Goal: Task Accomplishment & Management: Manage account settings

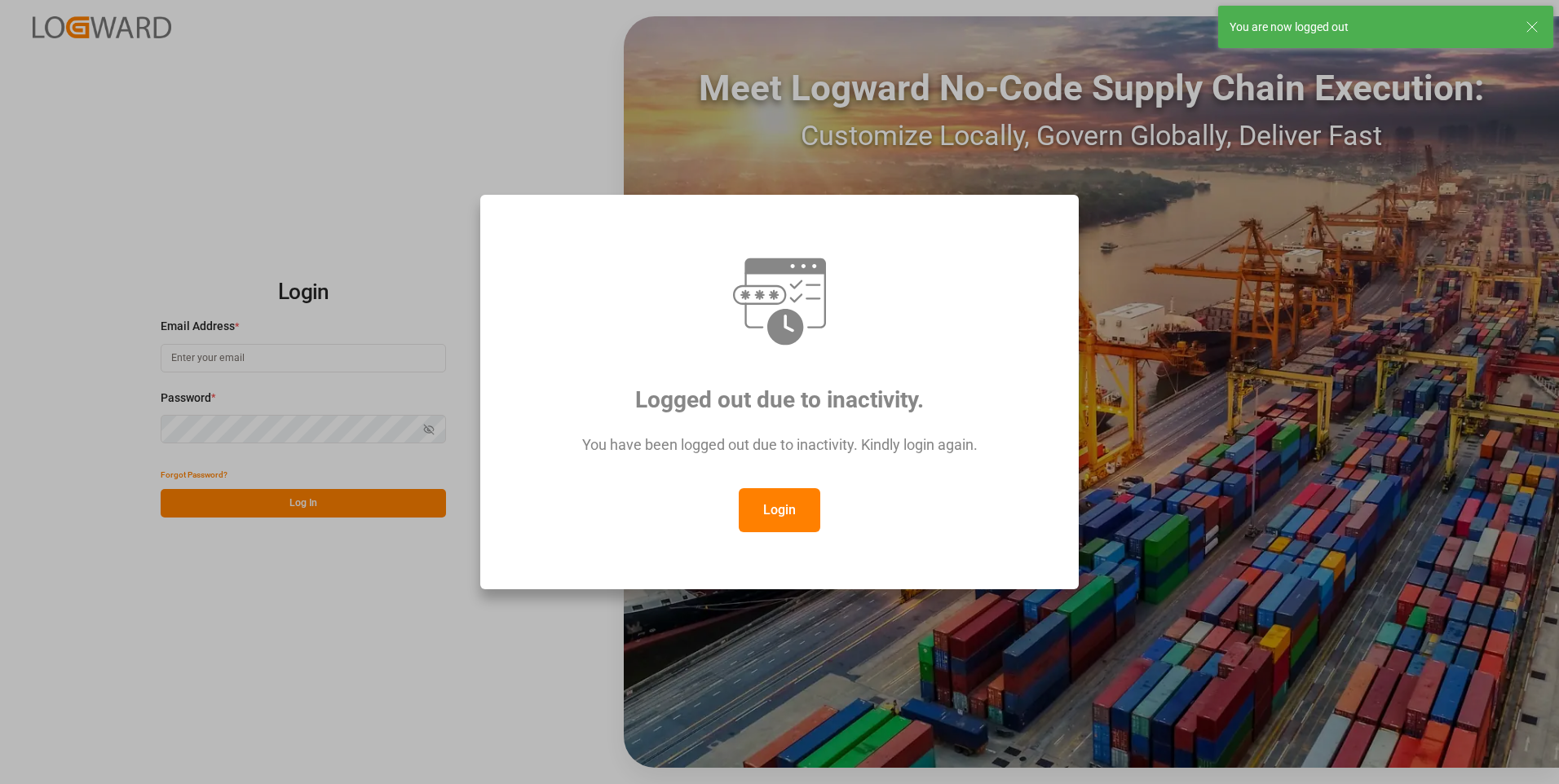
type input "[PERSON_NAME][EMAIL_ADDRESS][PERSON_NAME][DOMAIN_NAME]"
click at [784, 505] on button "Login" at bounding box center [780, 510] width 82 height 44
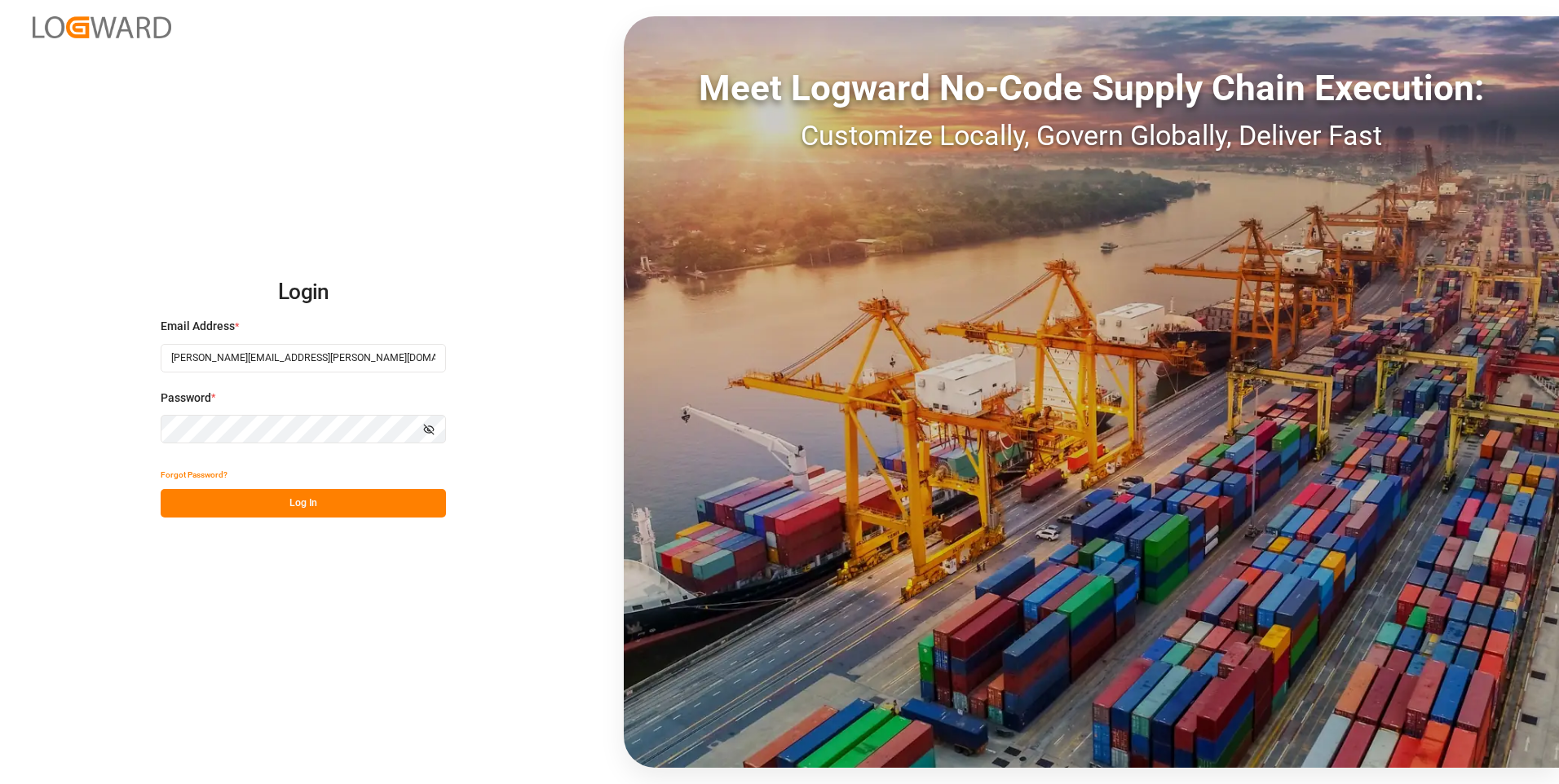
click at [376, 505] on button "Log In" at bounding box center [303, 504] width 286 height 28
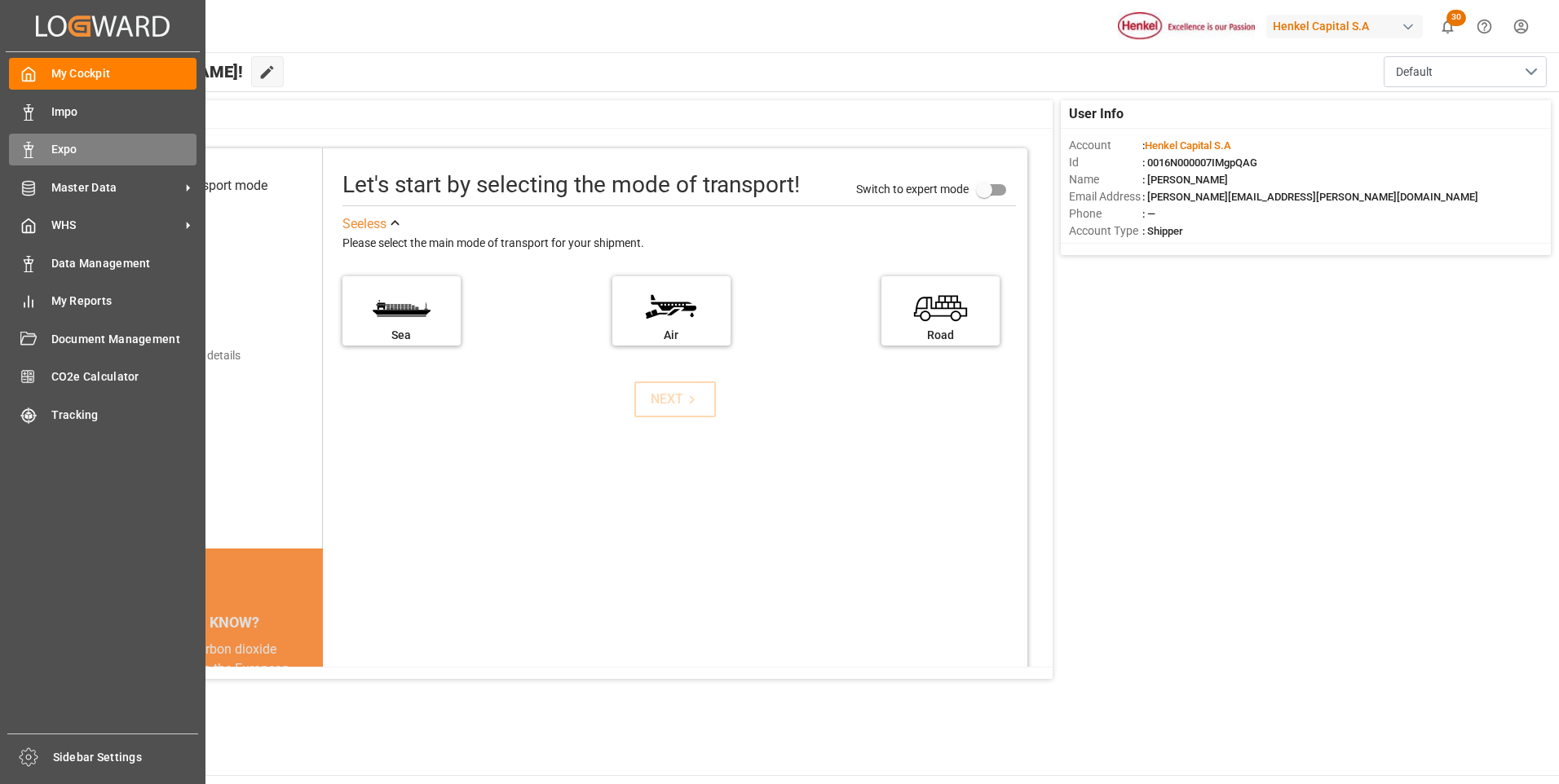
click at [37, 141] on div "Expo Expo" at bounding box center [102, 150] width 188 height 32
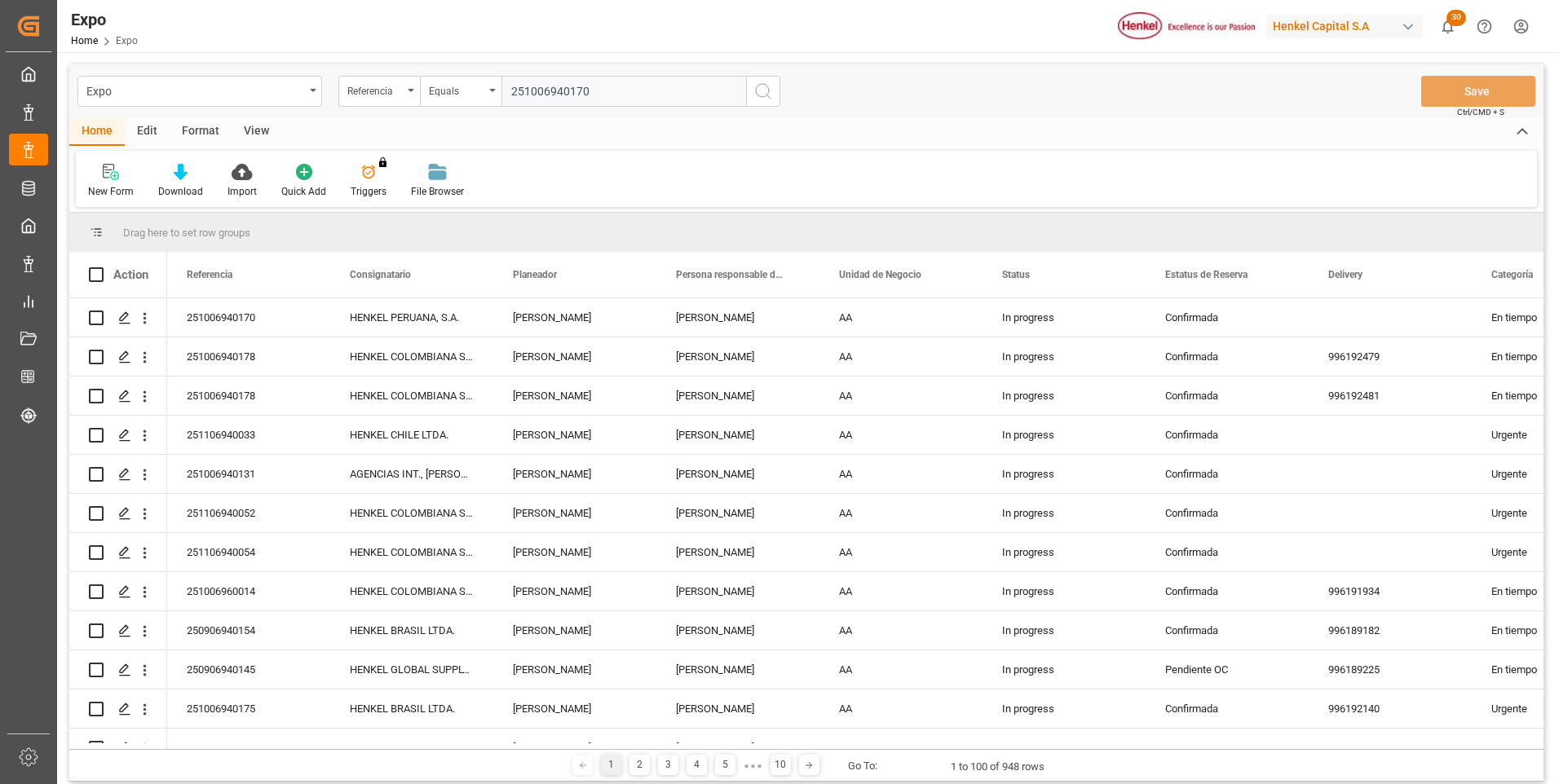
type input "251006940170"
click at [755, 93] on icon "search button" at bounding box center [763, 92] width 20 height 20
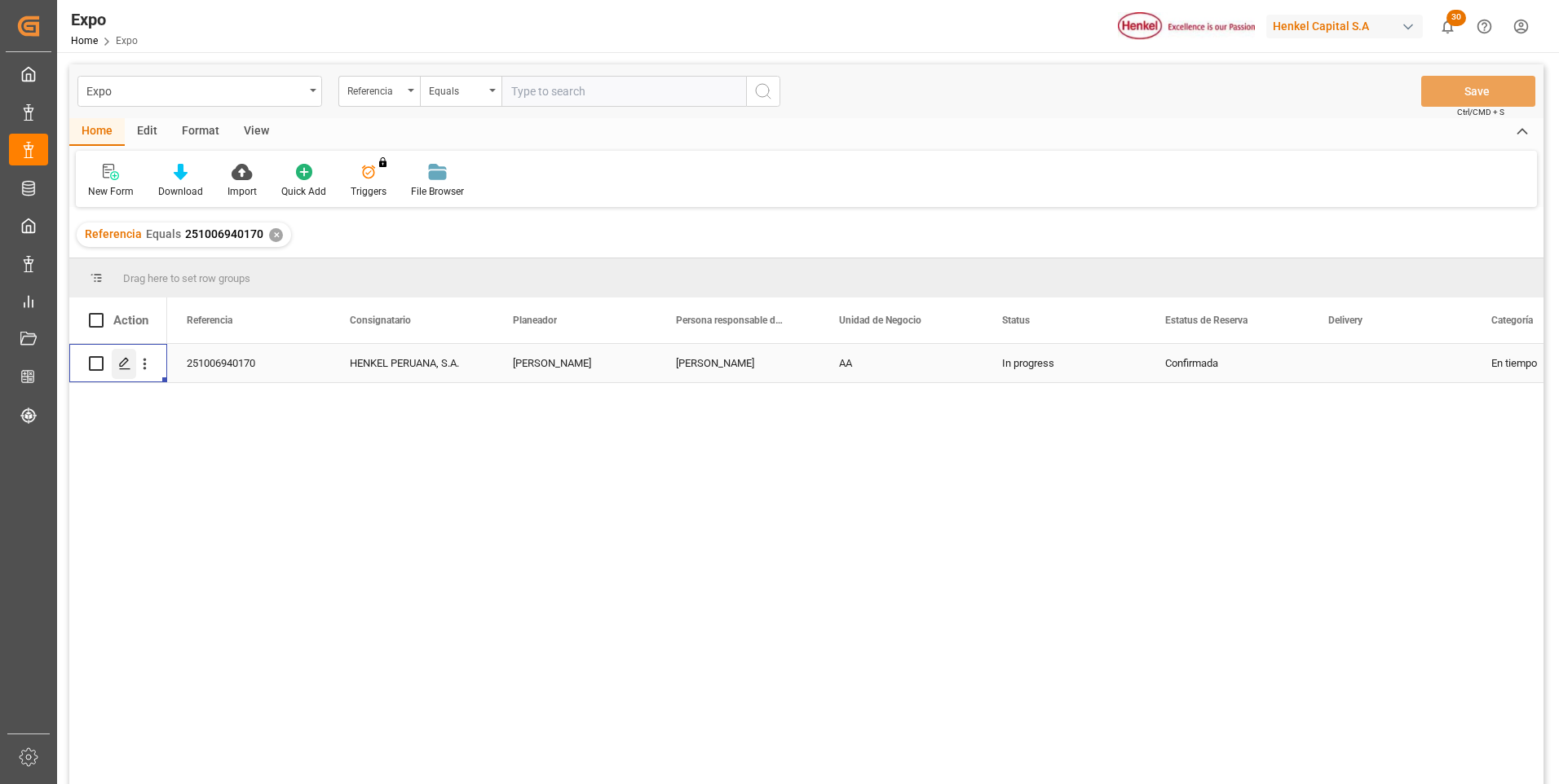
click at [121, 368] on icon "Press SPACE to select this row." at bounding box center [125, 363] width 13 height 13
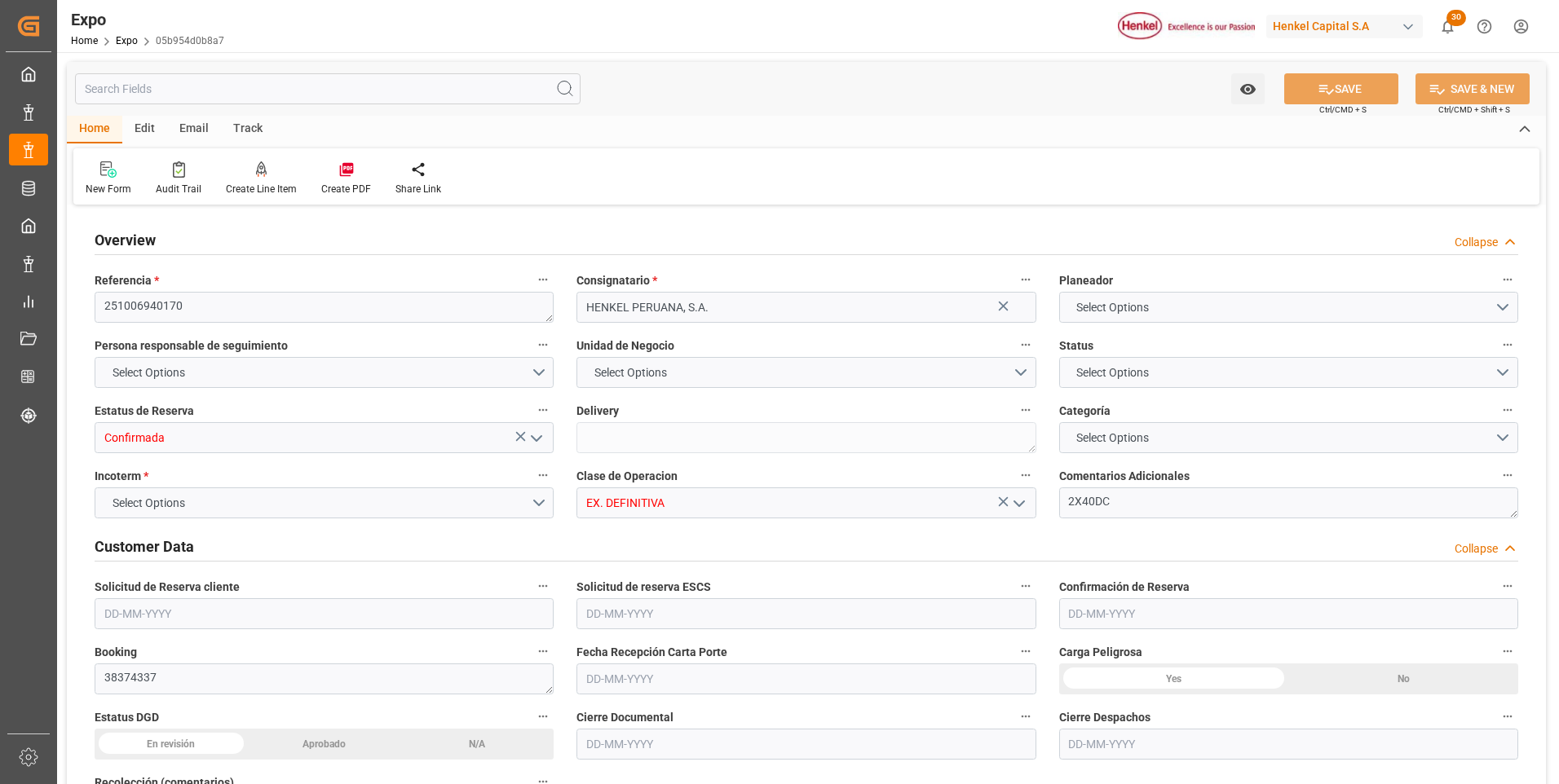
type input "9947158"
type input "MXZLO"
type input "PECLL"
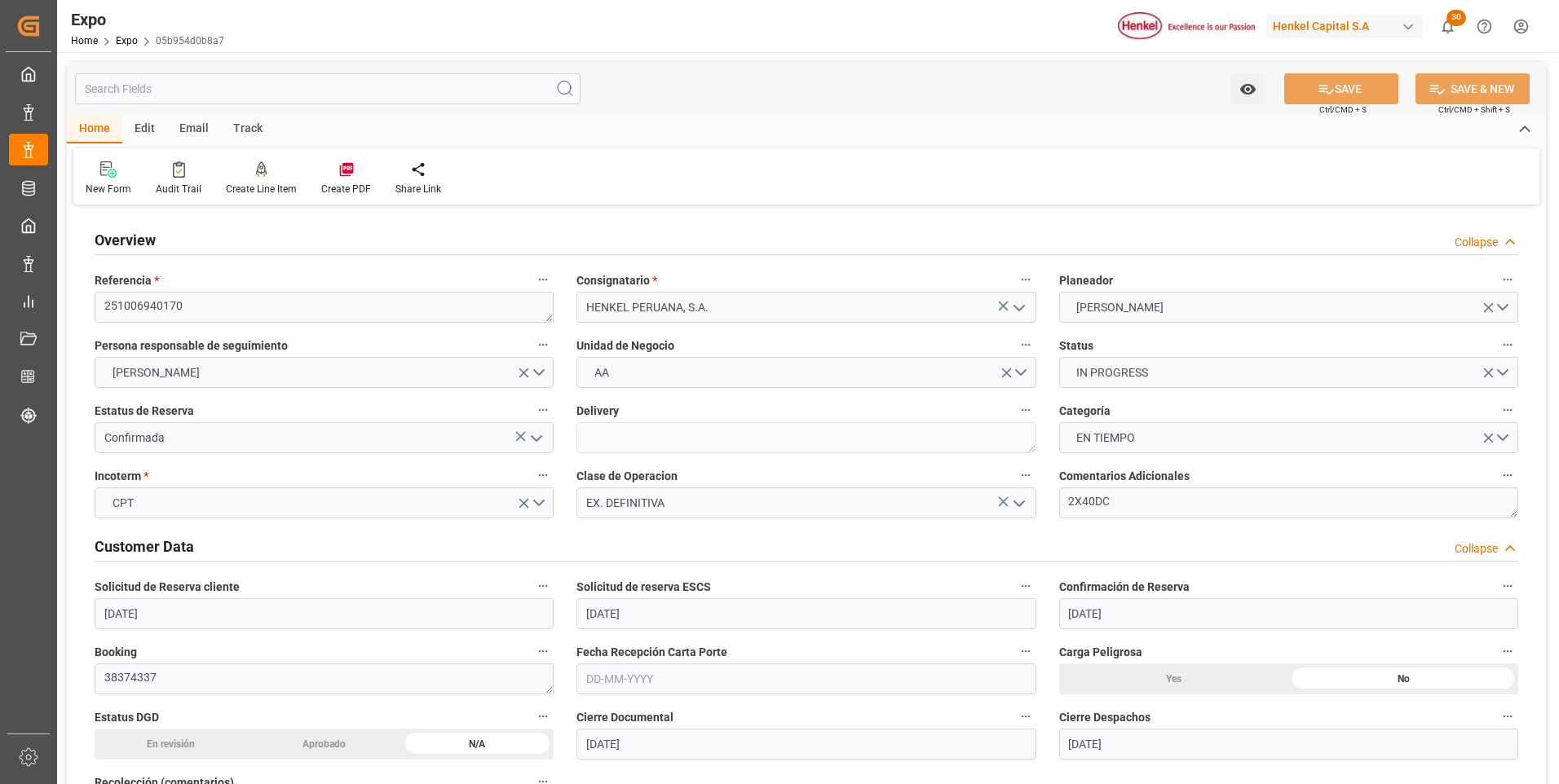
type input "[DATE]"
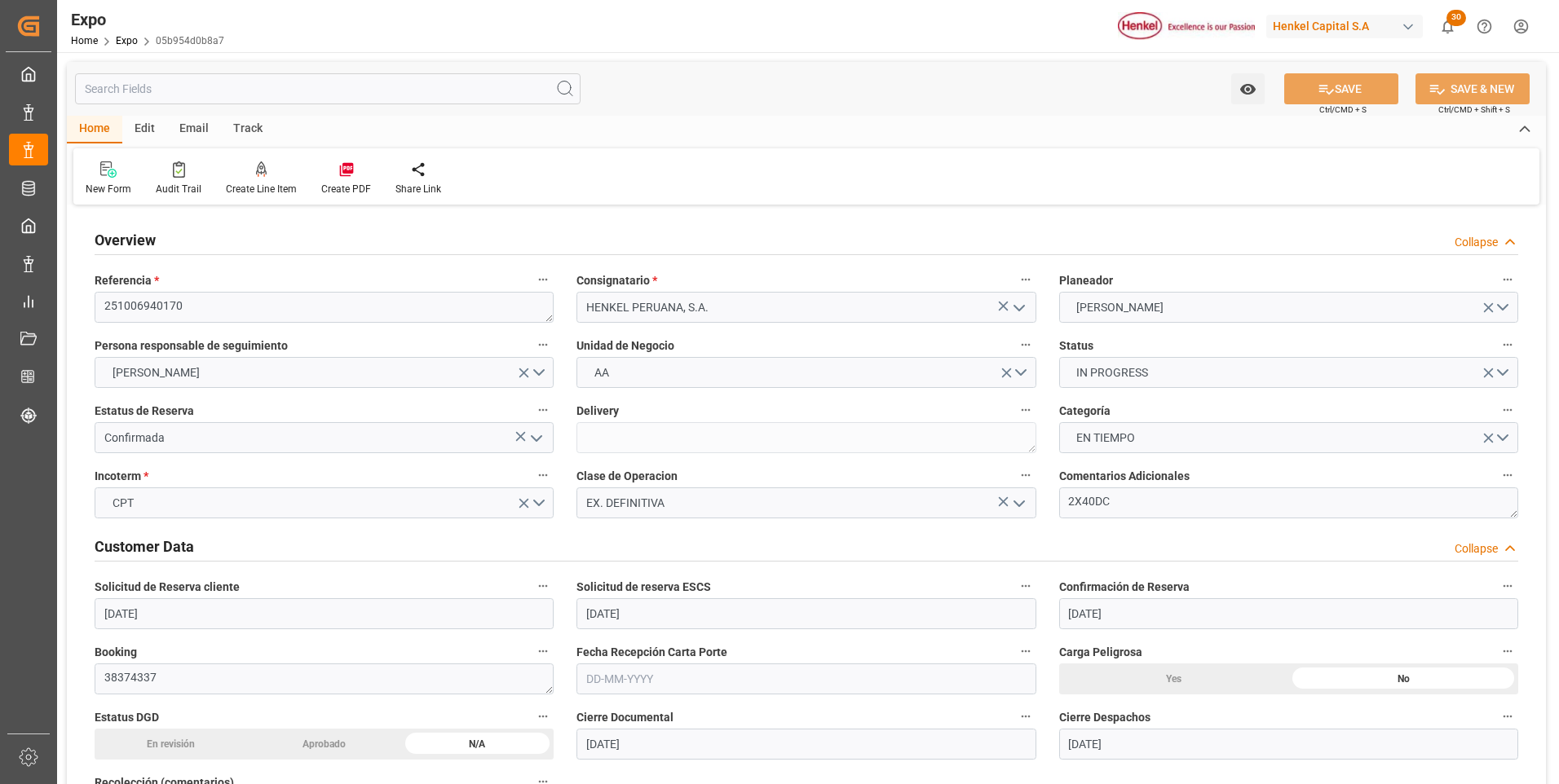
type input "[DATE]"
type input "[DATE] 00:00"
type input "[DATE] 05:00"
type input "[DATE] 00:00"
type input "[DATE] 19:00"
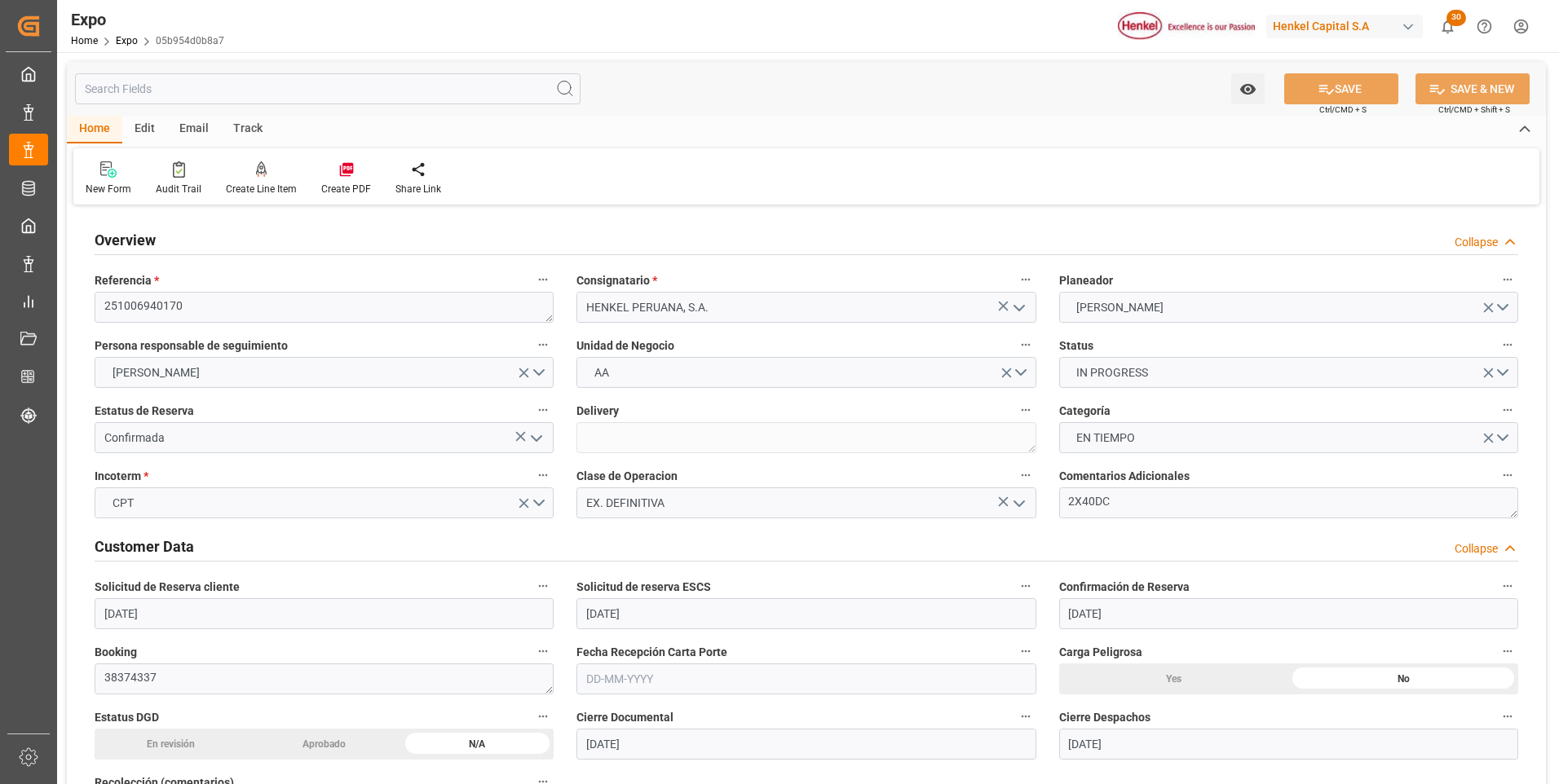
type input "[DATE] 00:00"
type input "[DATE] 17:42"
type input "[DATE] 05:00"
type input "[DATE] 19:00"
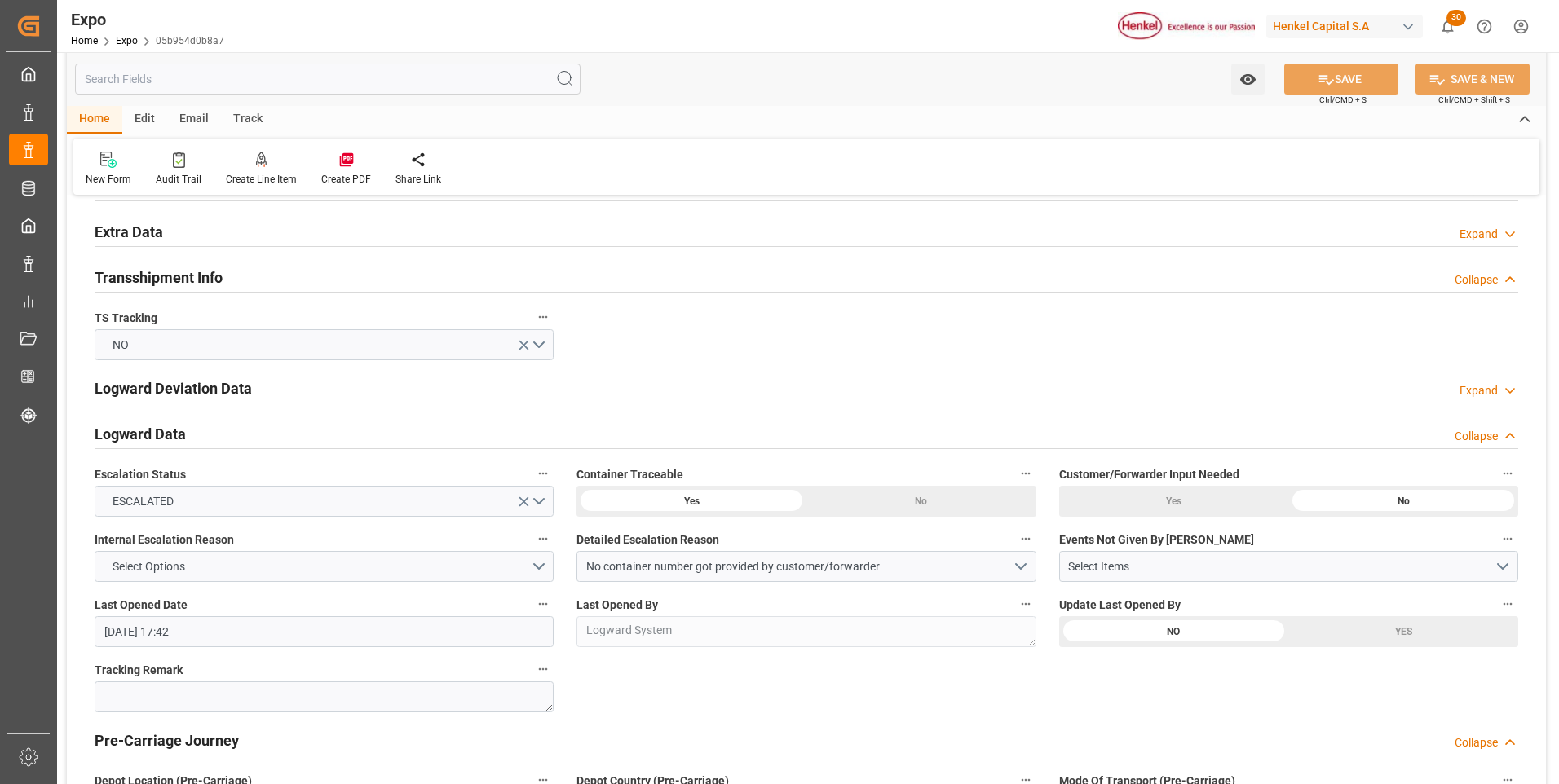
scroll to position [2690, 0]
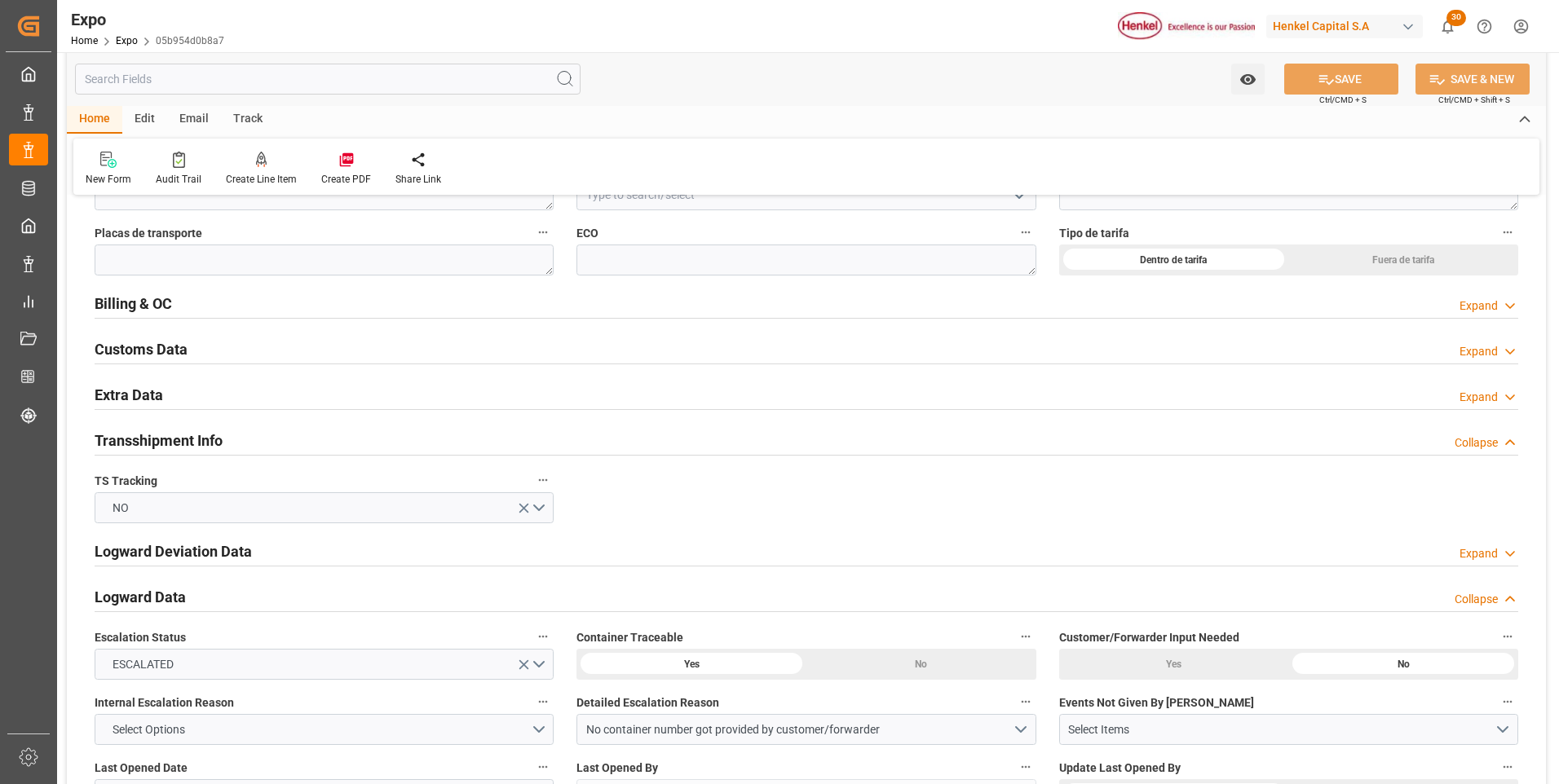
click at [1496, 397] on div "Expand" at bounding box center [1479, 397] width 38 height 17
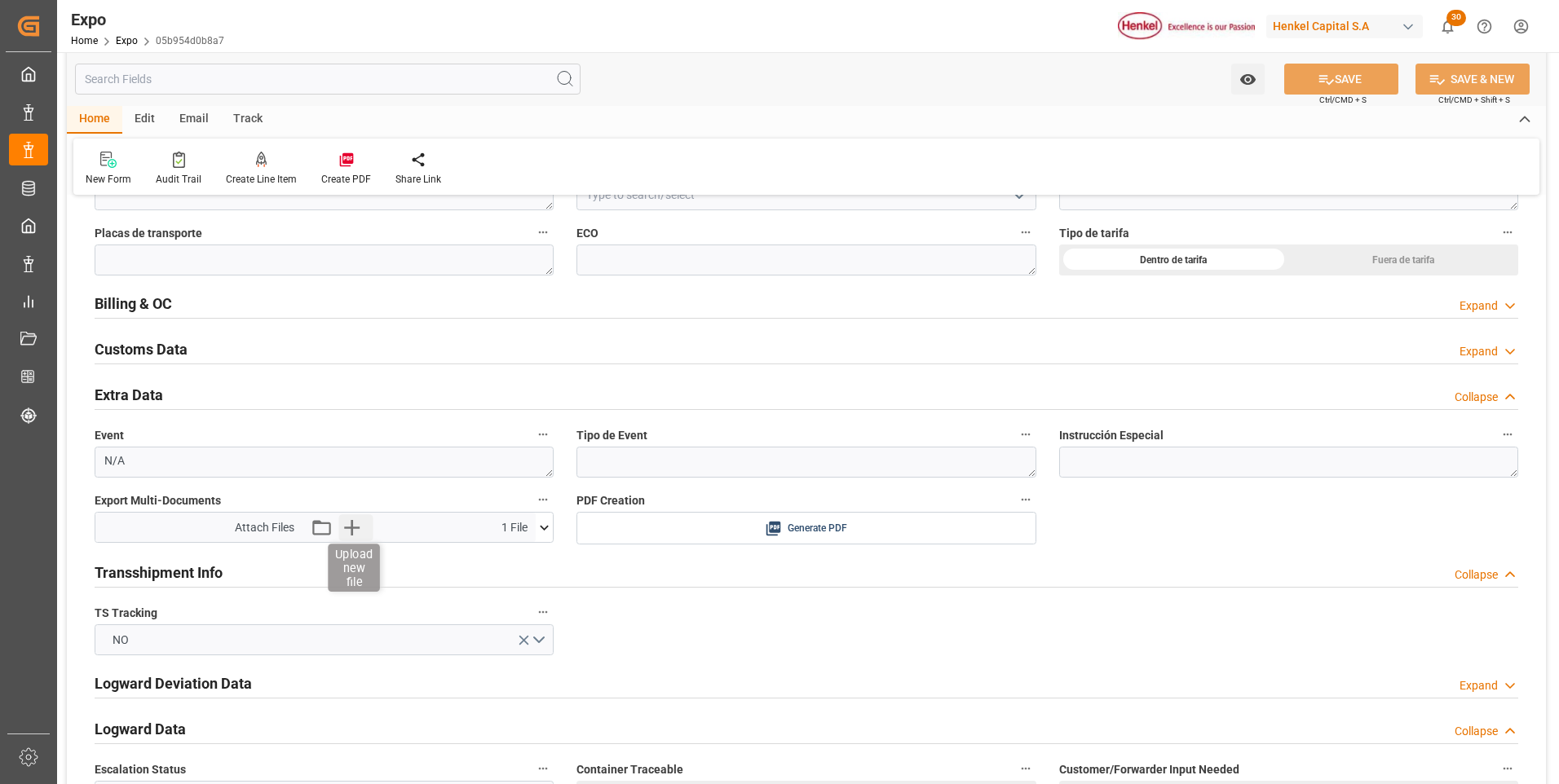
click at [353, 526] on icon "button" at bounding box center [352, 527] width 26 height 26
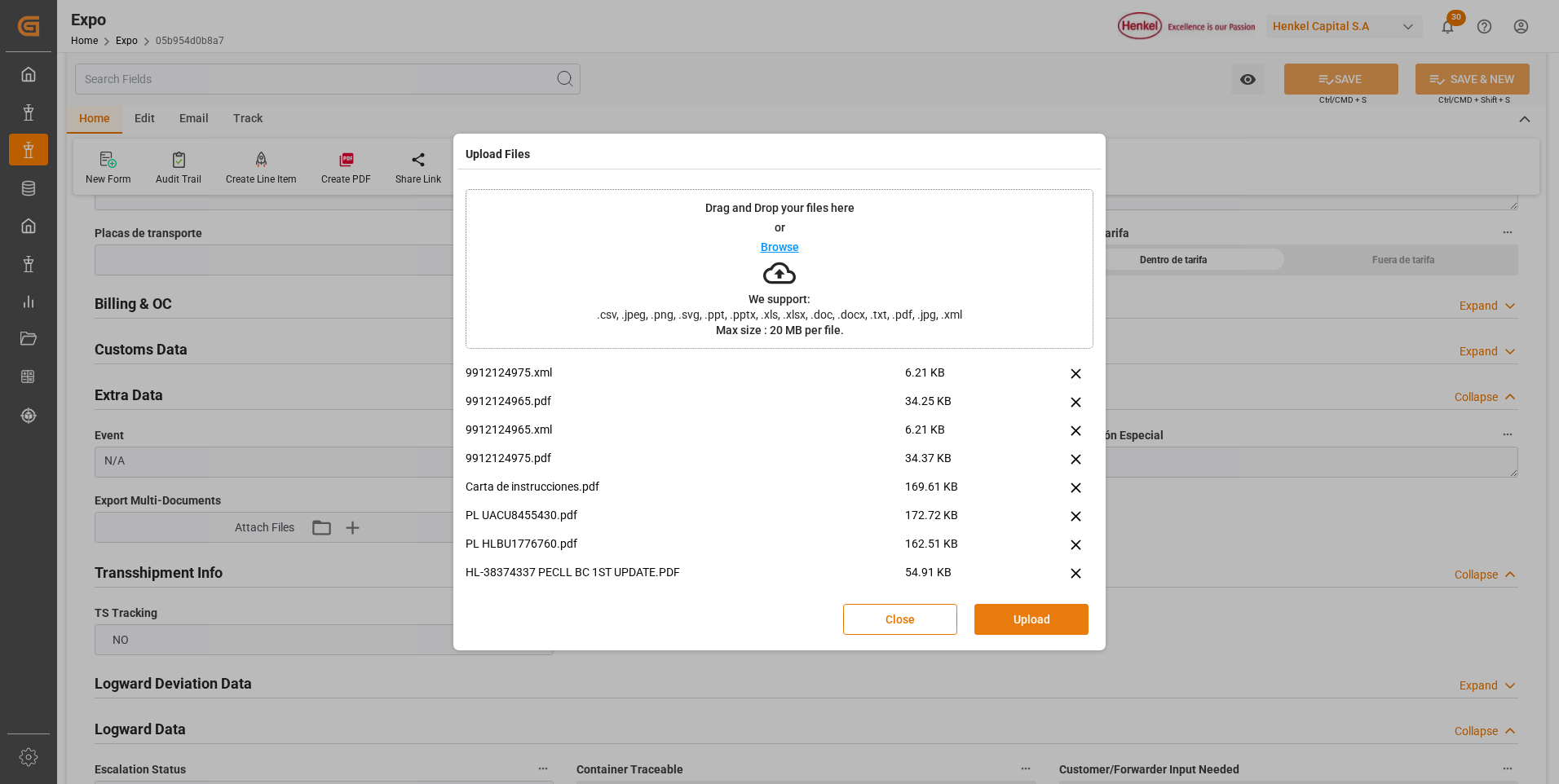
click at [1008, 616] on button "Upload" at bounding box center [1032, 619] width 114 height 31
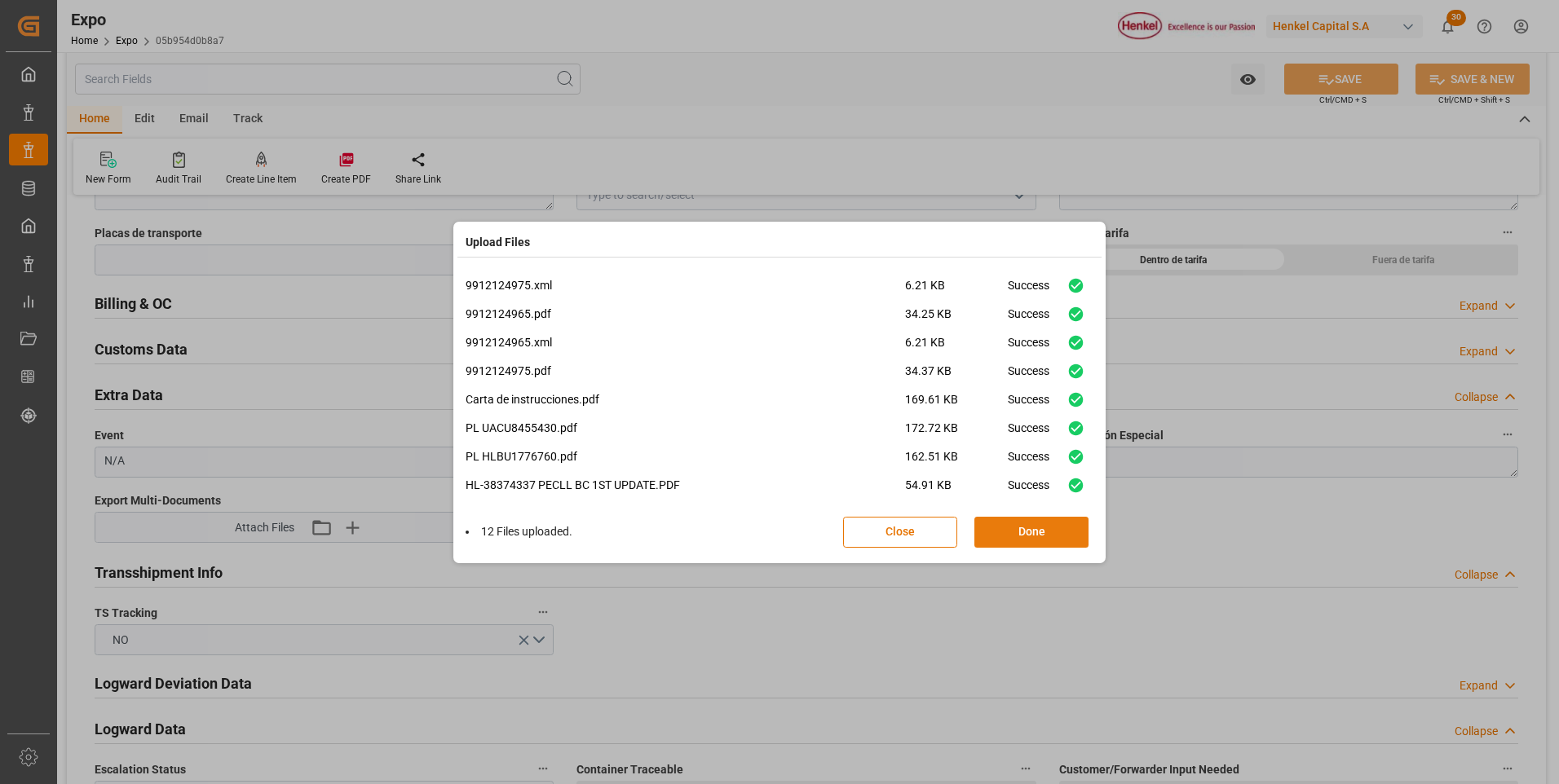
click at [1039, 528] on button "Done" at bounding box center [1032, 532] width 114 height 31
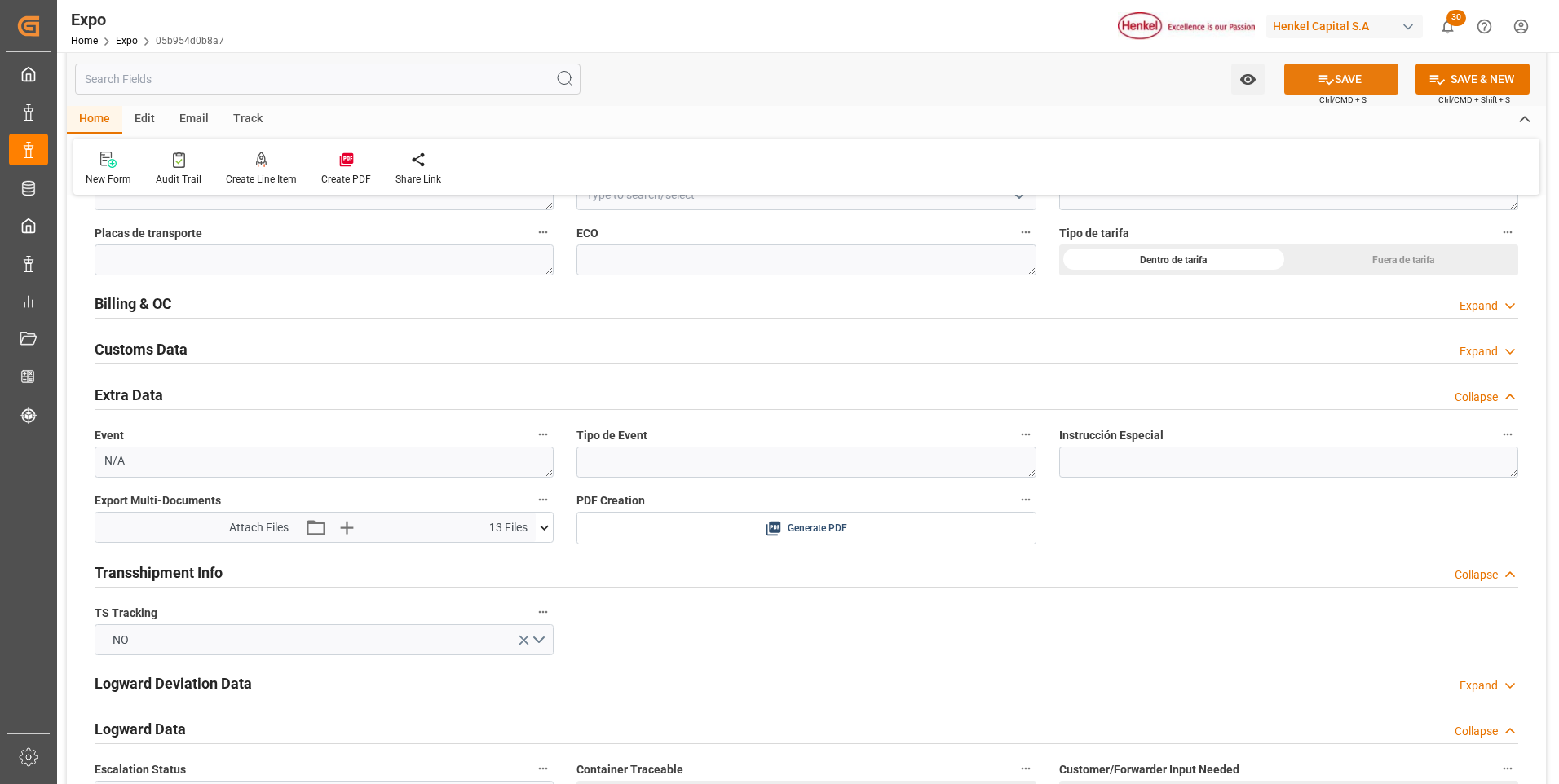
click at [1337, 80] on button "SAVE" at bounding box center [1342, 78] width 114 height 31
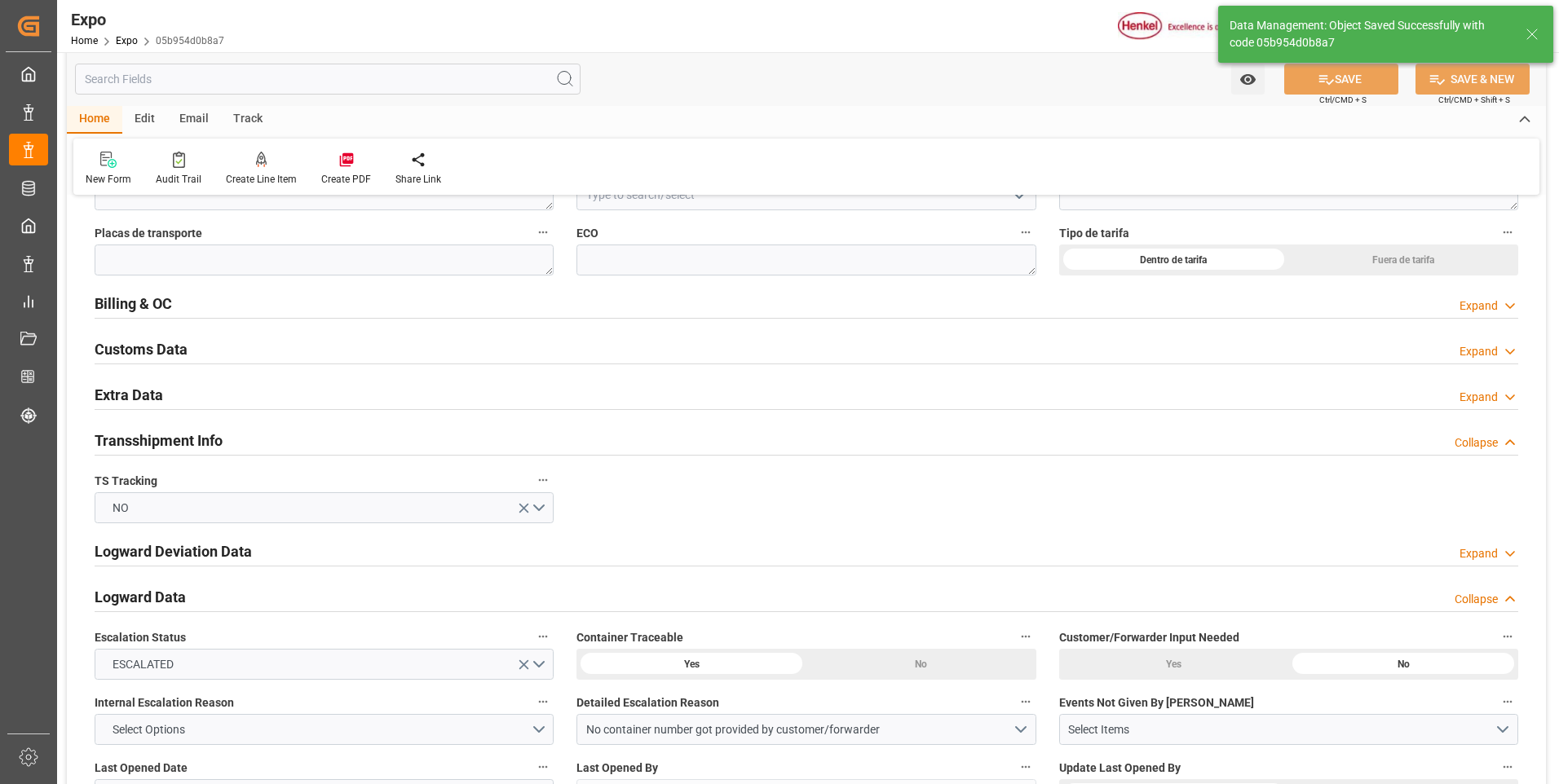
type textarea "[PERSON_NAME]"
type input "[DATE] 18:03"
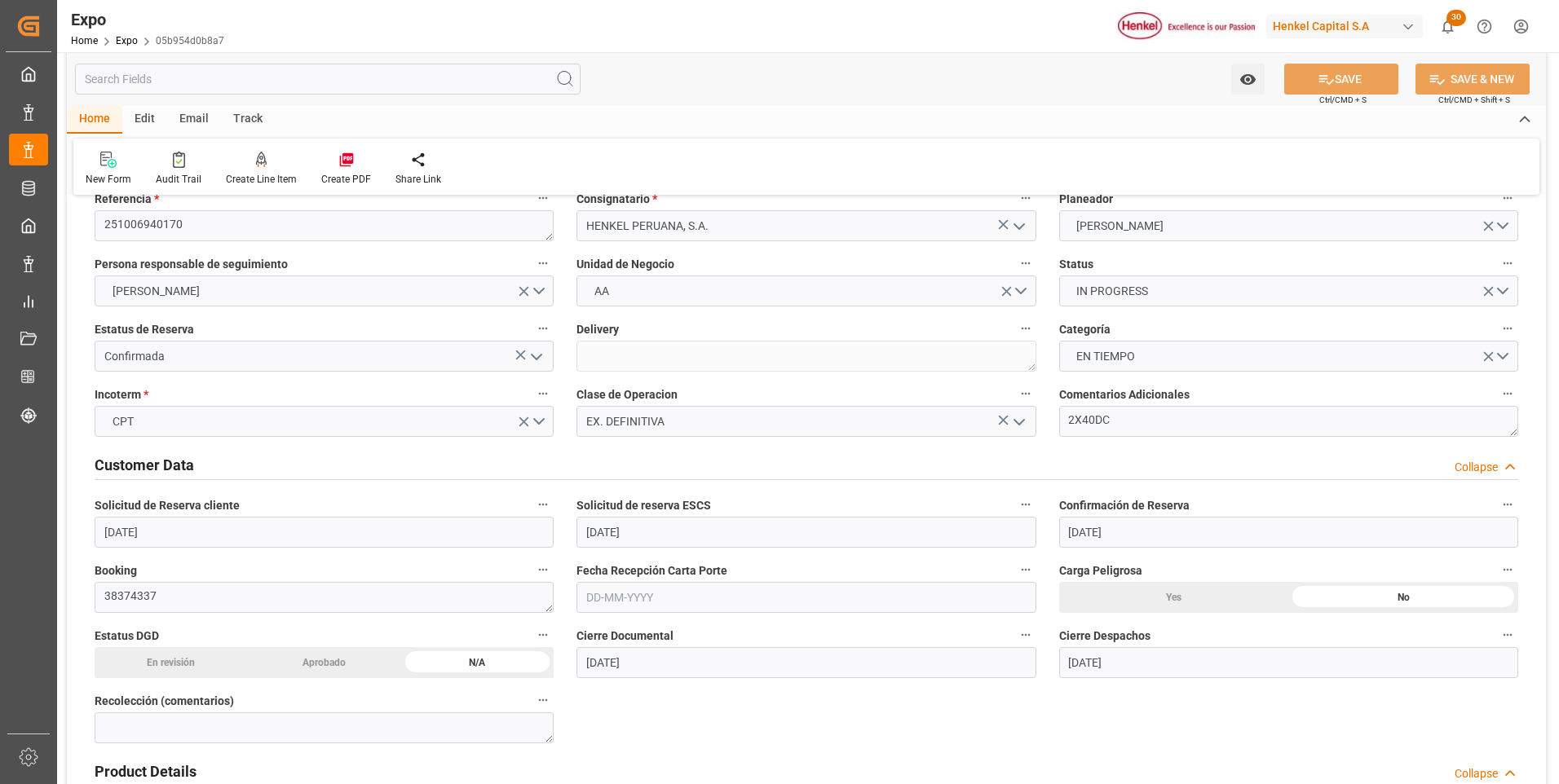
scroll to position [0, 0]
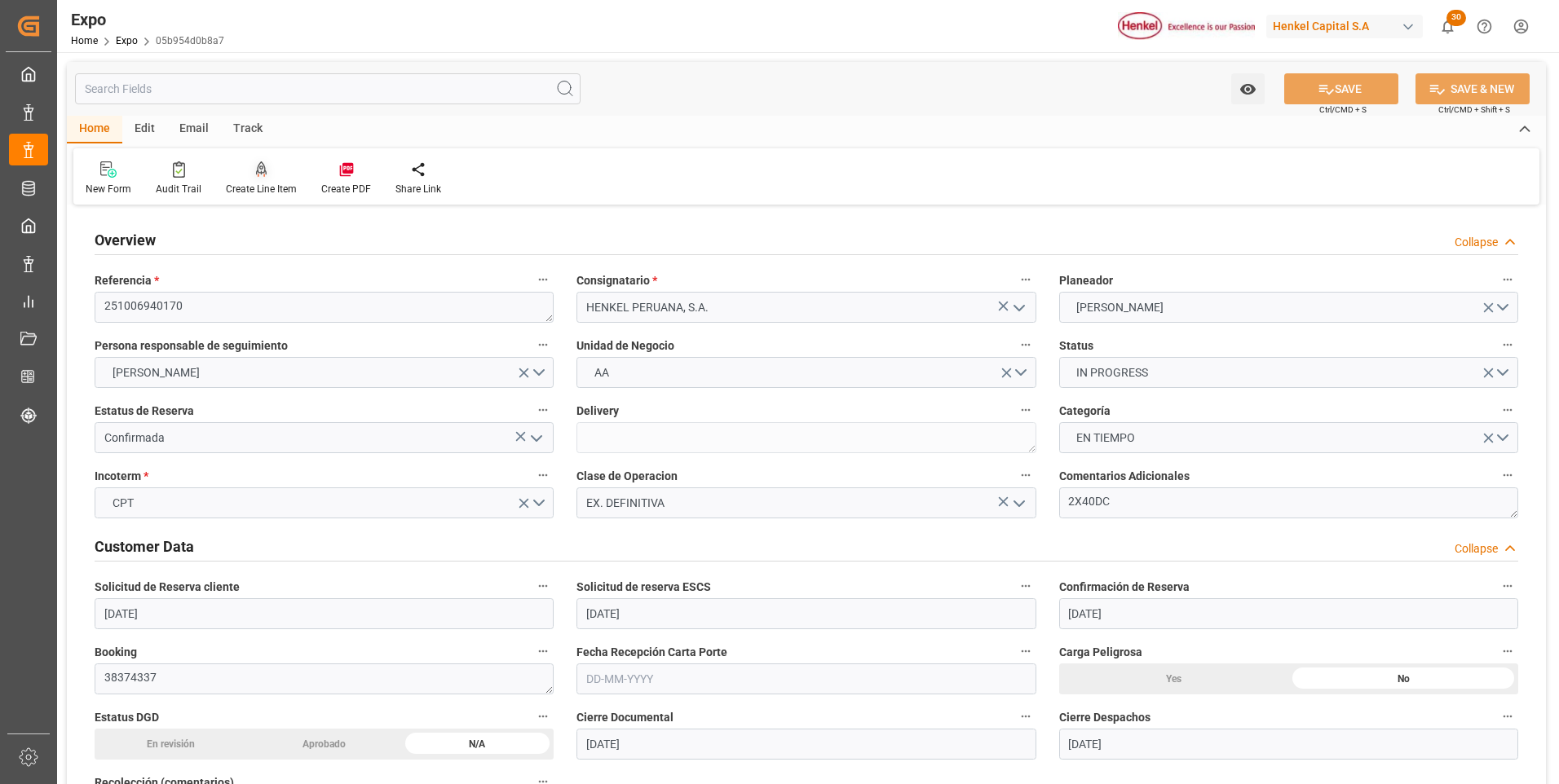
click at [250, 170] on div at bounding box center [262, 168] width 71 height 17
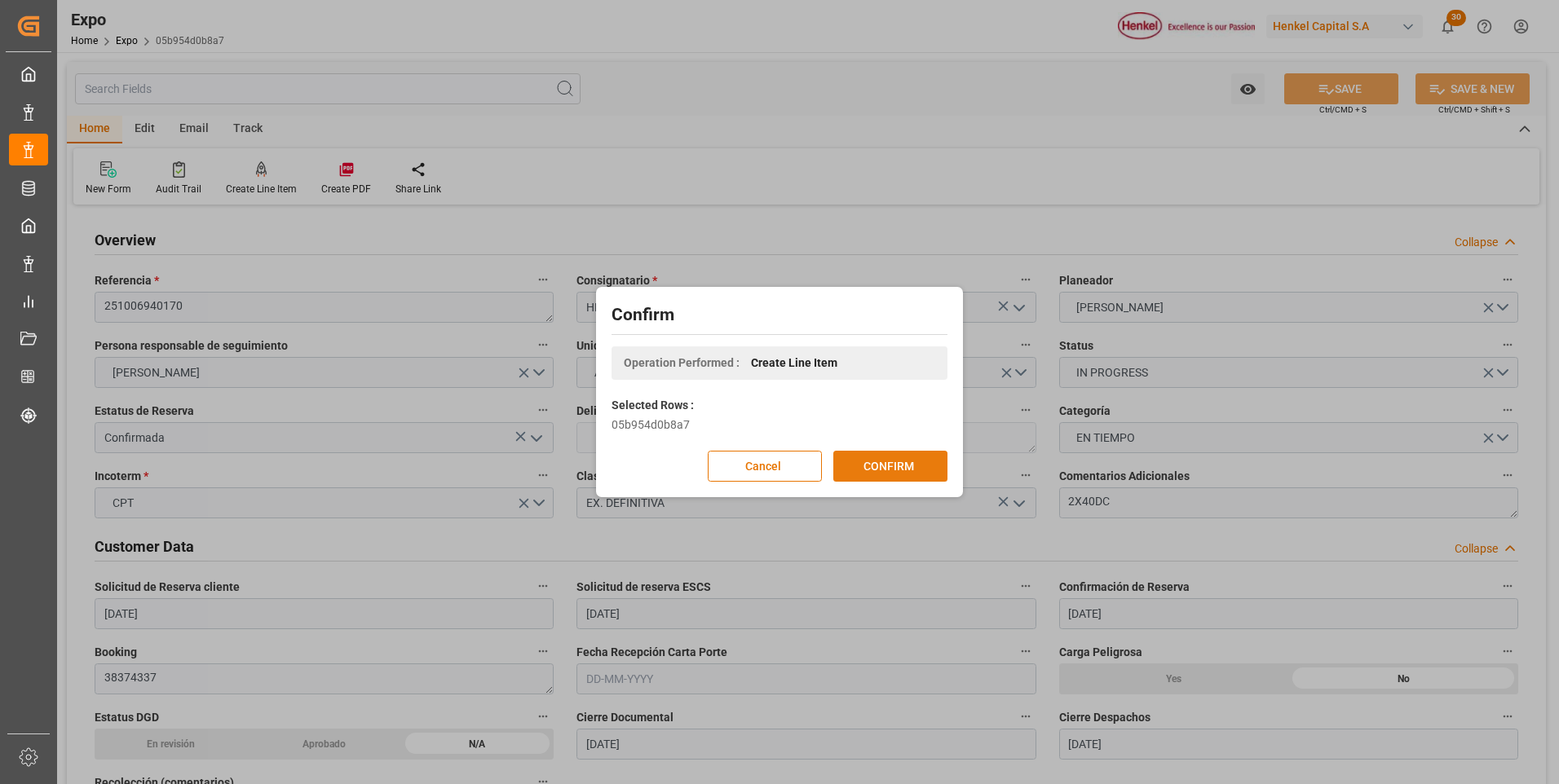
click at [928, 469] on button "CONFIRM" at bounding box center [890, 466] width 114 height 31
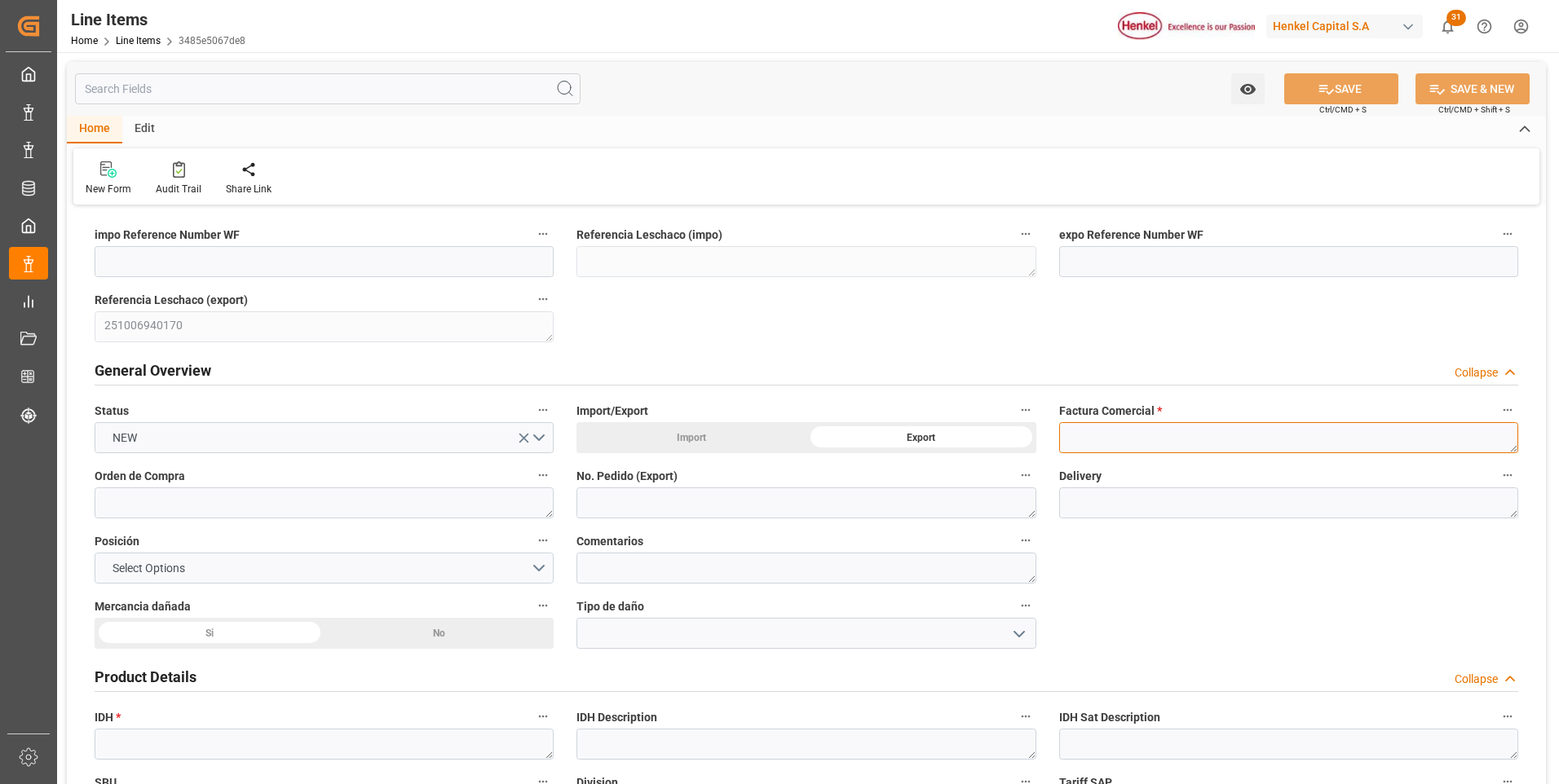
click at [1127, 439] on textarea at bounding box center [1289, 437] width 459 height 31
paste textarea "9912124965"
type textarea "9912124965"
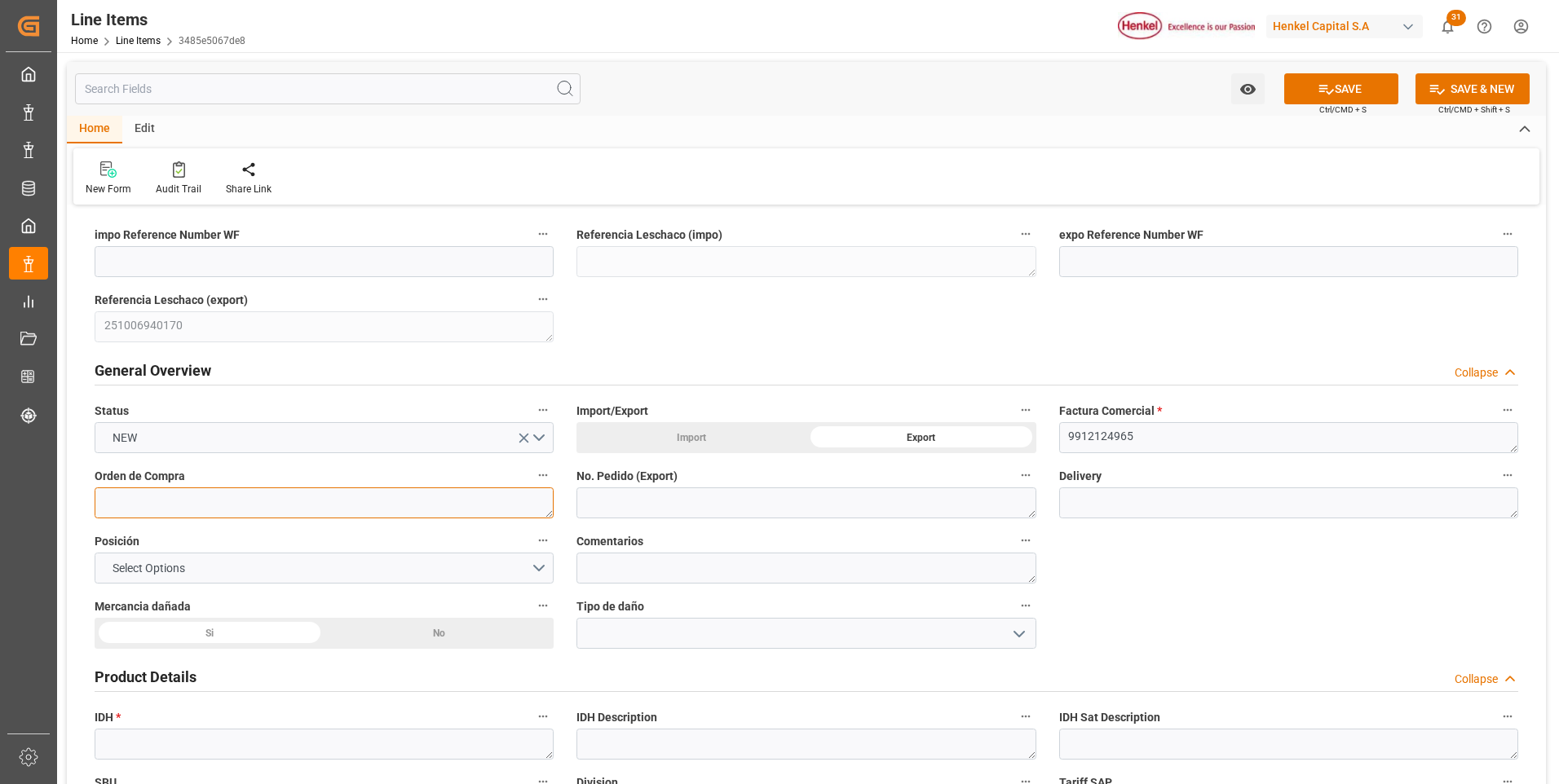
click at [442, 496] on textarea at bounding box center [324, 503] width 459 height 31
paste textarea "4578578151"
type textarea "4578578151"
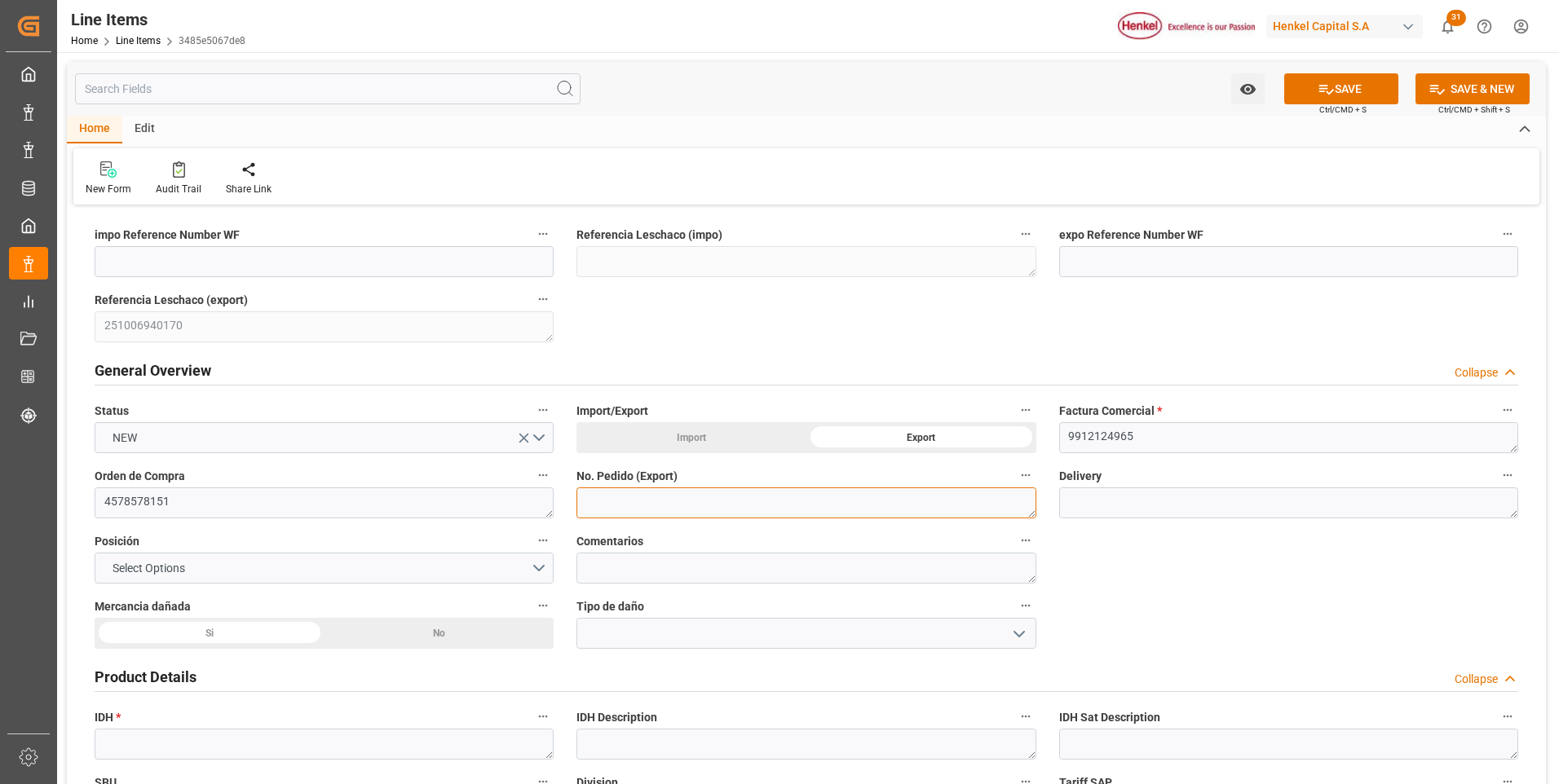
click at [612, 509] on textarea at bounding box center [807, 503] width 459 height 31
paste textarea "4578578151"
type textarea "4578578151"
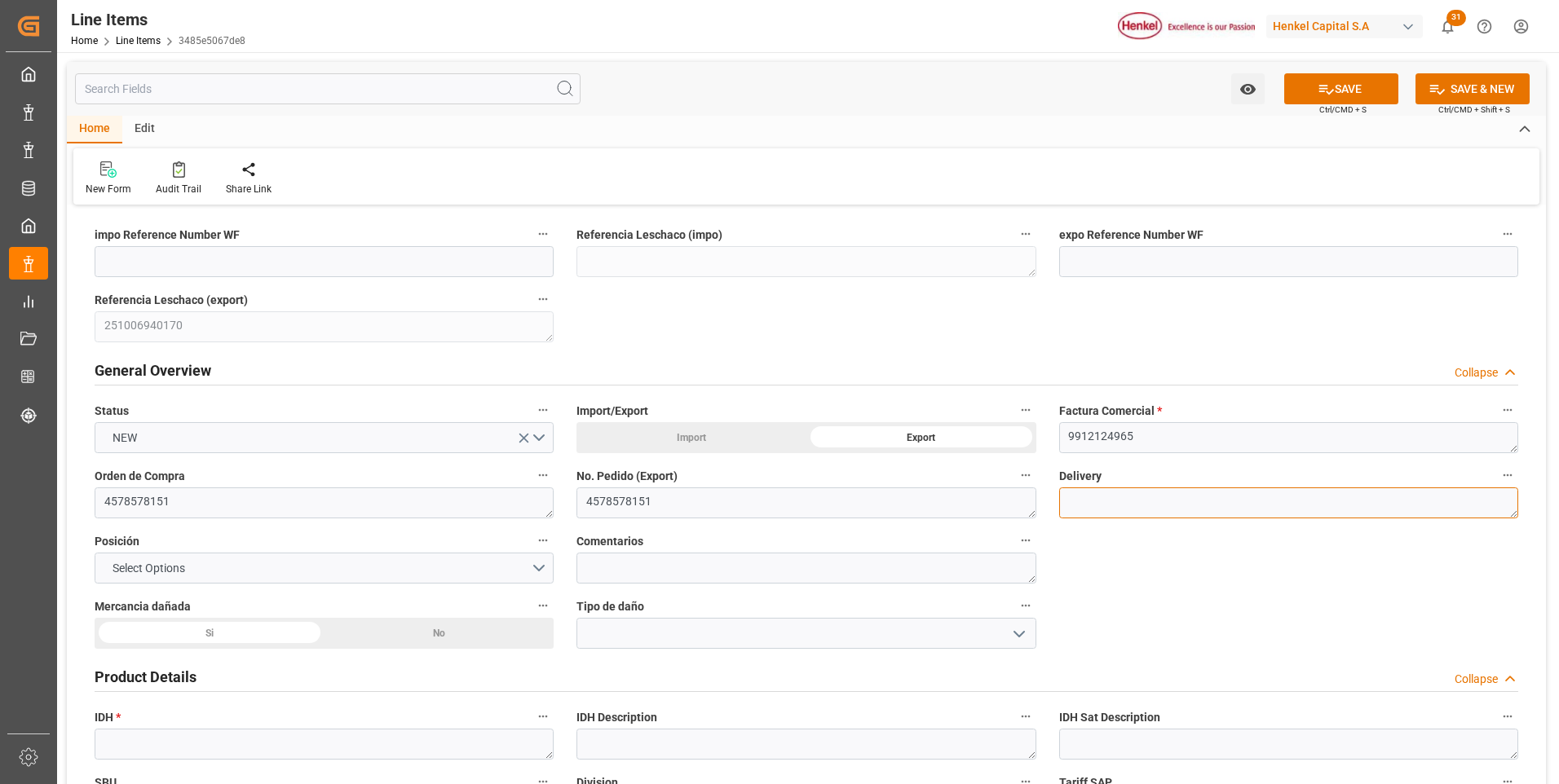
click at [1092, 501] on textarea at bounding box center [1289, 503] width 459 height 31
paste textarea "996192141"
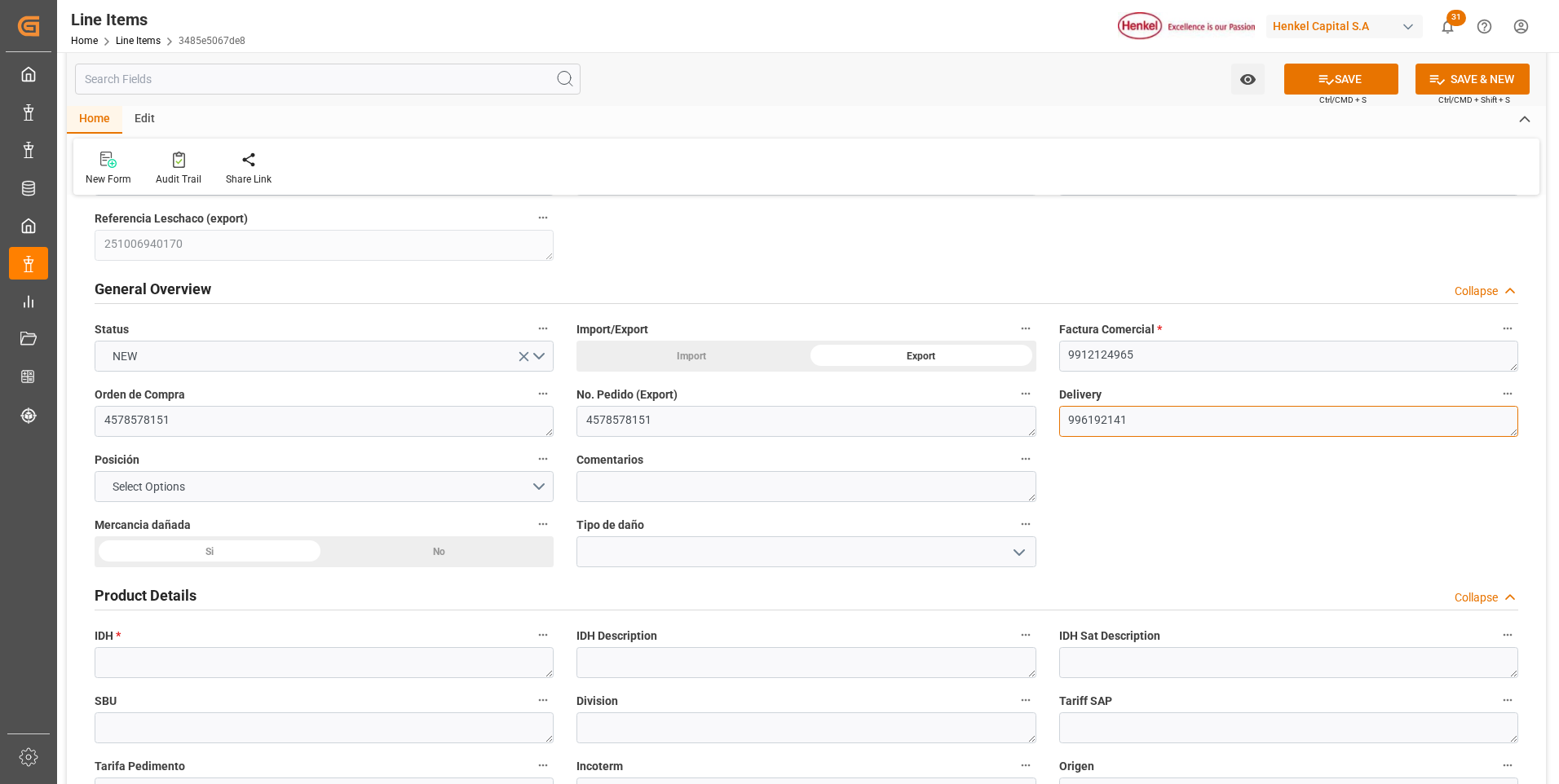
scroll to position [163, 0]
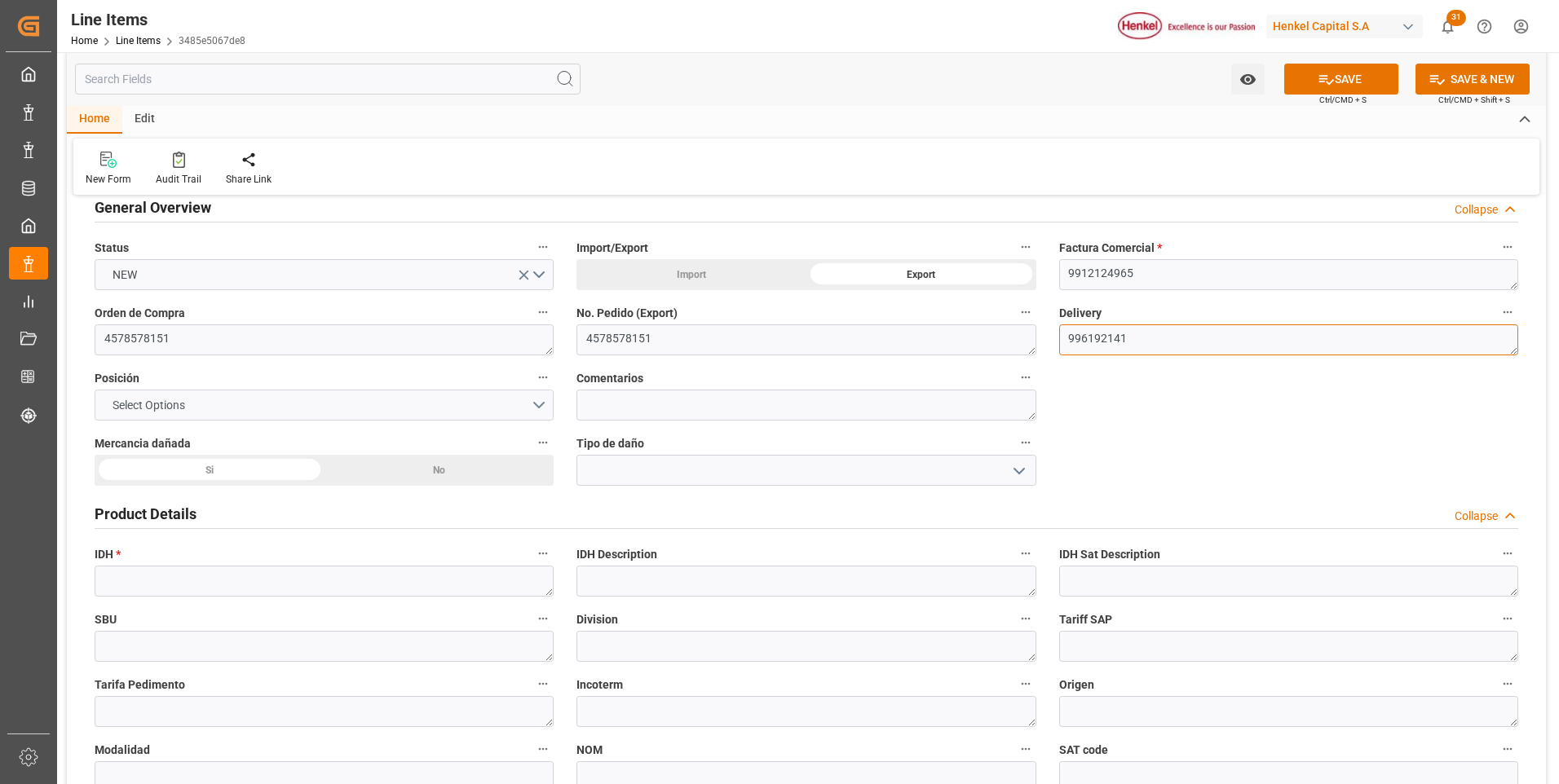
type textarea "996192141"
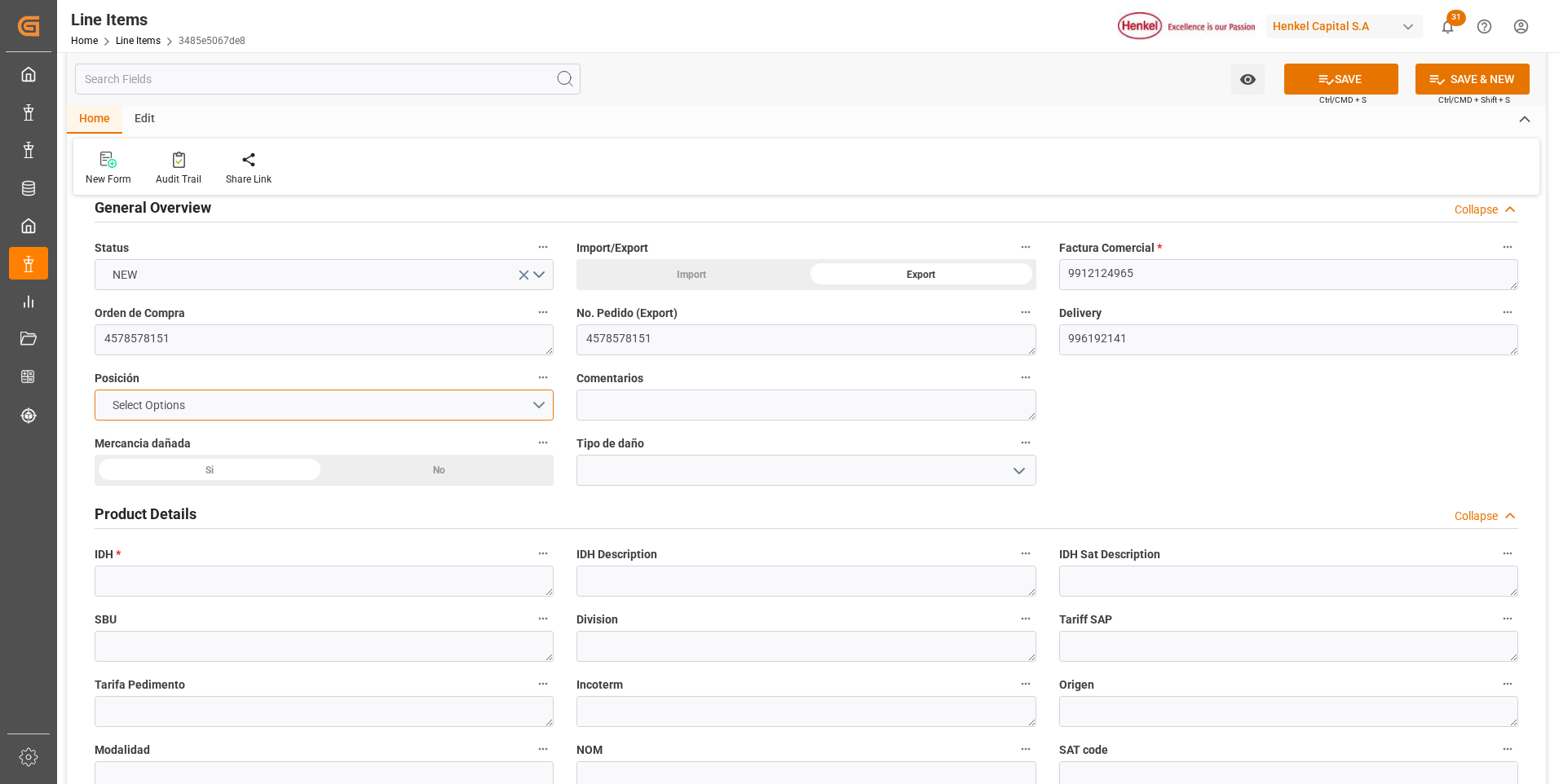
click at [548, 404] on button "Select Options" at bounding box center [324, 405] width 459 height 31
click at [406, 469] on div "No" at bounding box center [440, 470] width 230 height 31
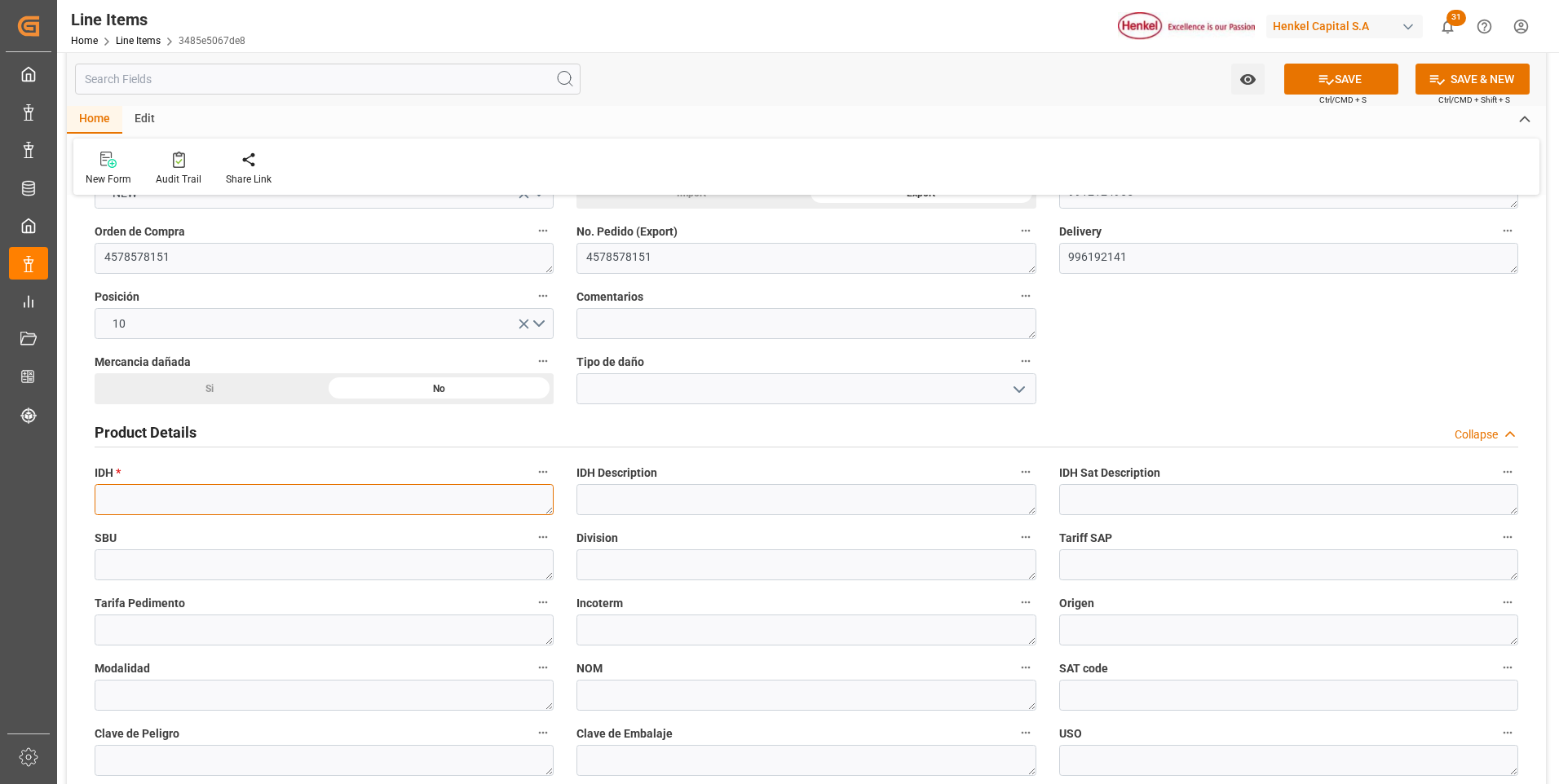
click at [268, 496] on textarea at bounding box center [324, 499] width 459 height 31
paste textarea "1649924"
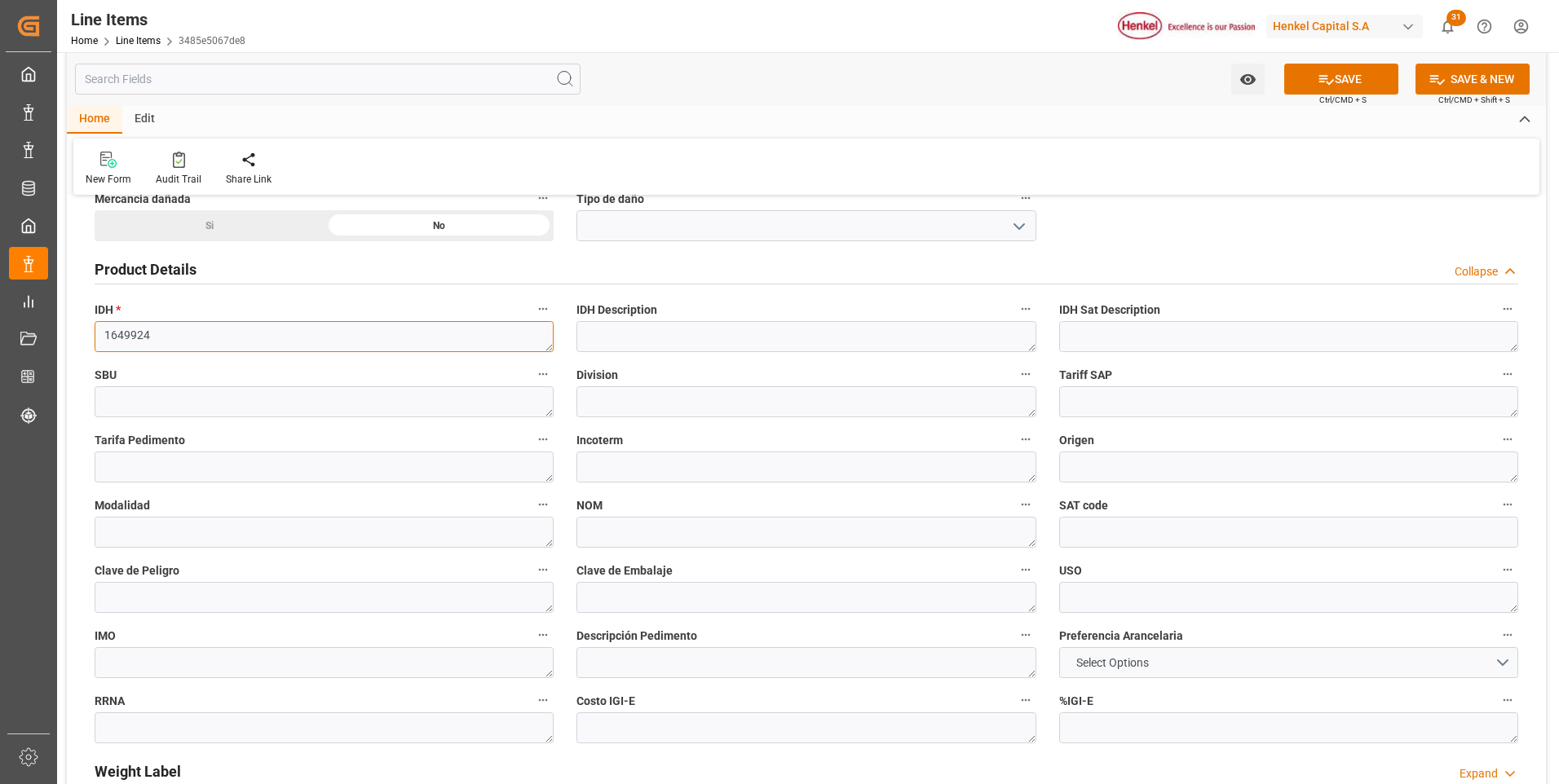
scroll to position [652, 0]
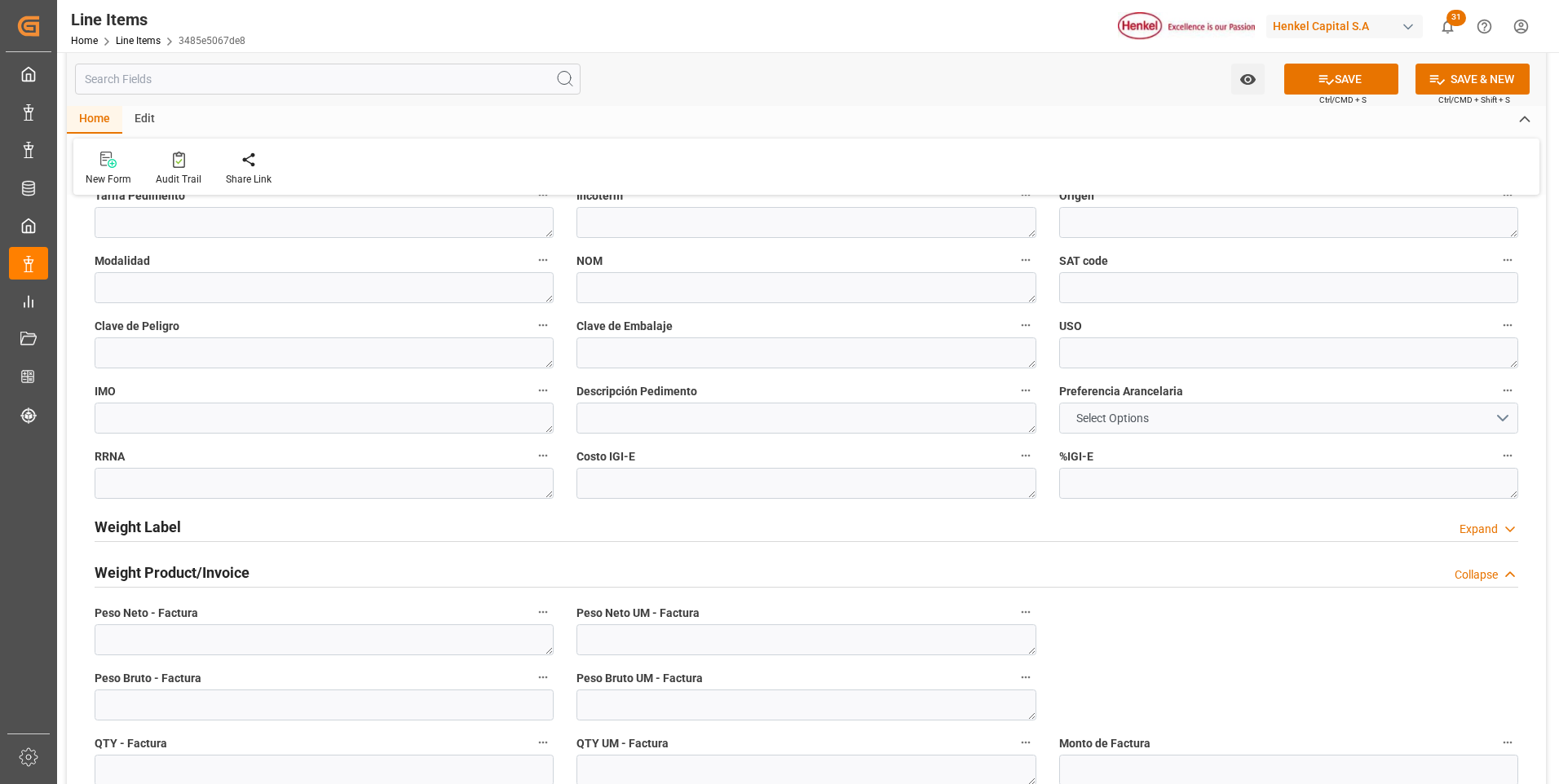
type textarea "1649924"
click at [1162, 415] on button "Select Options" at bounding box center [1289, 417] width 459 height 31
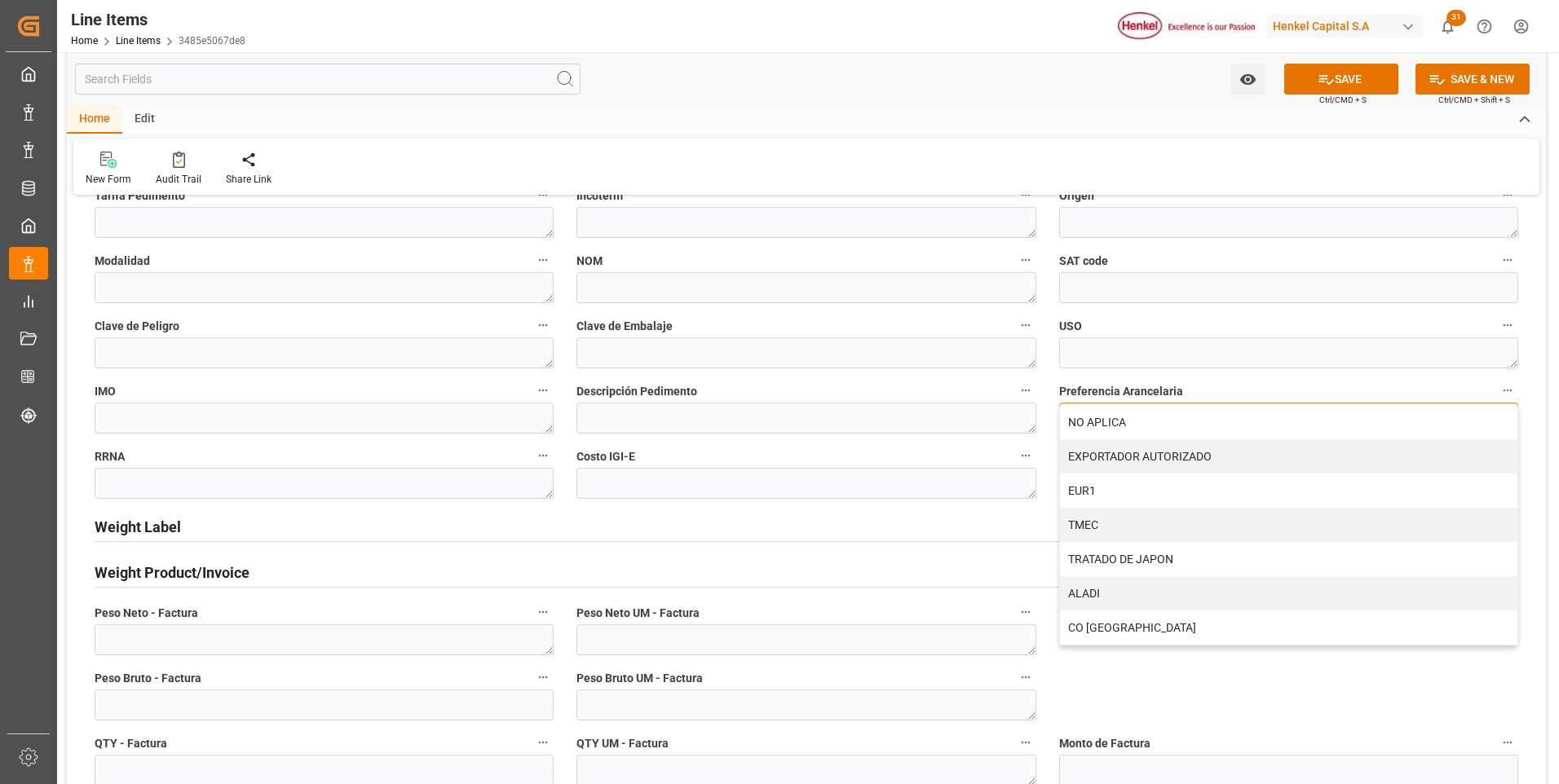
click at [1162, 415] on div "NO APLICA" at bounding box center [1289, 422] width 458 height 34
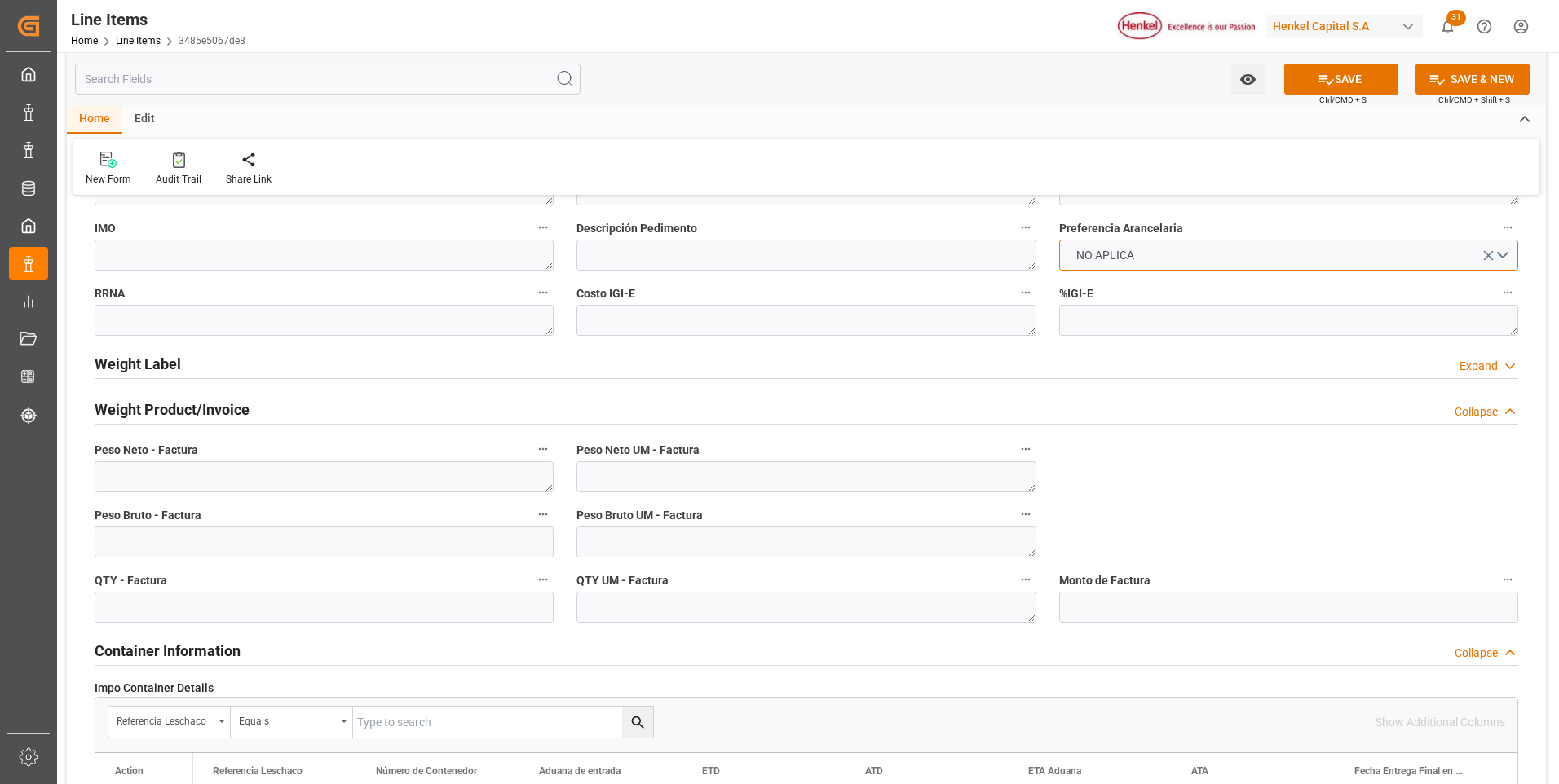
scroll to position [897, 0]
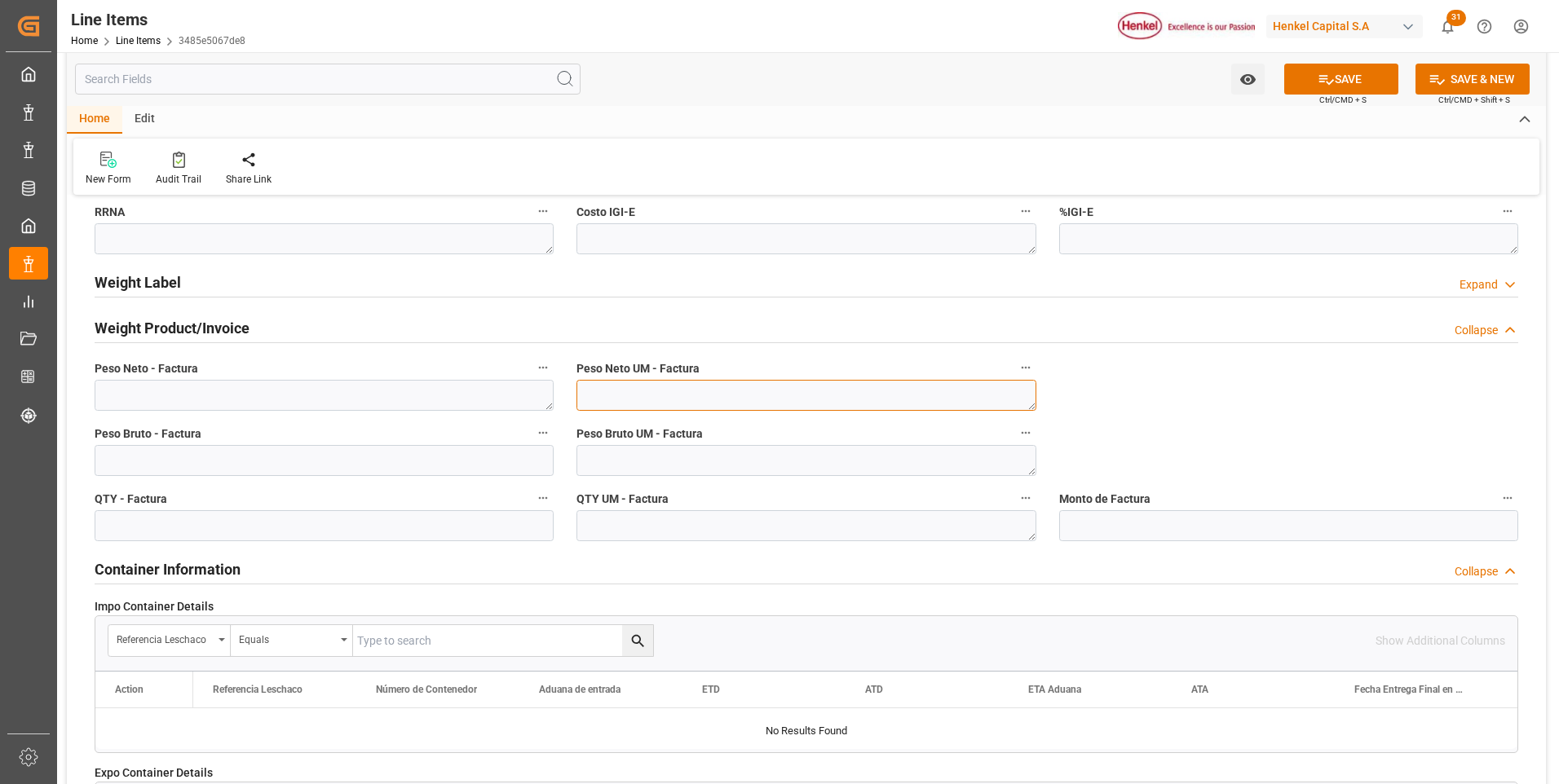
click at [810, 398] on textarea at bounding box center [807, 395] width 459 height 31
type textarea "KG"
drag, startPoint x: 781, startPoint y: 449, endPoint x: 776, endPoint y: 457, distance: 9.4
click at [776, 457] on textarea at bounding box center [807, 460] width 459 height 31
type textarea "KG"
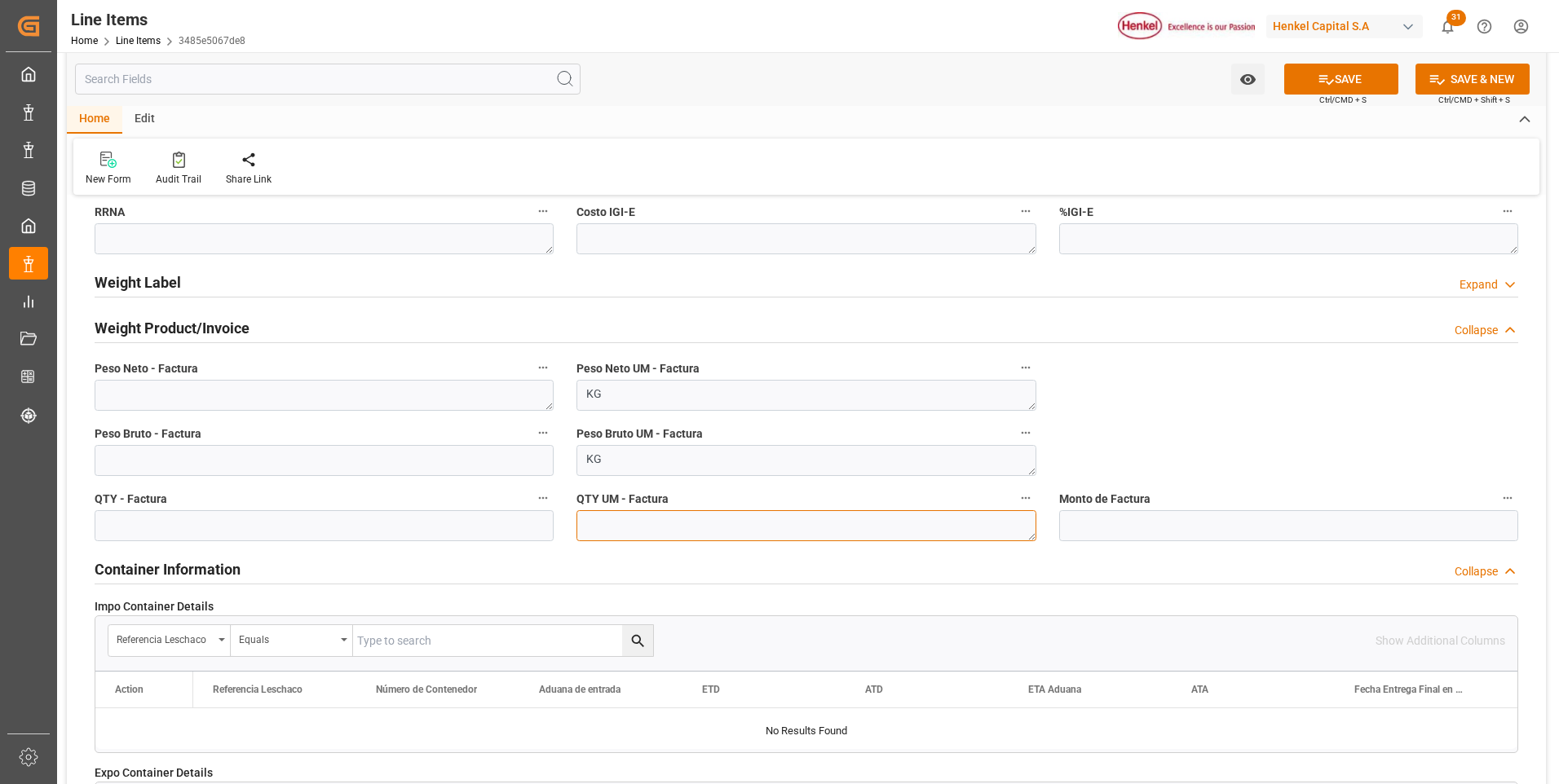
click at [761, 521] on textarea at bounding box center [807, 525] width 459 height 31
type textarea "KG"
click at [355, 397] on textarea at bounding box center [324, 395] width 459 height 31
paste textarea "20,520.000"
type textarea "20,520.000"
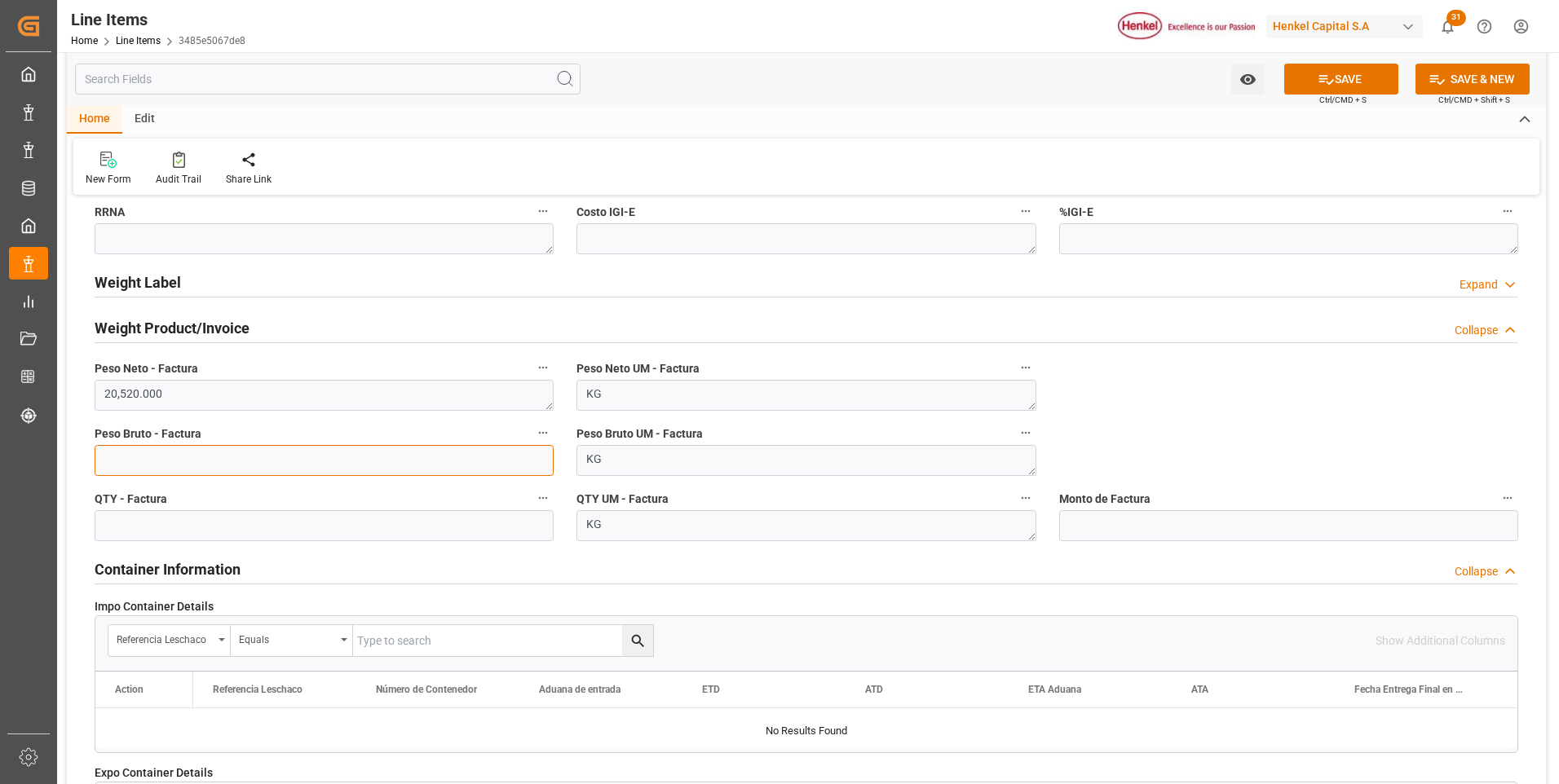
click at [386, 458] on input "text" at bounding box center [324, 460] width 459 height 31
click at [137, 464] on input "21530880" at bounding box center [324, 460] width 459 height 31
type input "21530.88"
click at [1311, 73] on button "SAVE" at bounding box center [1342, 78] width 114 height 31
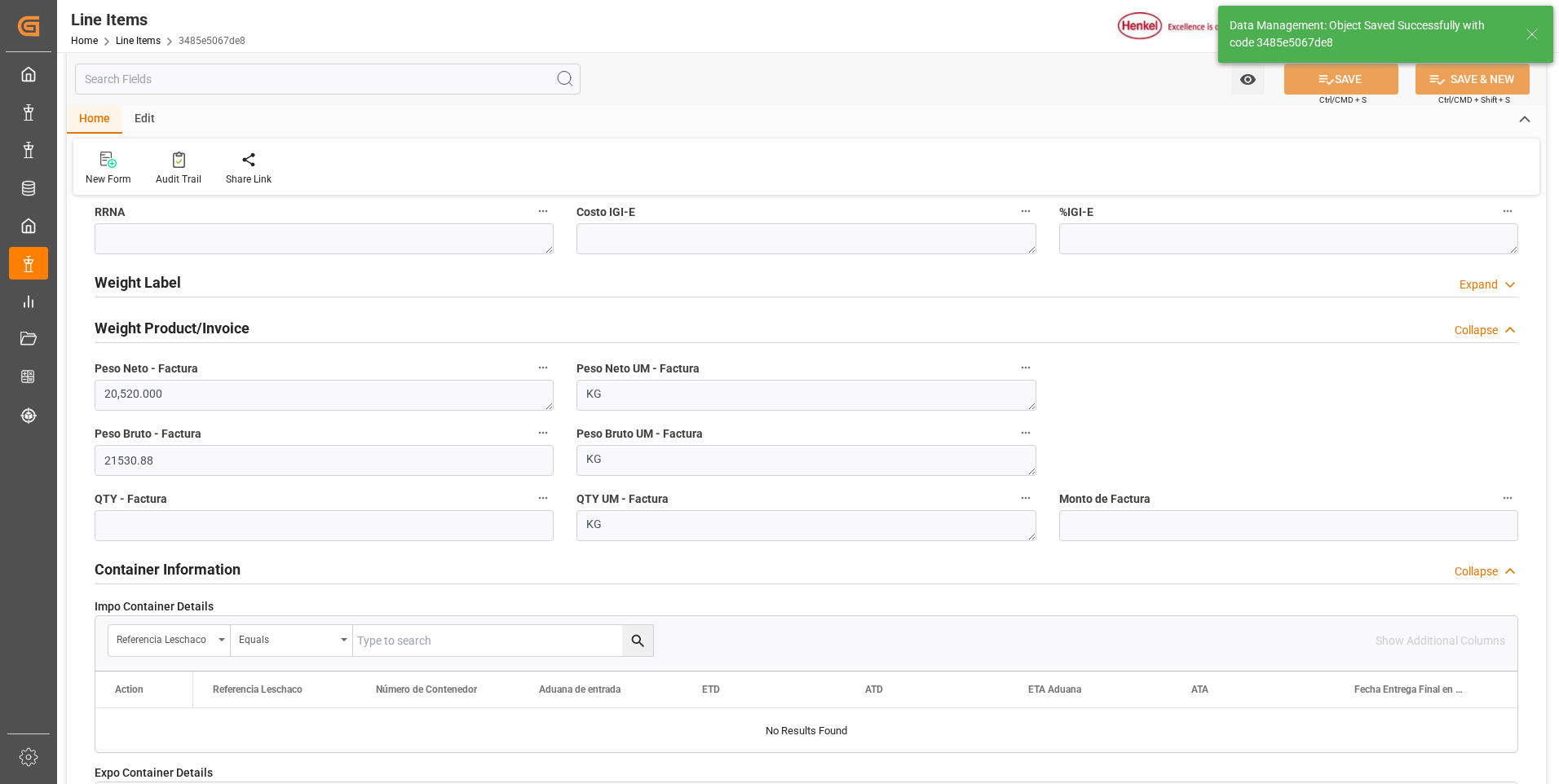
type textarea "TECHNOMELT SUPRA 100 BX19KG"
type textarea "AI"
type input "31201600"
type textarea "4G"
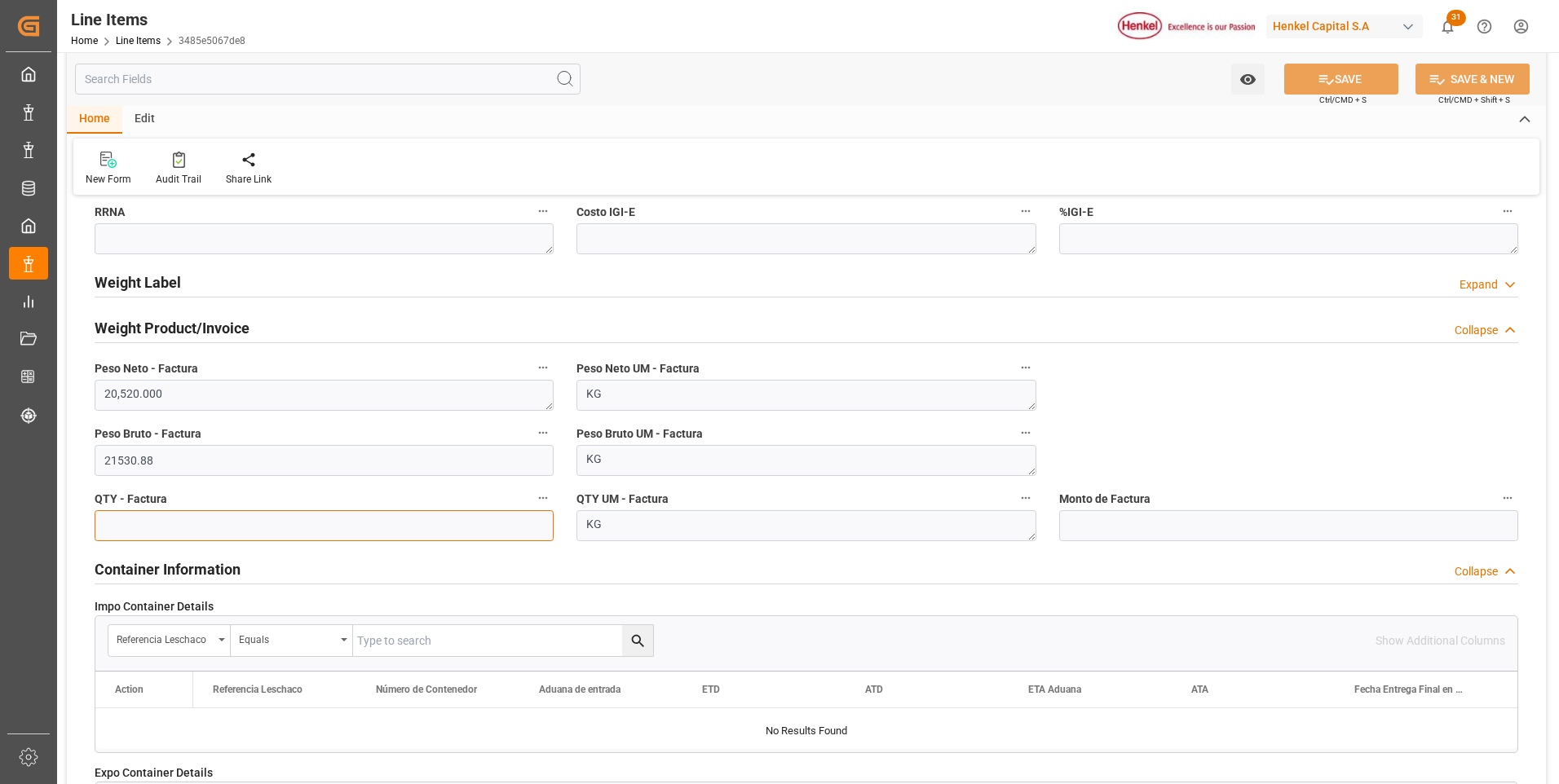
click at [342, 537] on input "text" at bounding box center [324, 525] width 459 height 31
type input "1080"
click at [619, 532] on textarea "KG" at bounding box center [807, 525] width 459 height 31
type textarea "K"
type textarea "CAJ"
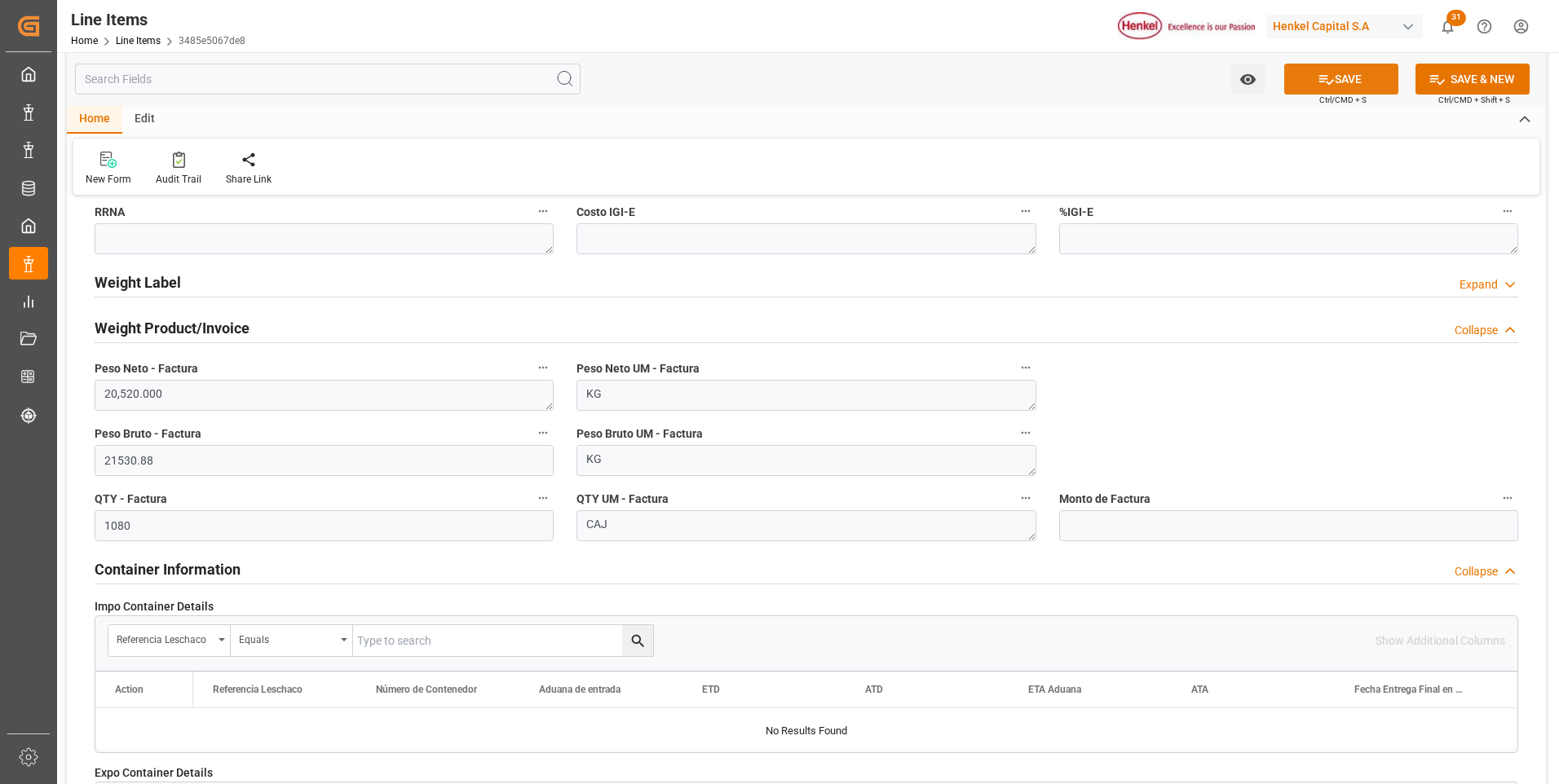
click at [1318, 74] on icon at bounding box center [1326, 79] width 17 height 17
click at [1112, 529] on input "text" at bounding box center [1289, 525] width 459 height 31
type input "66820.21"
click at [1350, 88] on button "SAVE" at bounding box center [1342, 78] width 114 height 31
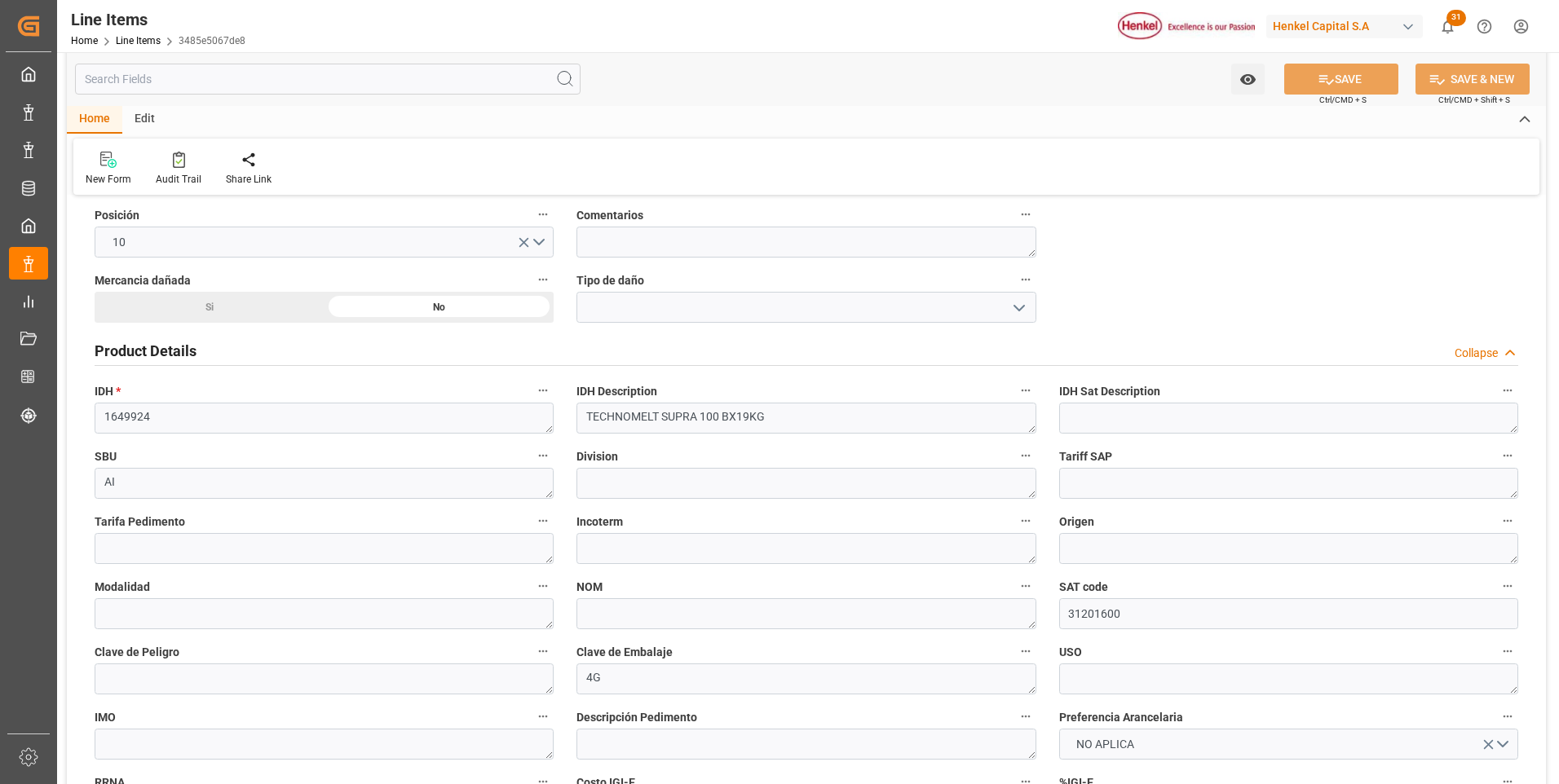
scroll to position [0, 0]
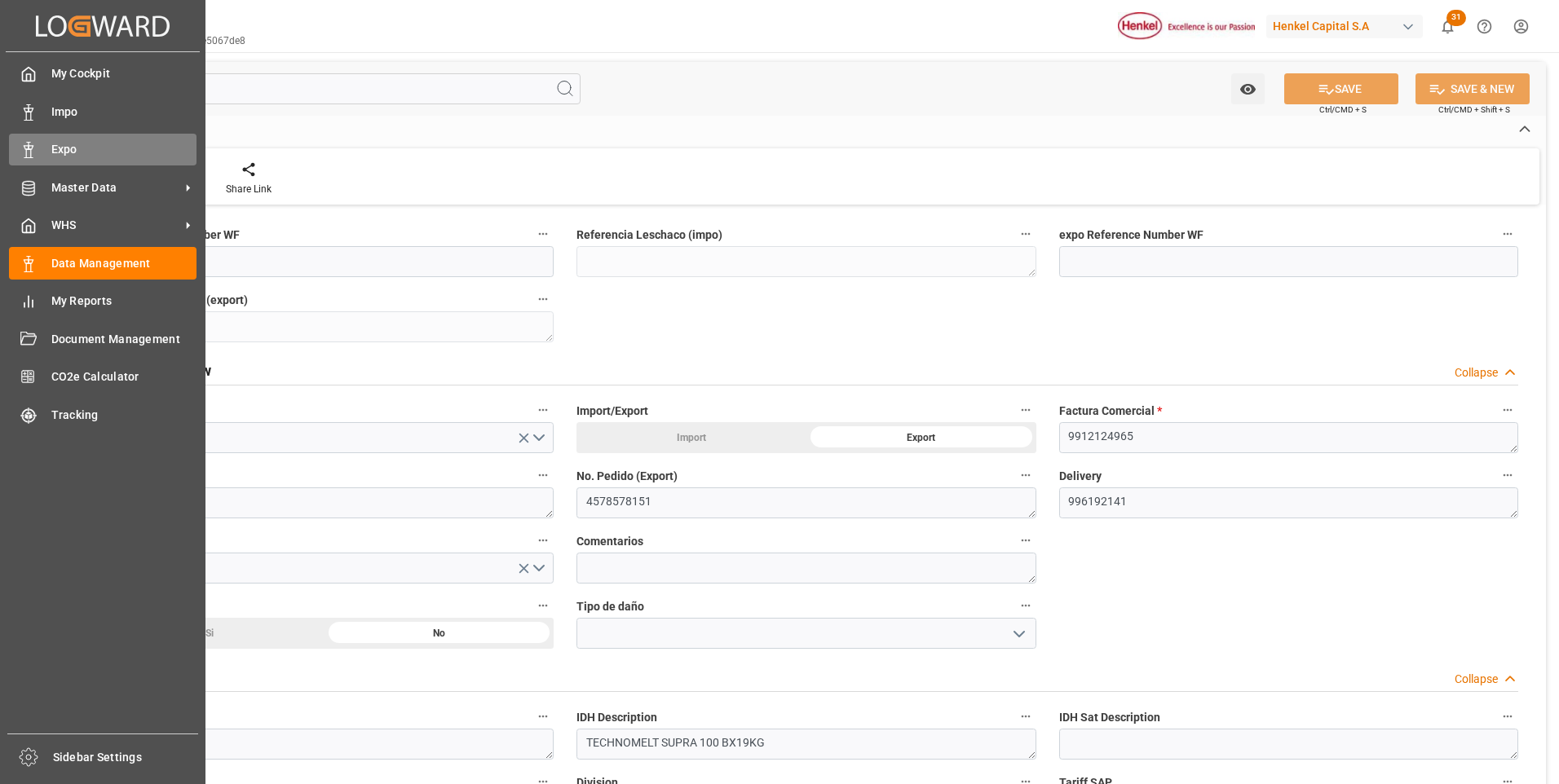
click at [34, 144] on icon at bounding box center [28, 150] width 16 height 16
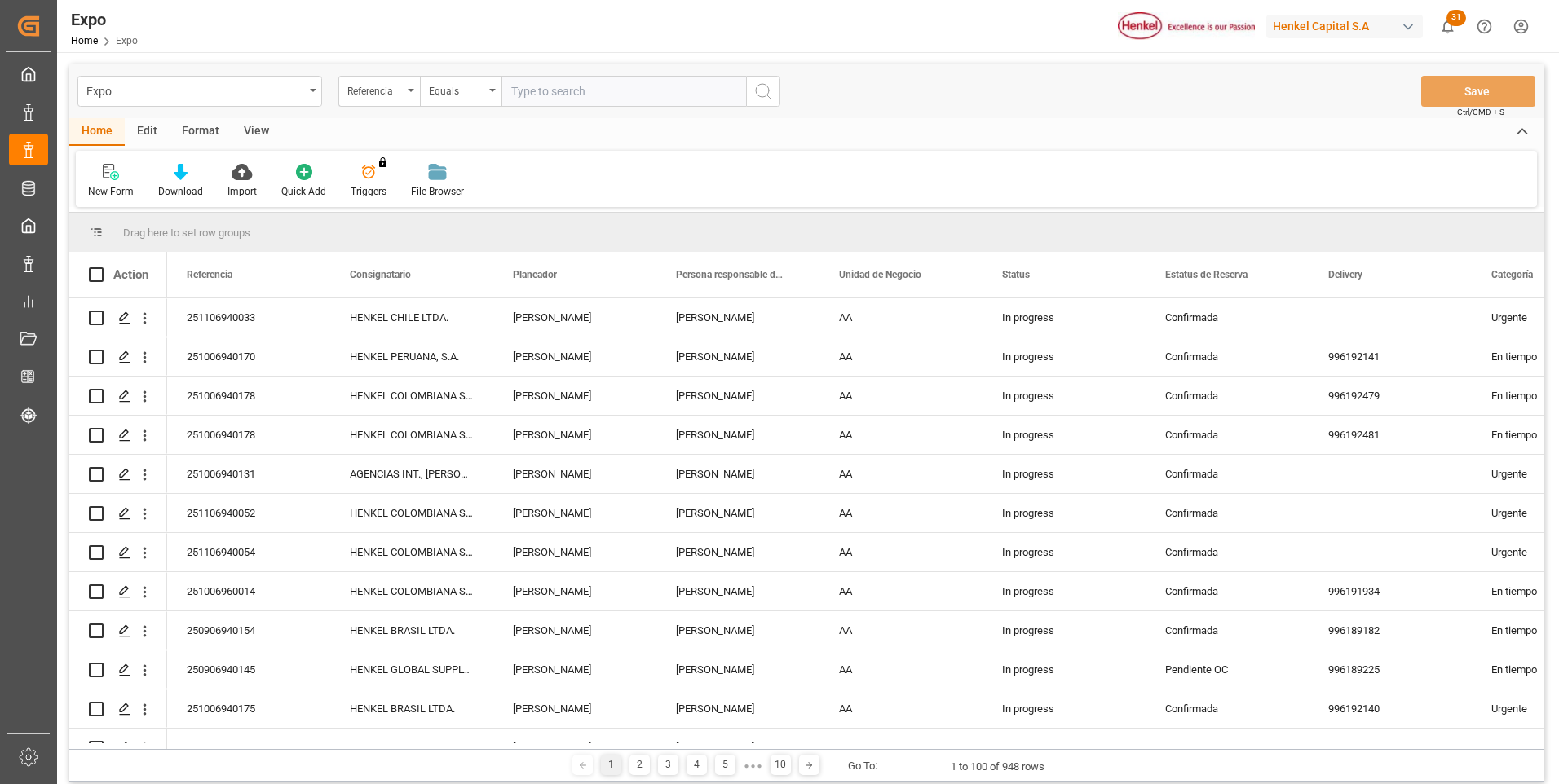
paste input "251006940170"
type input "251006940170"
click at [767, 92] on icon "search button" at bounding box center [763, 92] width 20 height 20
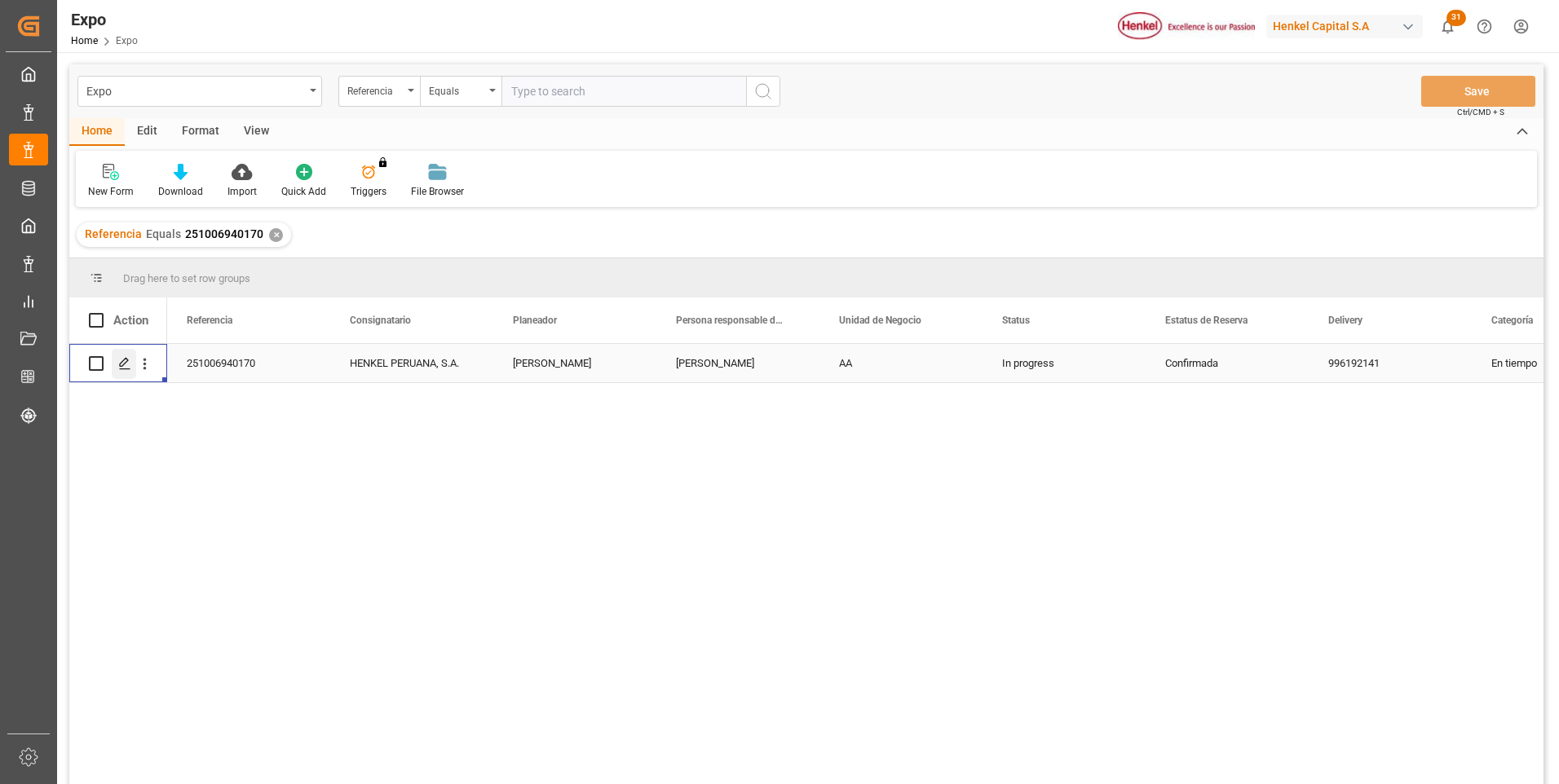
click at [129, 365] on icon "Press SPACE to select this row." at bounding box center [125, 363] width 13 height 13
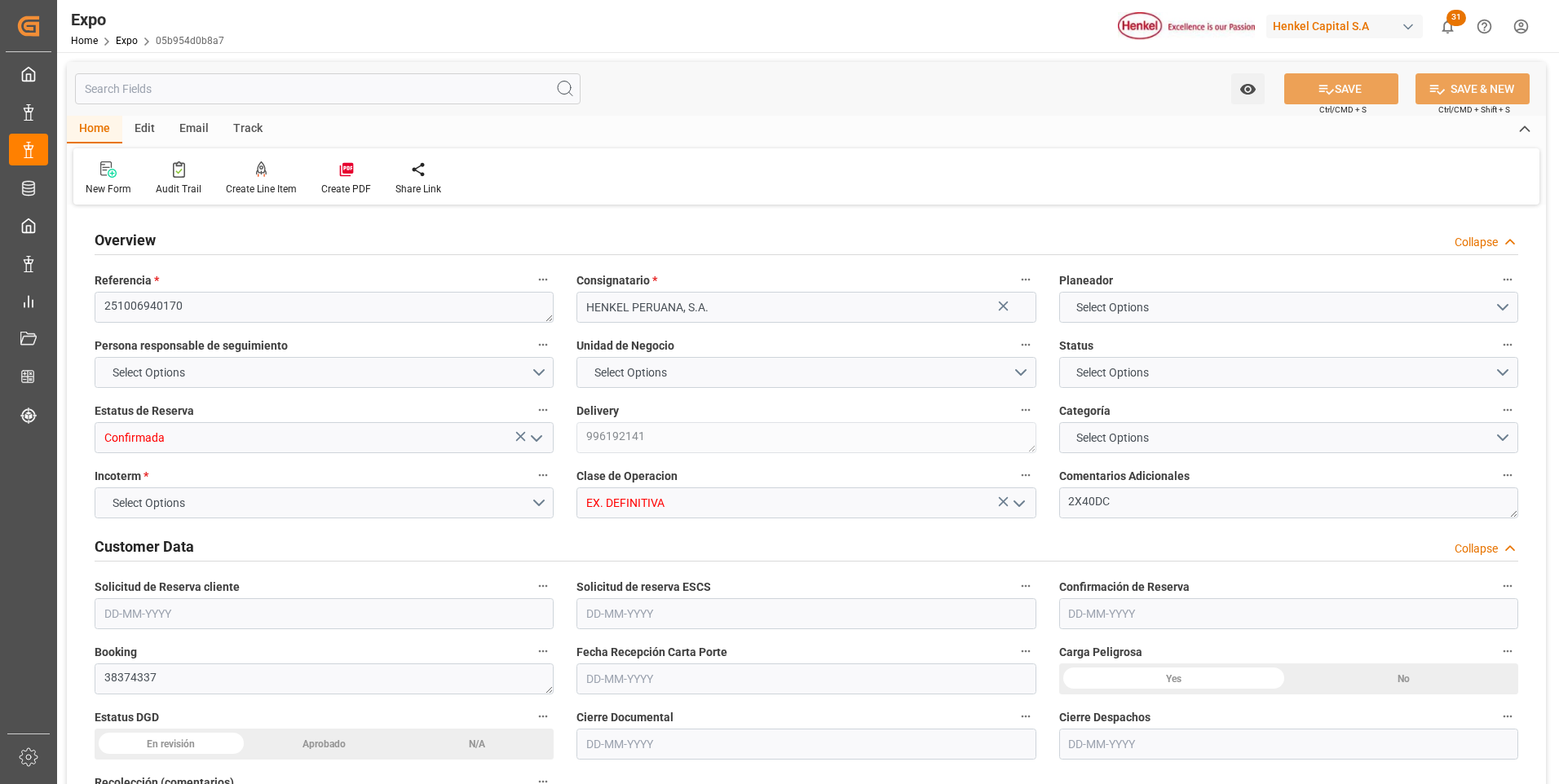
type input "9947158"
type input "MXZLO"
type input "PECLL"
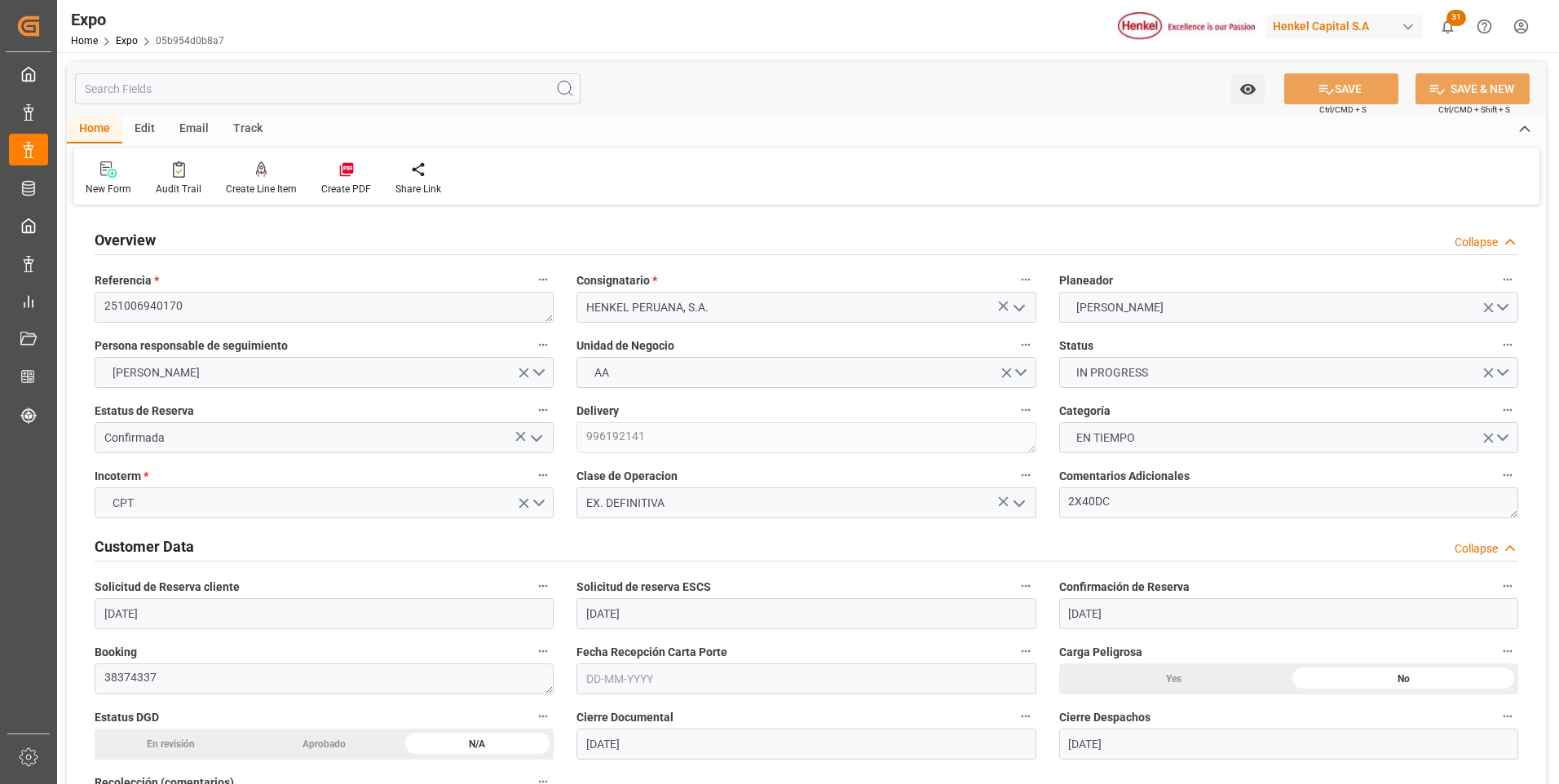
type input "[DATE]"
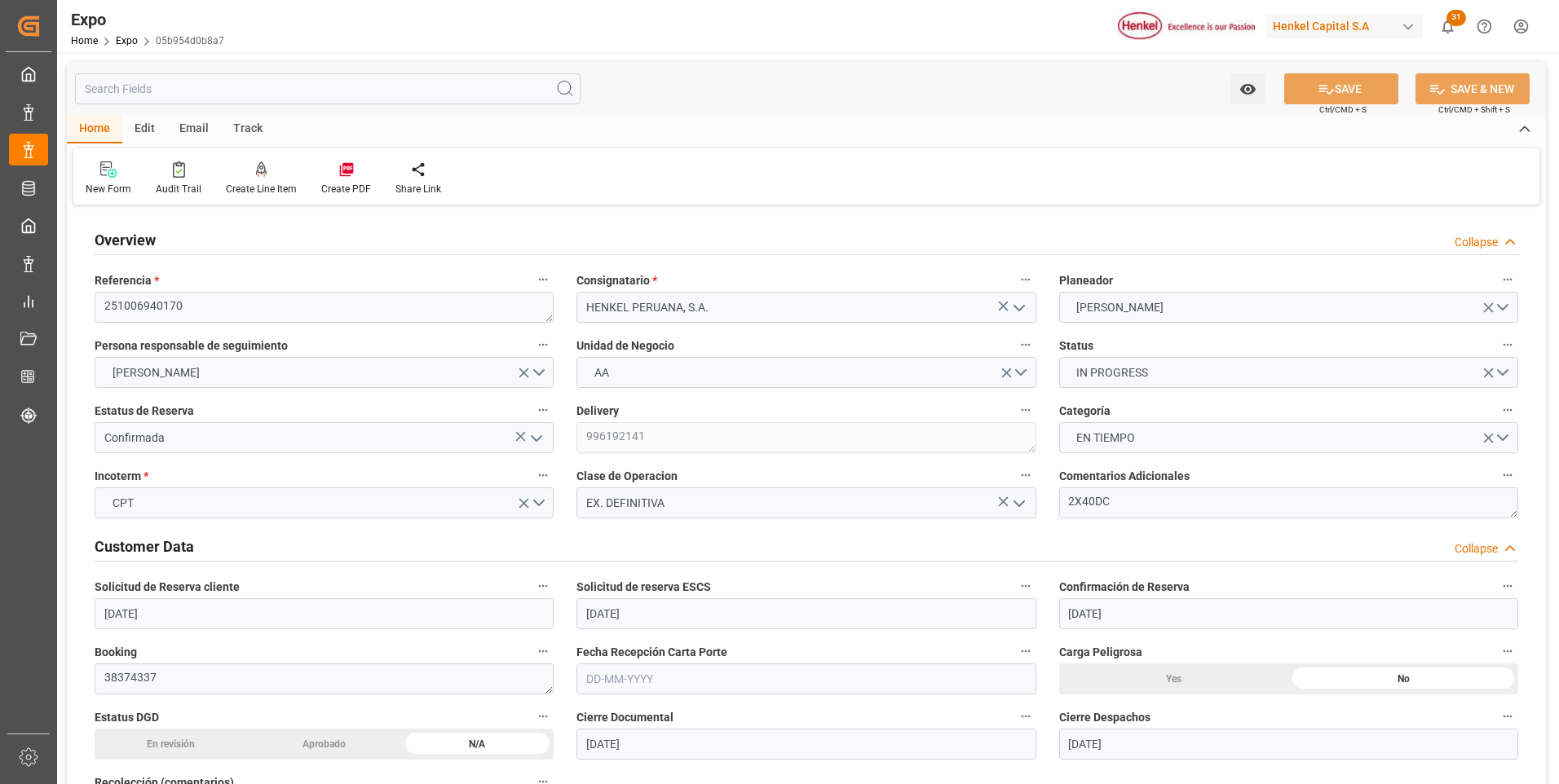
type input "[DATE]"
type input "[DATE] 00:00"
type input "[DATE] 05:00"
type input "[DATE] 00:00"
type input "[DATE] 19:00"
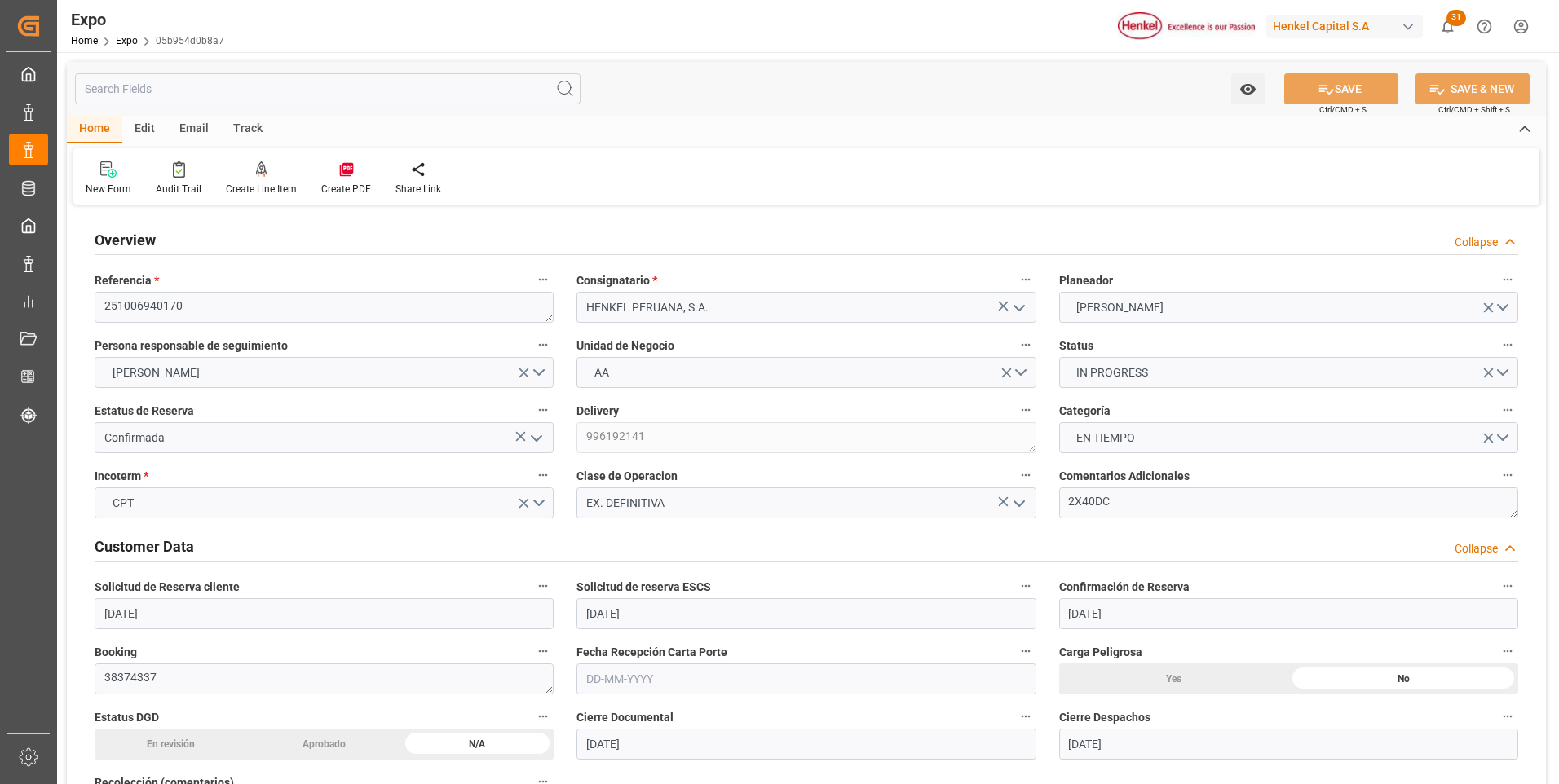
type input "[DATE] 00:00"
type input "[DATE] 18:03"
type input "[DATE] 05:00"
type input "[DATE] 19:00"
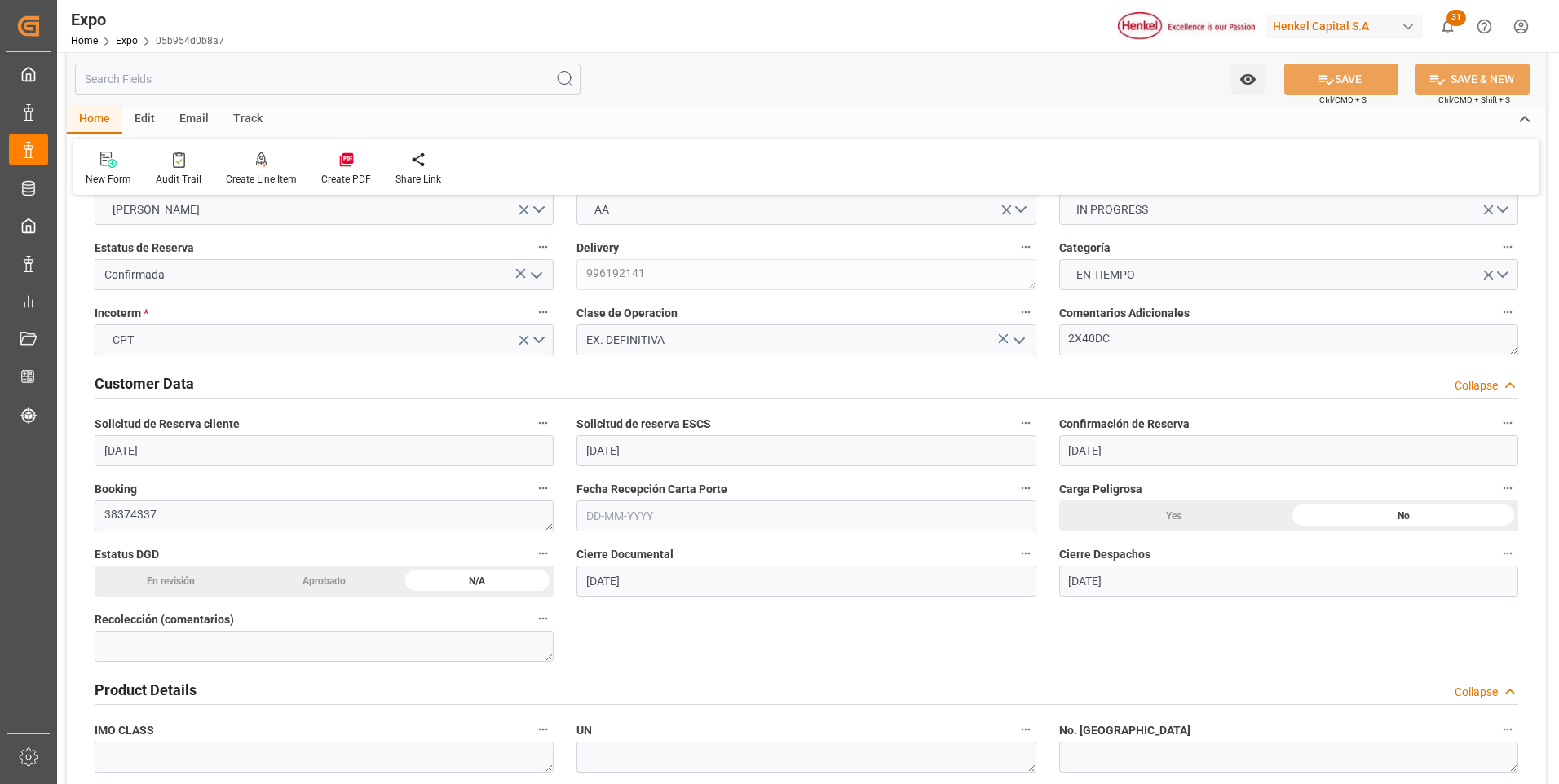
scroll to position [245, 0]
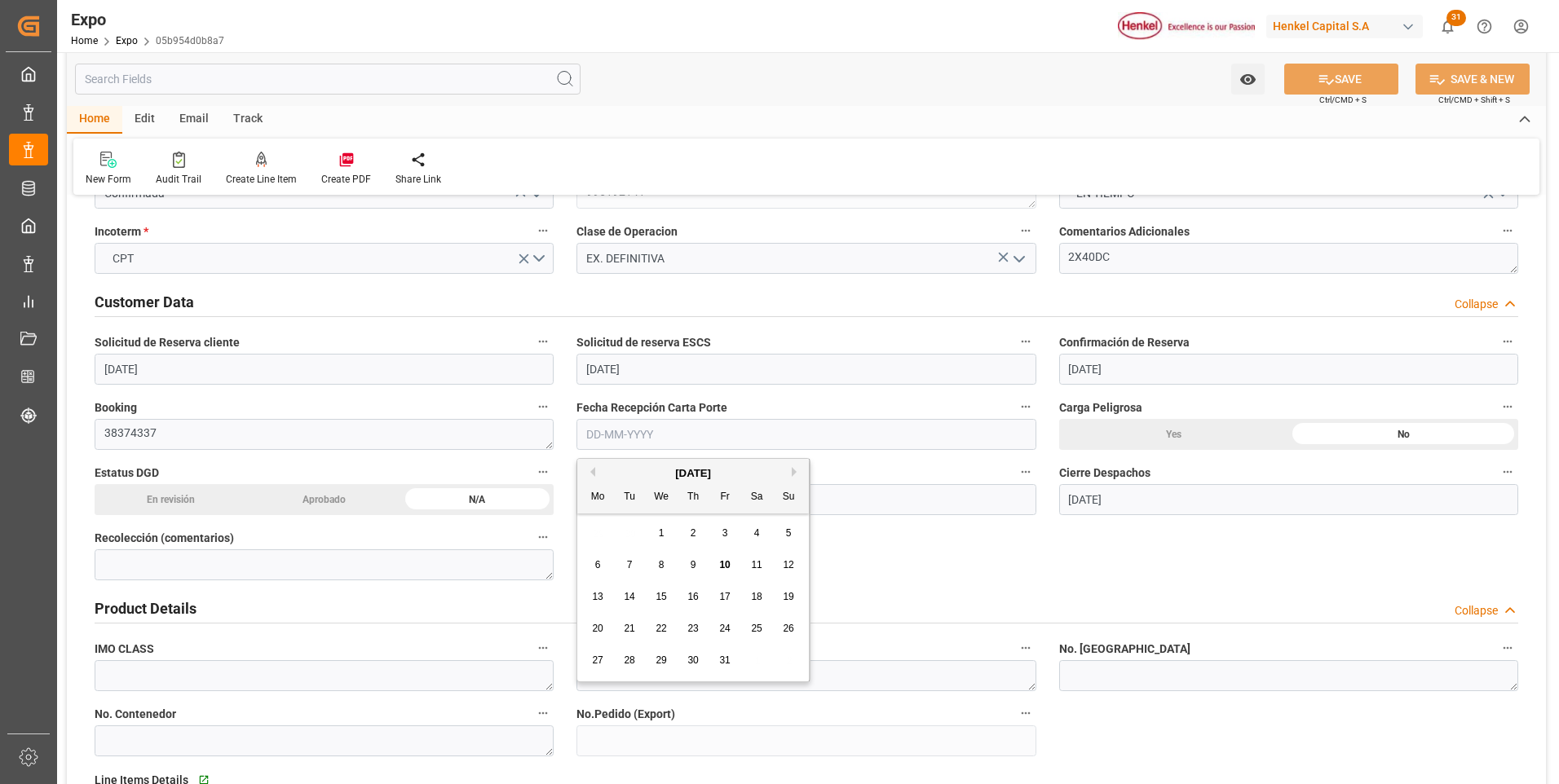
click at [629, 440] on input "text" at bounding box center [807, 434] width 459 height 31
click at [592, 472] on button "Previous Month" at bounding box center [590, 472] width 10 height 10
click at [628, 664] on span "30" at bounding box center [629, 660] width 11 height 12
type input "30-09-2025"
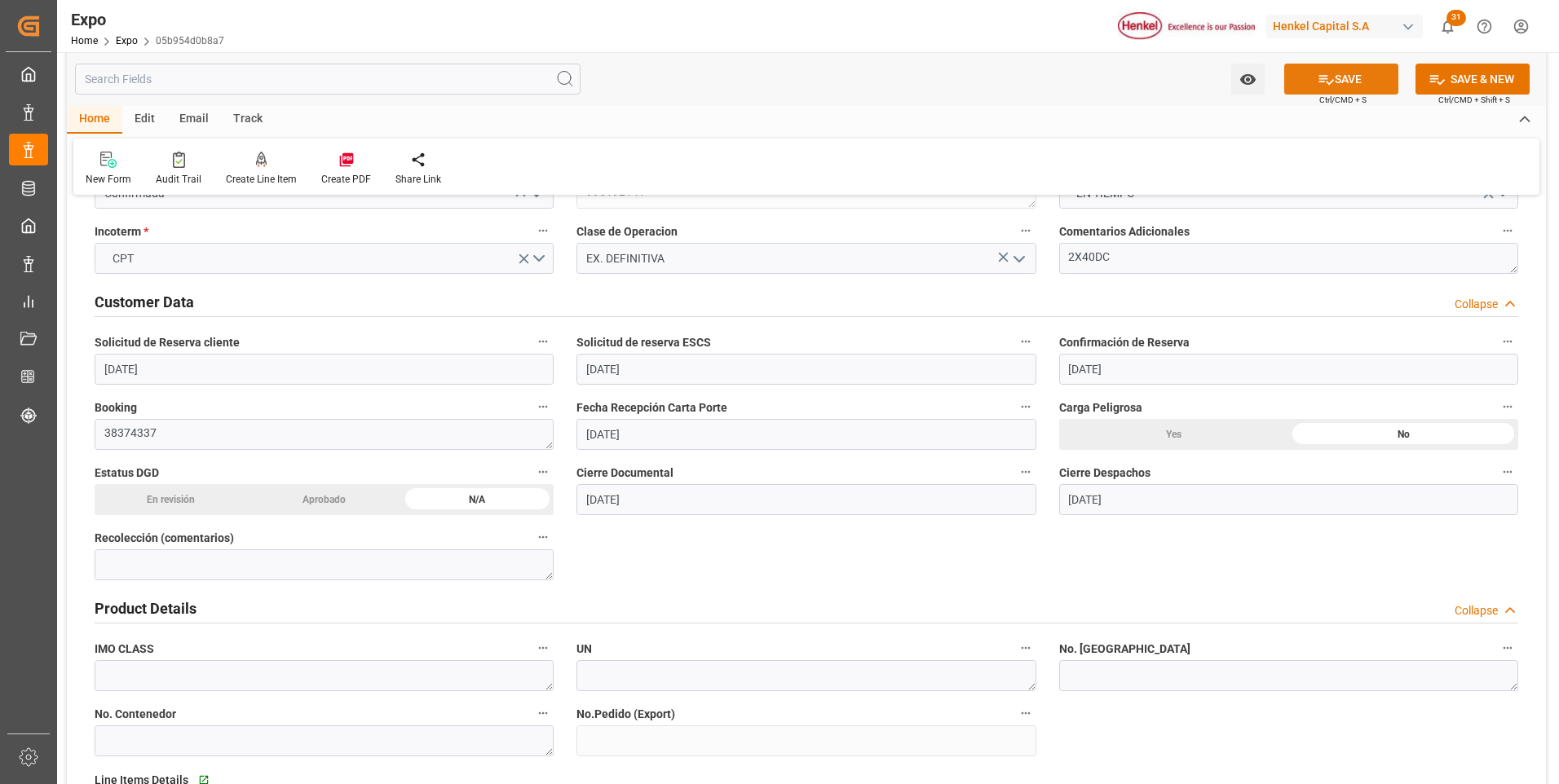
click at [1336, 77] on button "SAVE" at bounding box center [1342, 78] width 114 height 31
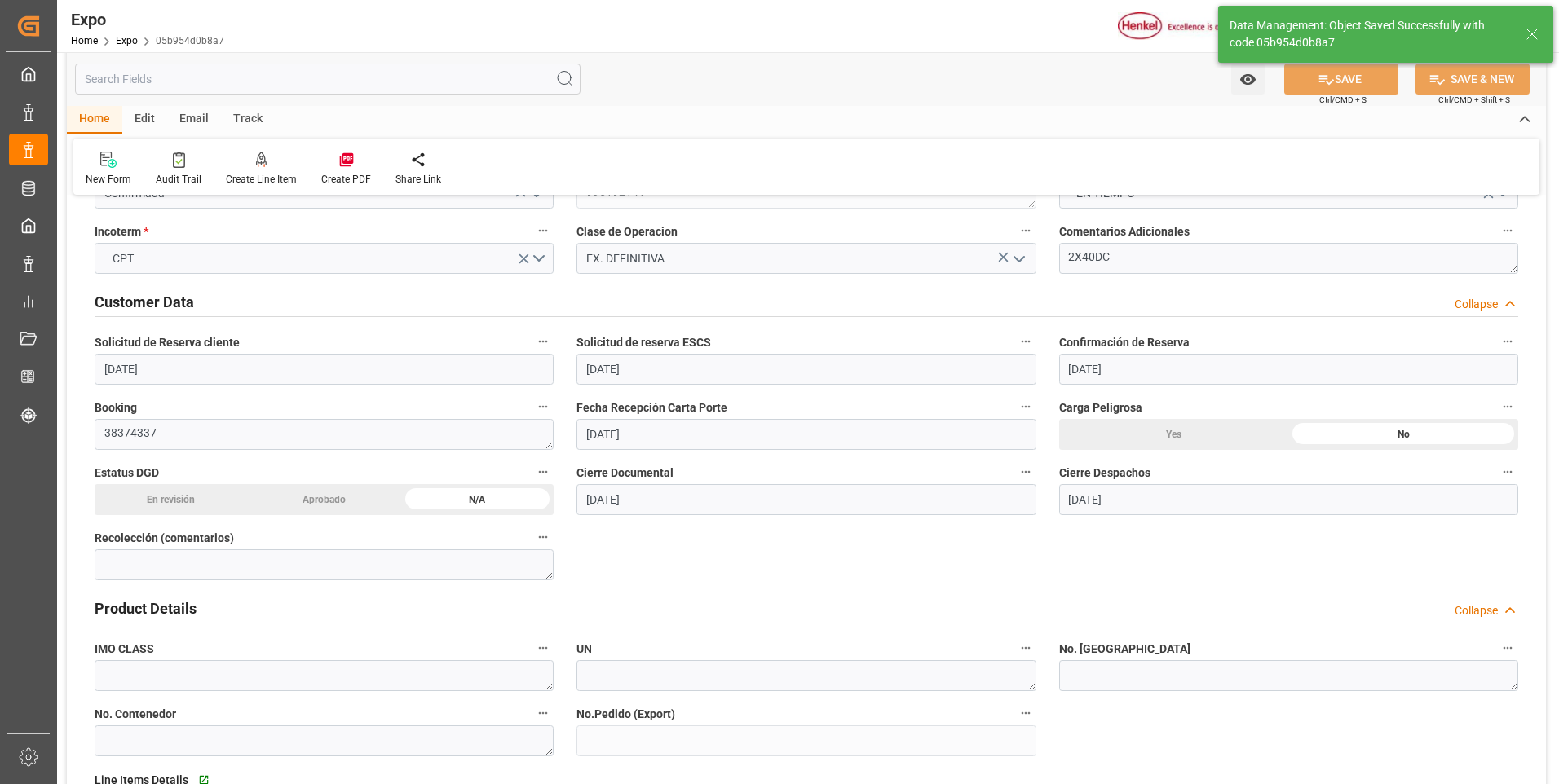
type input "10-10-2025 18:13"
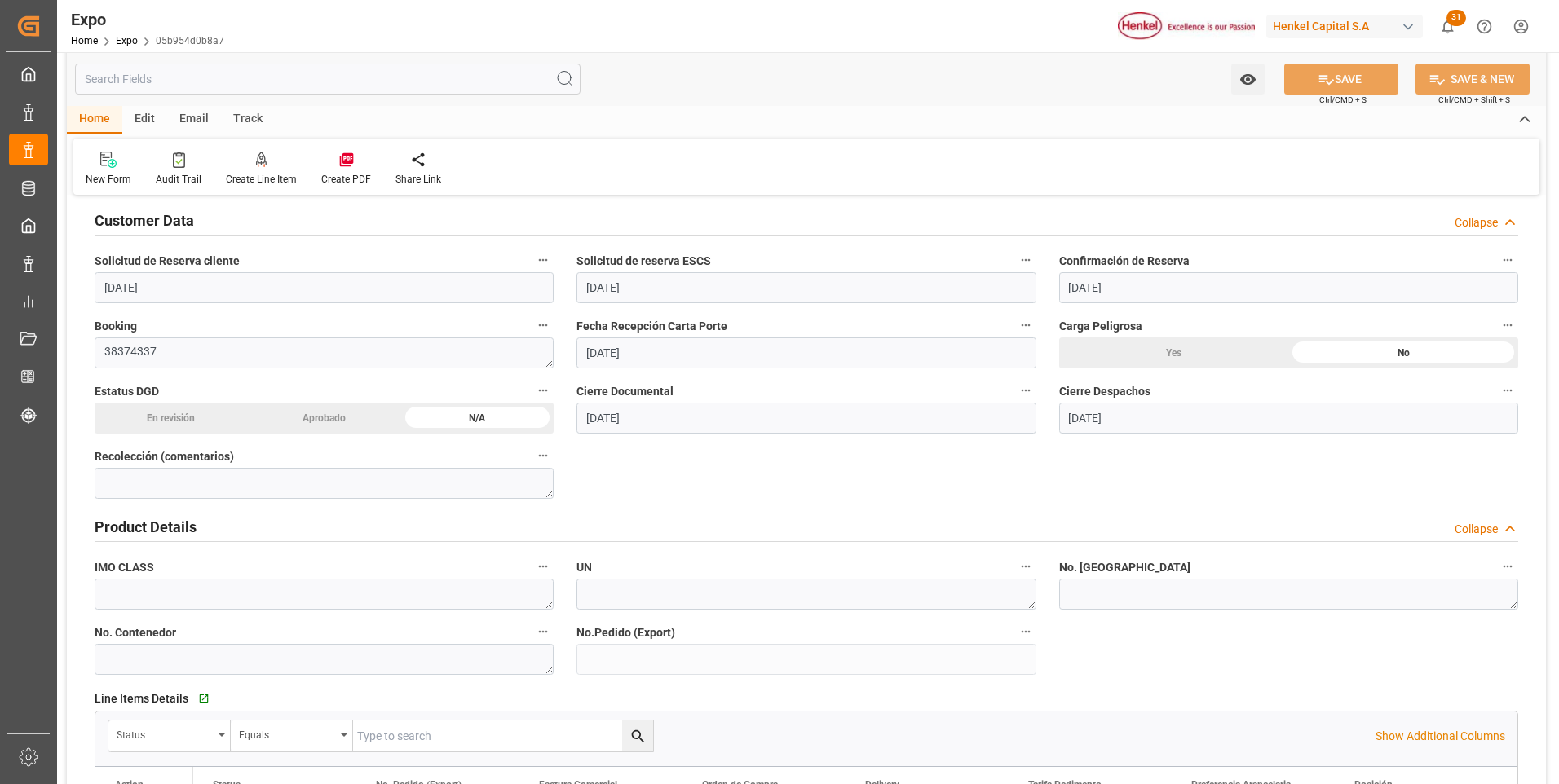
scroll to position [489, 0]
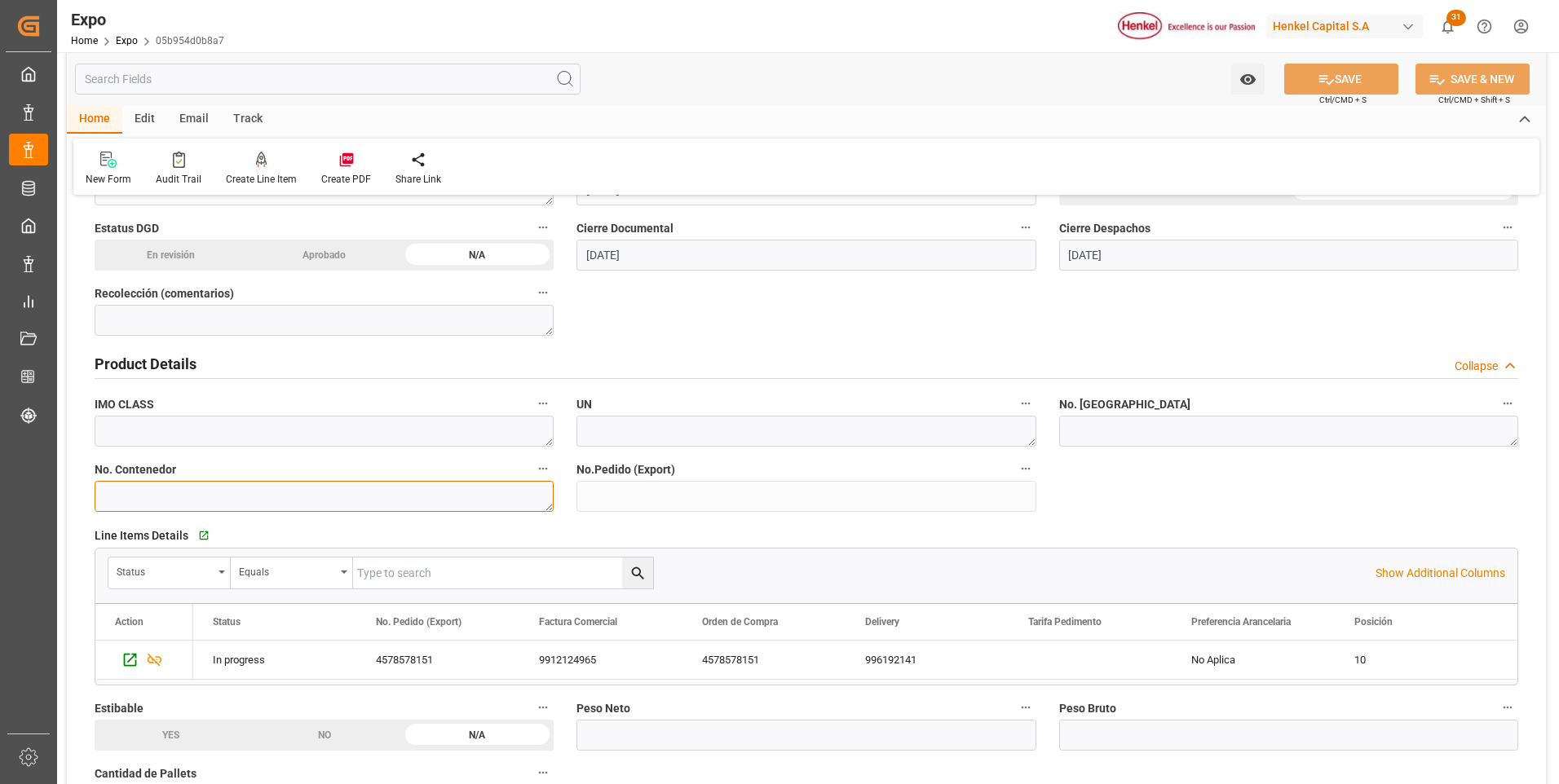
click at [245, 500] on textarea at bounding box center [324, 496] width 459 height 31
paste textarea "UACU8455430"
type textarea "UACU8455430"
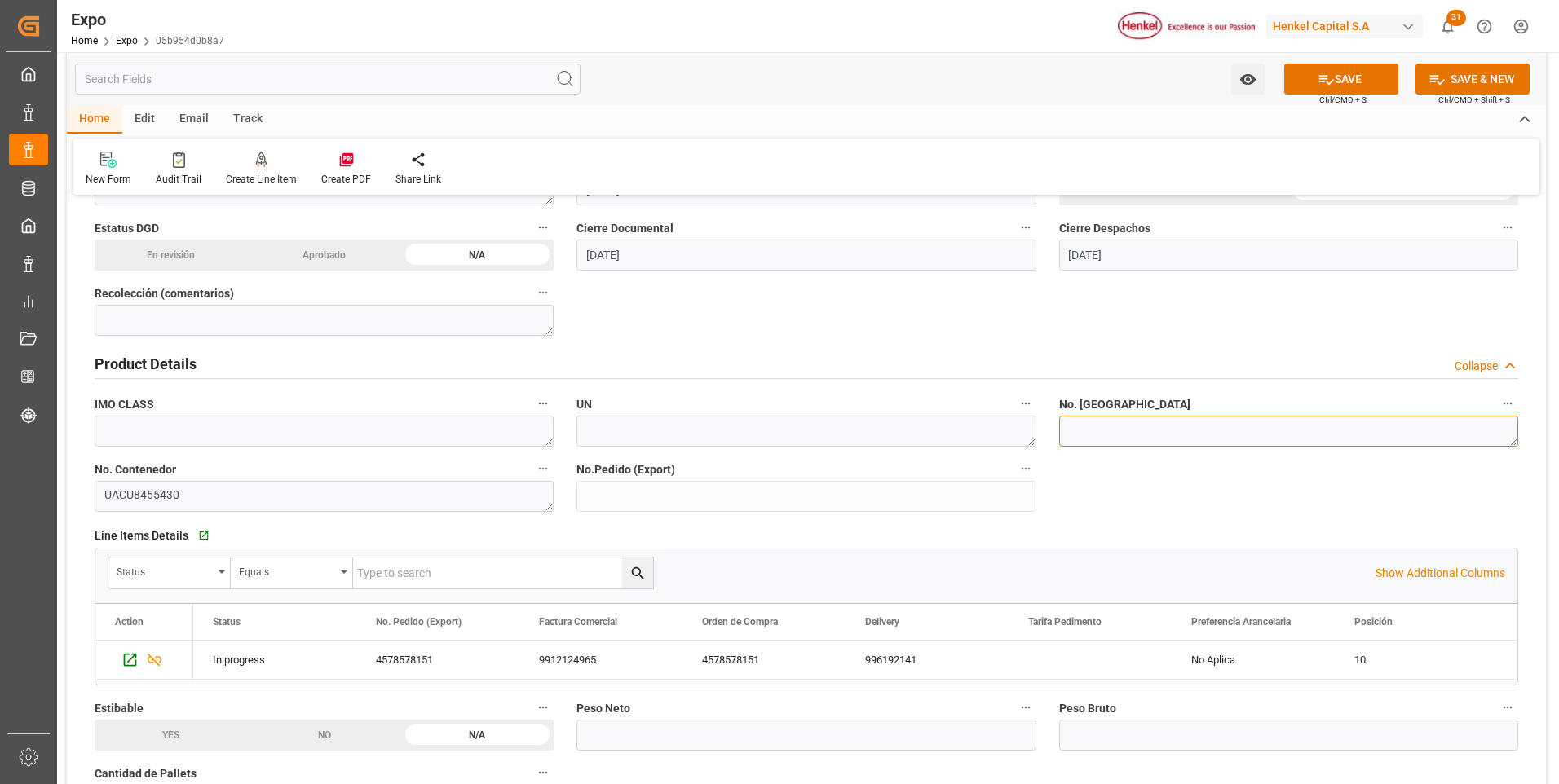
click at [1286, 429] on textarea at bounding box center [1289, 431] width 459 height 31
paste textarea "INT3721525"
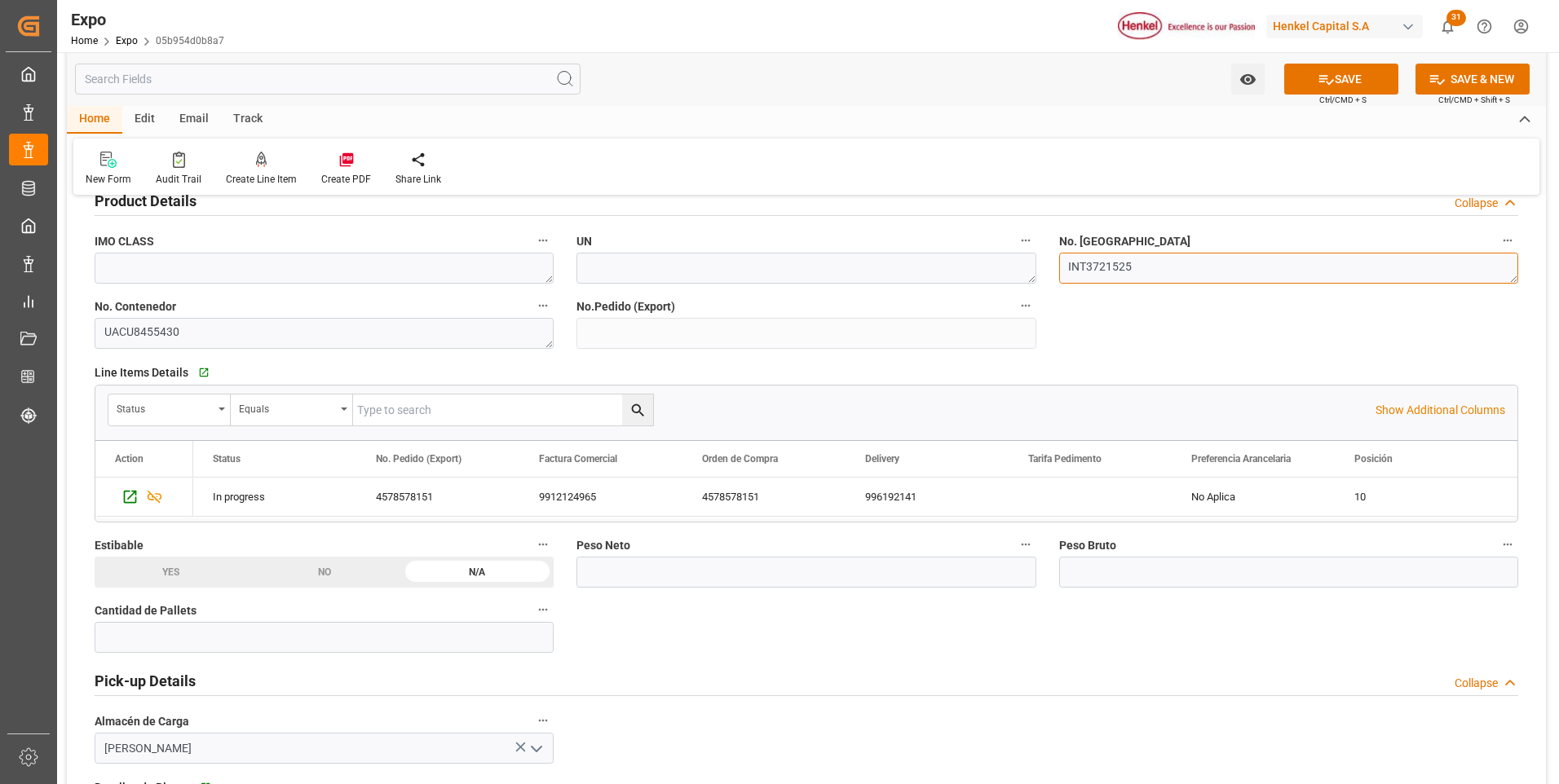
type textarea "INT3721525"
click at [922, 499] on div "996192141" at bounding box center [927, 497] width 163 height 38
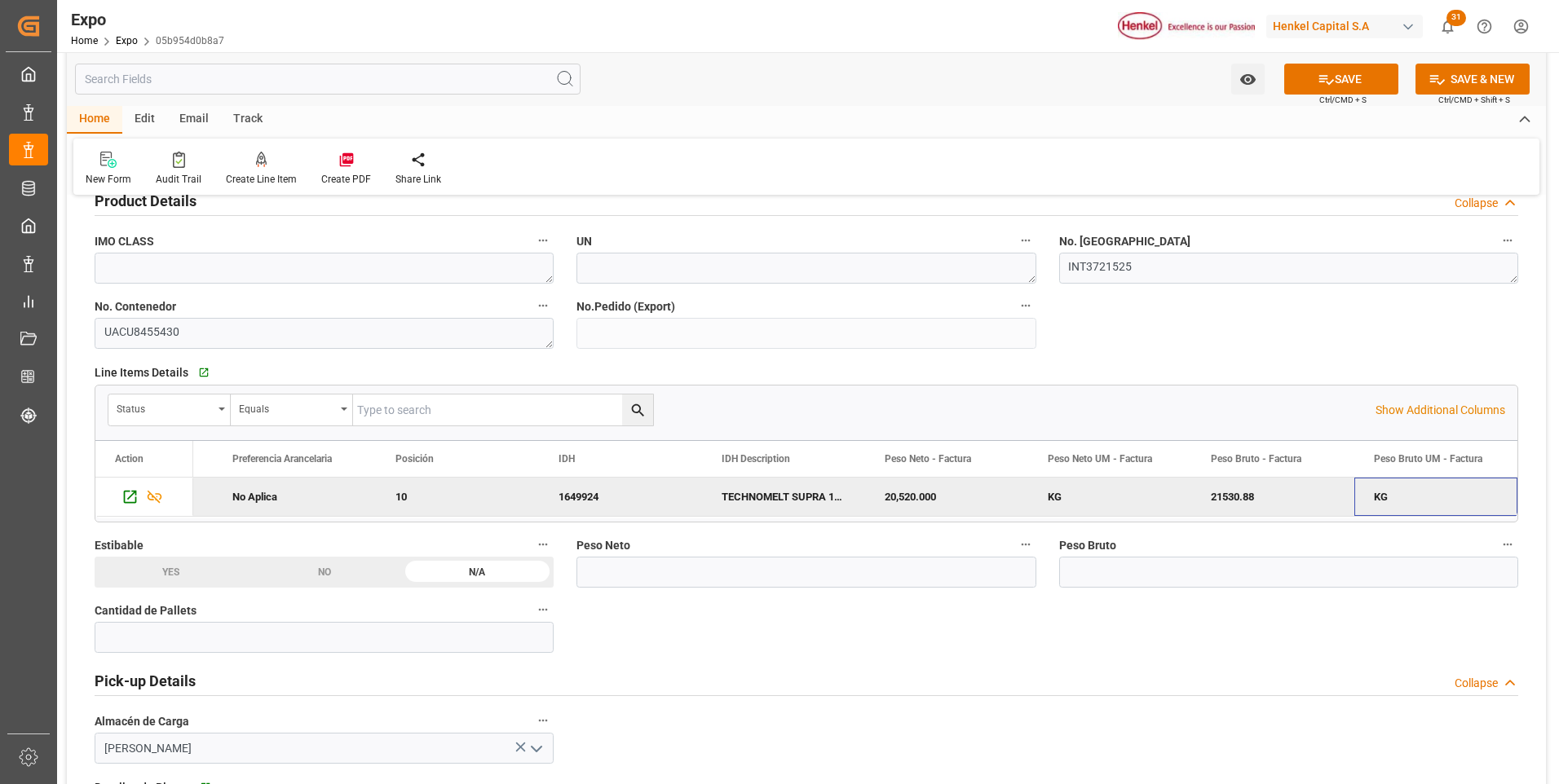
scroll to position [0, 1122]
click at [922, 572] on input "text" at bounding box center [807, 572] width 459 height 31
type input "20520"
drag, startPoint x: 1089, startPoint y: 571, endPoint x: 1127, endPoint y: 579, distance: 38.8
click at [1090, 571] on input "text" at bounding box center [1289, 572] width 459 height 31
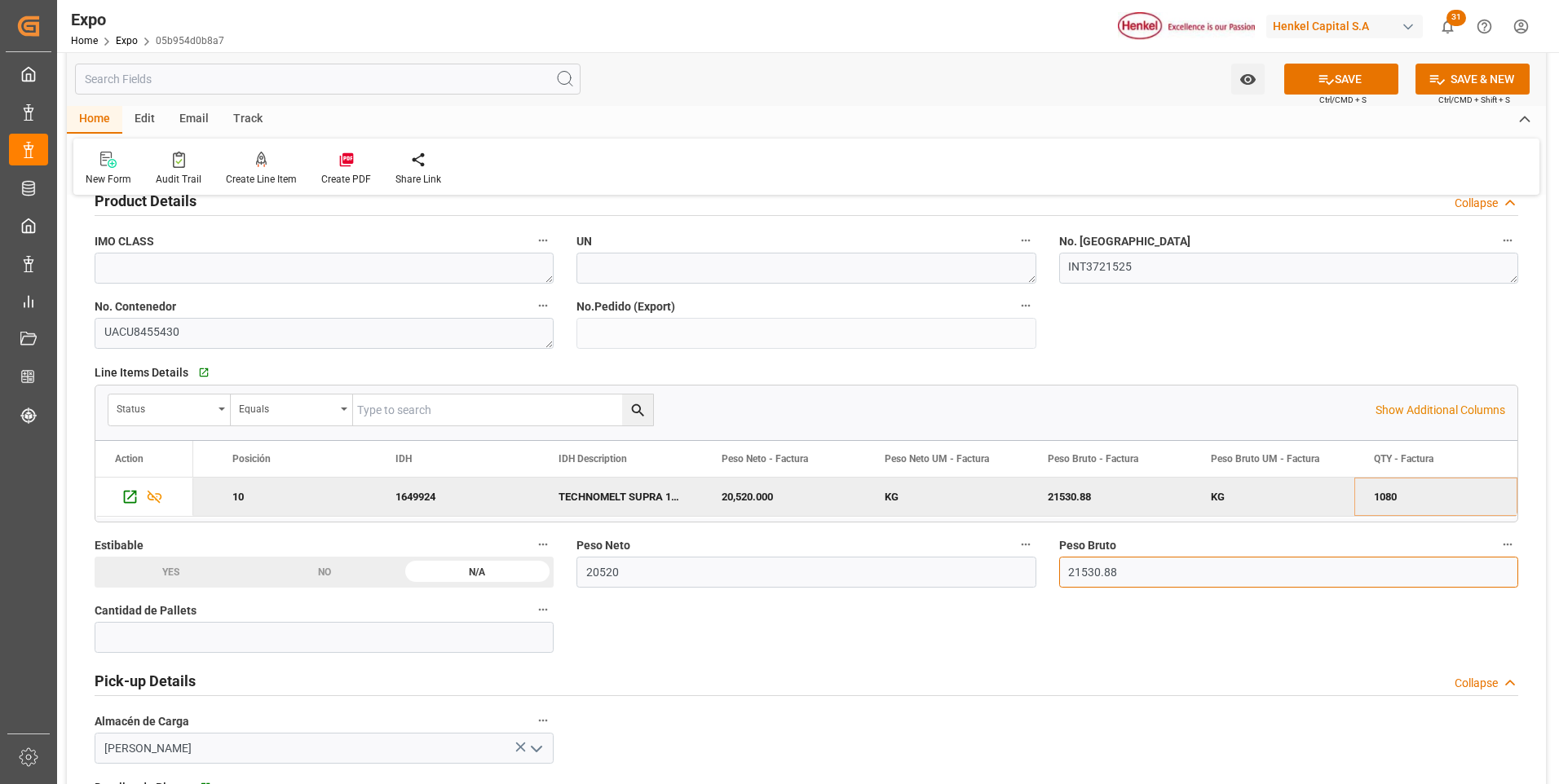
type input "21530.88"
click at [281, 635] on input "text" at bounding box center [324, 637] width 459 height 31
type input "36"
click at [1370, 83] on button "SAVE" at bounding box center [1342, 78] width 114 height 31
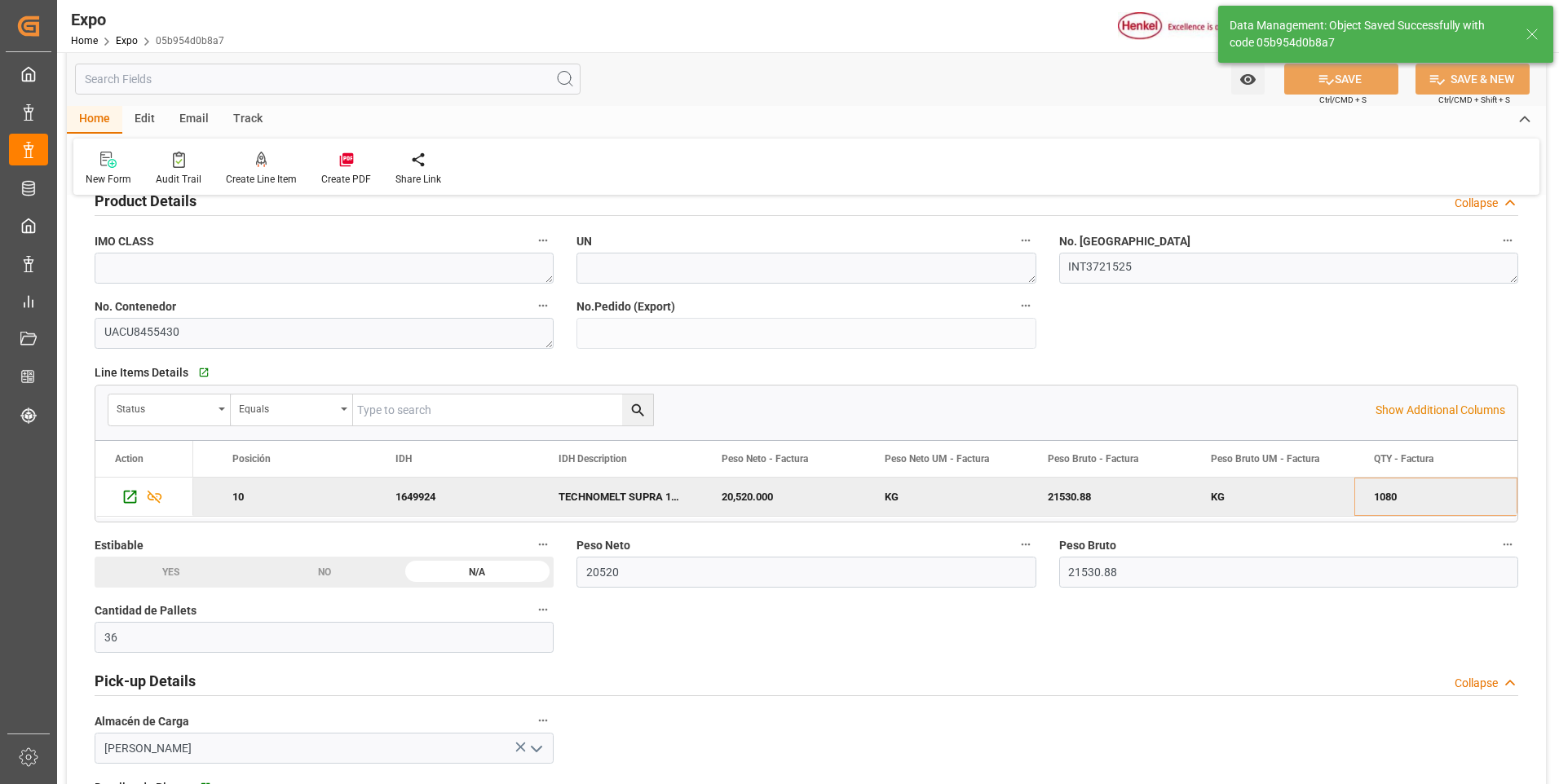
type input "10-10-2025 18:14"
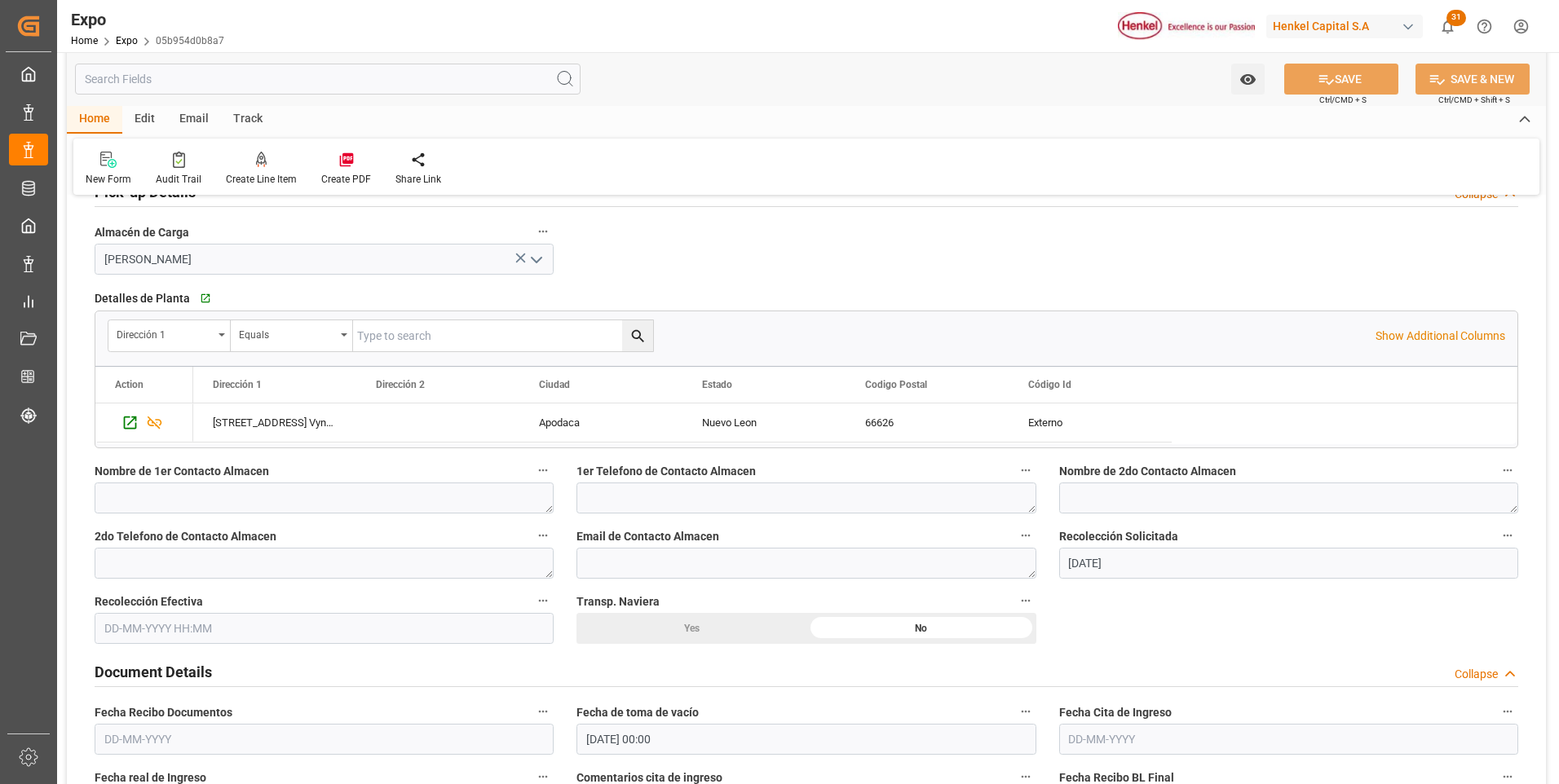
scroll to position [1223, 0]
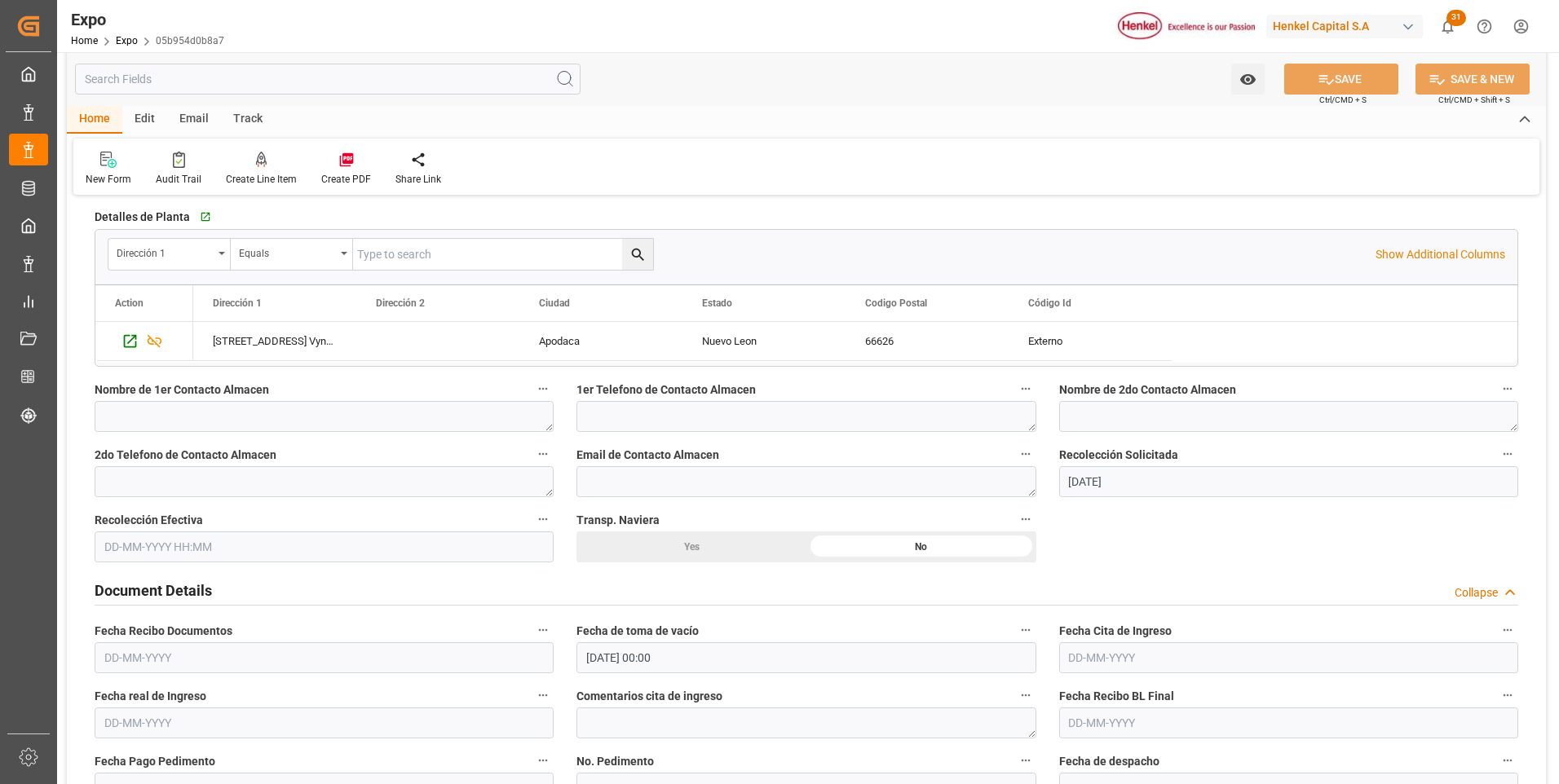
click at [125, 558] on input "text" at bounding box center [324, 546] width 459 height 31
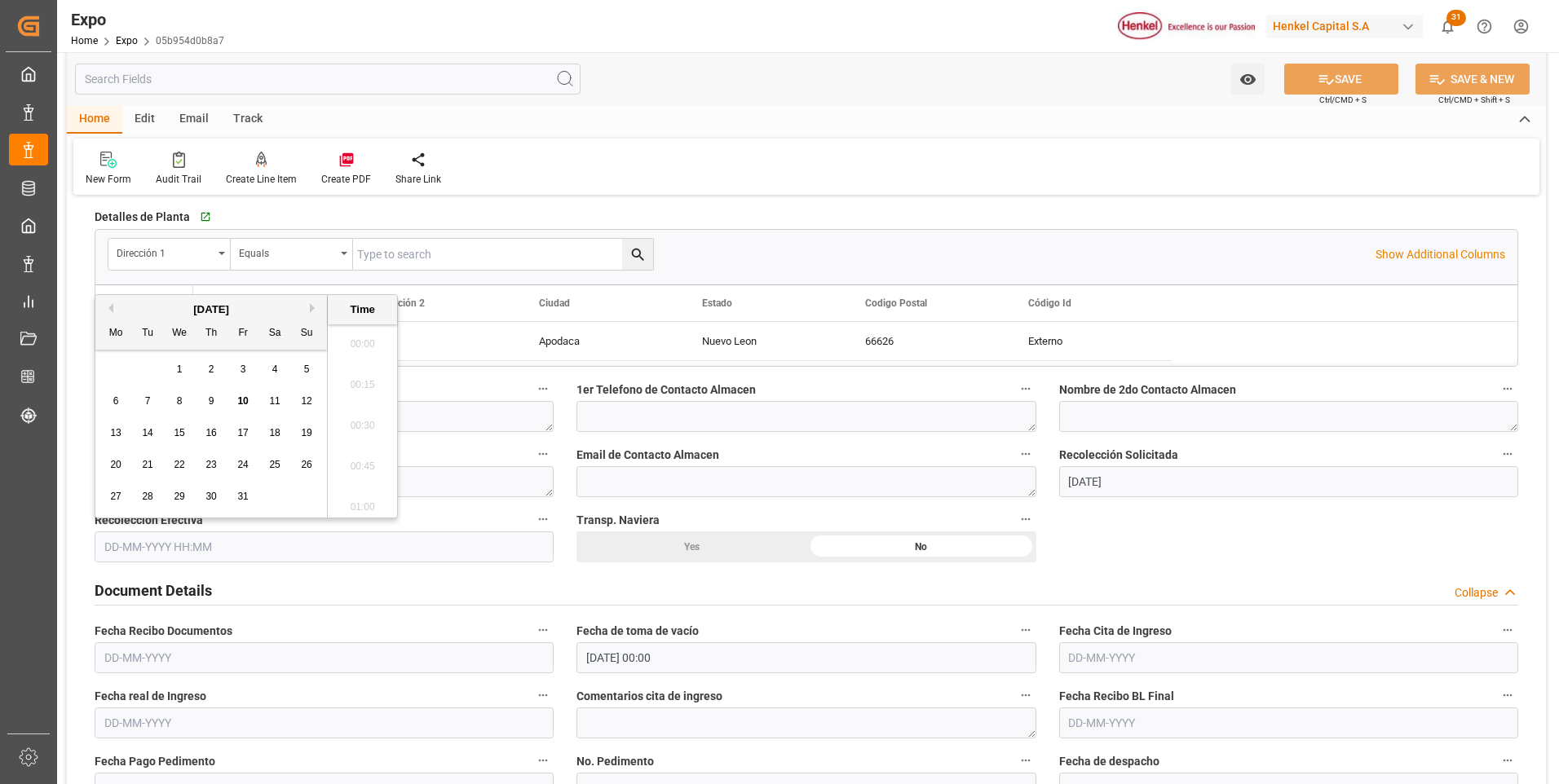
scroll to position [1921, 0]
click at [121, 396] on div "6" at bounding box center [116, 402] width 20 height 20
type input "06-10-2025 00:00"
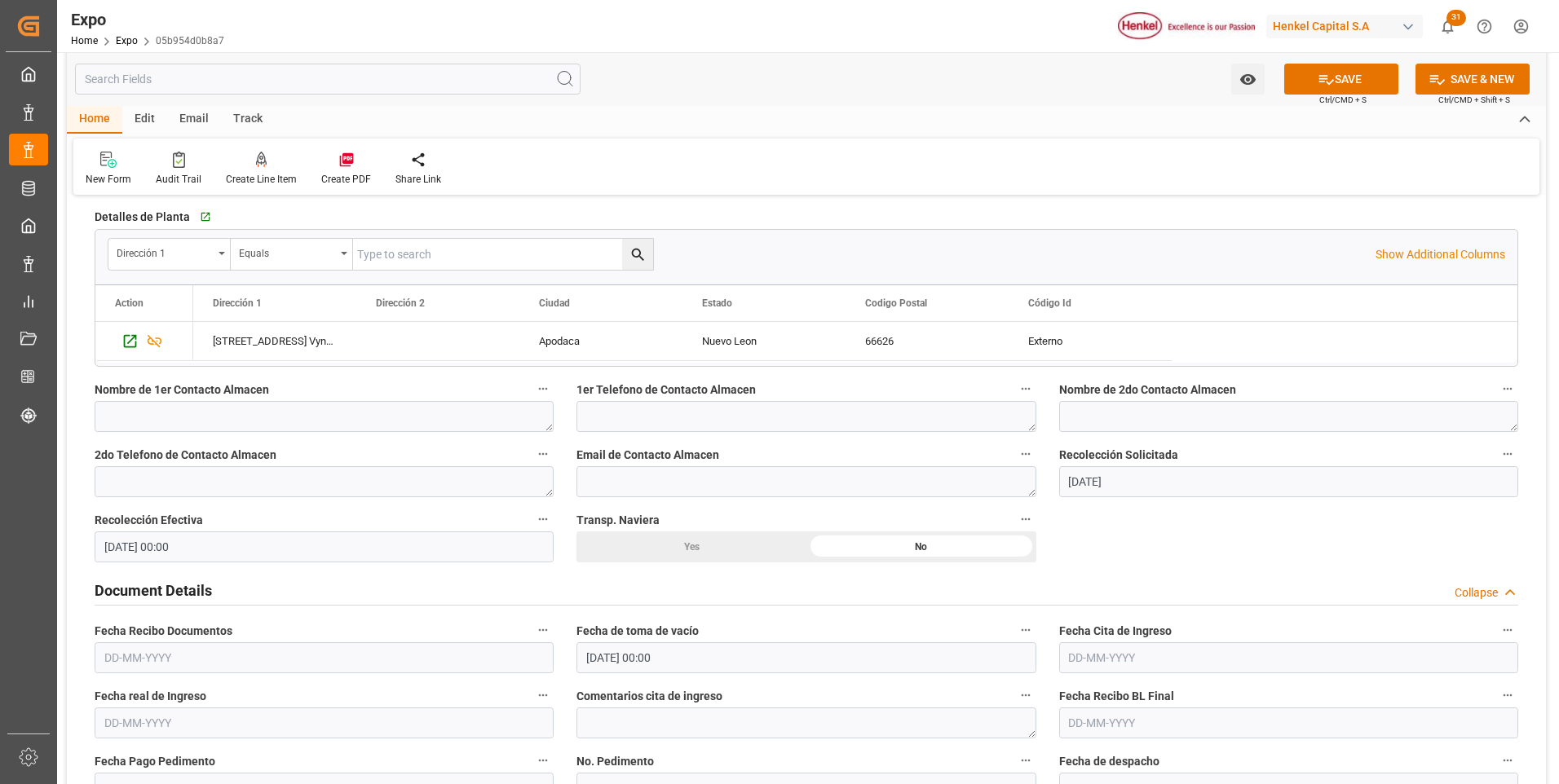
scroll to position [1386, 0]
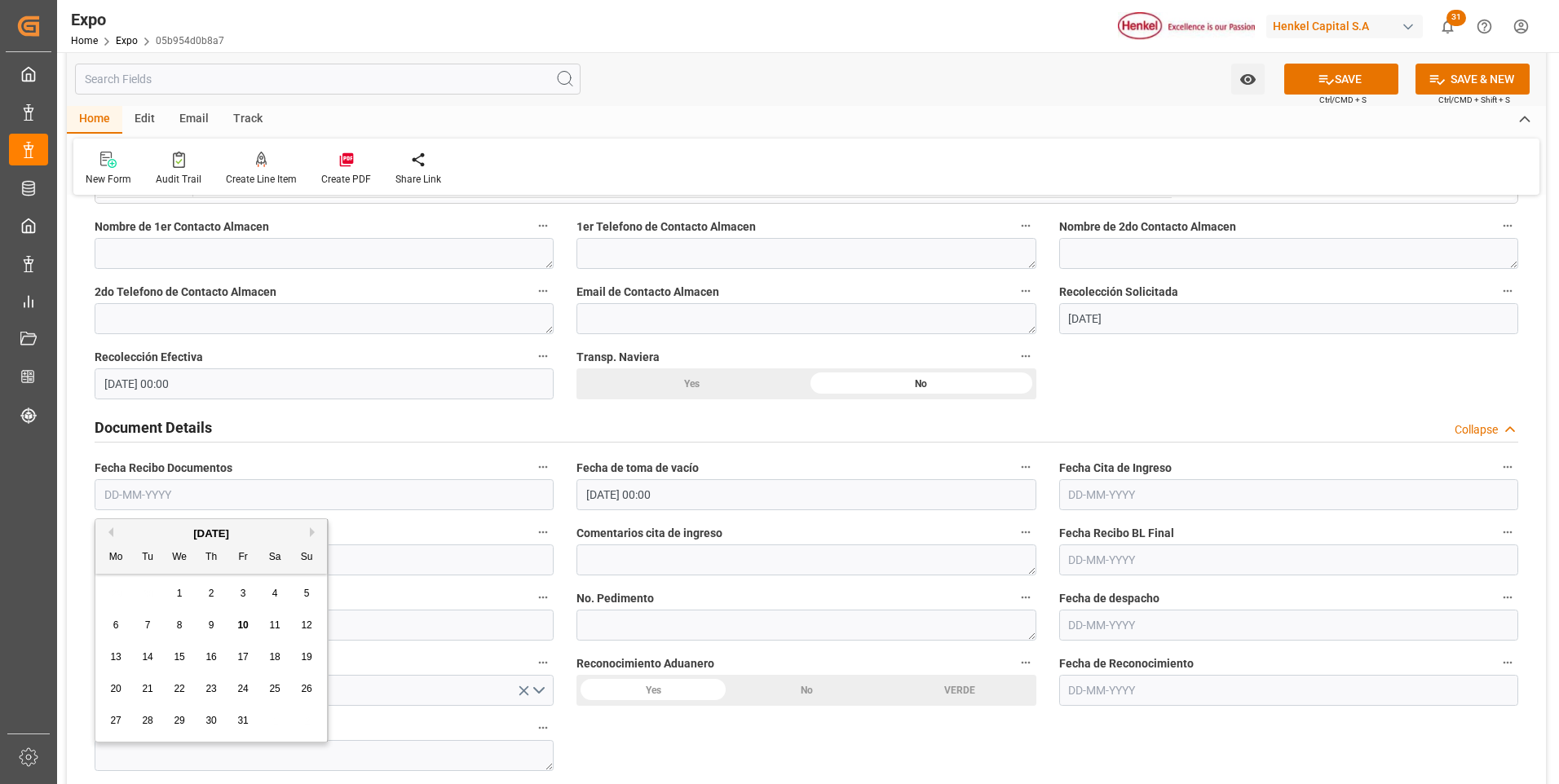
click at [118, 504] on input "text" at bounding box center [324, 495] width 459 height 31
click at [145, 629] on span "7" at bounding box center [148, 625] width 5 height 12
type input "07-10-2025"
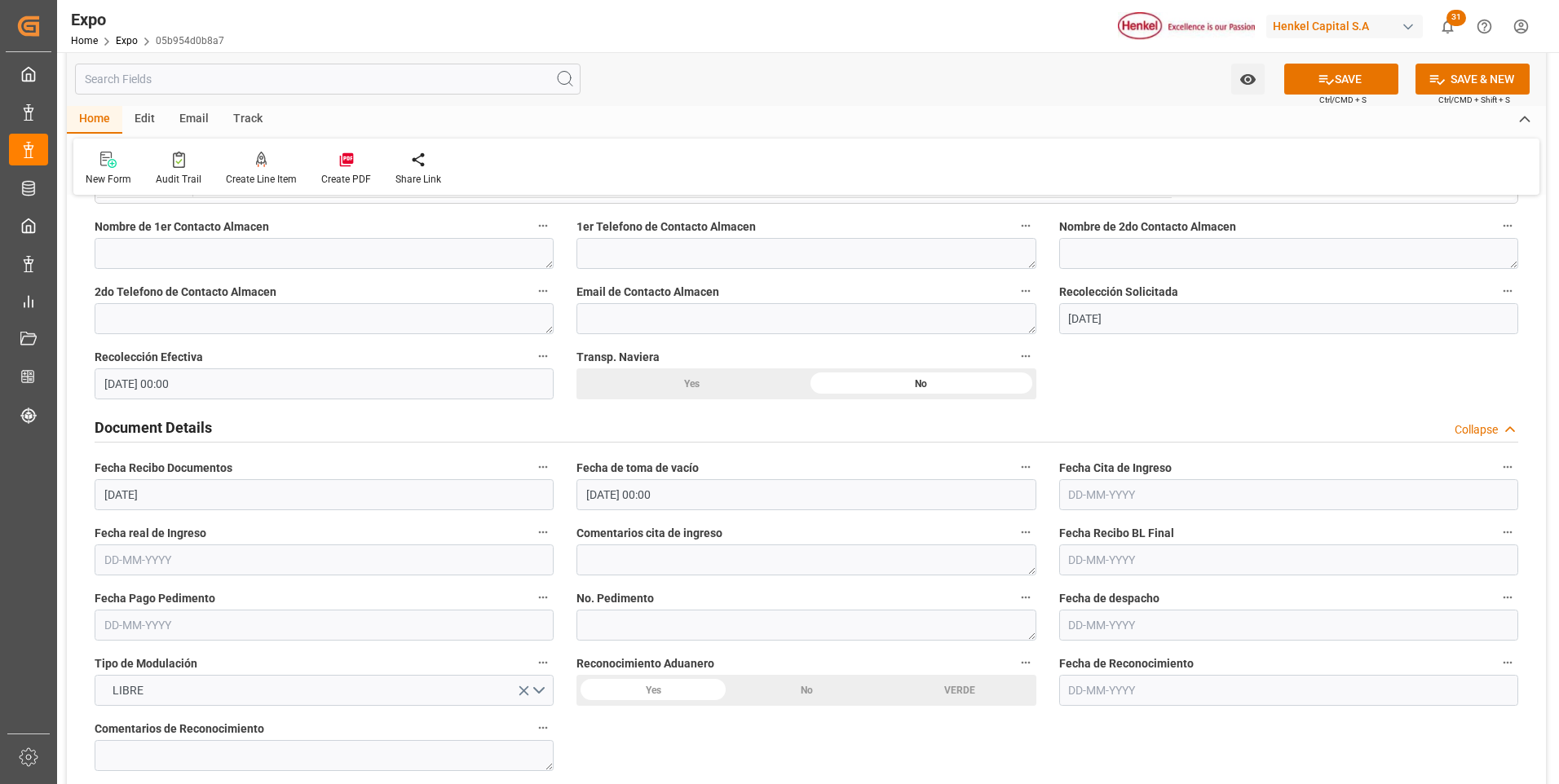
scroll to position [1467, 0]
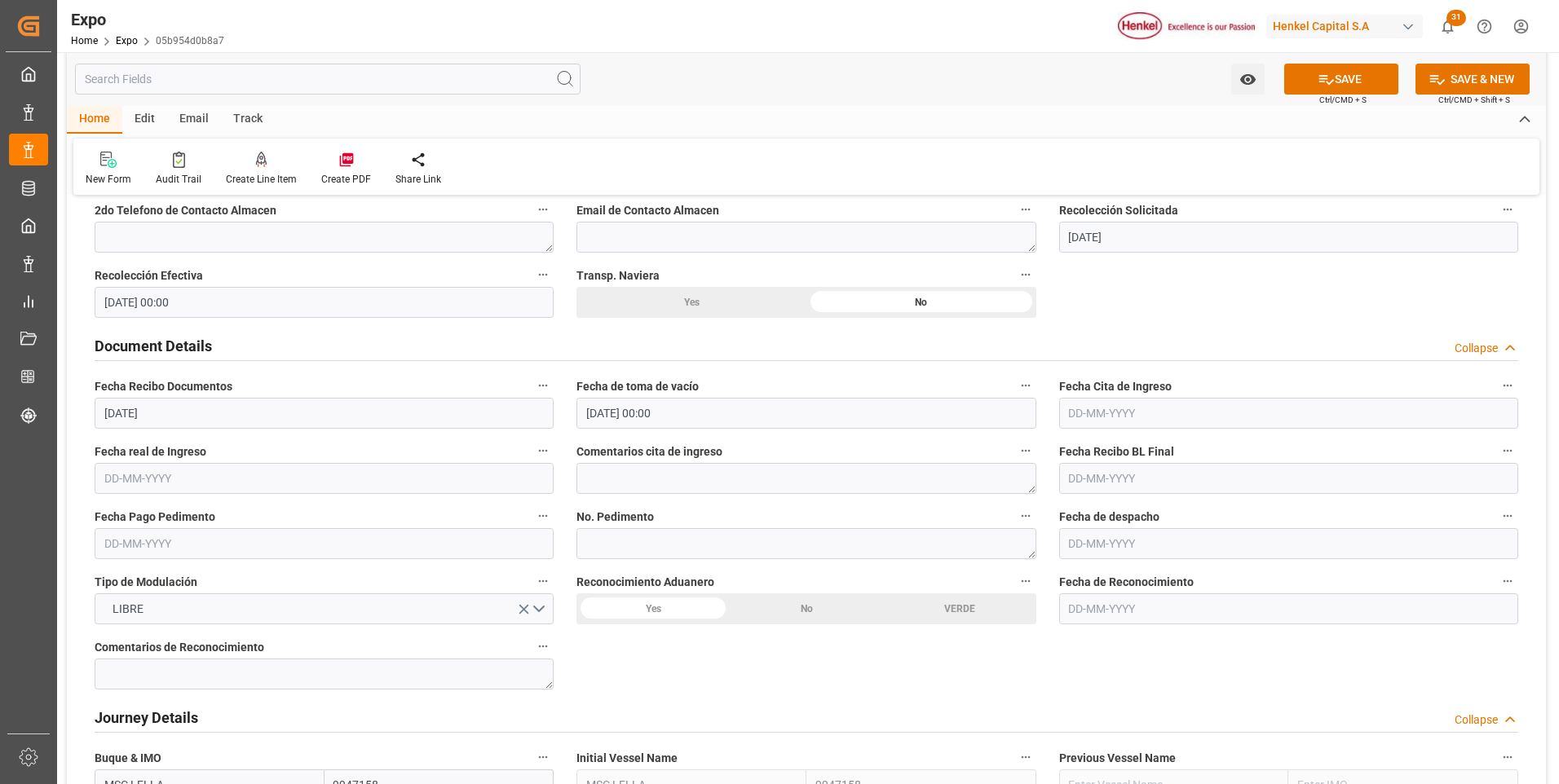
click at [1097, 411] on input "text" at bounding box center [1289, 413] width 459 height 31
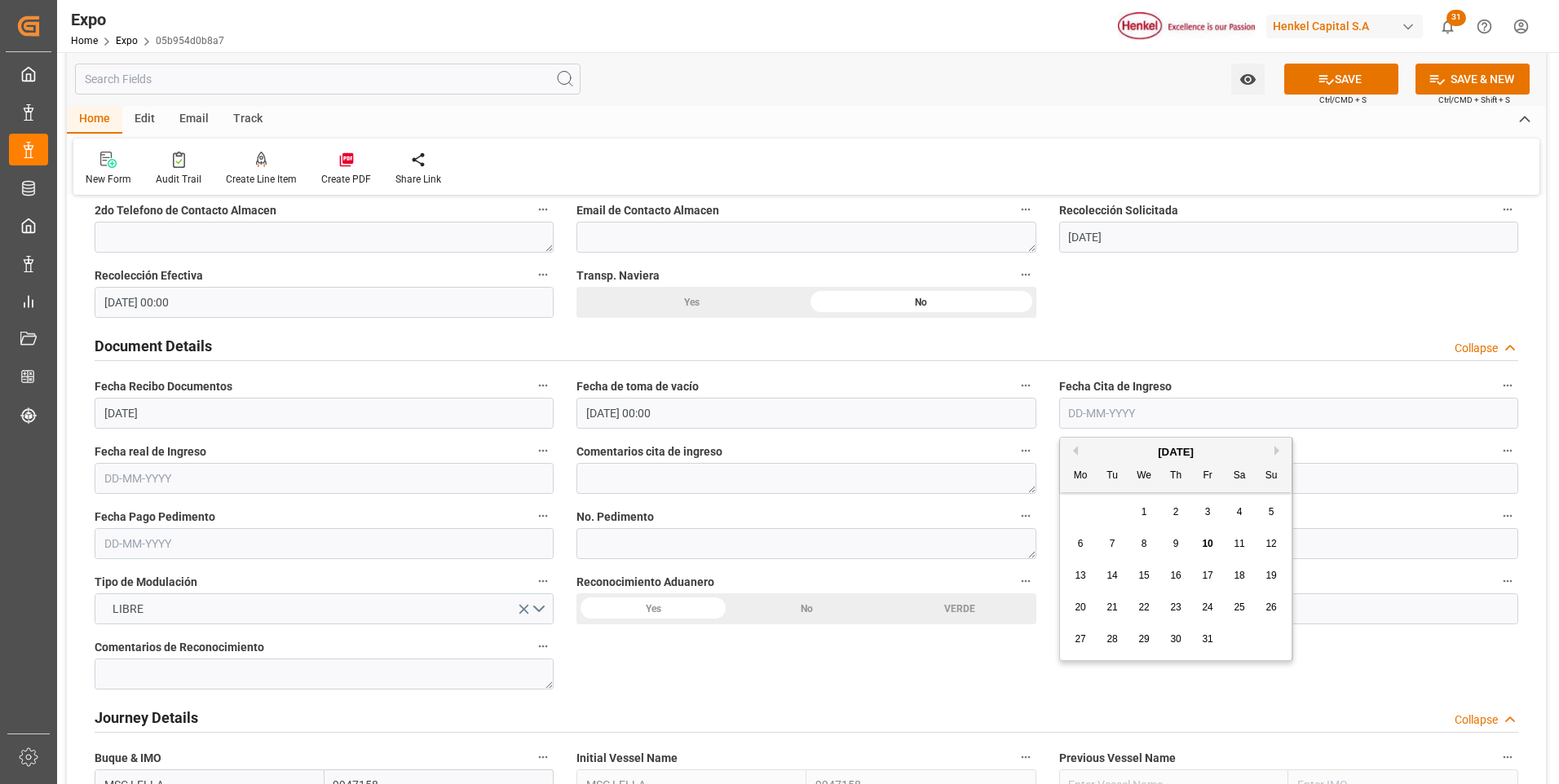
click at [1179, 538] on span "9" at bounding box center [1176, 544] width 5 height 12
type input "09-10-2025"
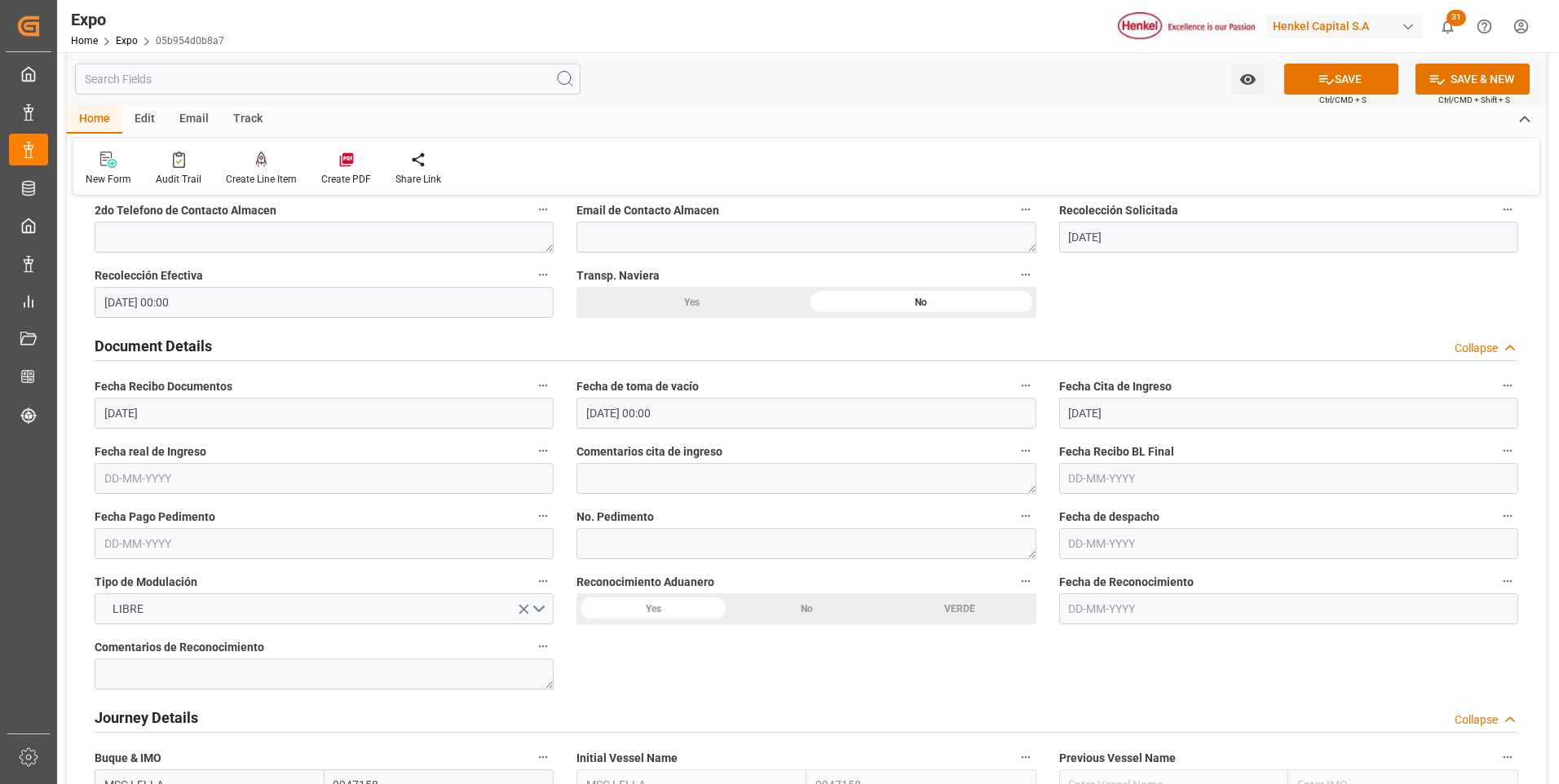
scroll to position [1548, 0]
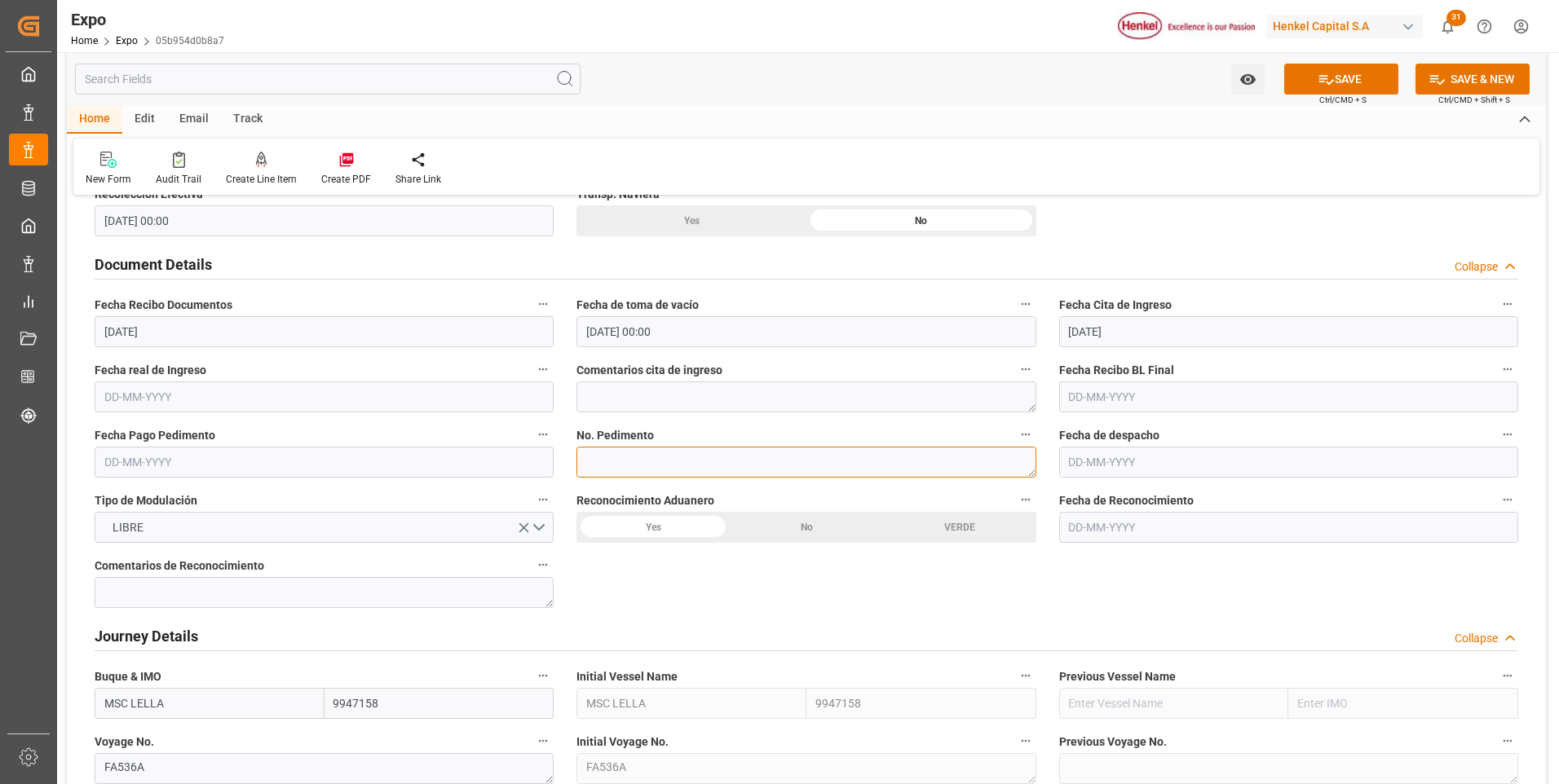
click at [694, 465] on textarea at bounding box center [807, 462] width 459 height 31
paste textarea "25 16 3108 5004431"
type textarea "25 16 3108 5004431"
click at [170, 463] on input "text" at bounding box center [324, 462] width 459 height 31
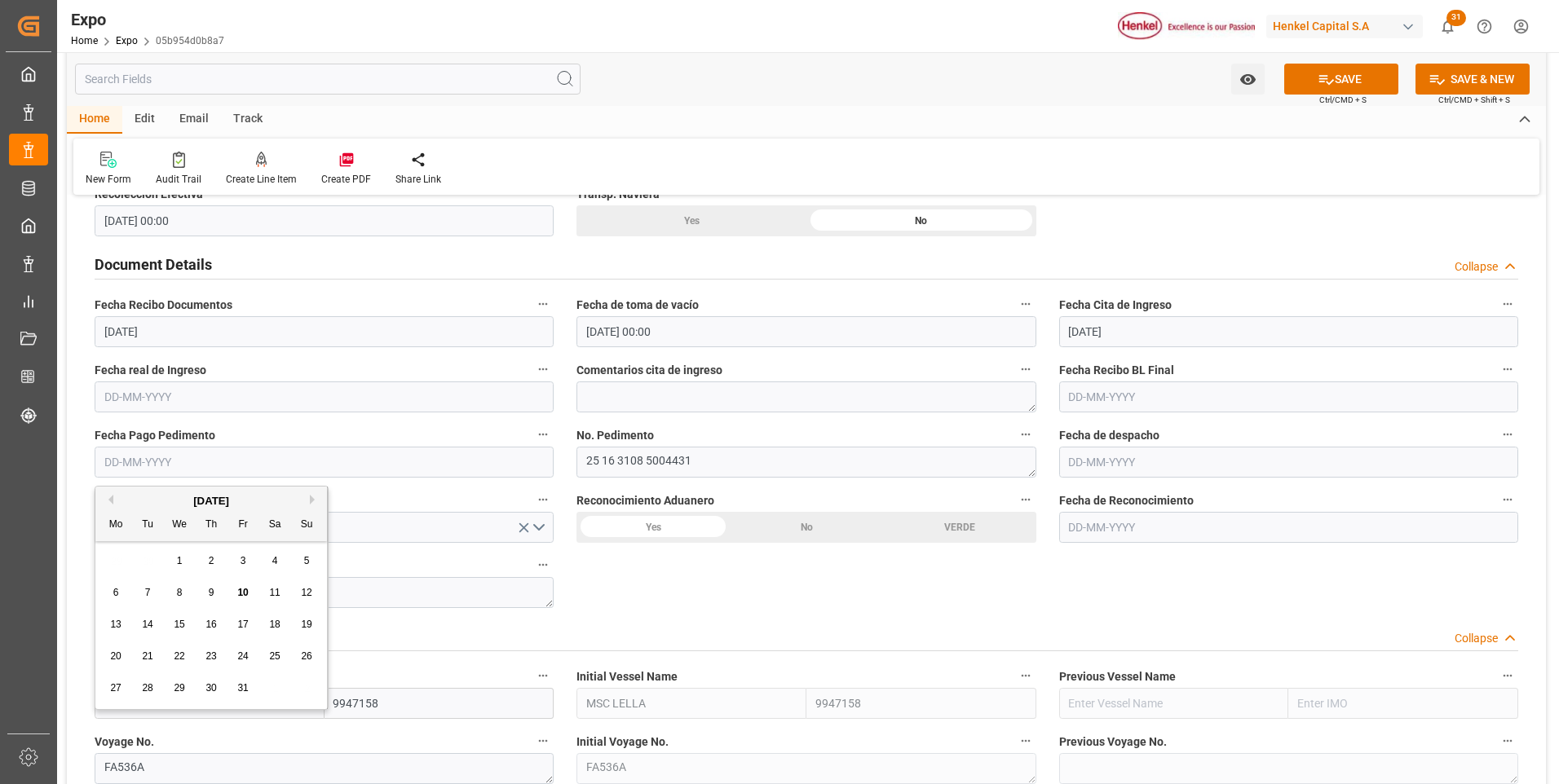
click at [207, 596] on div "9" at bounding box center [211, 594] width 20 height 20
type input "09-10-2025"
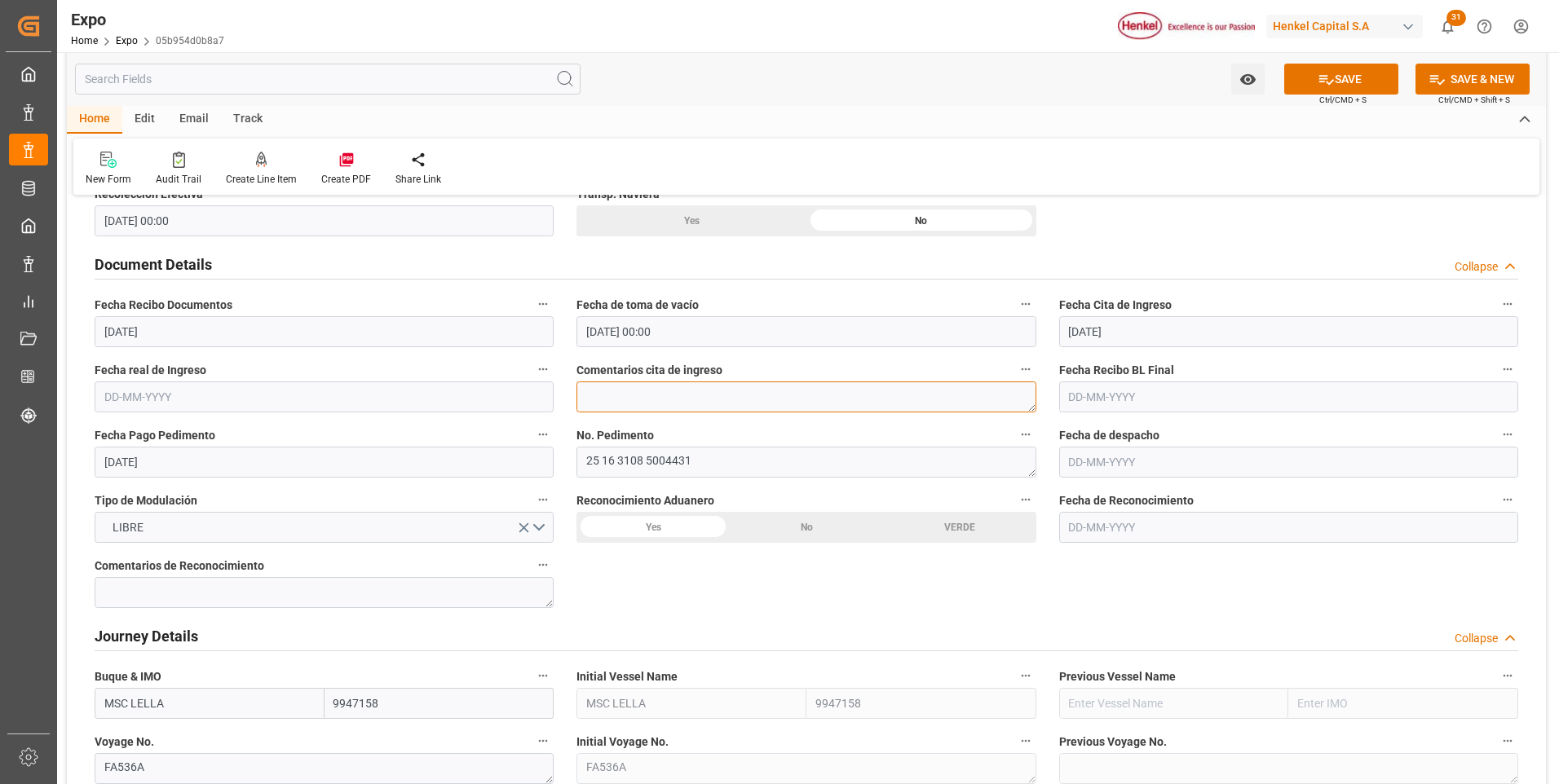
click at [771, 404] on textarea at bounding box center [807, 397] width 459 height 31
type textarea "Se perdió 1a cita de ingreso por cuestiones climatológicas"
click at [1372, 86] on button "SAVE" at bounding box center [1342, 78] width 114 height 31
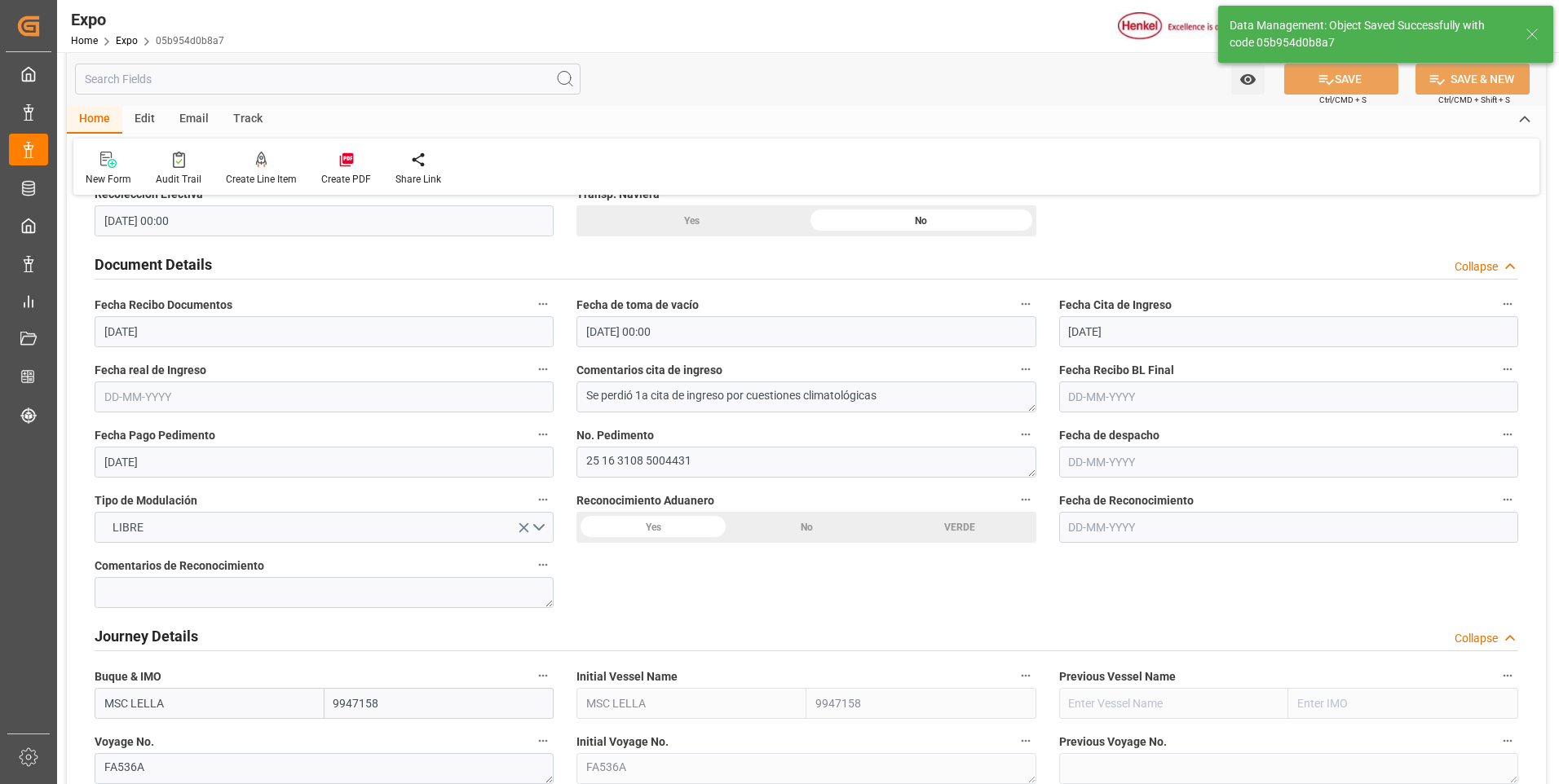
type input "10-10-2025 18:16"
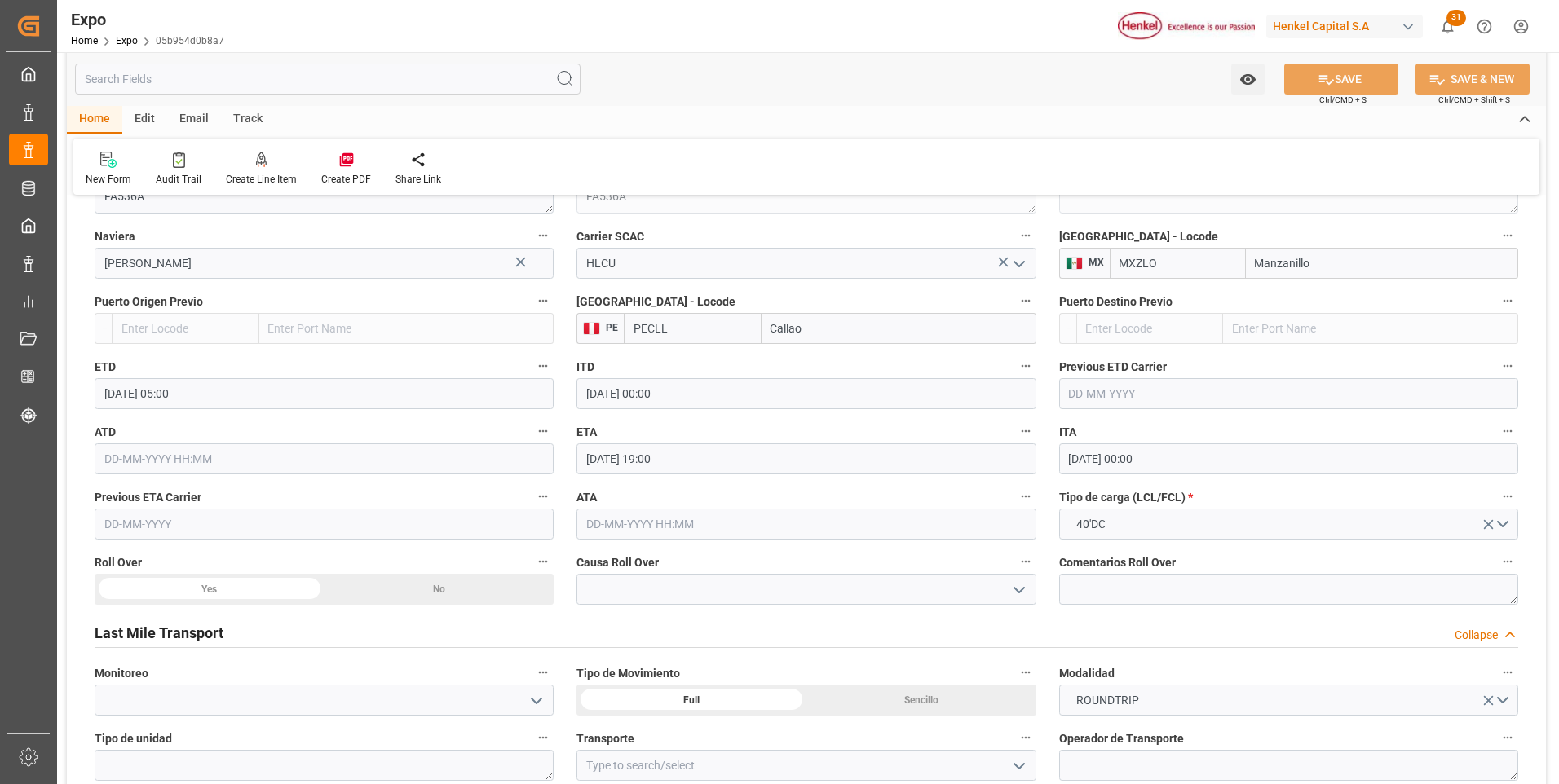
scroll to position [2283, 0]
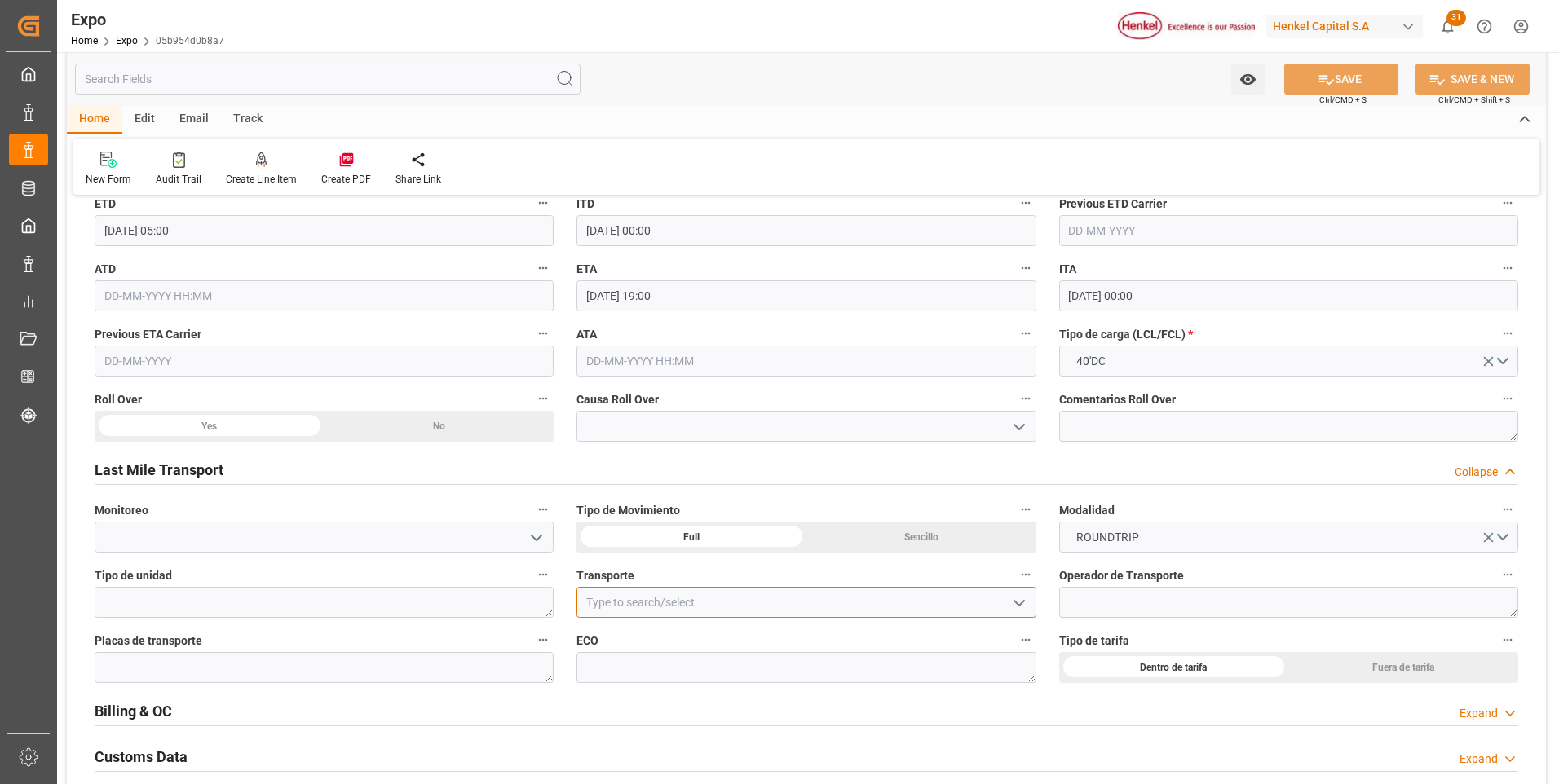
click at [682, 603] on input at bounding box center [807, 602] width 459 height 31
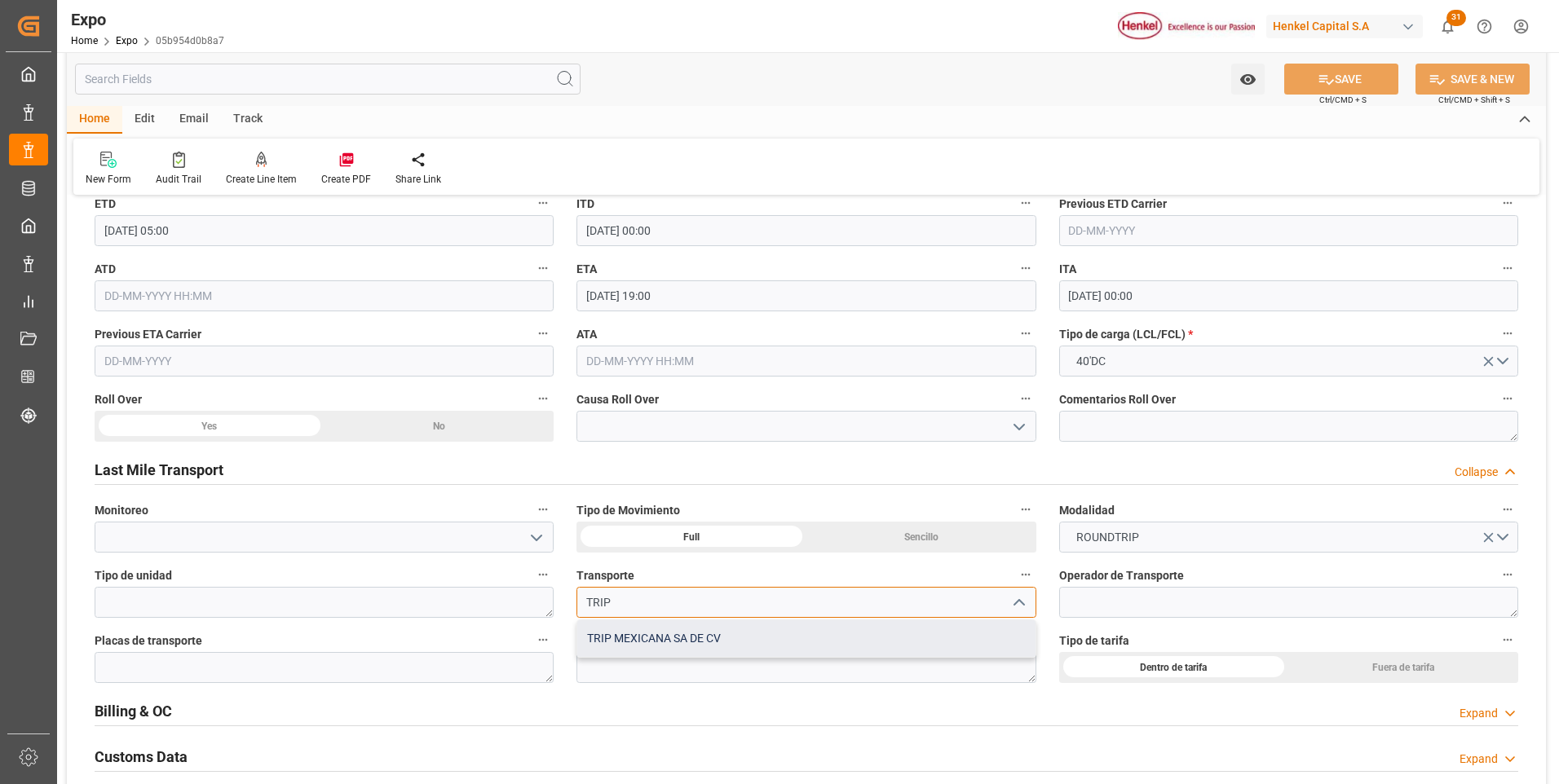
click at [655, 635] on div "TRIP MEXICANA SA DE CV" at bounding box center [806, 638] width 458 height 36
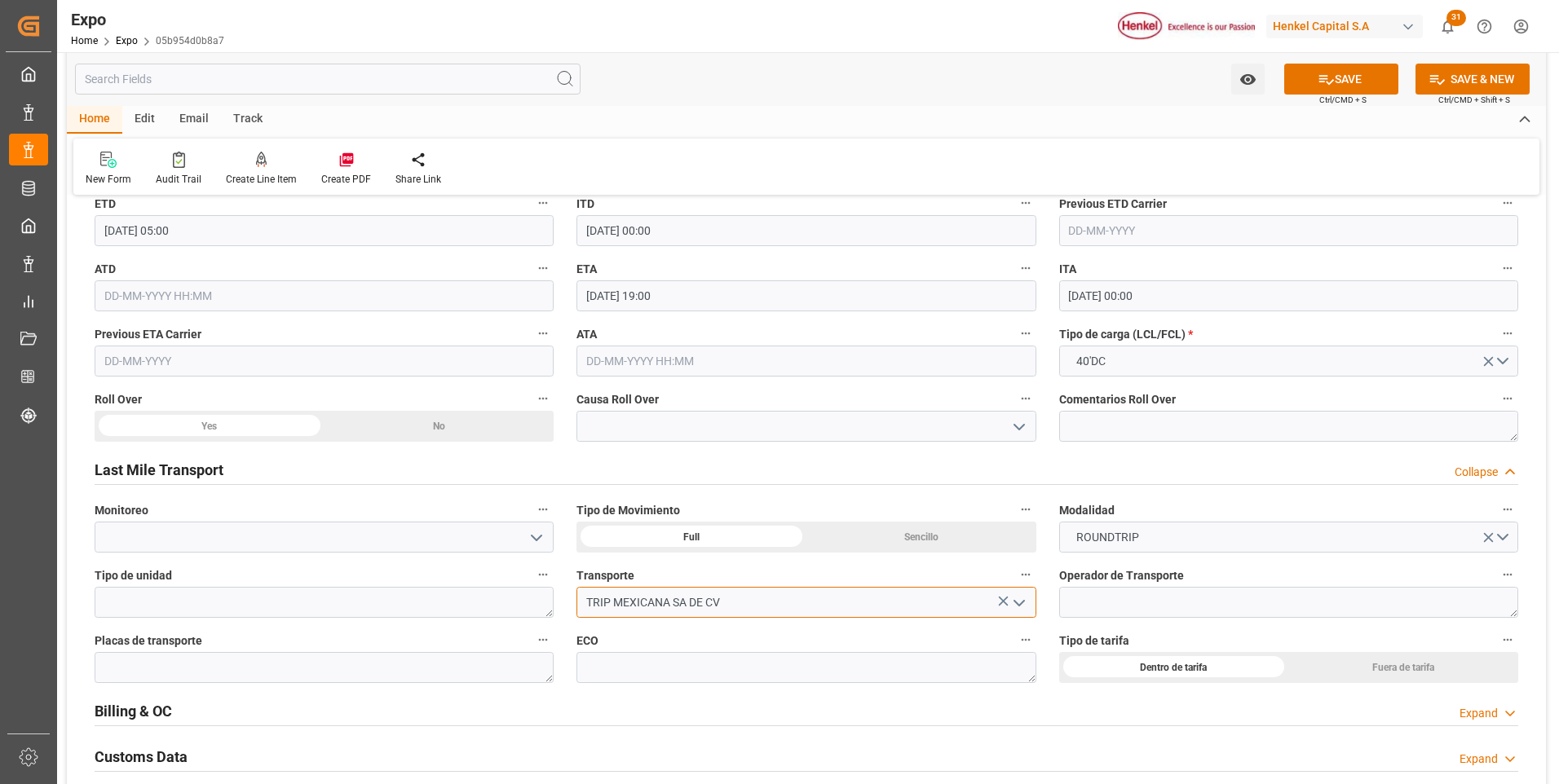
type input "TRIP MEXICANA SA DE CV"
click at [1075, 600] on textarea at bounding box center [1289, 602] width 459 height 31
paste textarea "HERIBERTO BOYSO GONZALEZ"
type textarea "HERIBERTO BOYSO GONZALEZ"
click at [427, 664] on textarea at bounding box center [324, 667] width 459 height 31
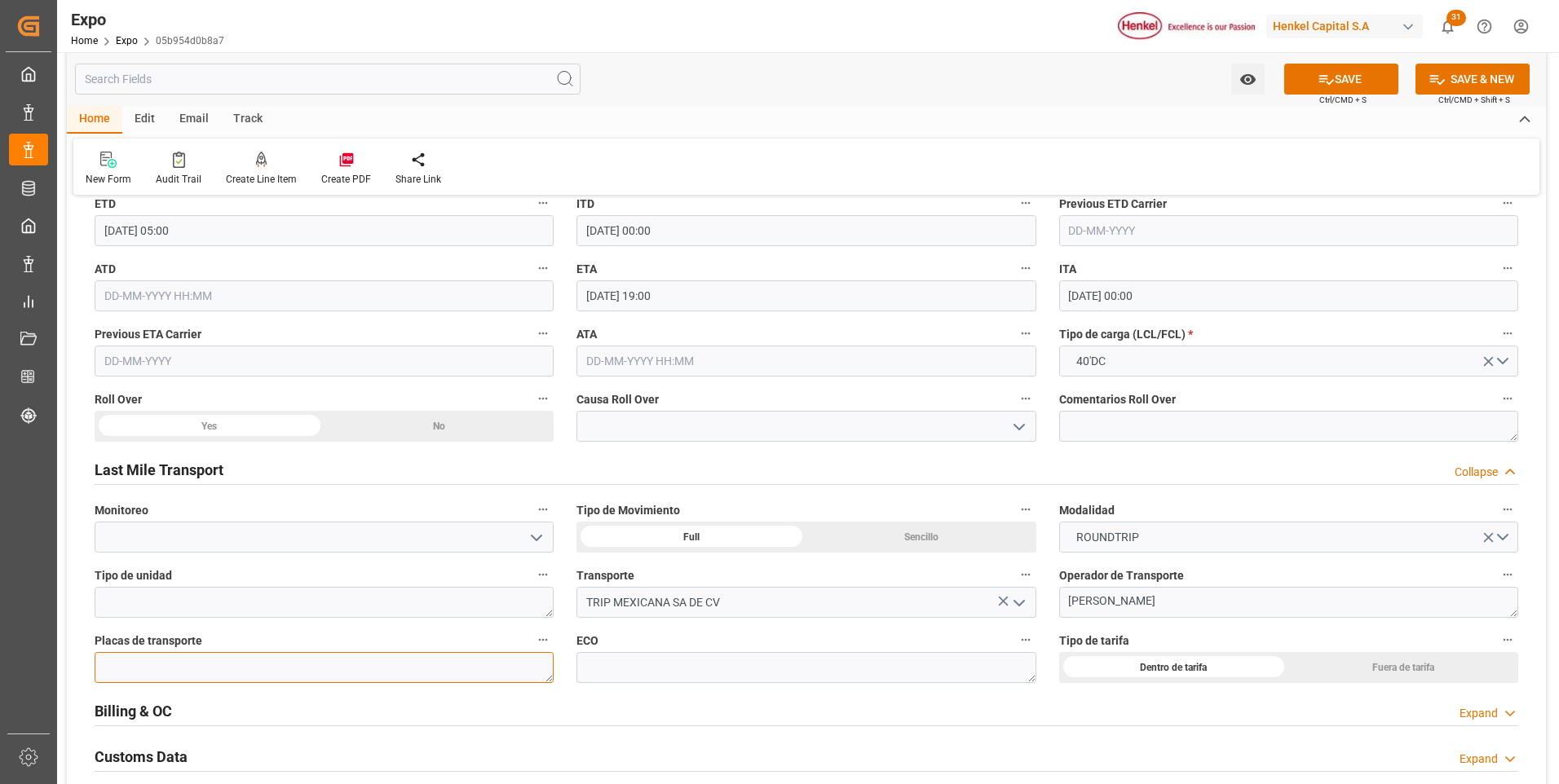
paste textarea "47BC9E"
type textarea "47BC9E"
click at [624, 665] on textarea at bounding box center [807, 667] width 459 height 31
paste textarea "927"
type textarea "927"
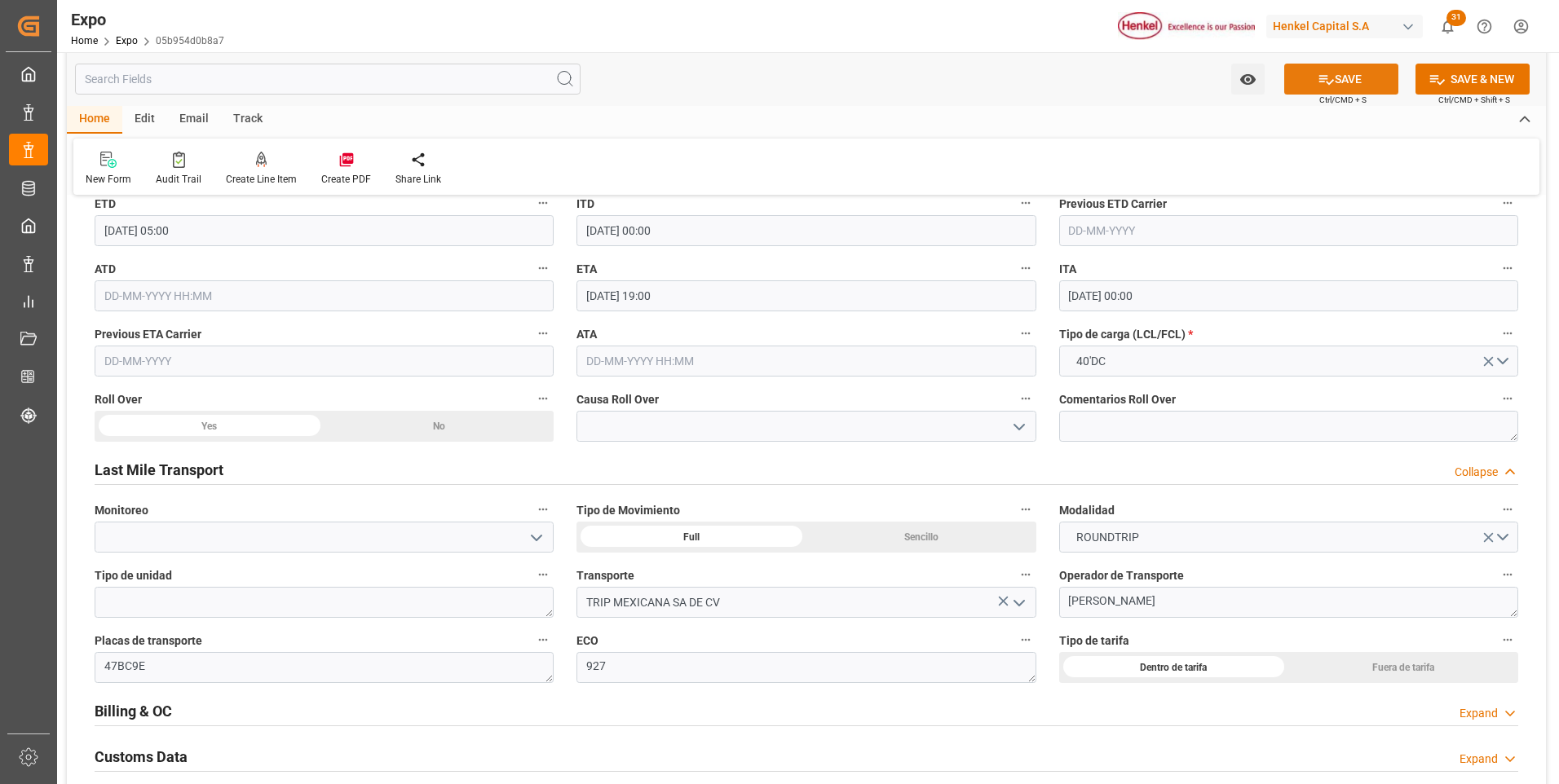
drag, startPoint x: 1311, startPoint y: 76, endPoint x: 1295, endPoint y: 91, distance: 21.9
click at [1311, 77] on button "SAVE" at bounding box center [1342, 78] width 114 height 31
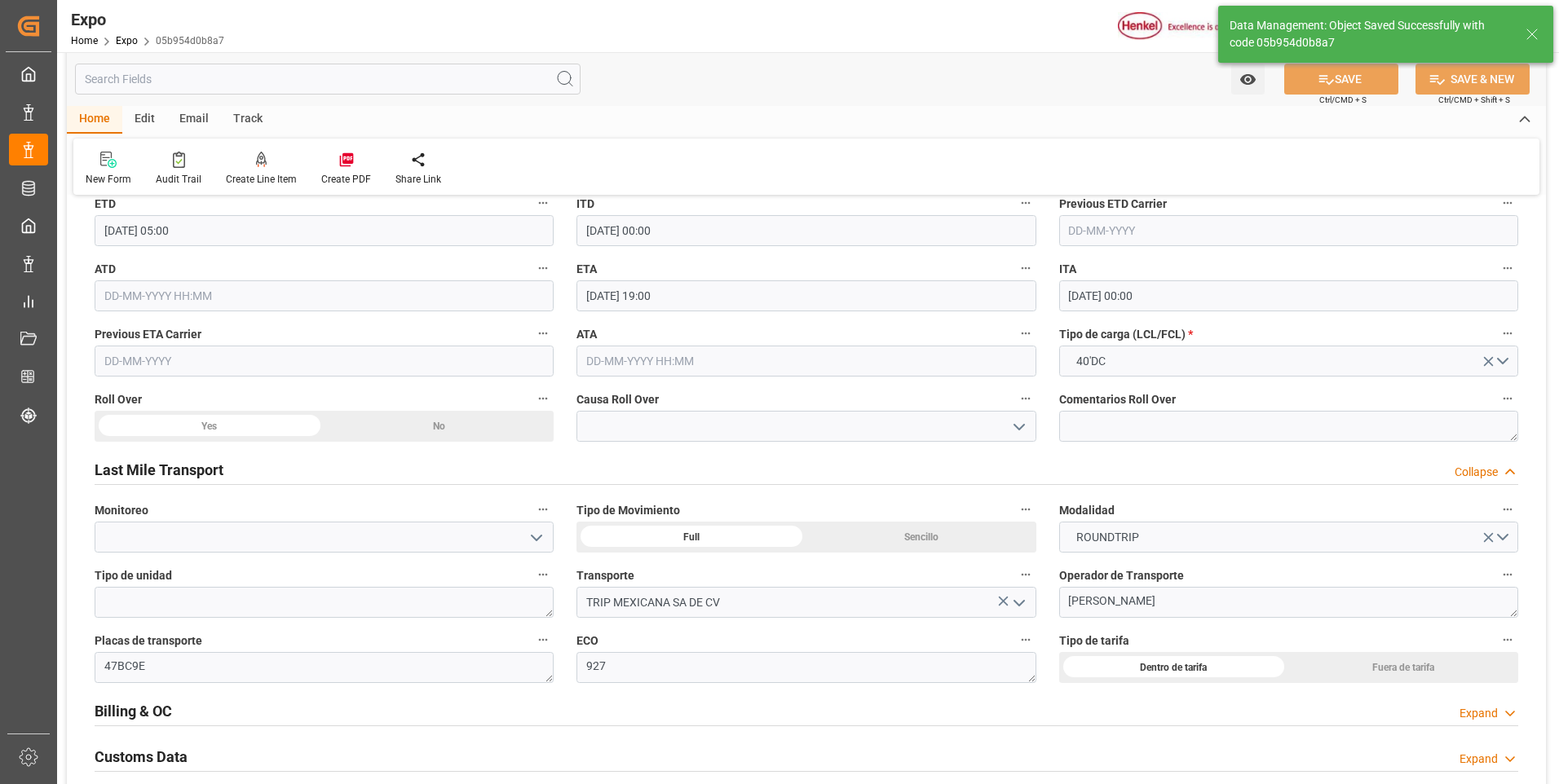
type input "10-10-2025 18:19"
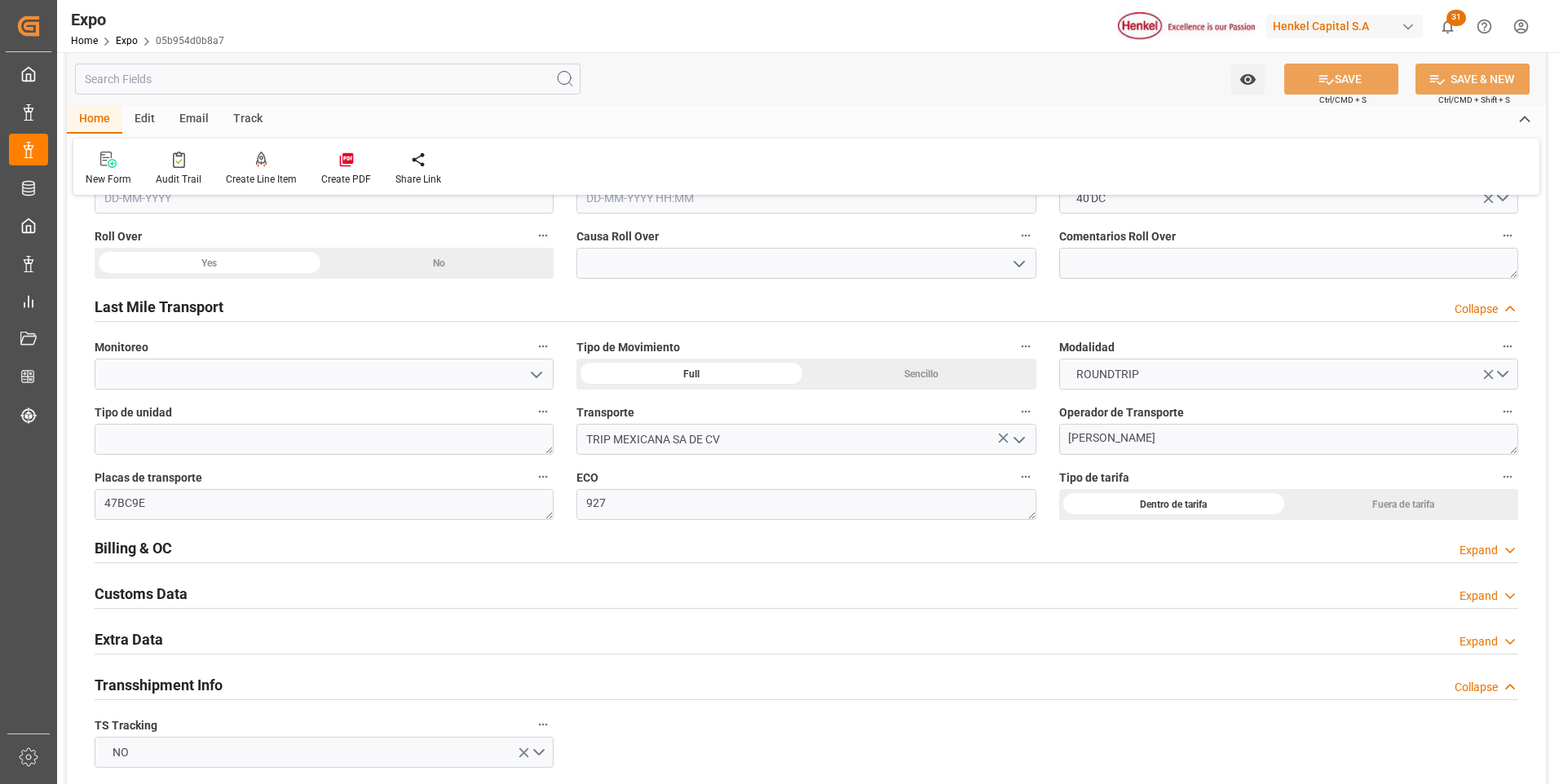
click at [1510, 643] on icon at bounding box center [1510, 642] width 16 height 17
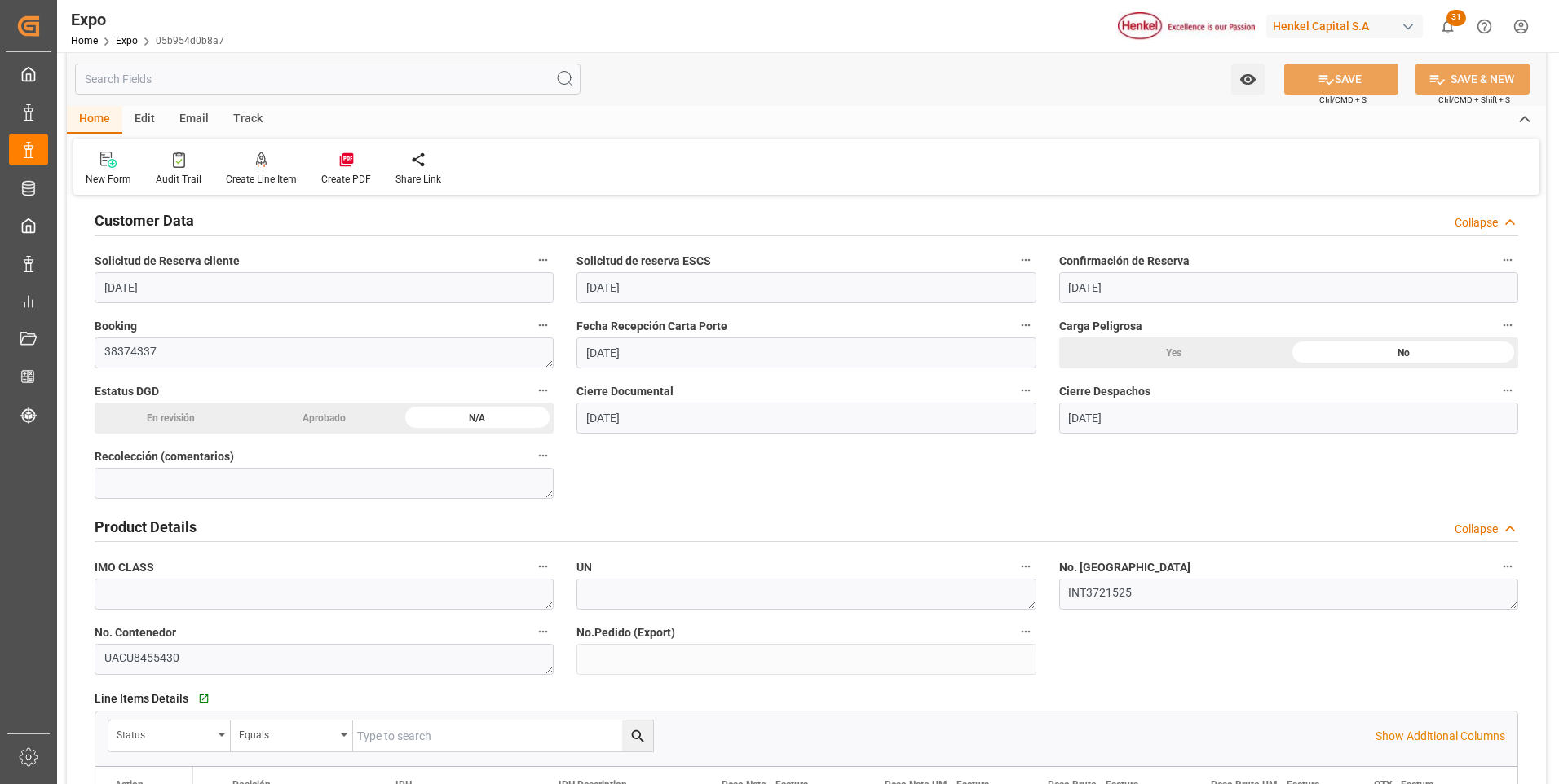
scroll to position [0, 0]
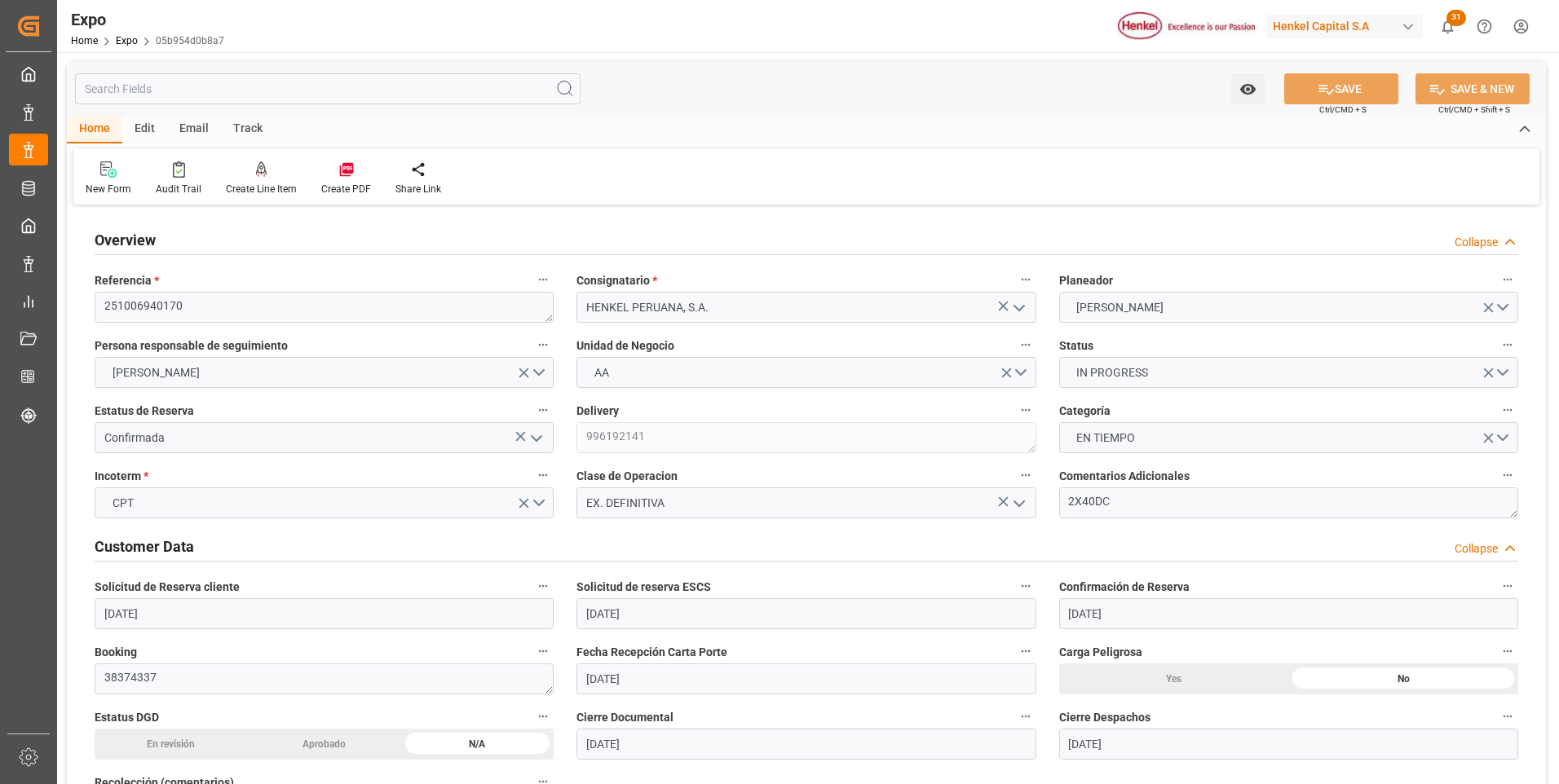
click at [145, 131] on div "Edit" at bounding box center [144, 129] width 45 height 28
click at [180, 180] on div "Duplicate" at bounding box center [169, 178] width 66 height 36
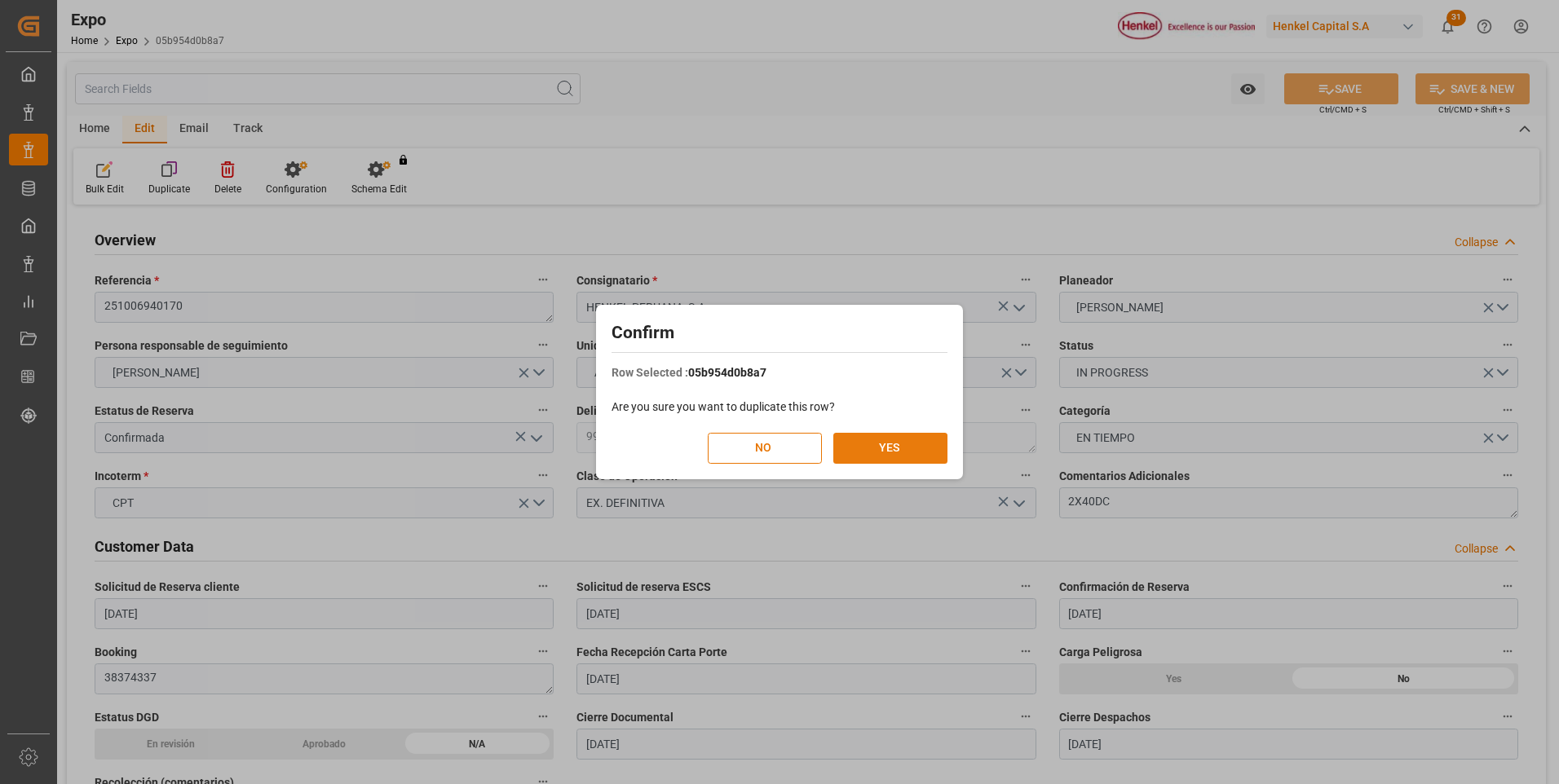
click at [865, 449] on button "YES" at bounding box center [890, 448] width 114 height 31
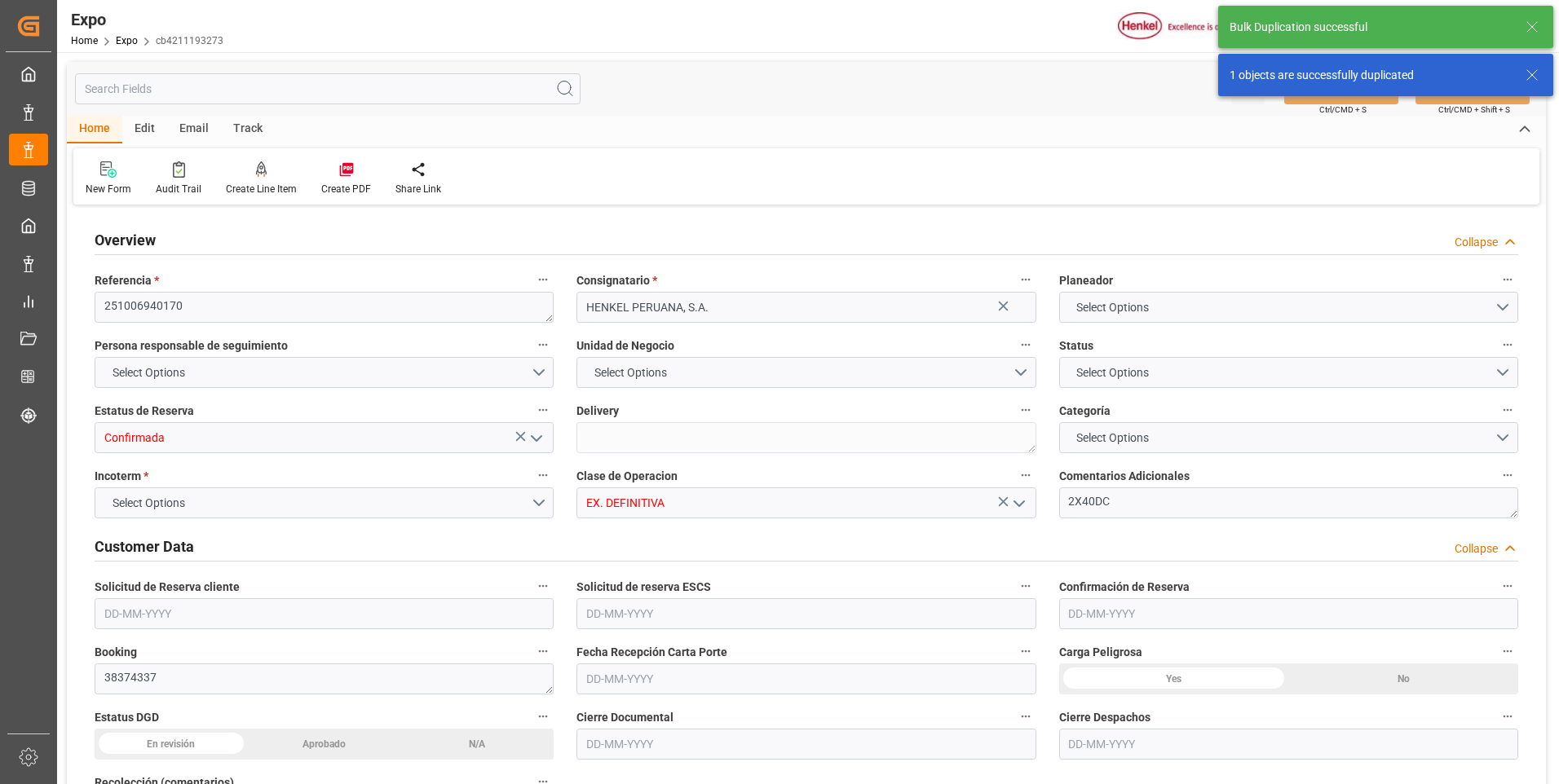
type input "20520"
type input "21530.88"
type input "36"
type input "9947158"
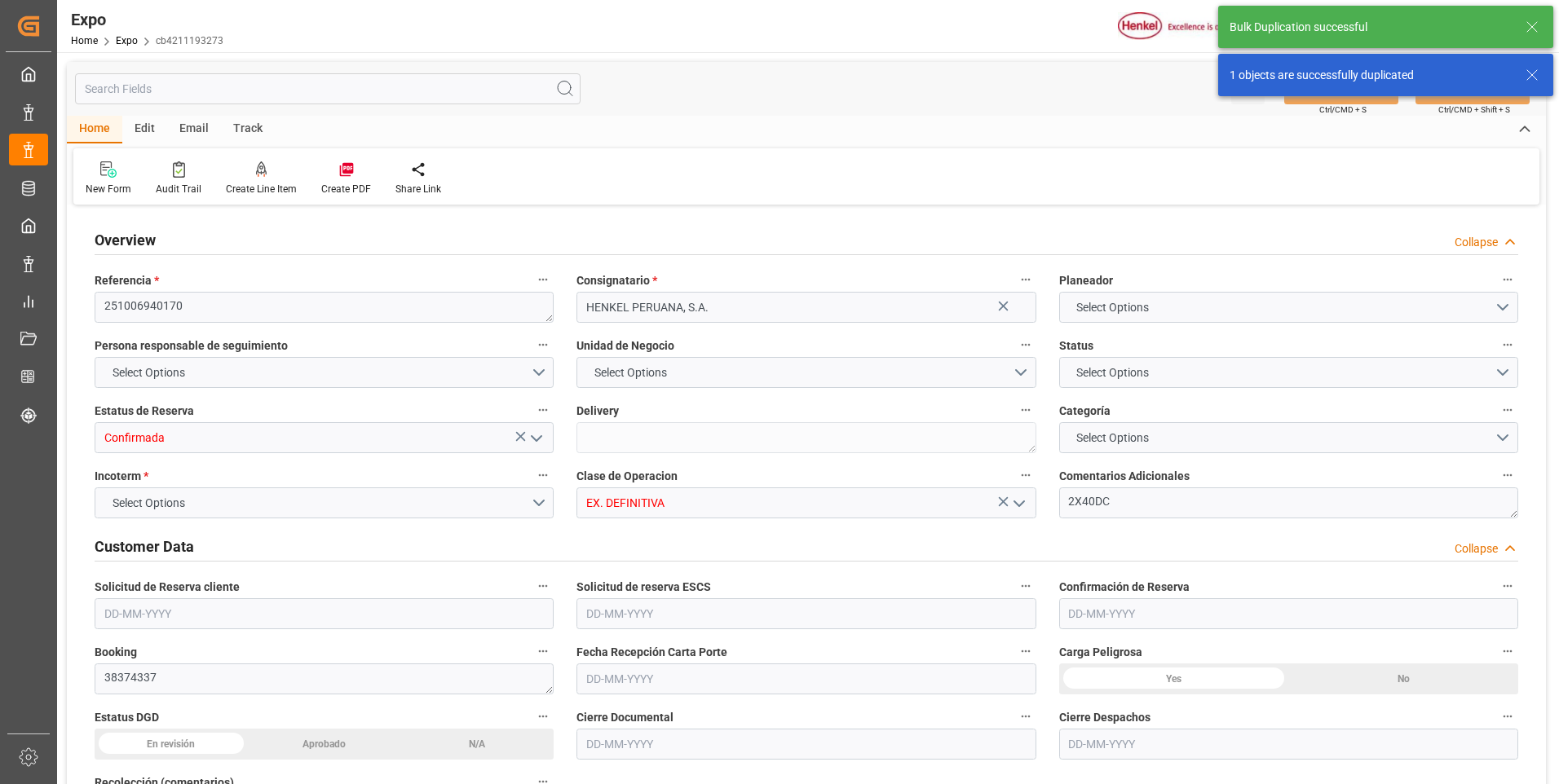
type input "MXZLO"
type input "PECLL"
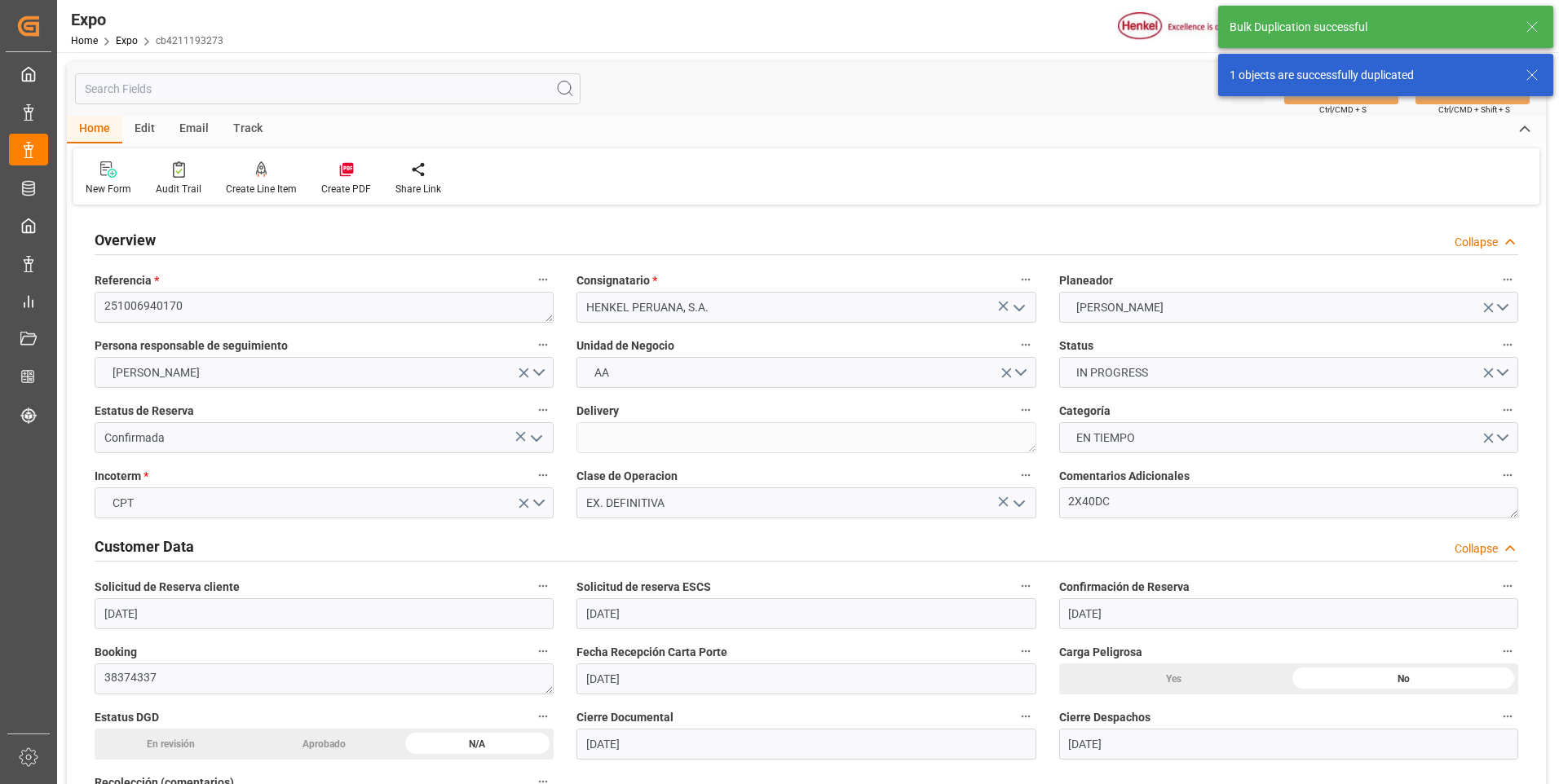
type input "[DATE]"
type input "30-09-2025"
type input "[DATE]"
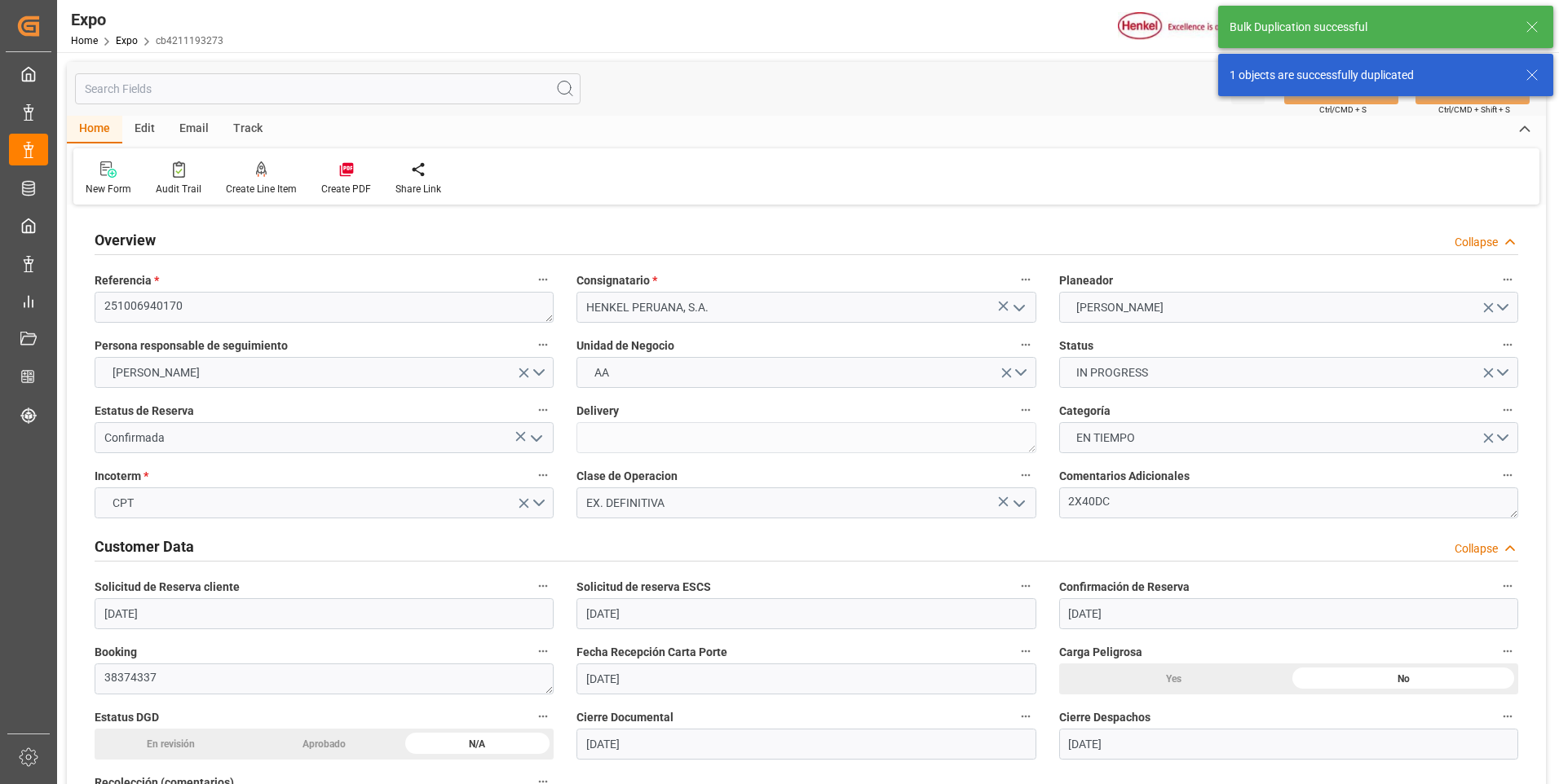
type input "[DATE]"
type input "06-10-2025 00:00"
type input "07-10-2025"
type input "[DATE] 00:00"
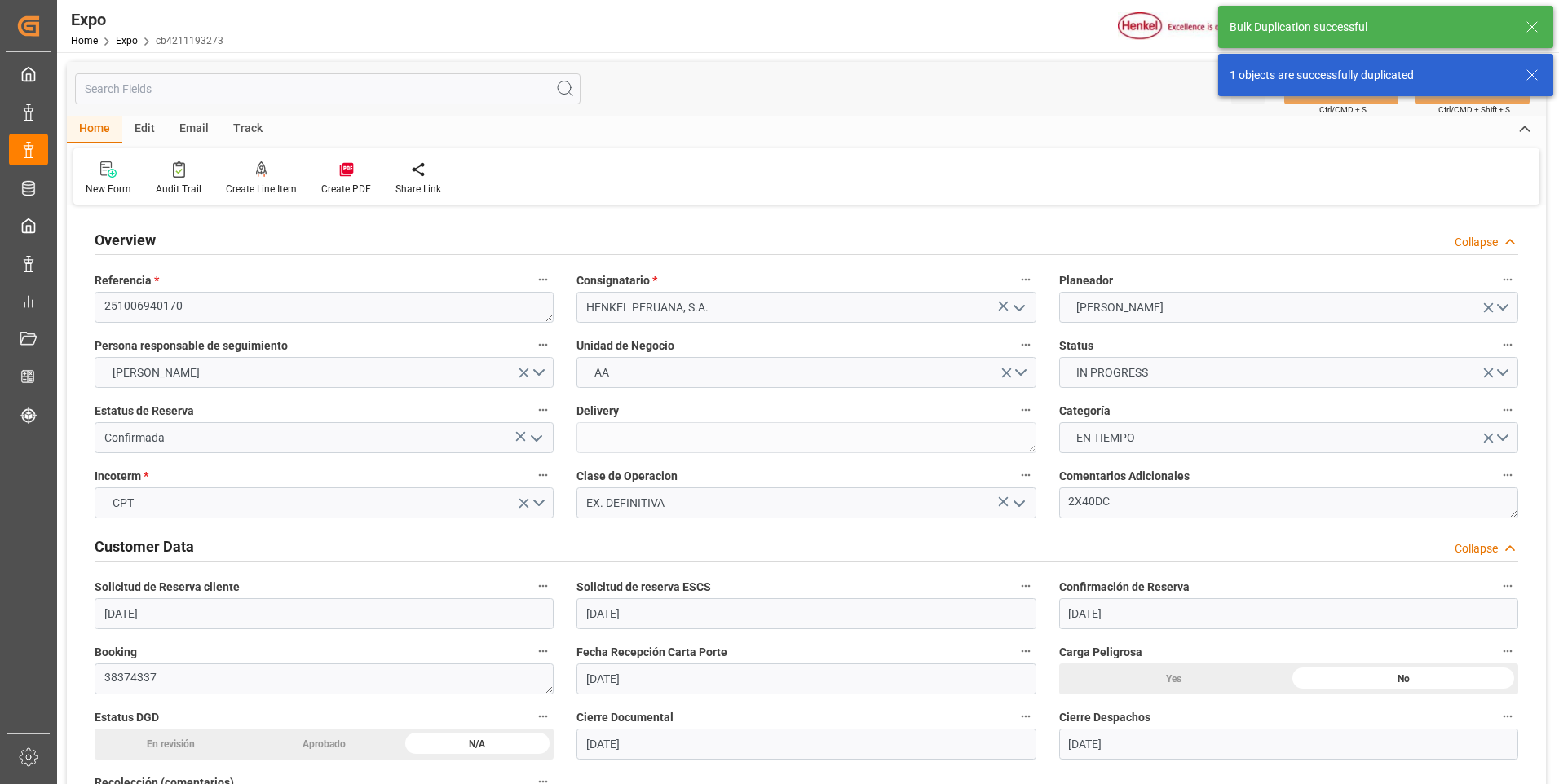
type input "09-10-2025"
type input "[DATE] 05:00"
type input "[DATE] 00:00"
type input "[DATE] 19:00"
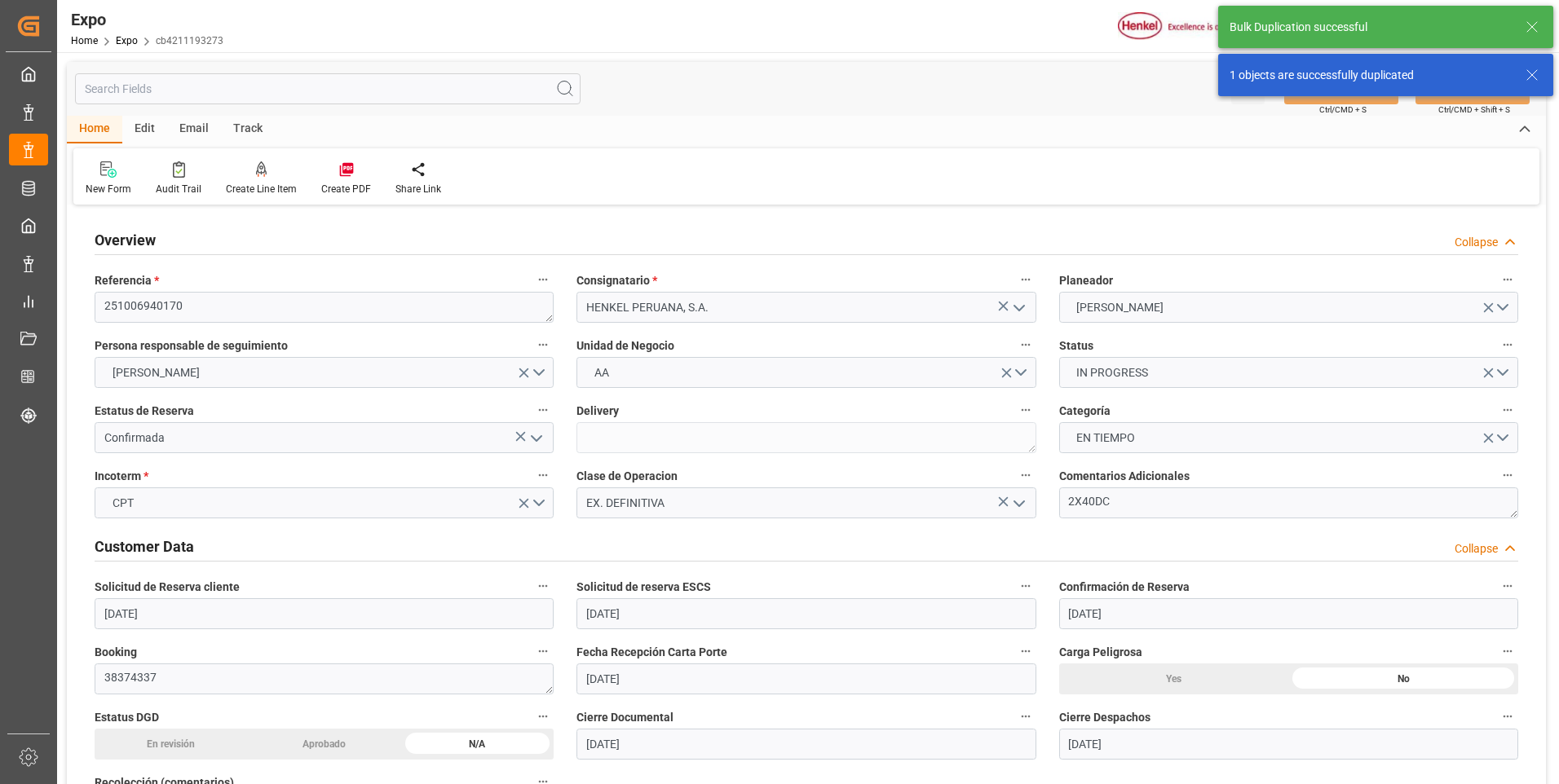
type input "[DATE] 00:00"
type input "10-10-2025 18:20"
type input "[DATE] 05:00"
type input "[DATE] 19:00"
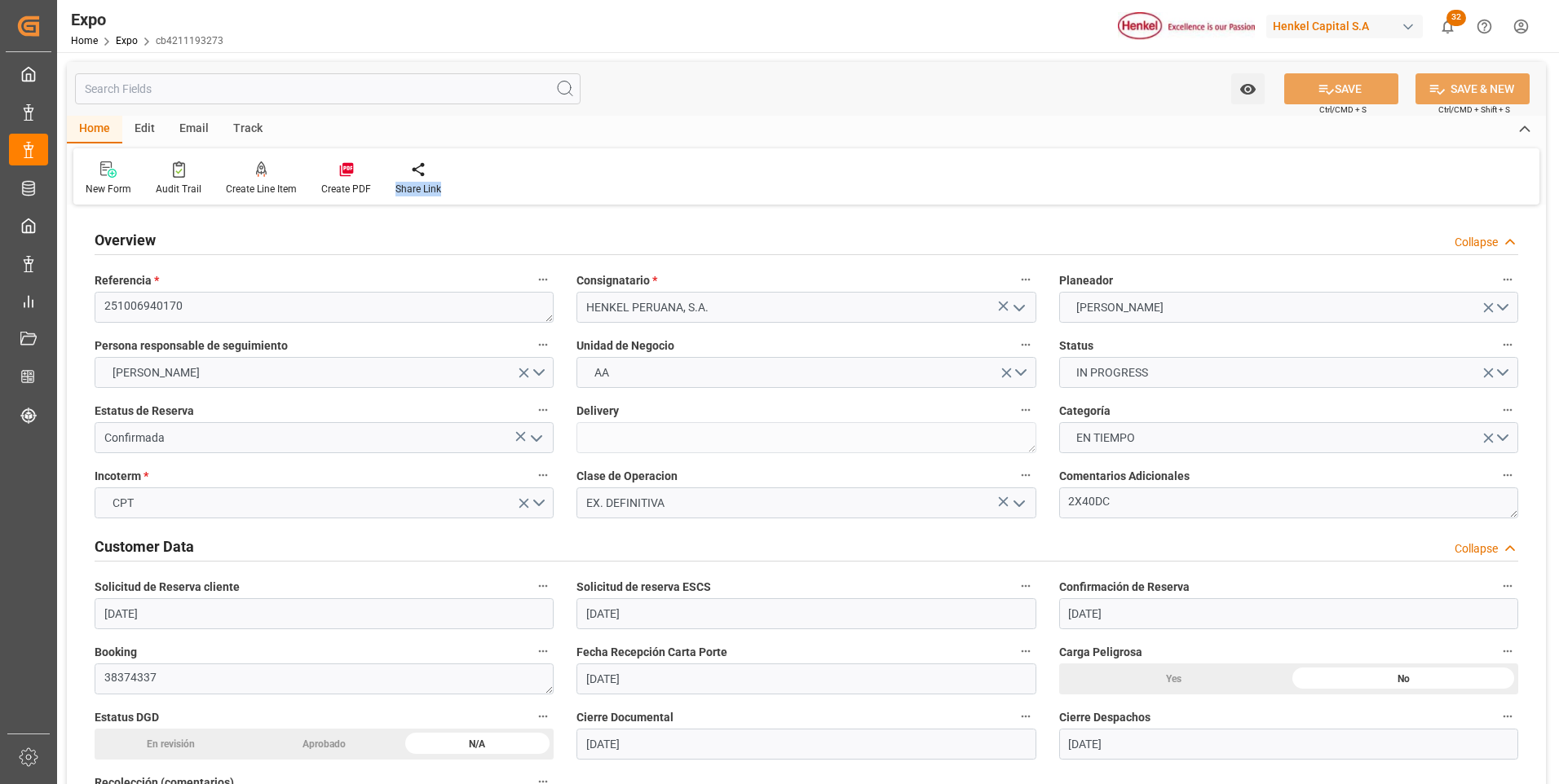
click at [1096, 180] on div "New Form Audit Trail Create Line Item Create PDF Share Link" at bounding box center [806, 176] width 1466 height 56
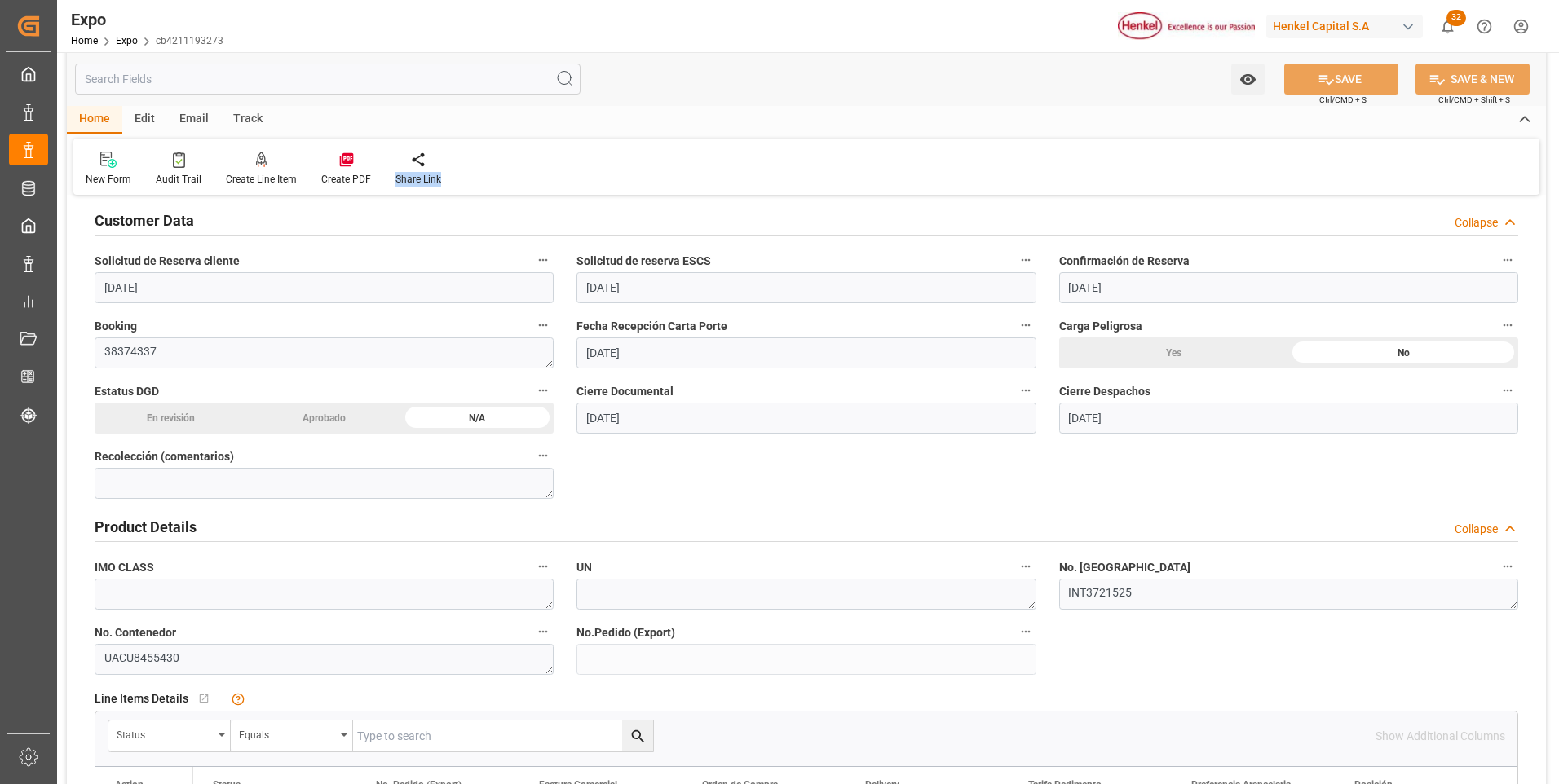
scroll to position [489, 0]
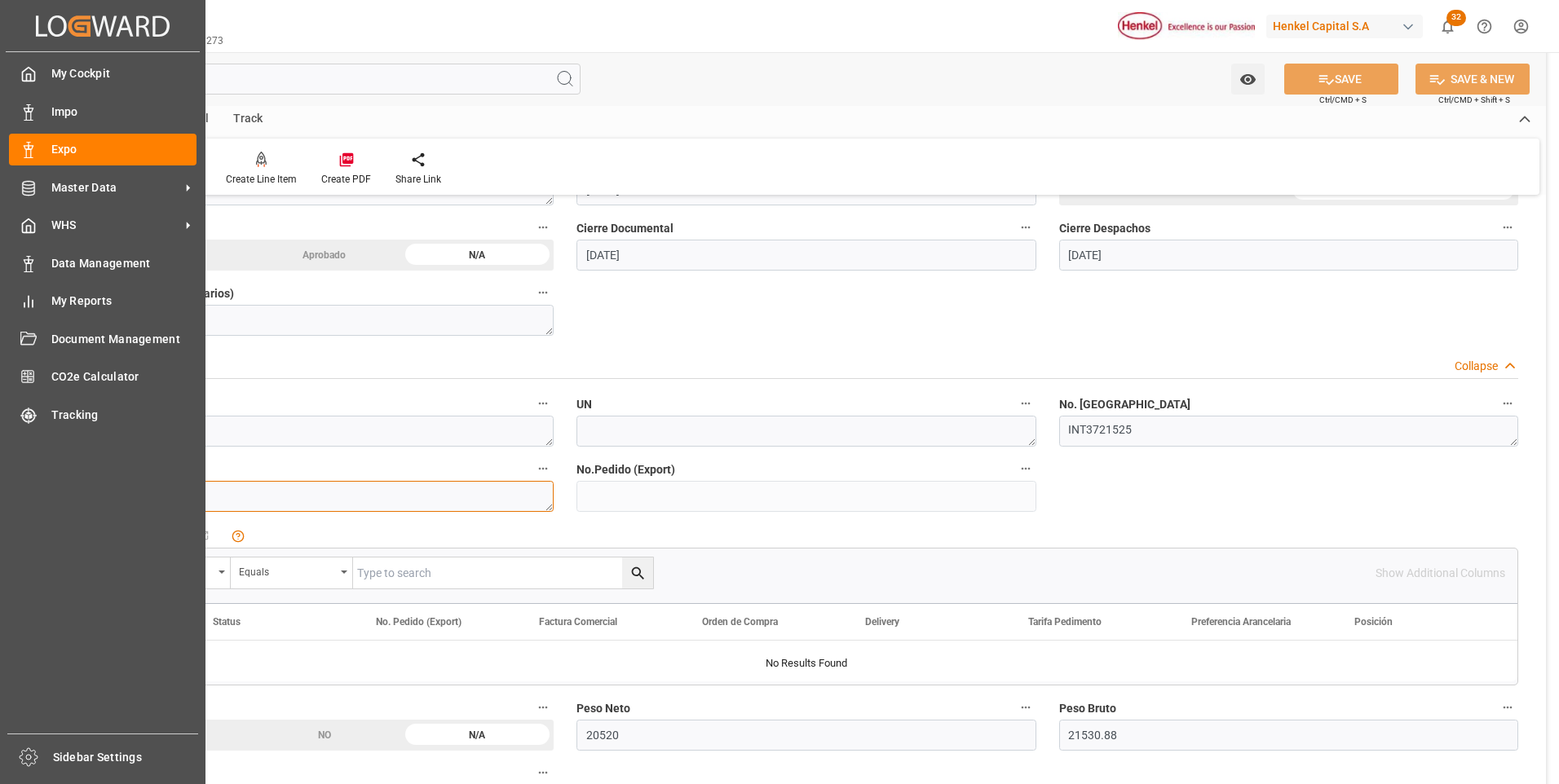
drag, startPoint x: 198, startPoint y: 497, endPoint x: 123, endPoint y: 499, distance: 75.0
click at [47, 494] on div "Created by potrace 1.15, written by Peter Selinger 2001-2017 Created by potrace…" at bounding box center [779, 392] width 1559 height 784
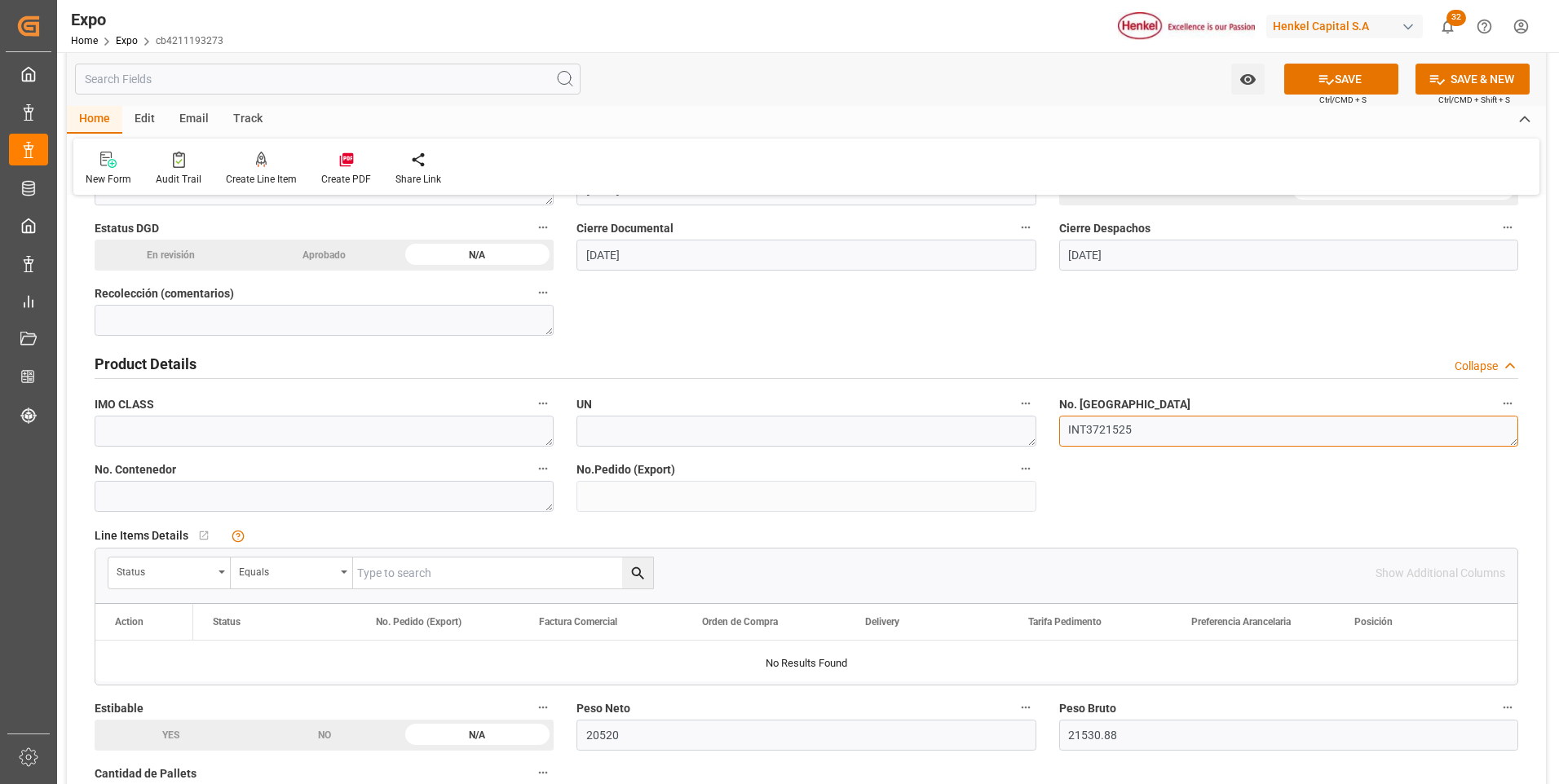
drag, startPoint x: 1183, startPoint y: 426, endPoint x: 1053, endPoint y: 432, distance: 130.1
click at [1053, 432] on div "No. Sello INT3721525" at bounding box center [1288, 419] width 482 height 65
click at [394, 499] on textarea "UACU8455430" at bounding box center [324, 496] width 459 height 31
paste textarea "HLBU1776760"
type textarea "HLBU1776760"
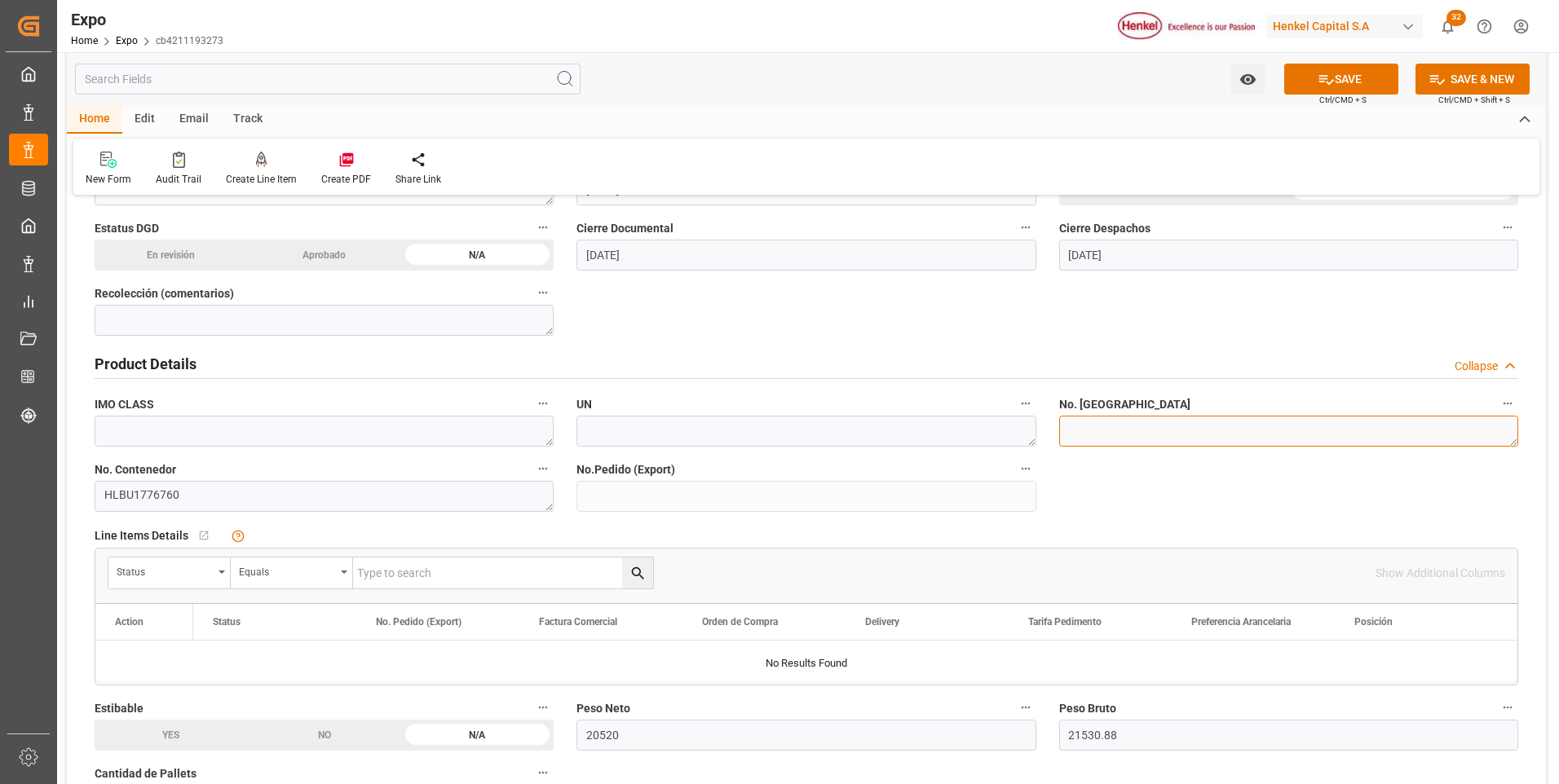
click at [1077, 434] on textarea "INT3721525" at bounding box center [1289, 431] width 459 height 31
paste textarea "INT3721524"
type textarea "INT3721524"
click at [1376, 77] on button "SAVE" at bounding box center [1342, 78] width 114 height 31
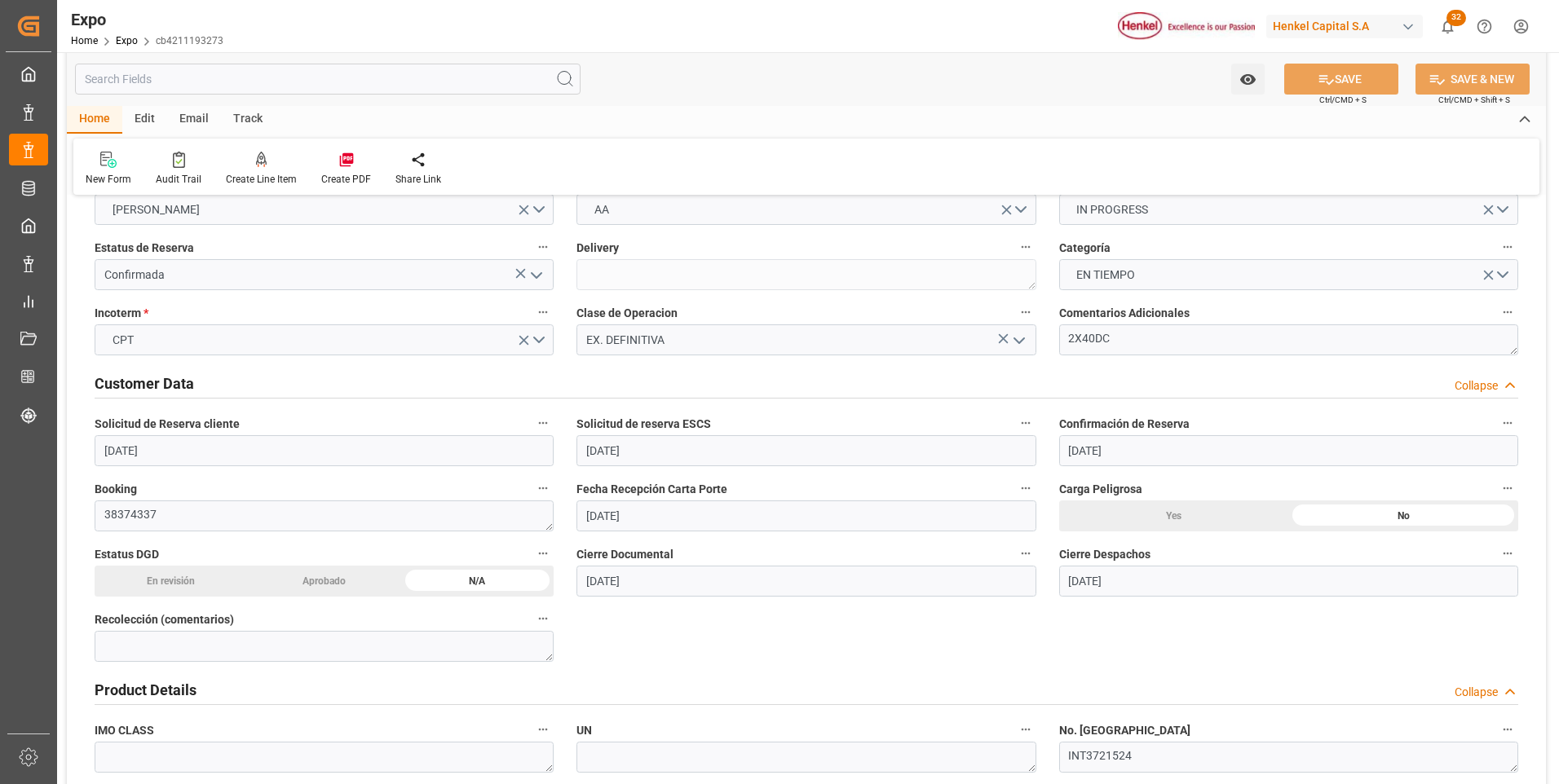
scroll to position [0, 0]
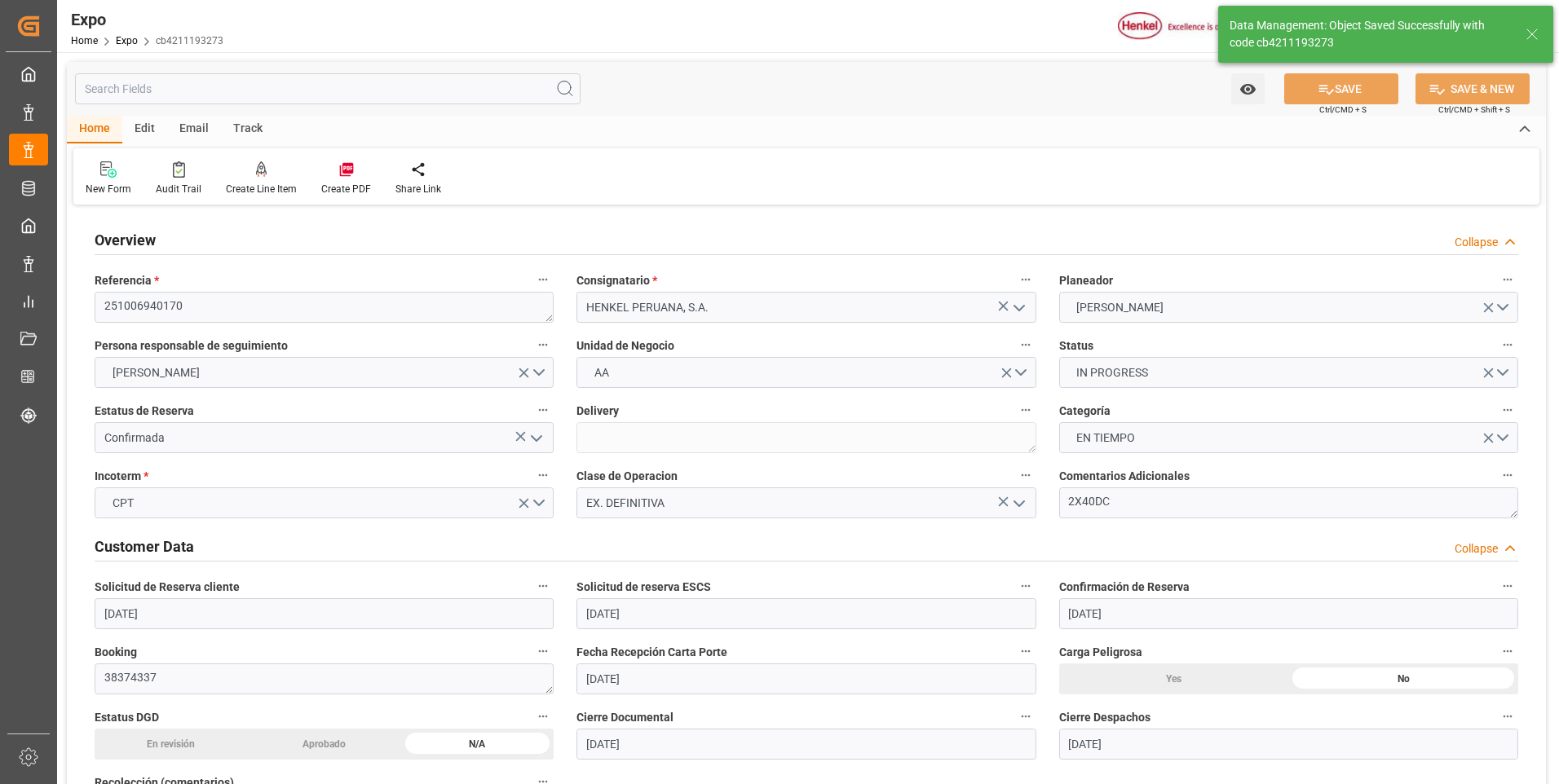
type input "10-10-2025 18:22"
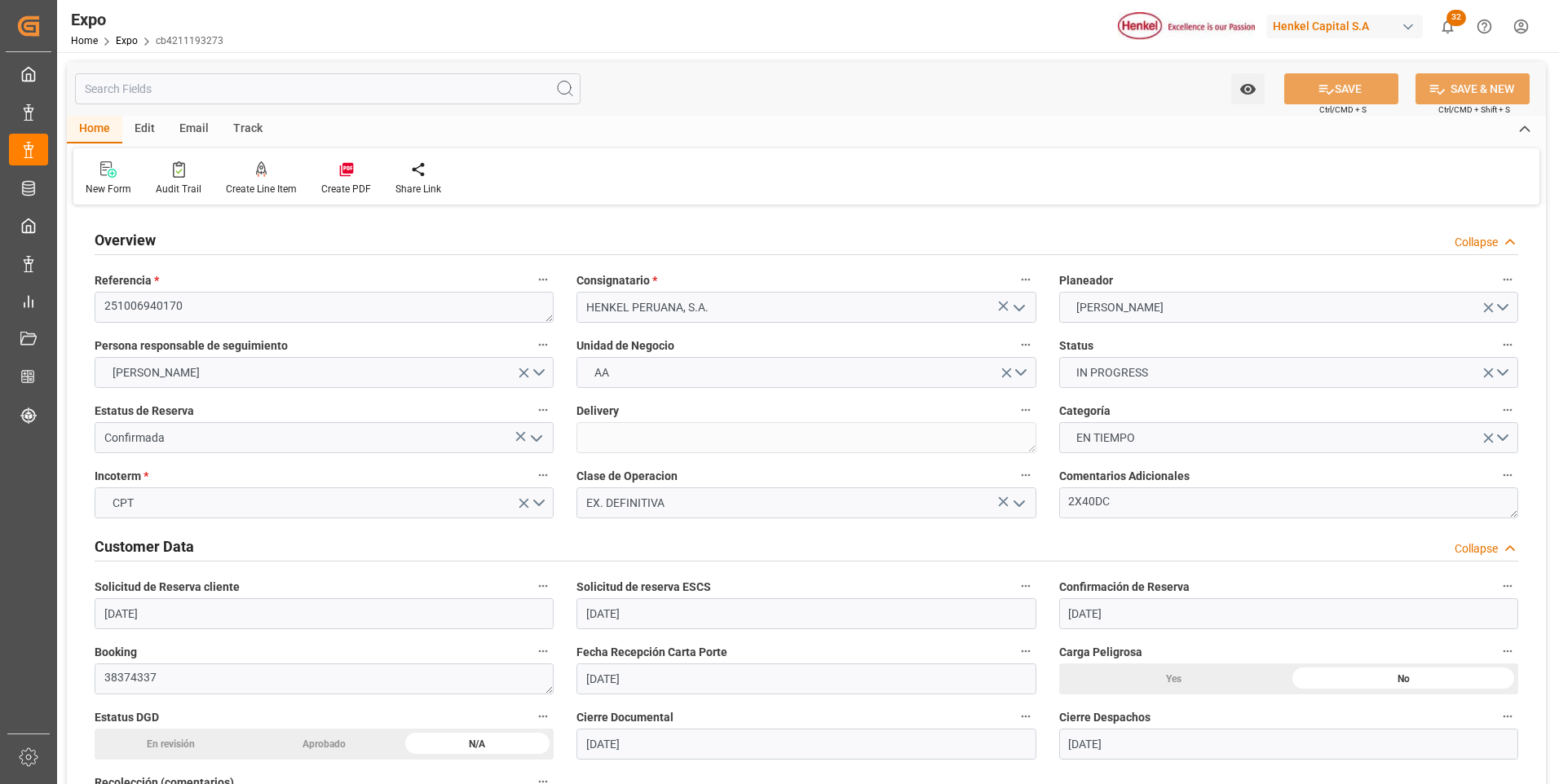
scroll to position [82, 0]
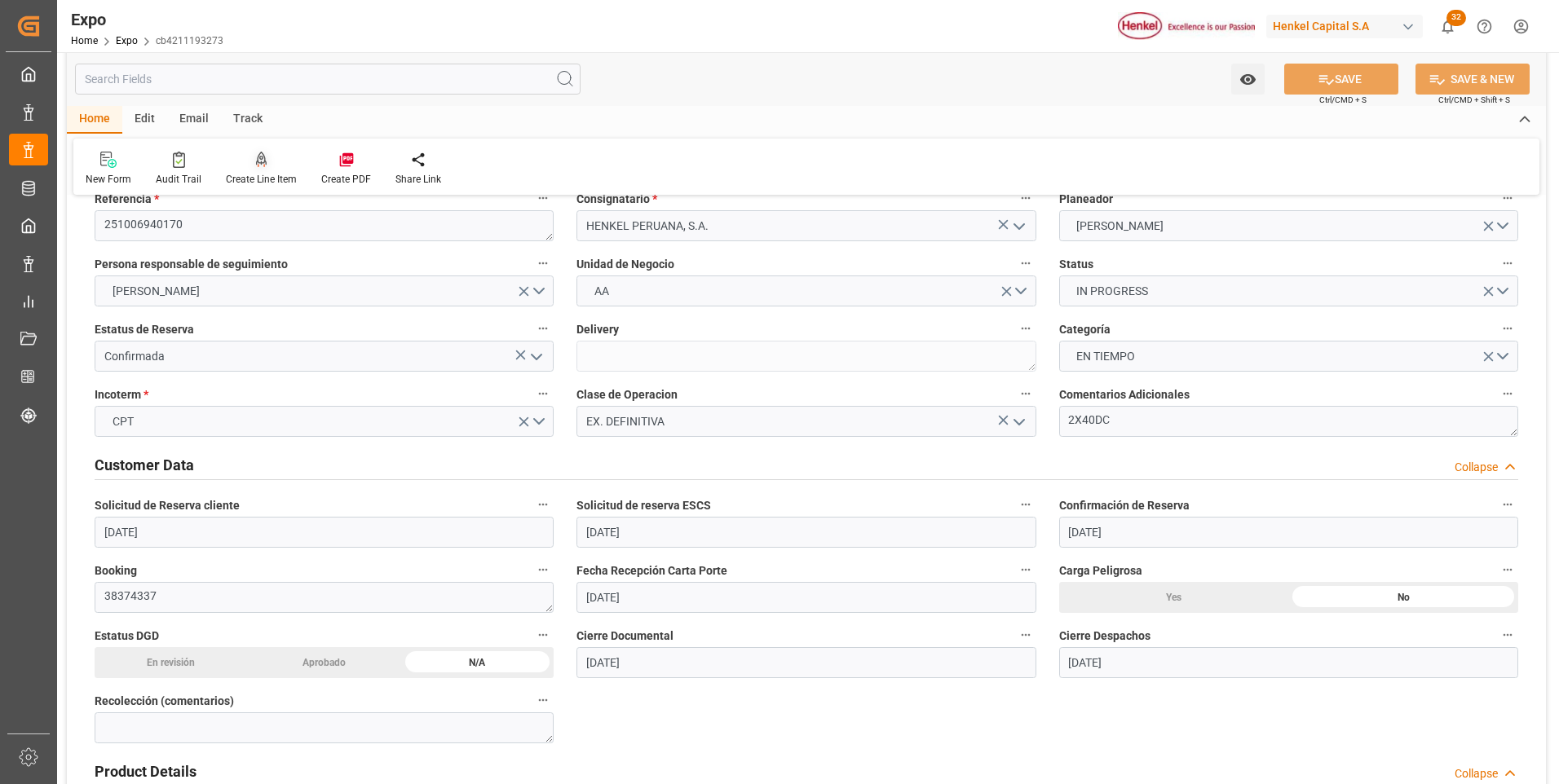
click at [257, 169] on div "Create Line Item" at bounding box center [261, 168] width 95 height 36
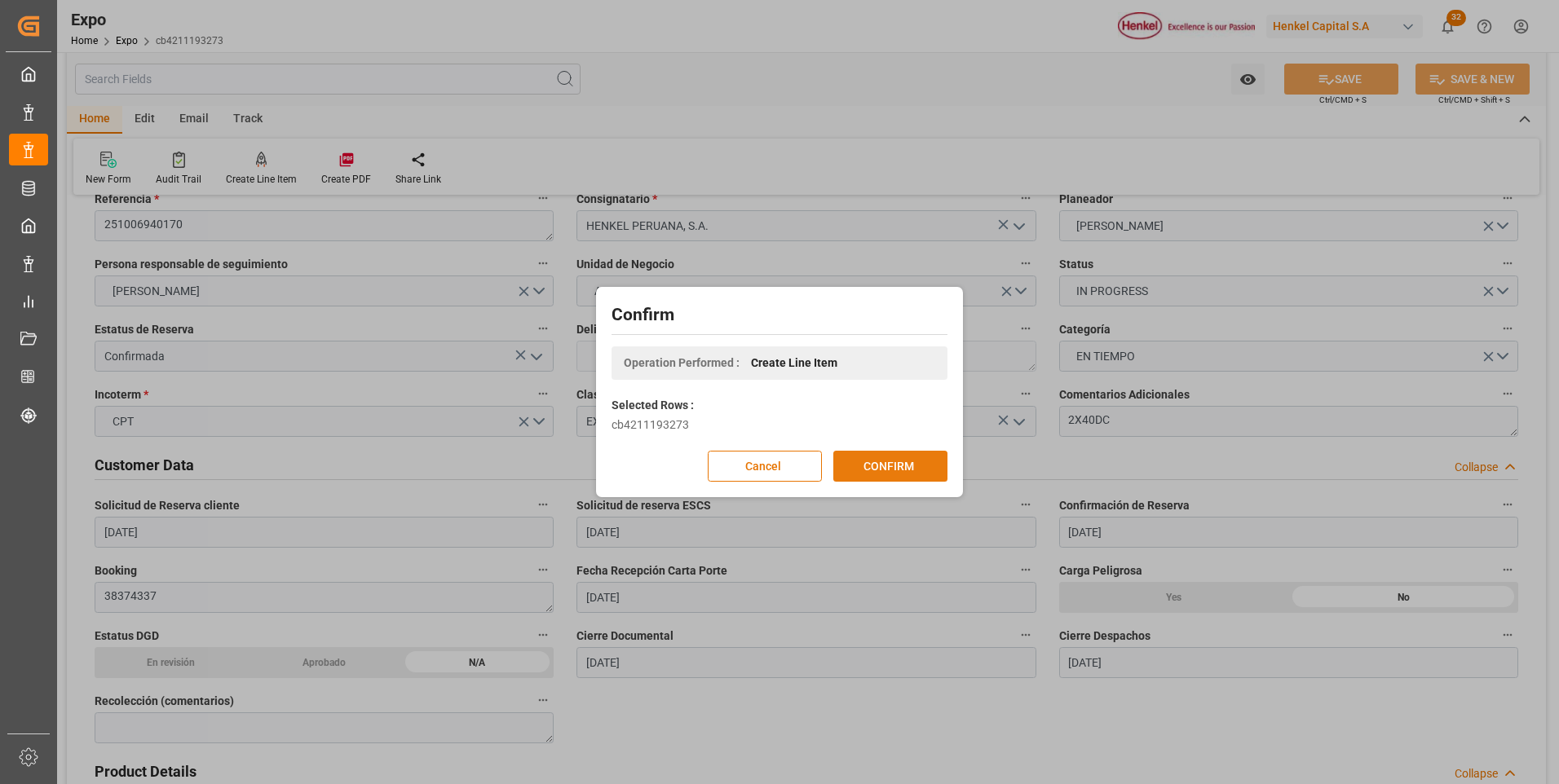
click at [878, 470] on button "CONFIRM" at bounding box center [890, 466] width 114 height 31
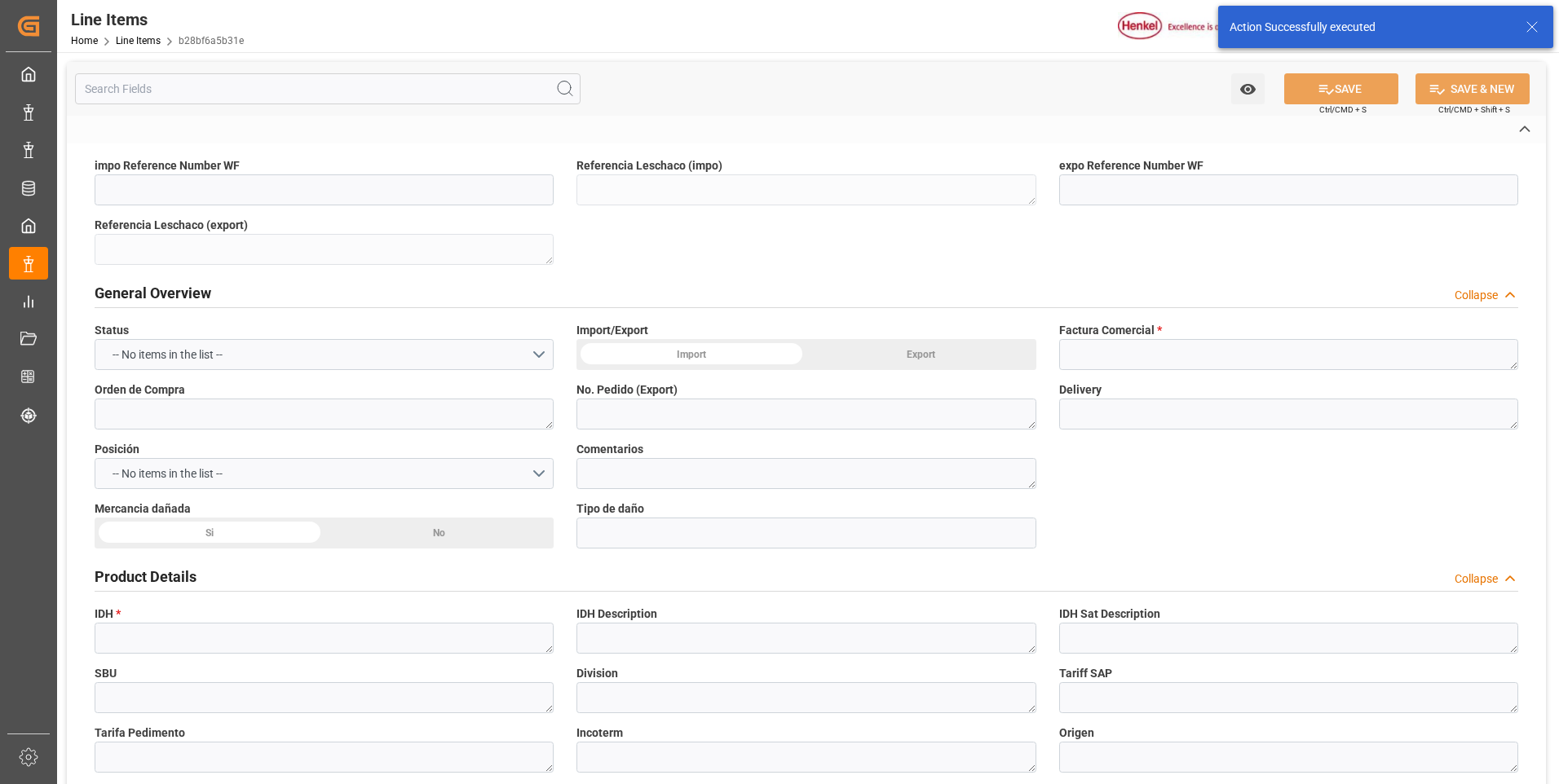
type textarea "251006940170"
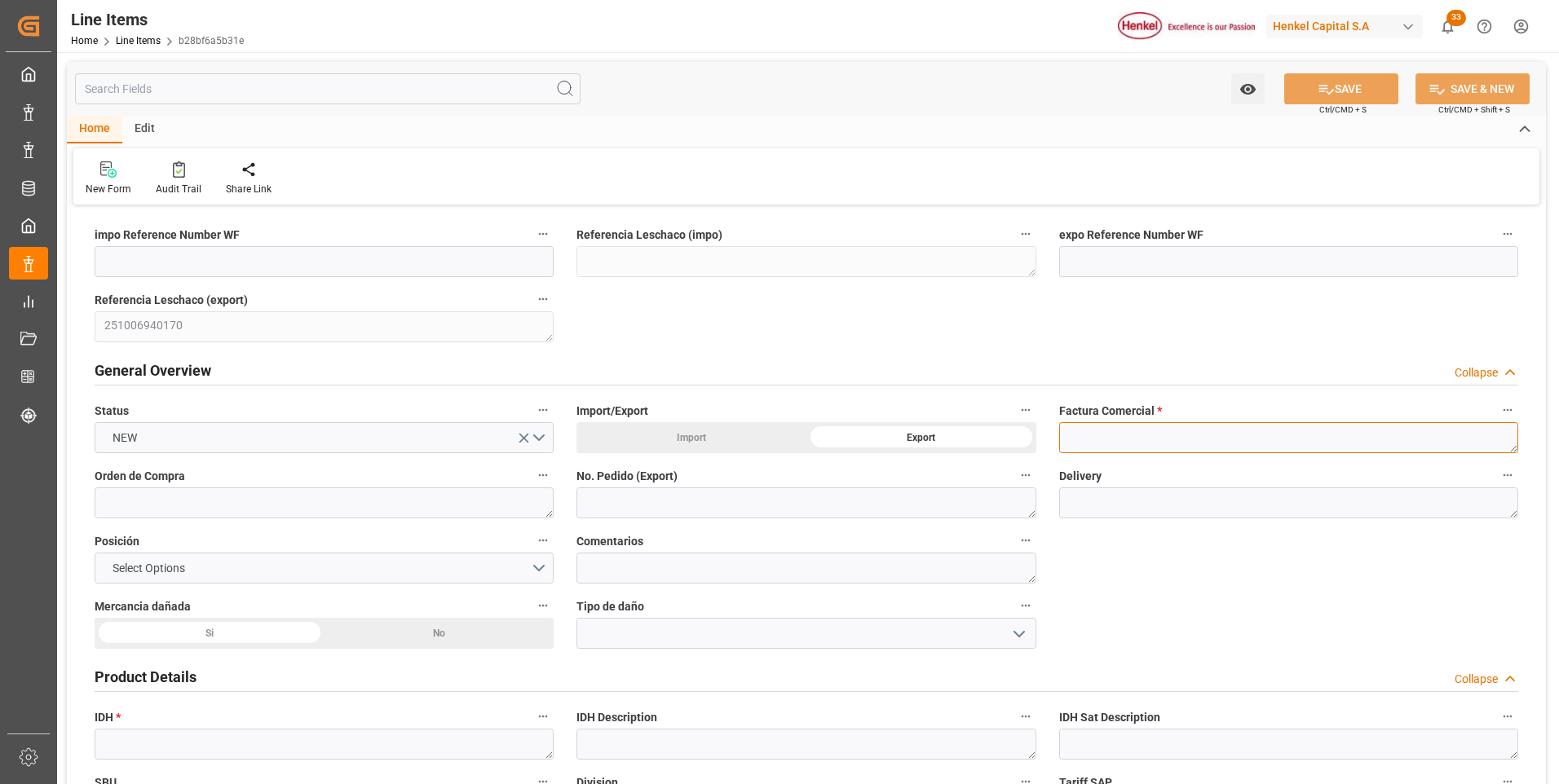
click at [1092, 436] on textarea at bounding box center [1289, 437] width 459 height 31
paste textarea "9912124975"
type textarea "9912124975"
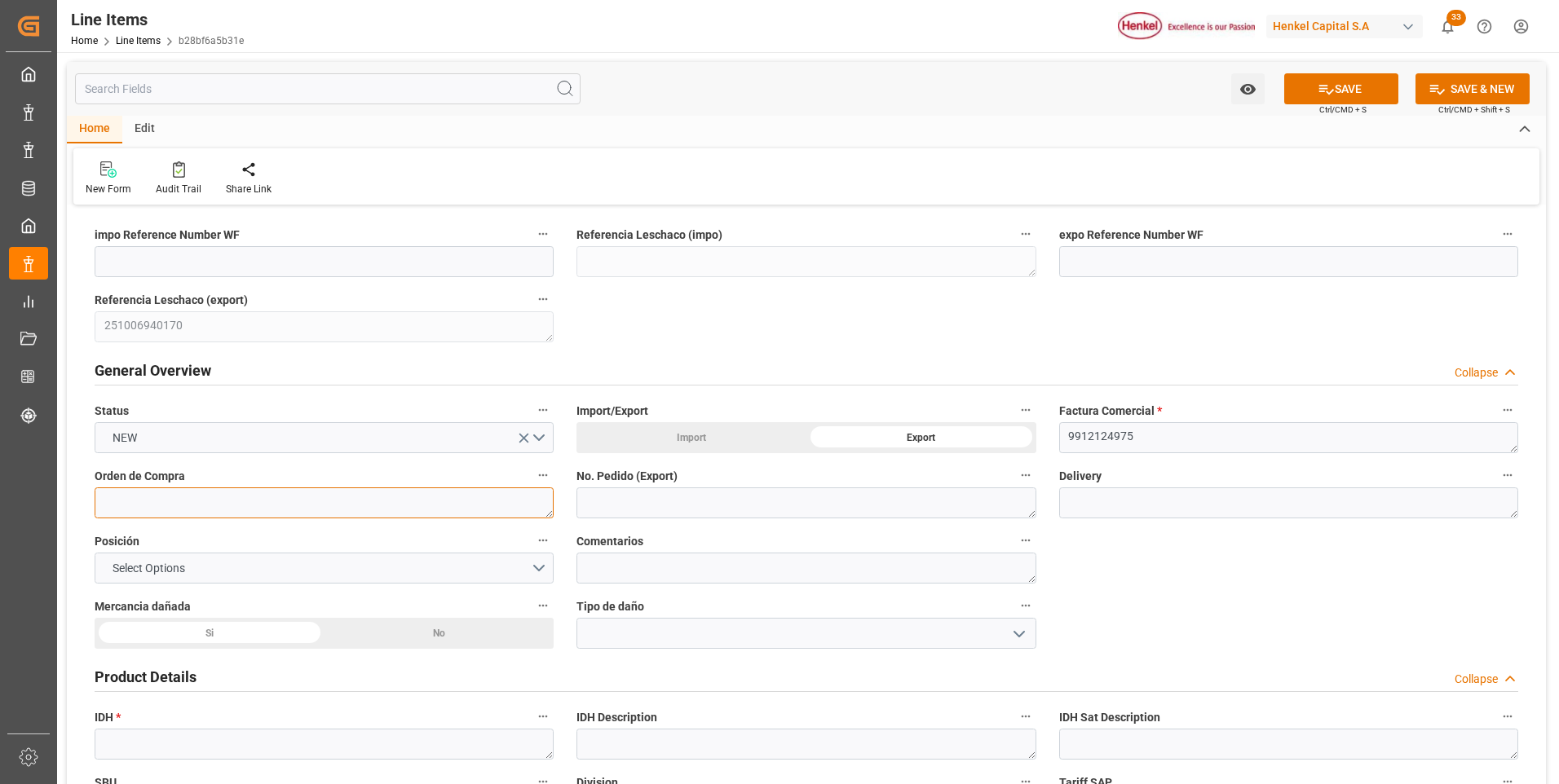
click at [229, 505] on textarea at bounding box center [324, 503] width 459 height 31
paste textarea "4578578151"
type textarea "4578578151"
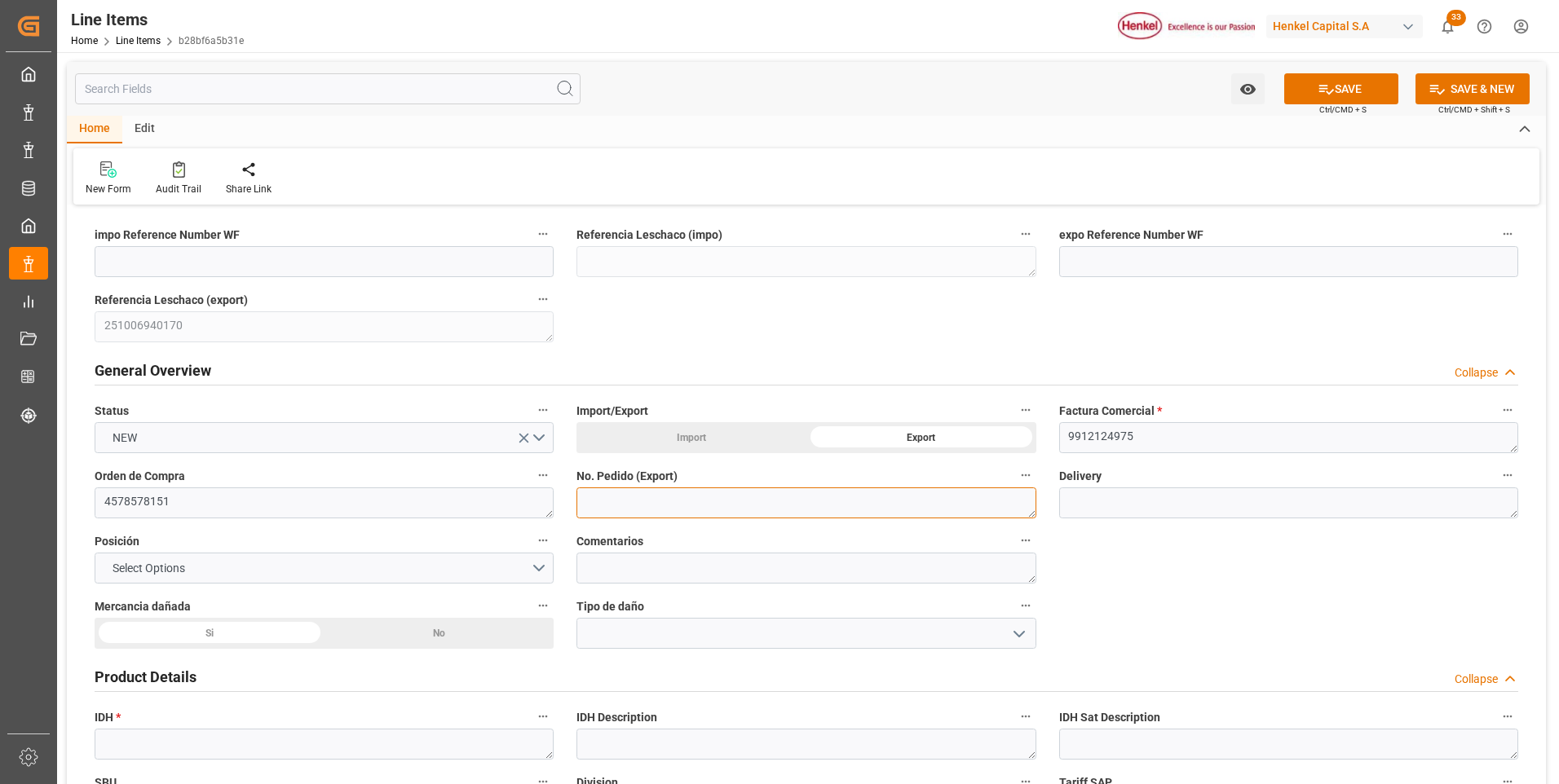
click at [684, 505] on textarea at bounding box center [807, 503] width 459 height 31
paste textarea "4578578151"
type textarea "4578578151"
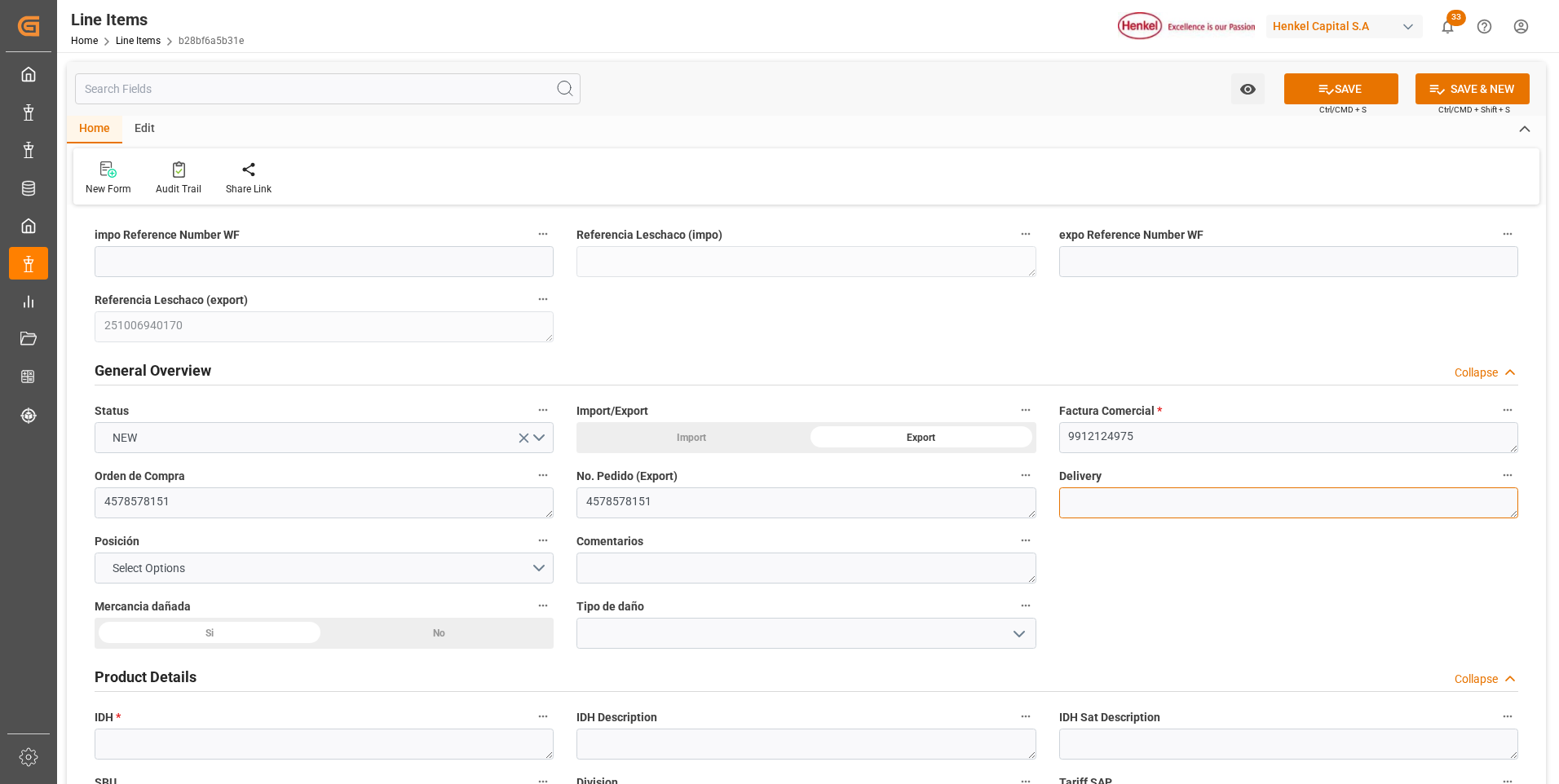
click at [1250, 507] on textarea at bounding box center [1289, 503] width 459 height 31
paste textarea "996192142"
type textarea "996192142"
click at [402, 634] on div "No" at bounding box center [440, 633] width 230 height 31
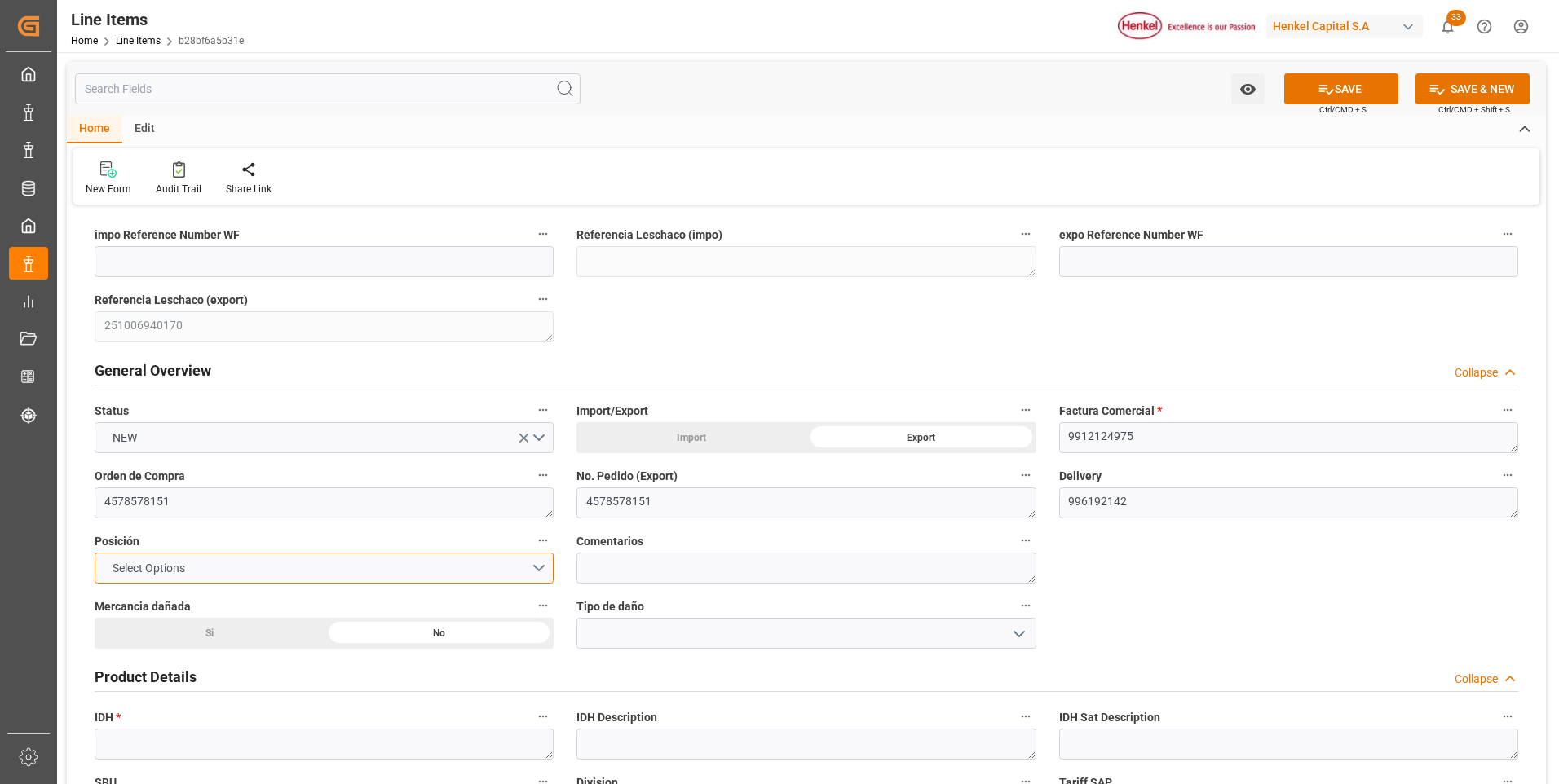
click at [539, 567] on button "Select Options" at bounding box center [324, 568] width 459 height 31
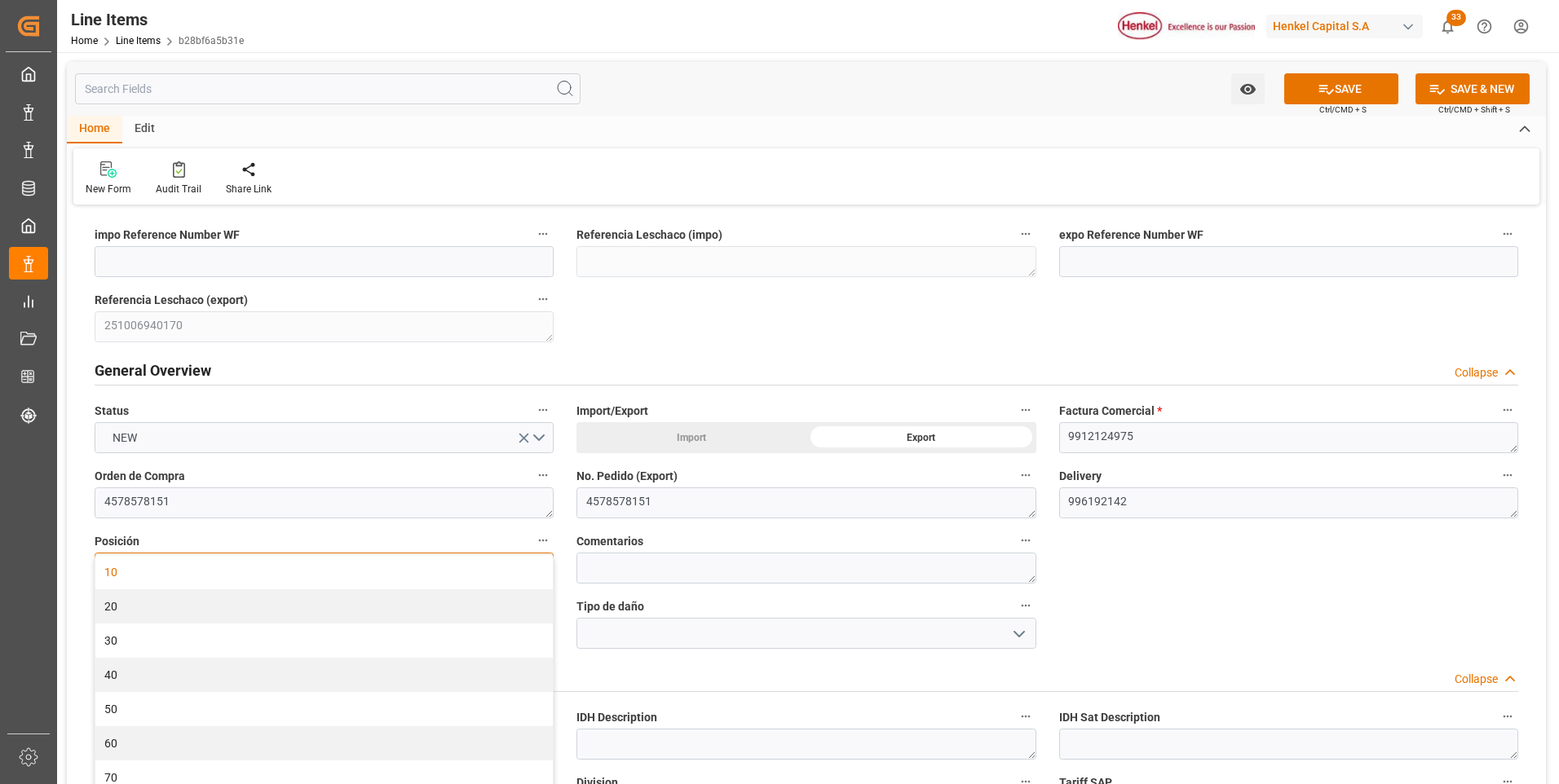
click at [345, 581] on div "10" at bounding box center [324, 572] width 458 height 34
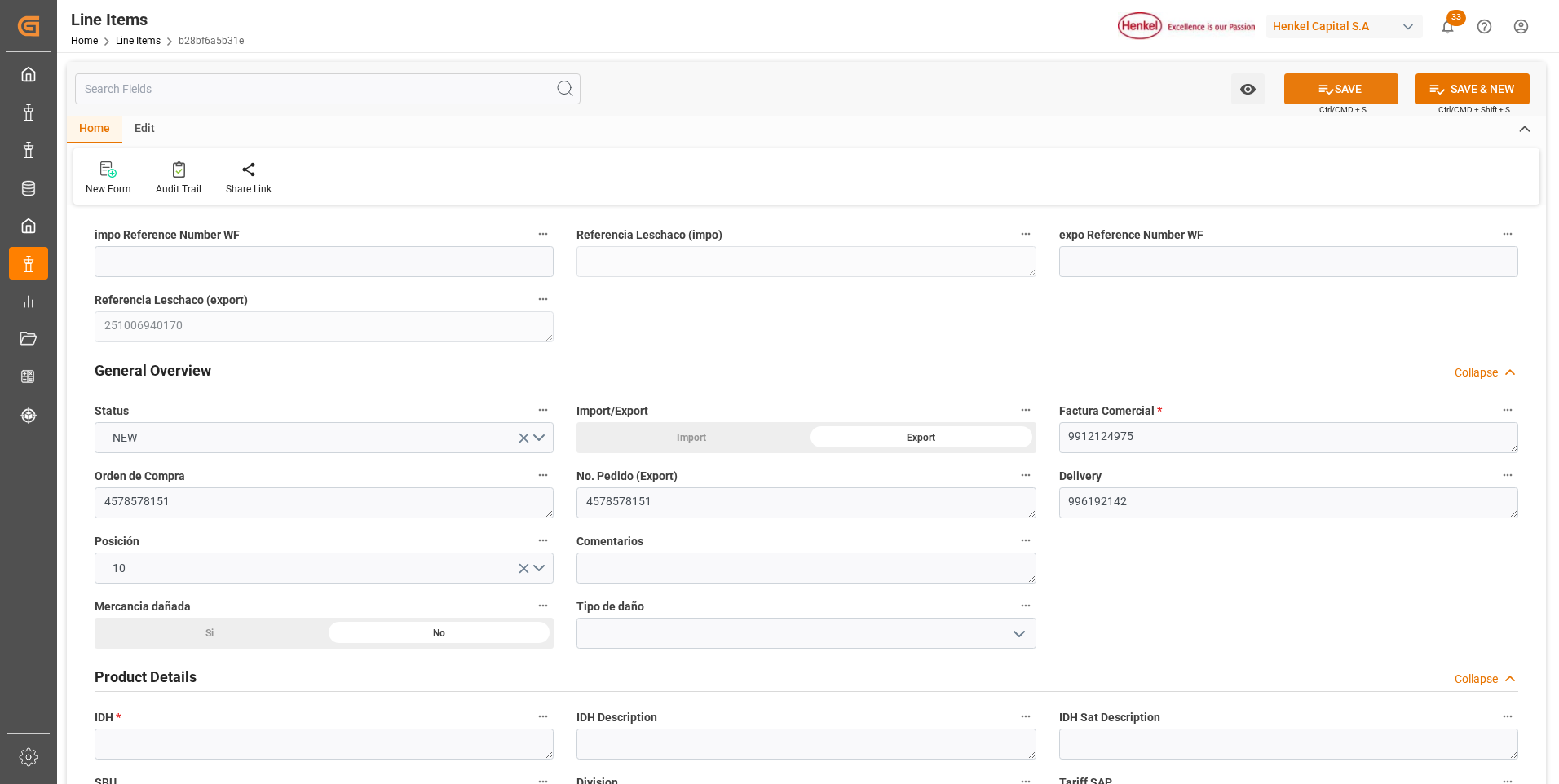
click at [1335, 93] on button "SAVE" at bounding box center [1342, 88] width 114 height 31
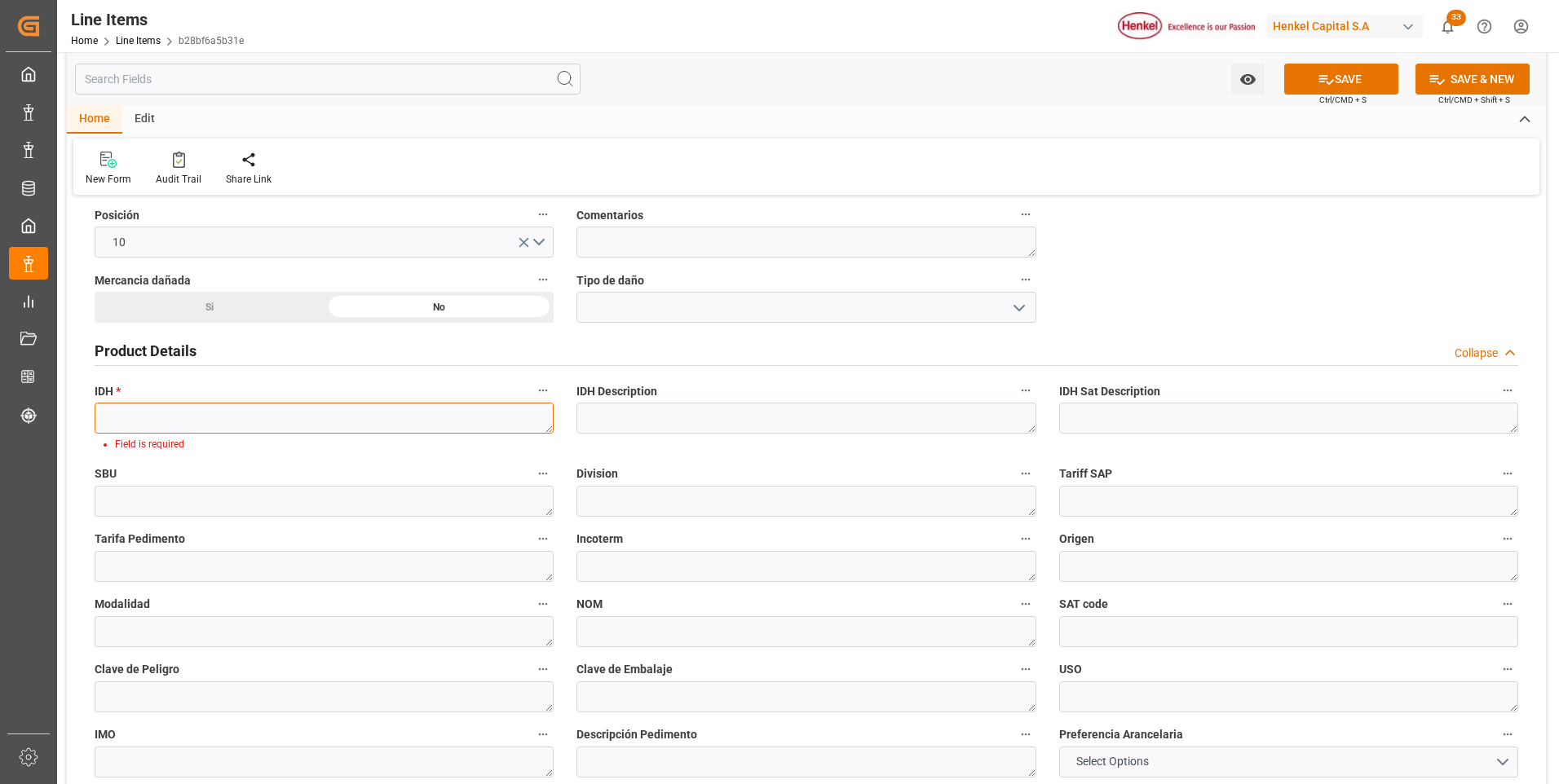
click at [300, 423] on textarea at bounding box center [324, 417] width 459 height 31
paste textarea "1649924"
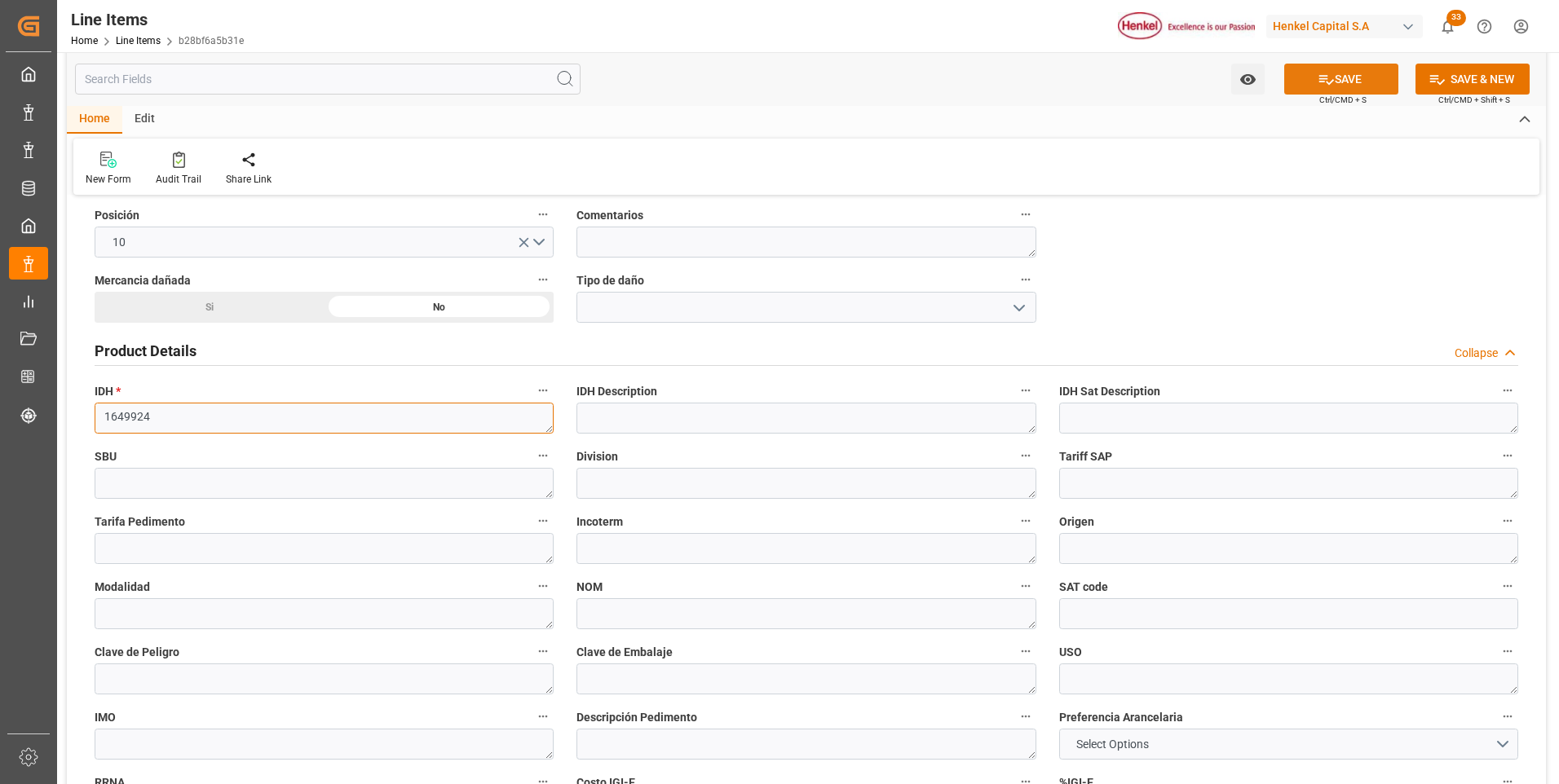
type textarea "1649924"
click at [1360, 89] on button "SAVE" at bounding box center [1342, 78] width 114 height 31
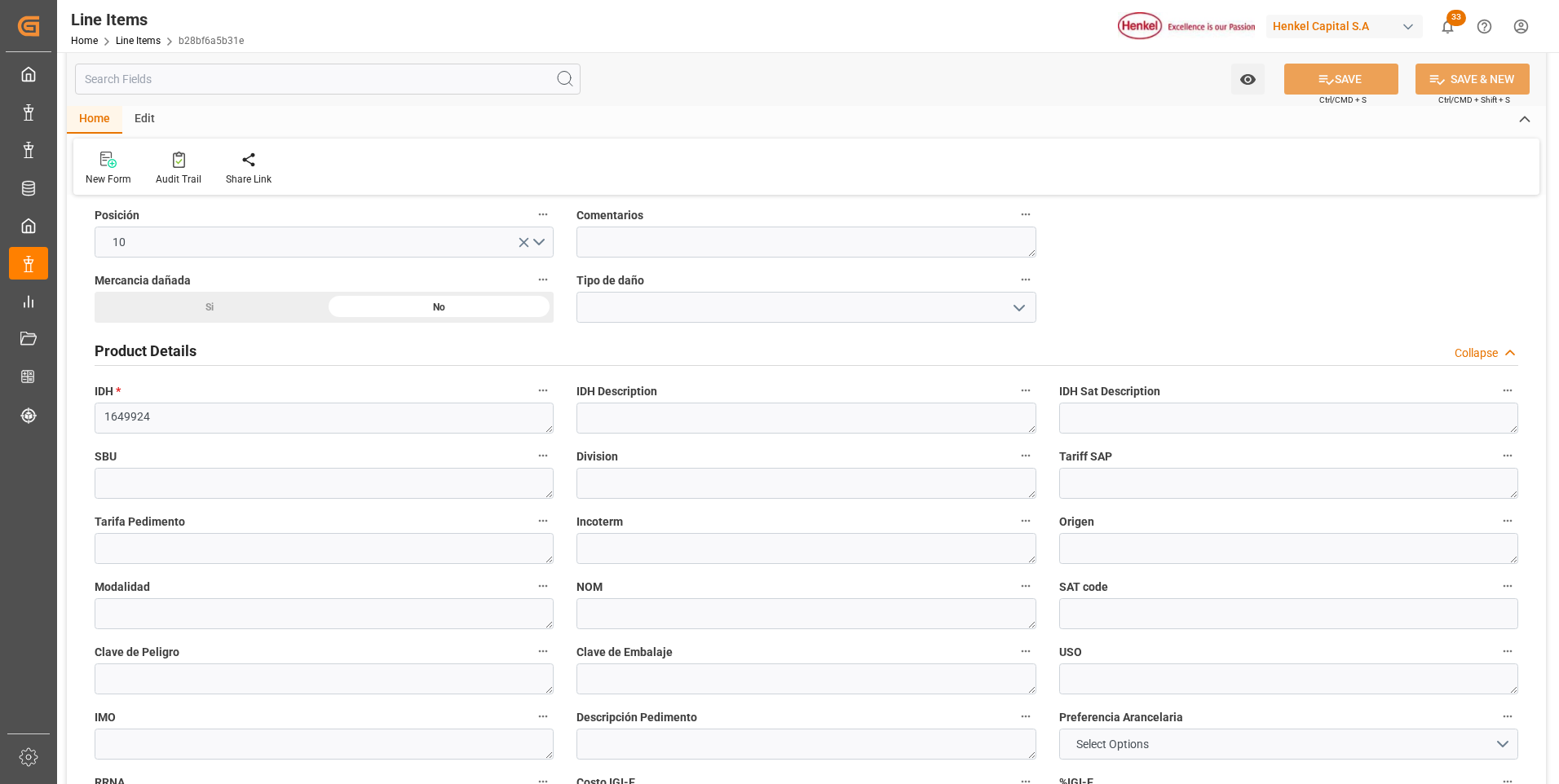
type textarea "TECHNOMELT SUPRA 100 BX19KG"
type textarea "AI"
type input "31201600"
type textarea "4G"
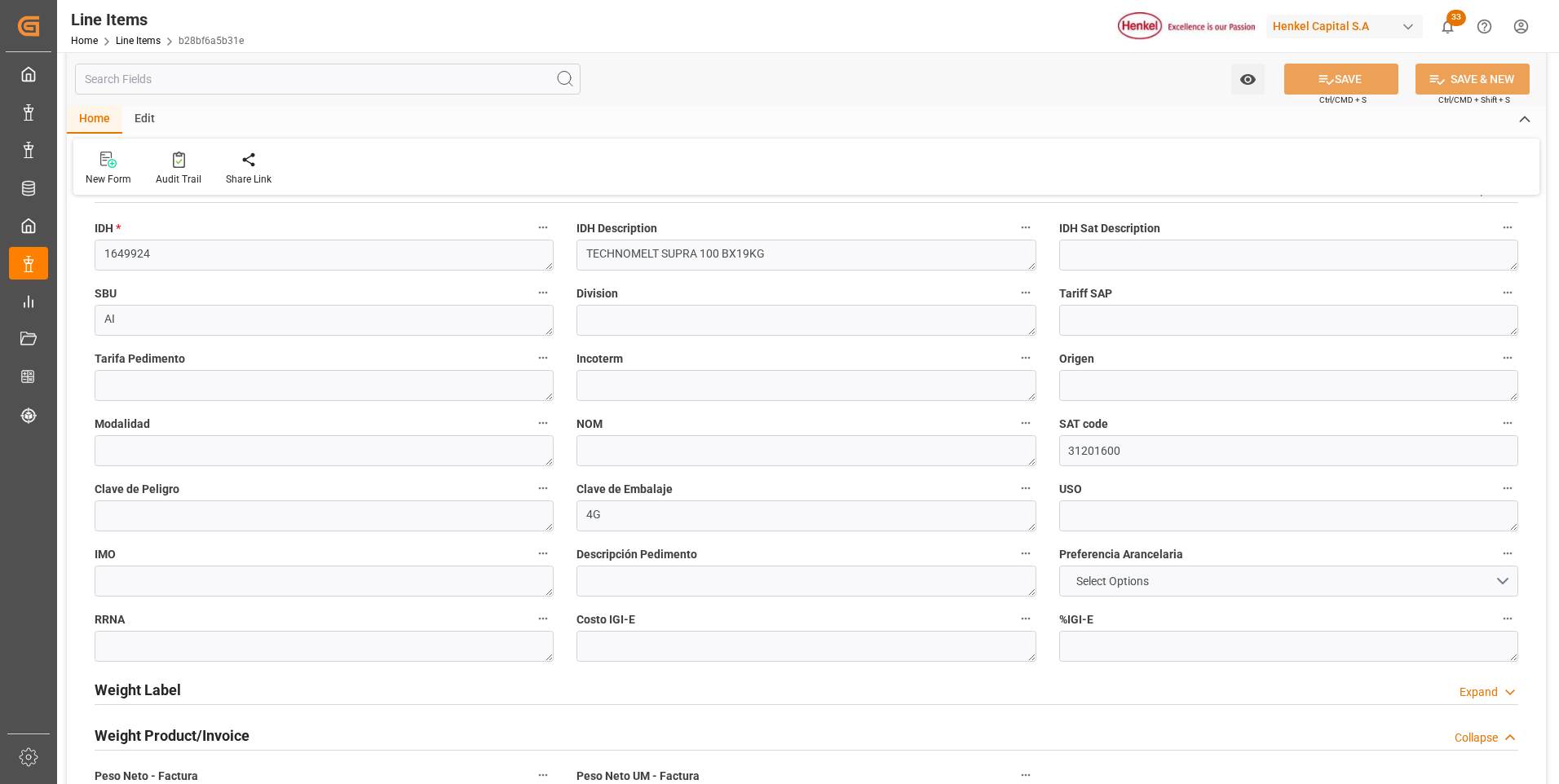
scroll to position [570, 0]
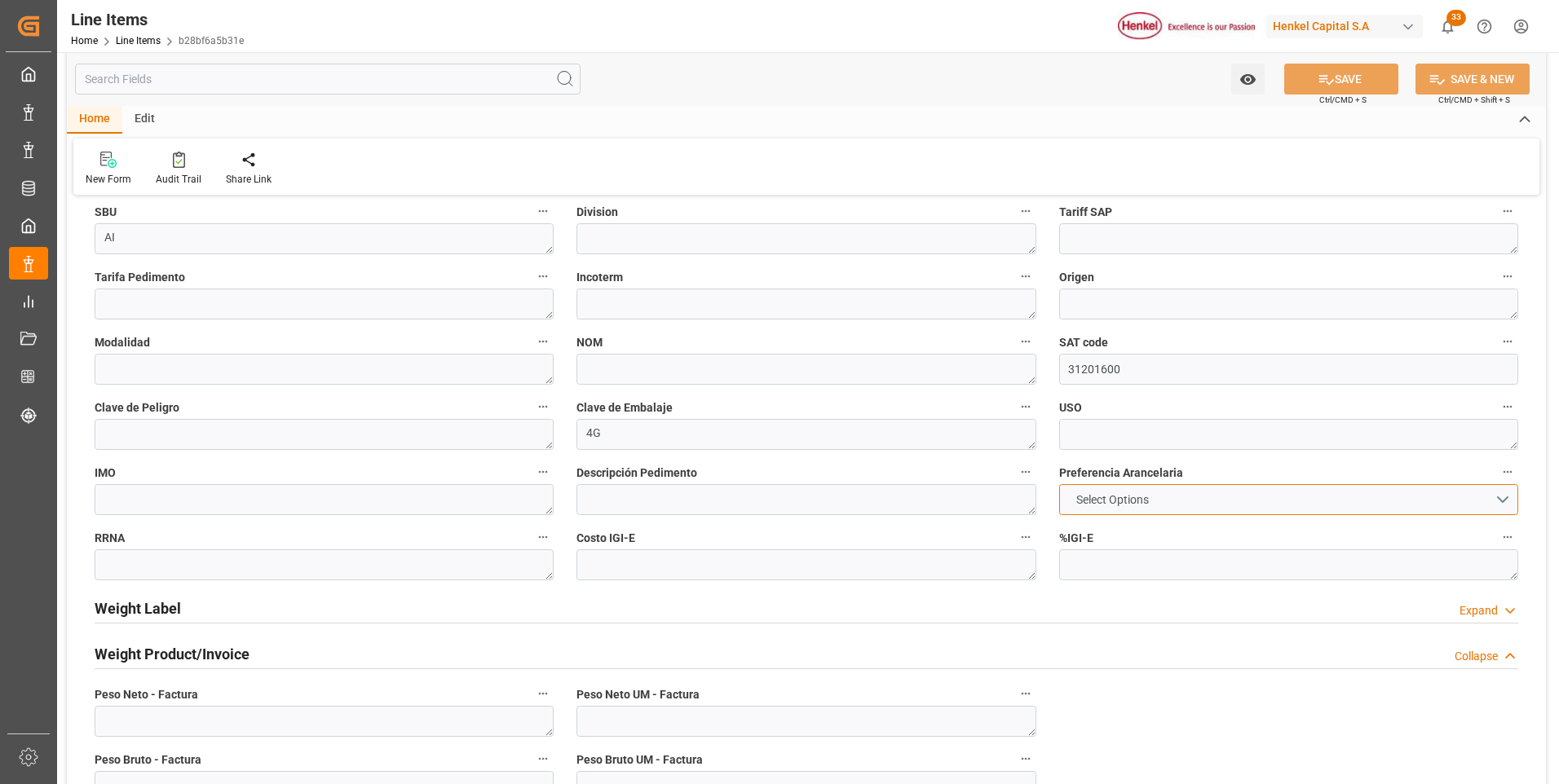
click at [1063, 504] on button "Select Options" at bounding box center [1289, 499] width 459 height 31
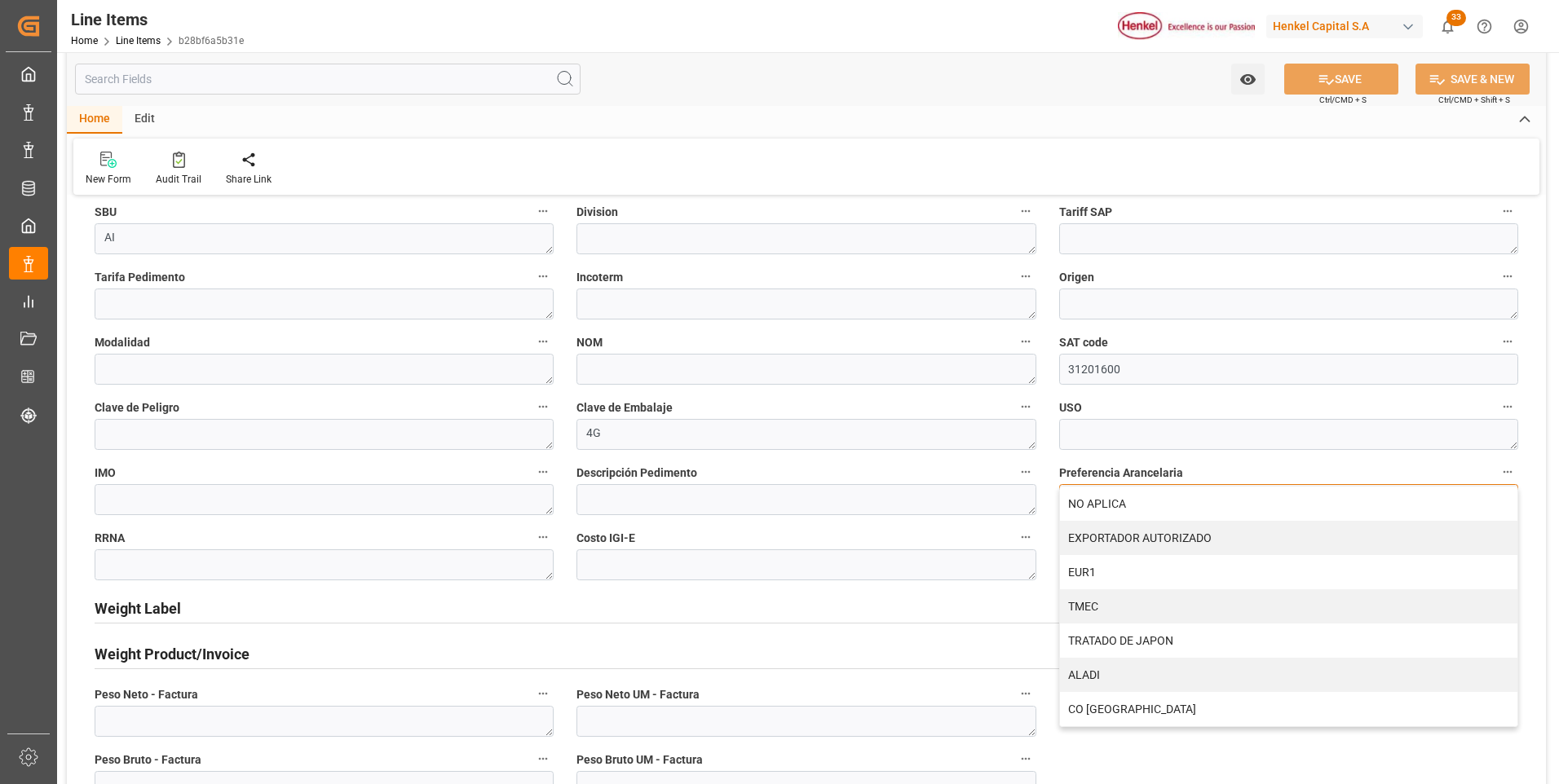
click at [1082, 504] on div "NO APLICA" at bounding box center [1289, 504] width 458 height 34
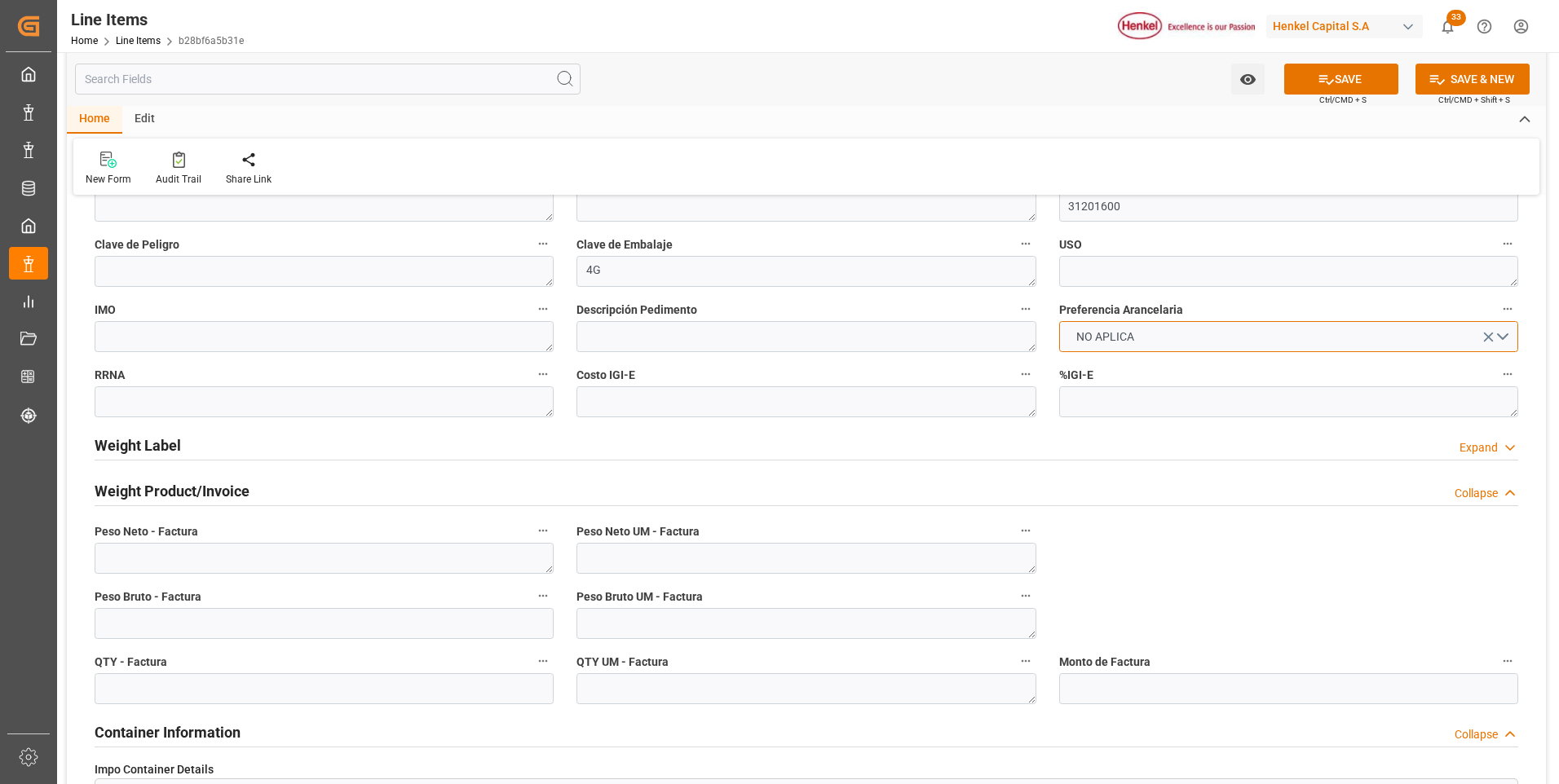
scroll to position [897, 0]
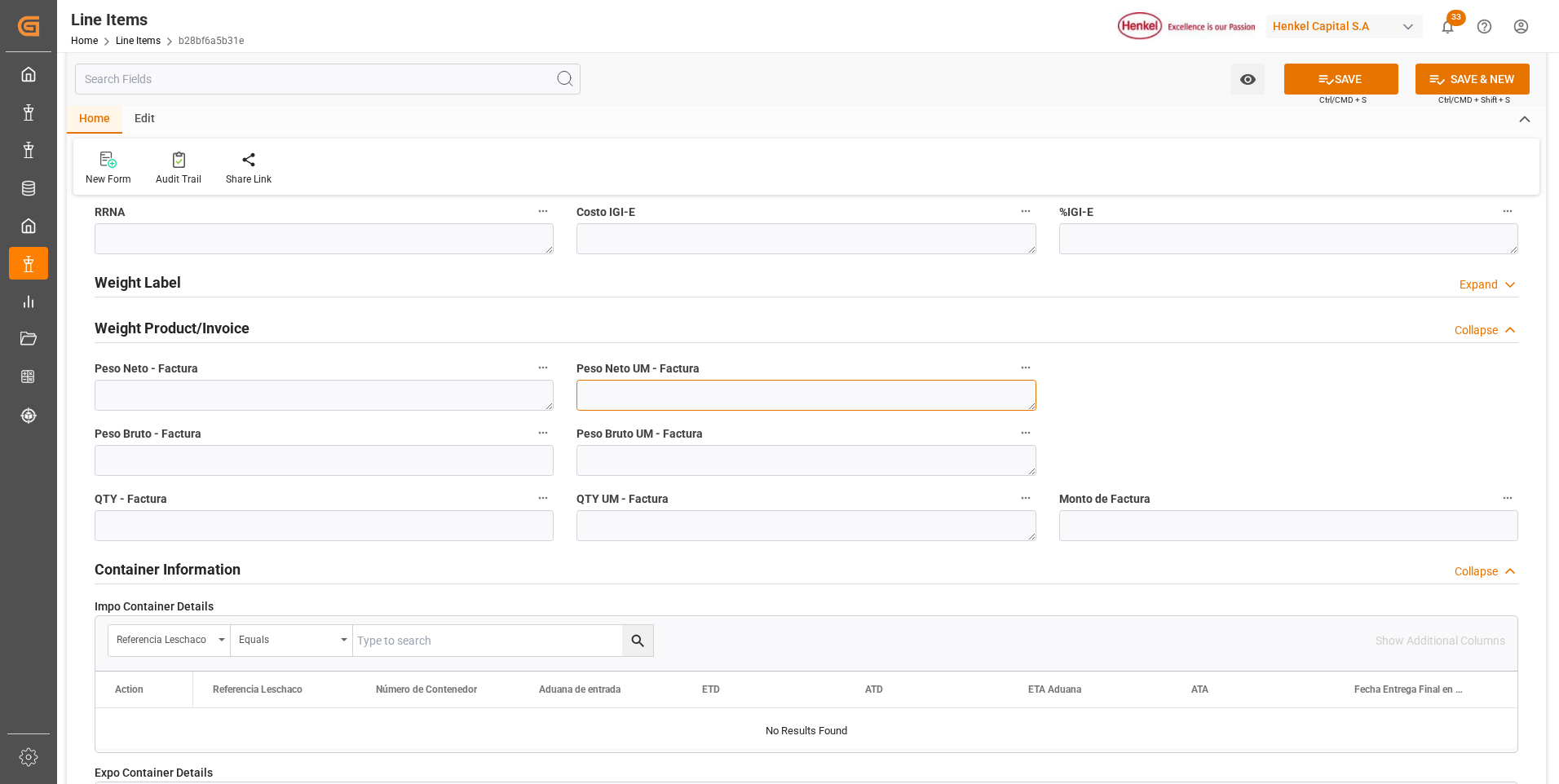
click at [885, 396] on textarea at bounding box center [807, 395] width 459 height 31
type textarea "KG"
click at [849, 461] on textarea at bounding box center [807, 460] width 459 height 31
type textarea "KG"
click at [795, 523] on textarea at bounding box center [807, 525] width 459 height 31
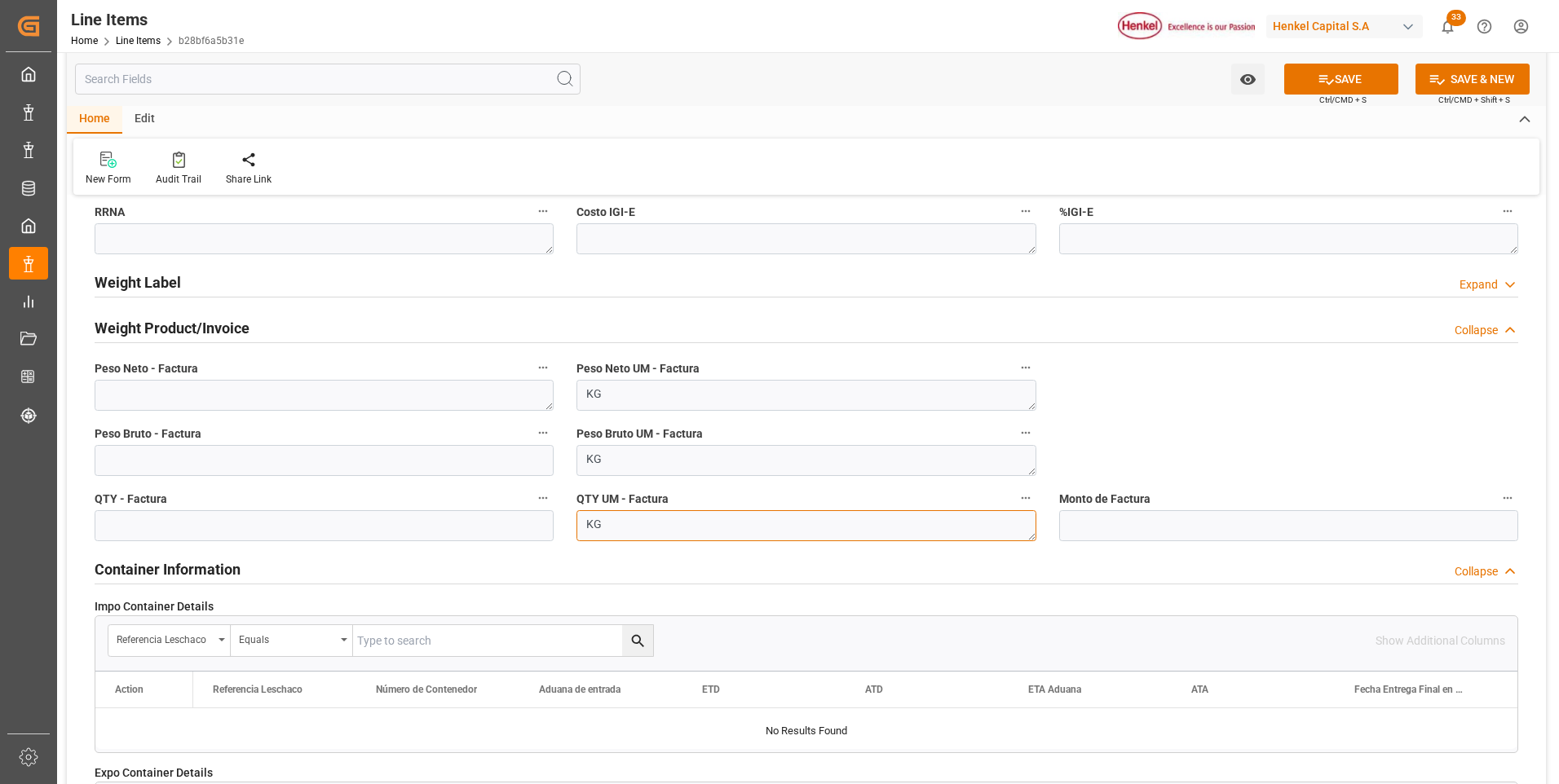
type textarea "KG"
click at [381, 392] on textarea at bounding box center [324, 395] width 459 height 31
paste textarea "20,520.000"
type textarea "20,520.000"
click at [301, 463] on input "text" at bounding box center [324, 460] width 459 height 31
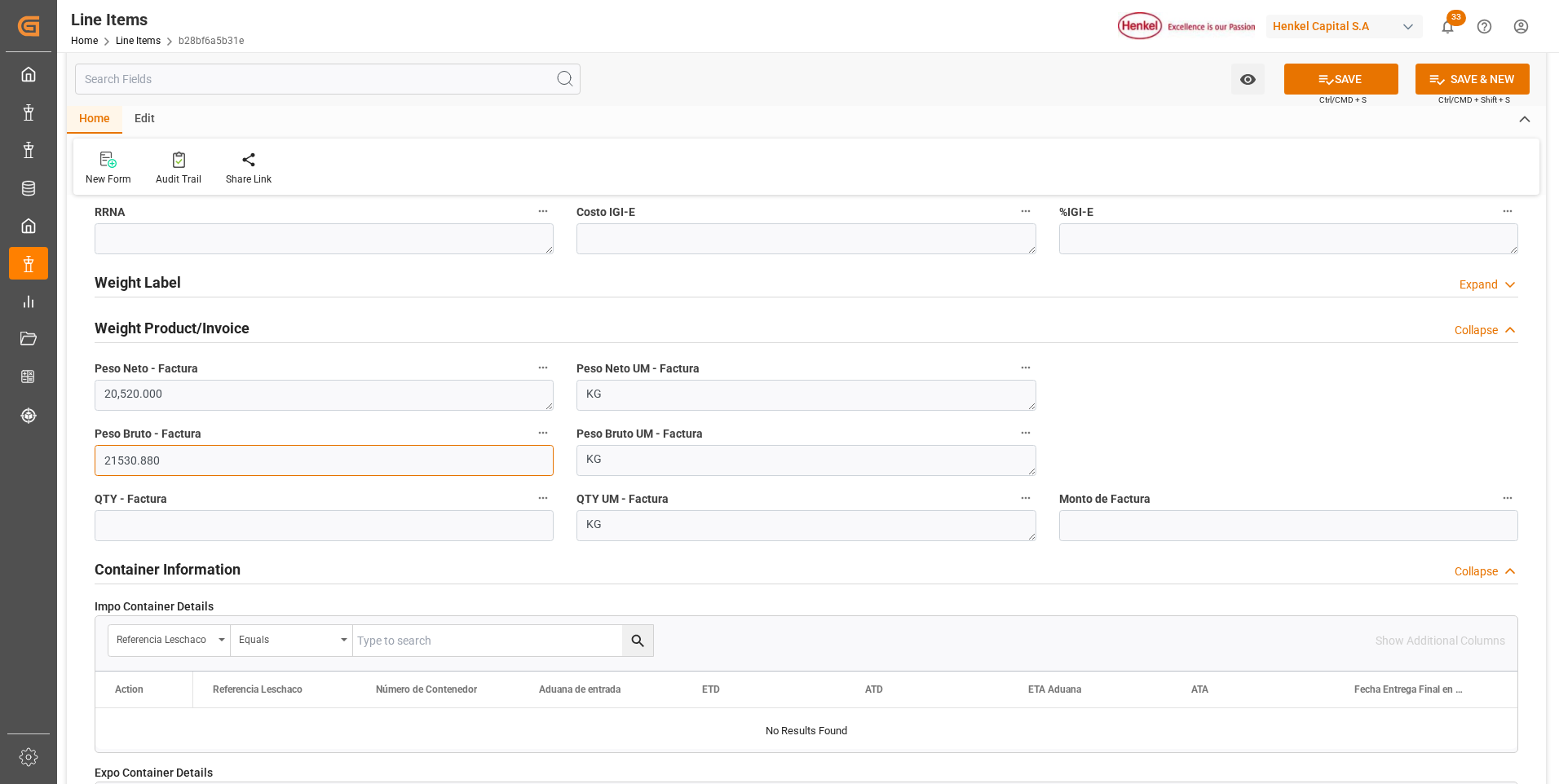
type input "21530.880"
click at [277, 529] on input "text" at bounding box center [324, 525] width 459 height 31
type input "1080"
click at [611, 528] on textarea "KG" at bounding box center [807, 525] width 459 height 31
type textarea "K"
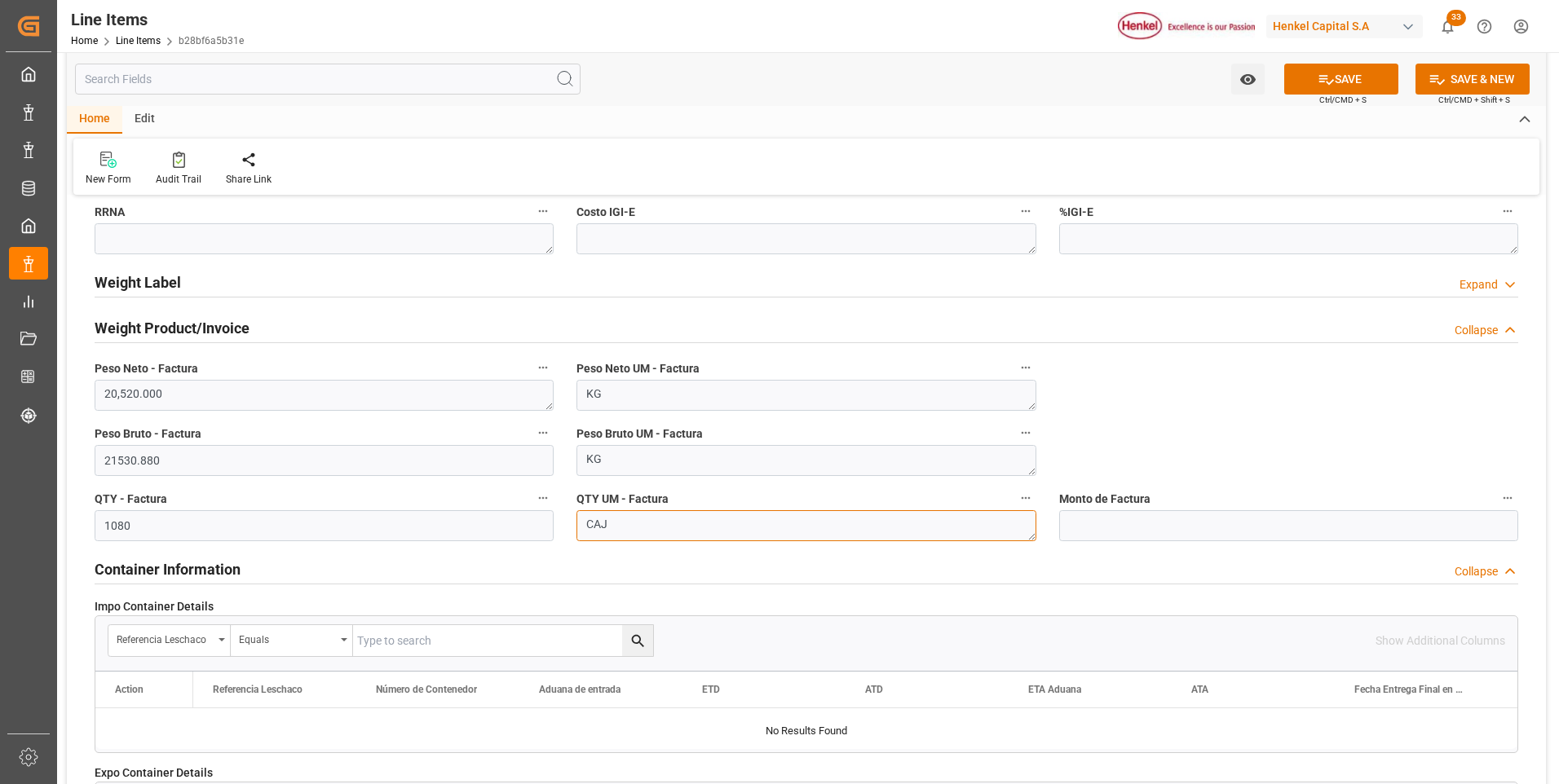
type textarea "CAJ"
click at [1100, 524] on input "text" at bounding box center [1289, 525] width 459 height 31
click at [1315, 412] on div "impo Reference Number WF Referencia Leschaco (impo) expo Reference Number WF Re…" at bounding box center [807, 150] width 1480 height 1674
click at [1092, 528] on input "66" at bounding box center [1289, 525] width 459 height 31
type input "66820.21"
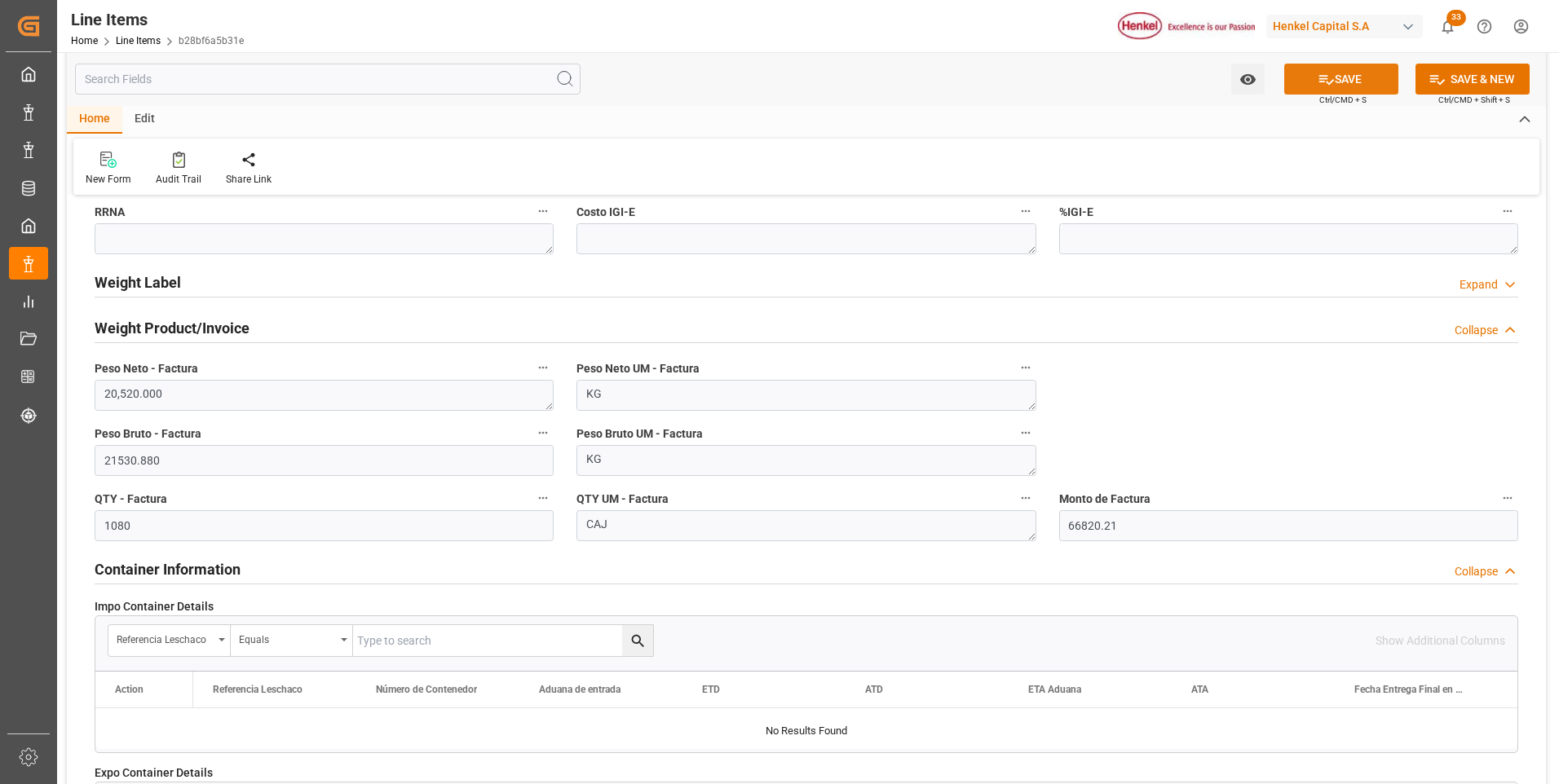
click at [1351, 85] on button "SAVE" at bounding box center [1342, 78] width 114 height 31
click at [1199, 372] on div "impo Reference Number WF Referencia Leschaco (impo) expo Reference Number WF Re…" at bounding box center [807, 150] width 1480 height 1674
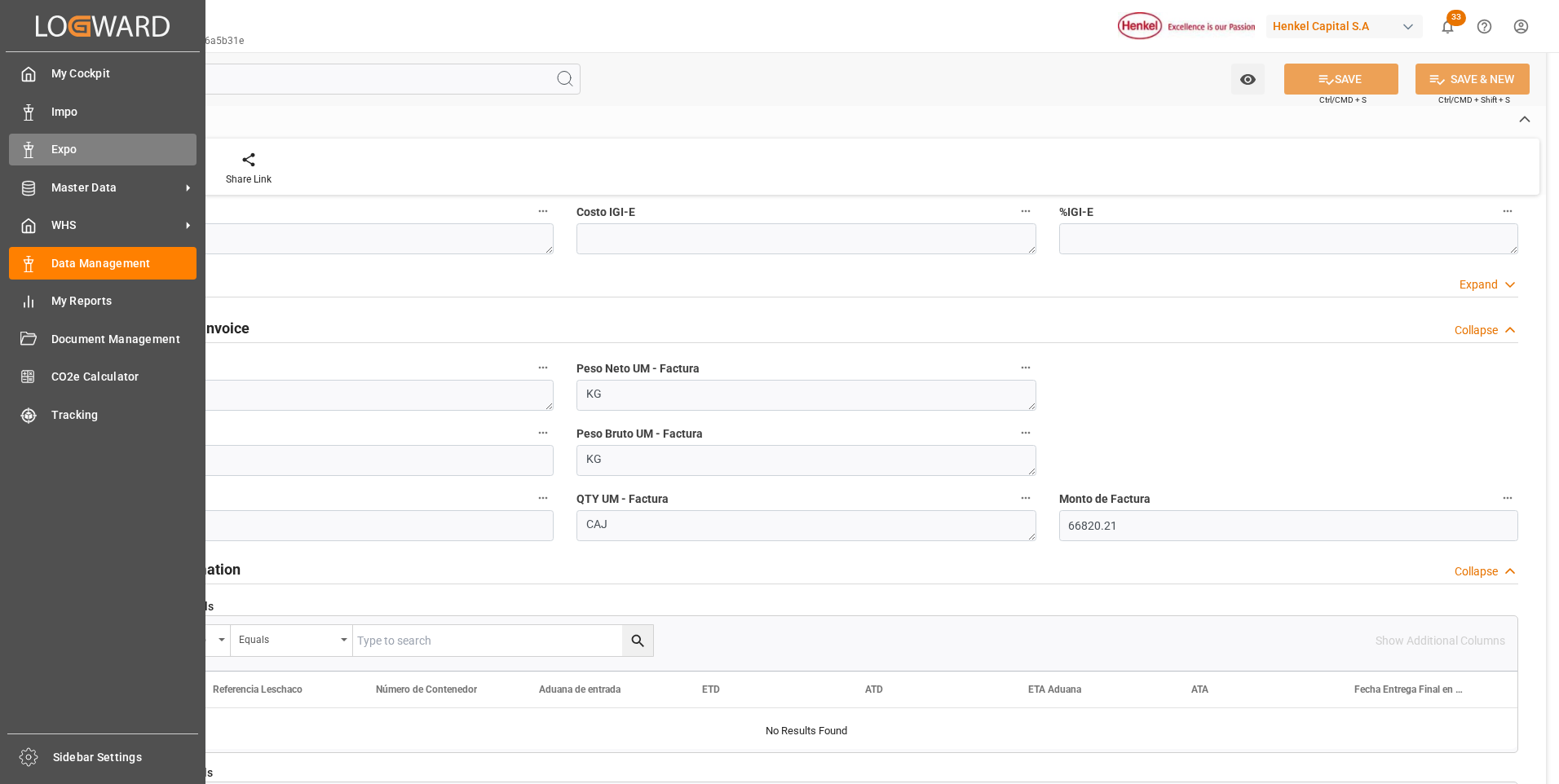
click at [33, 150] on icon at bounding box center [28, 150] width 16 height 16
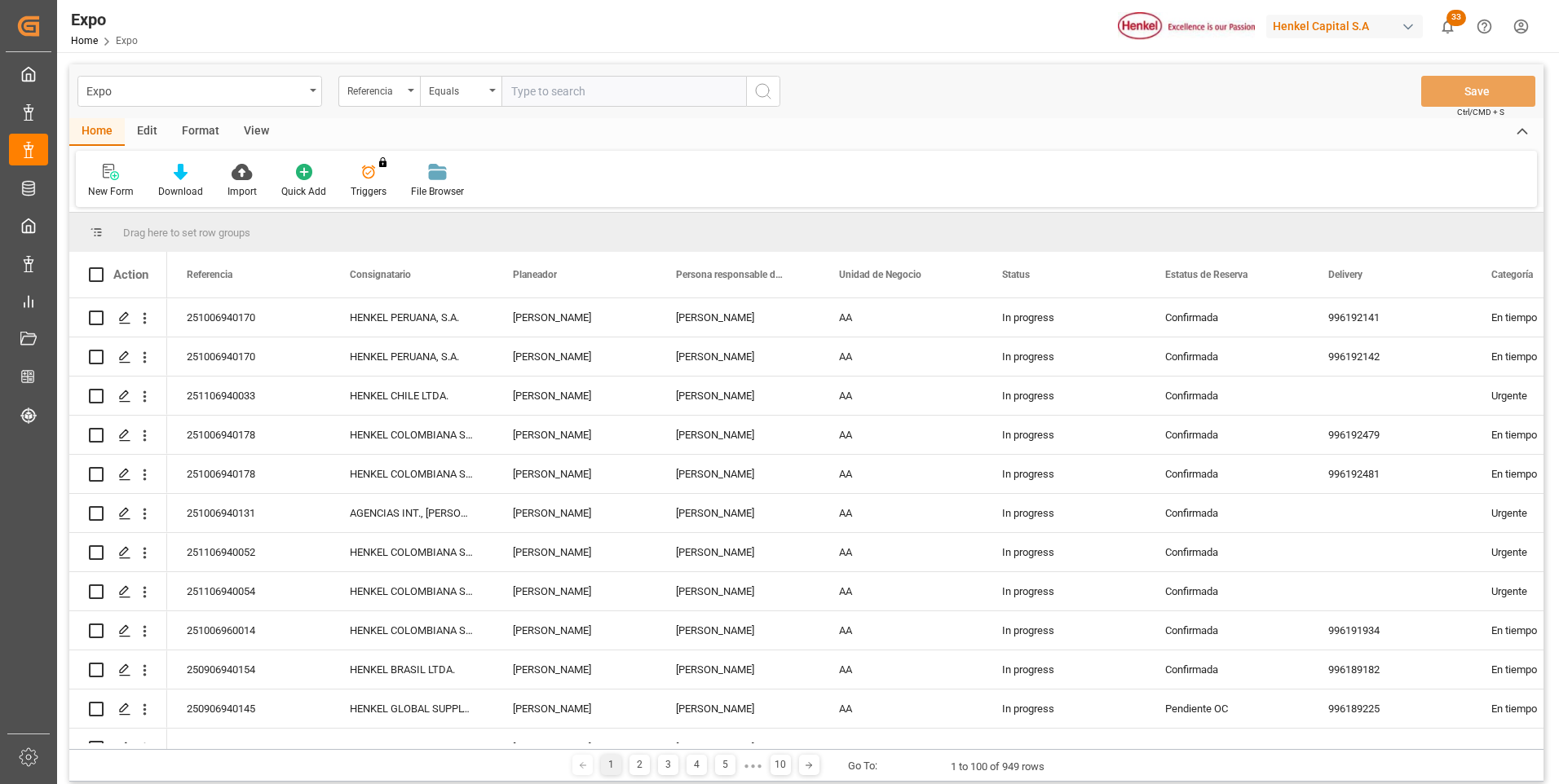
paste input "251006940170"
type input "251006940170"
click at [759, 97] on icon "search button" at bounding box center [763, 92] width 20 height 20
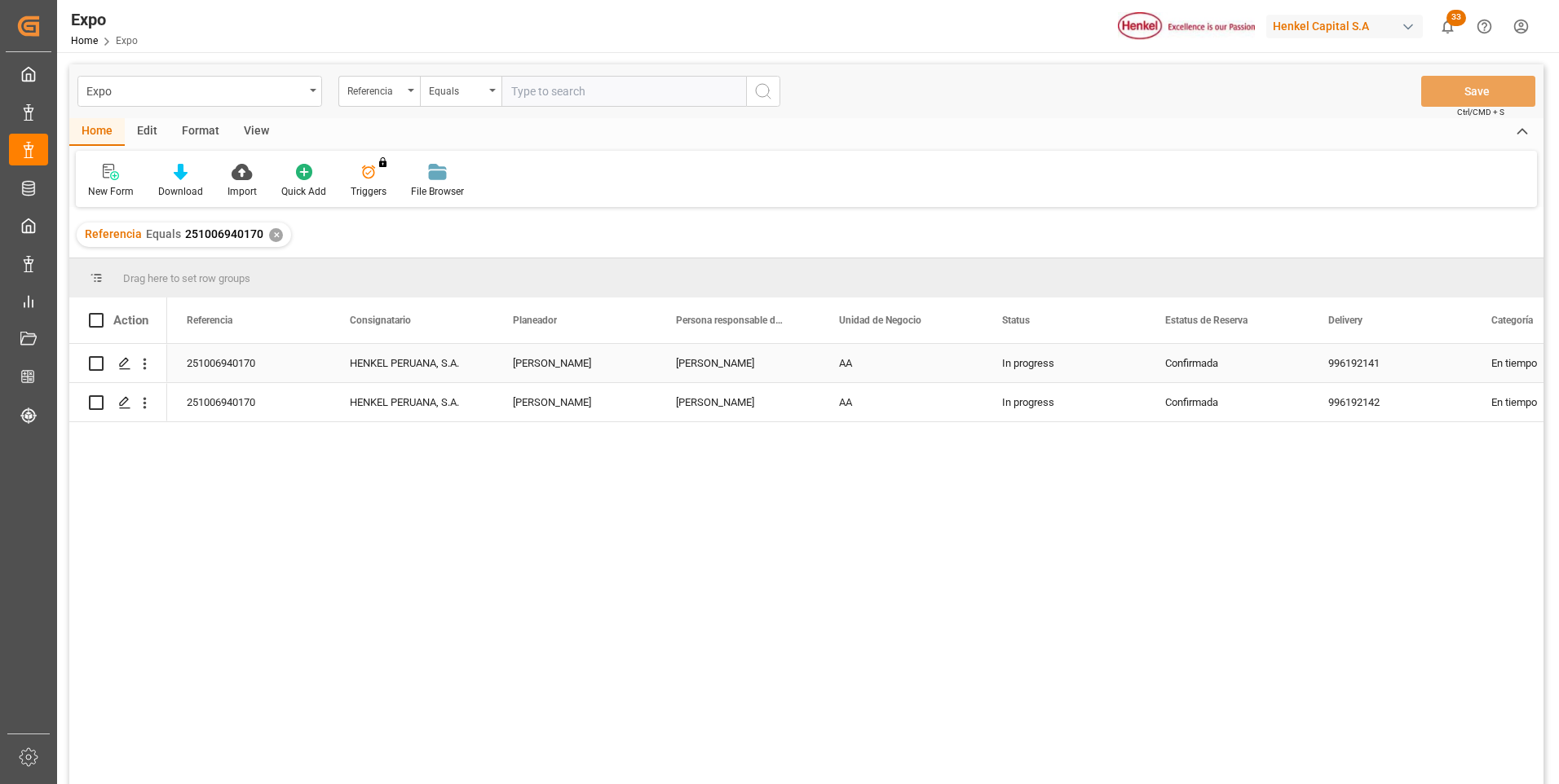
click at [1024, 364] on div "In progress" at bounding box center [1064, 363] width 163 height 38
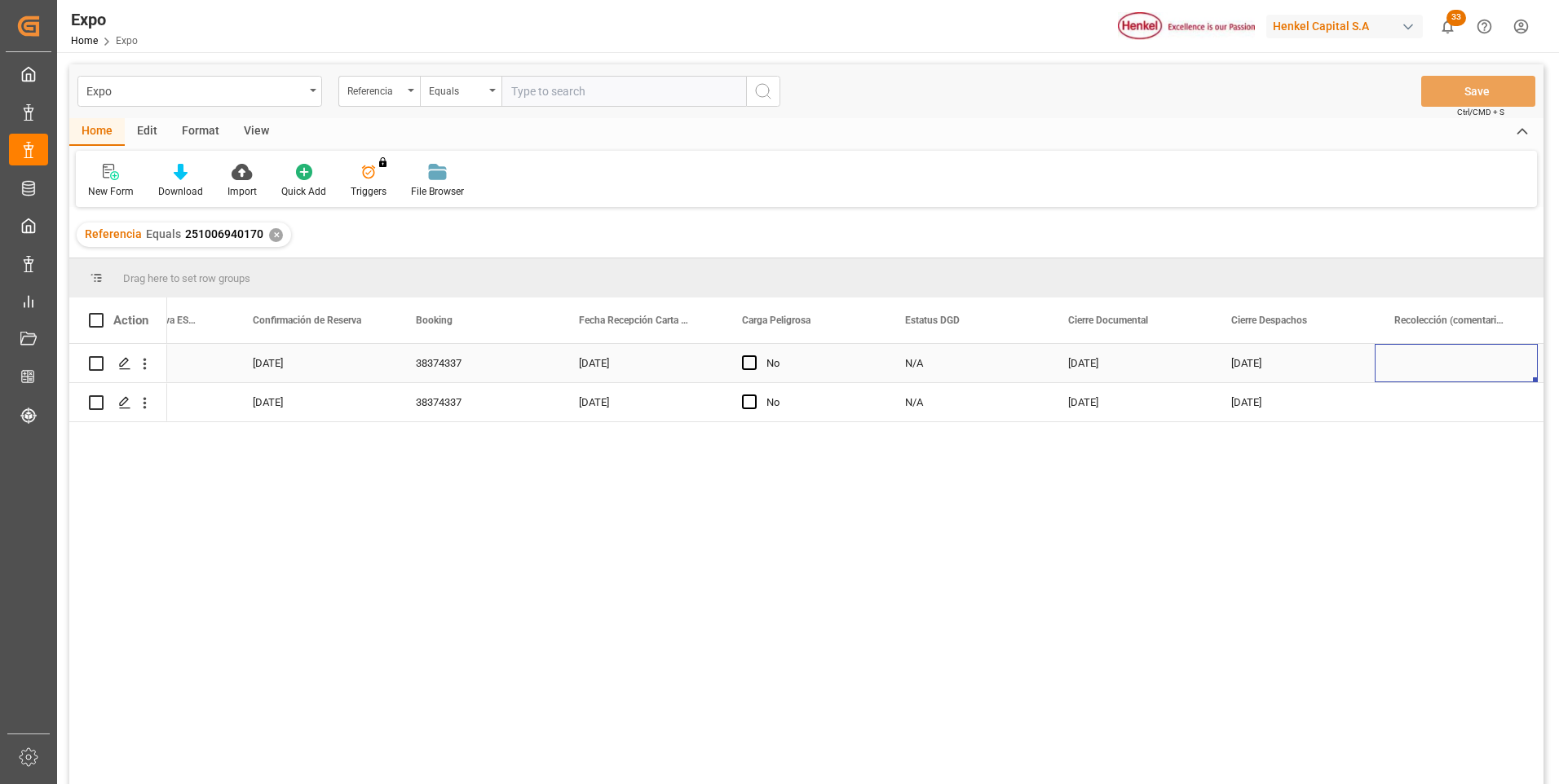
scroll to position [0, 2381]
click at [119, 360] on icon "Press SPACE to select this row." at bounding box center [125, 363] width 13 height 13
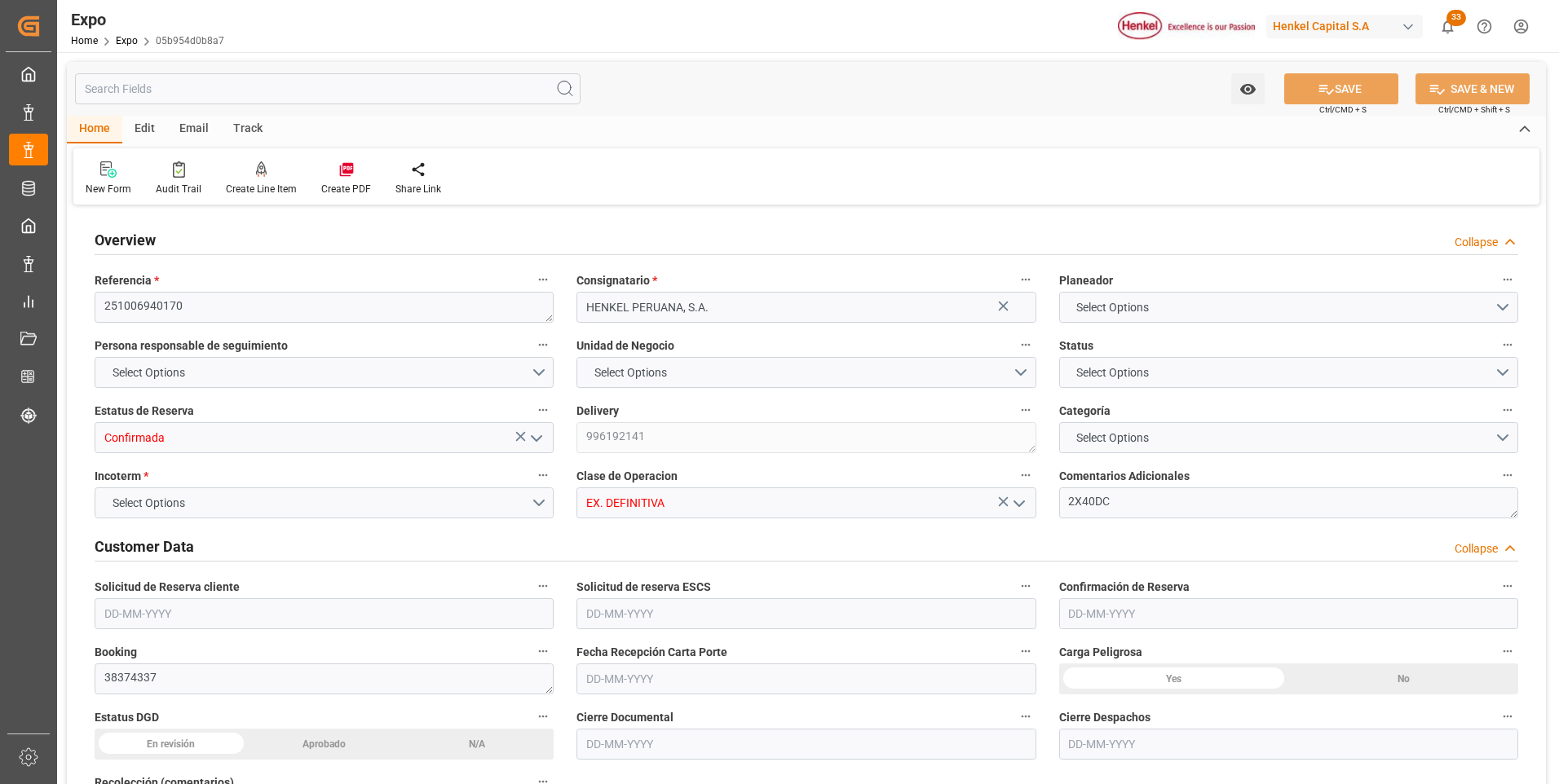
type input "20520"
type input "21530.88"
type input "36"
type input "9947158"
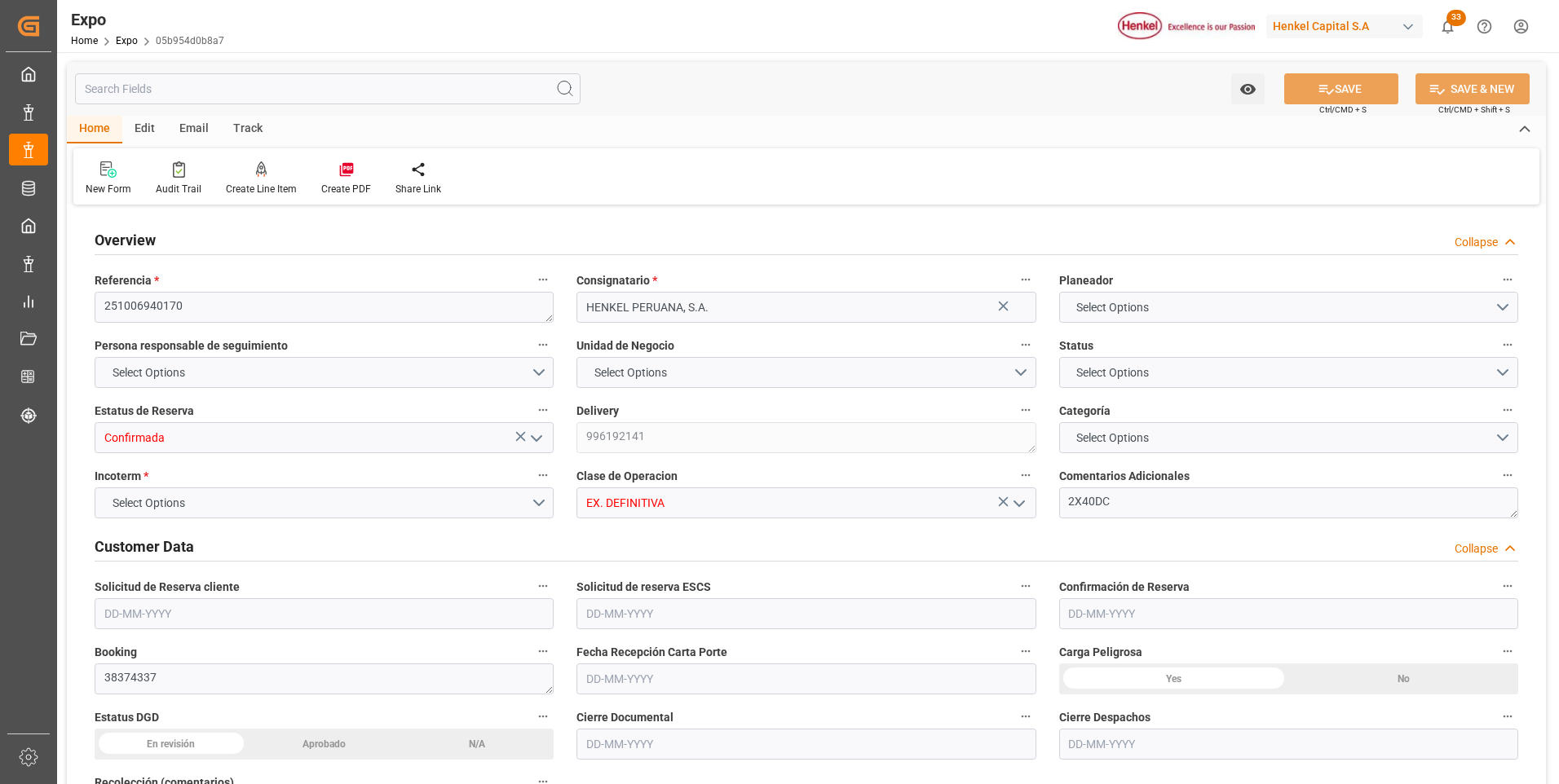
type input "MXZLO"
type input "PECLL"
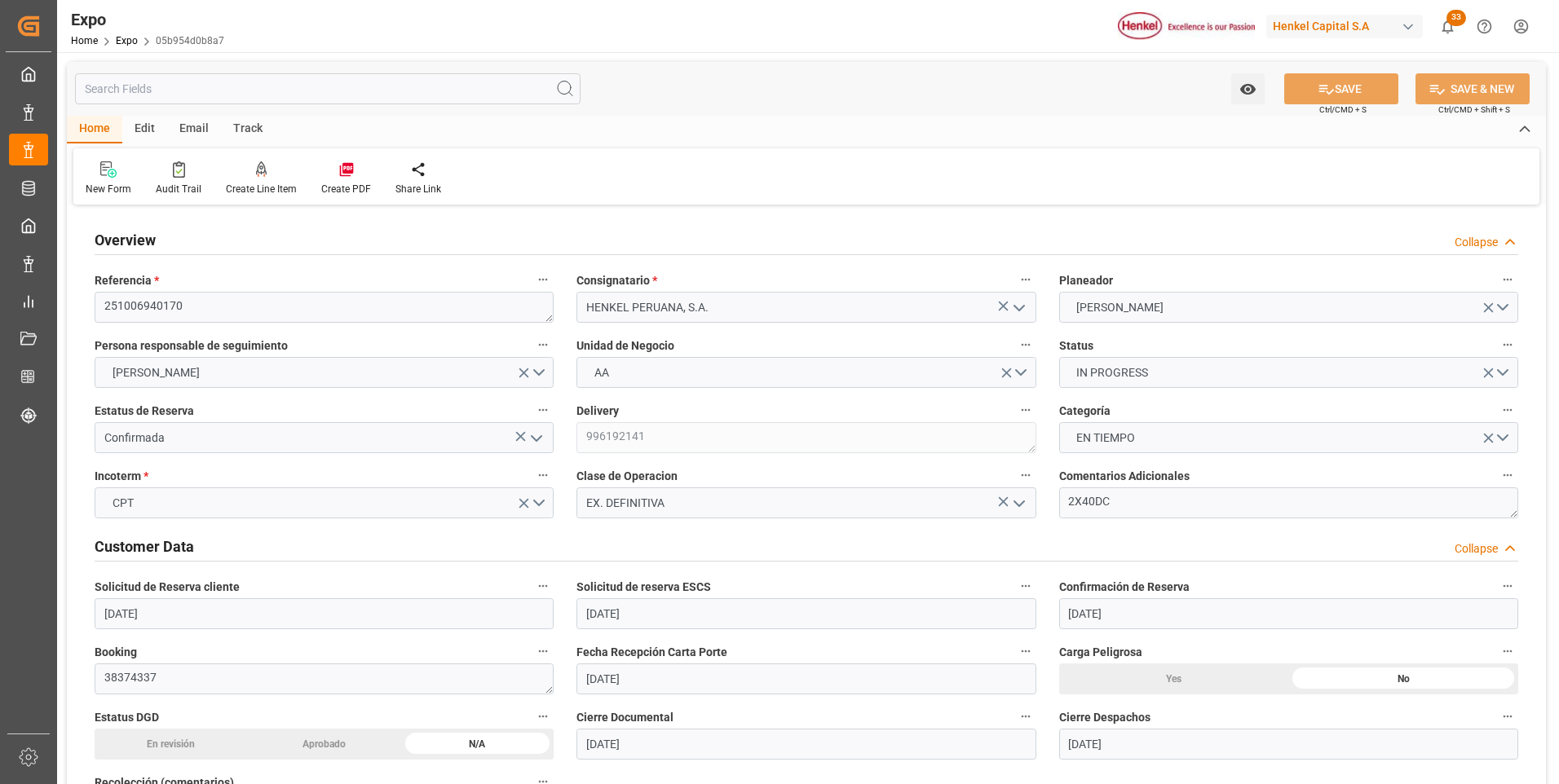
type input "[DATE]"
type input "30-09-2025"
type input "[DATE]"
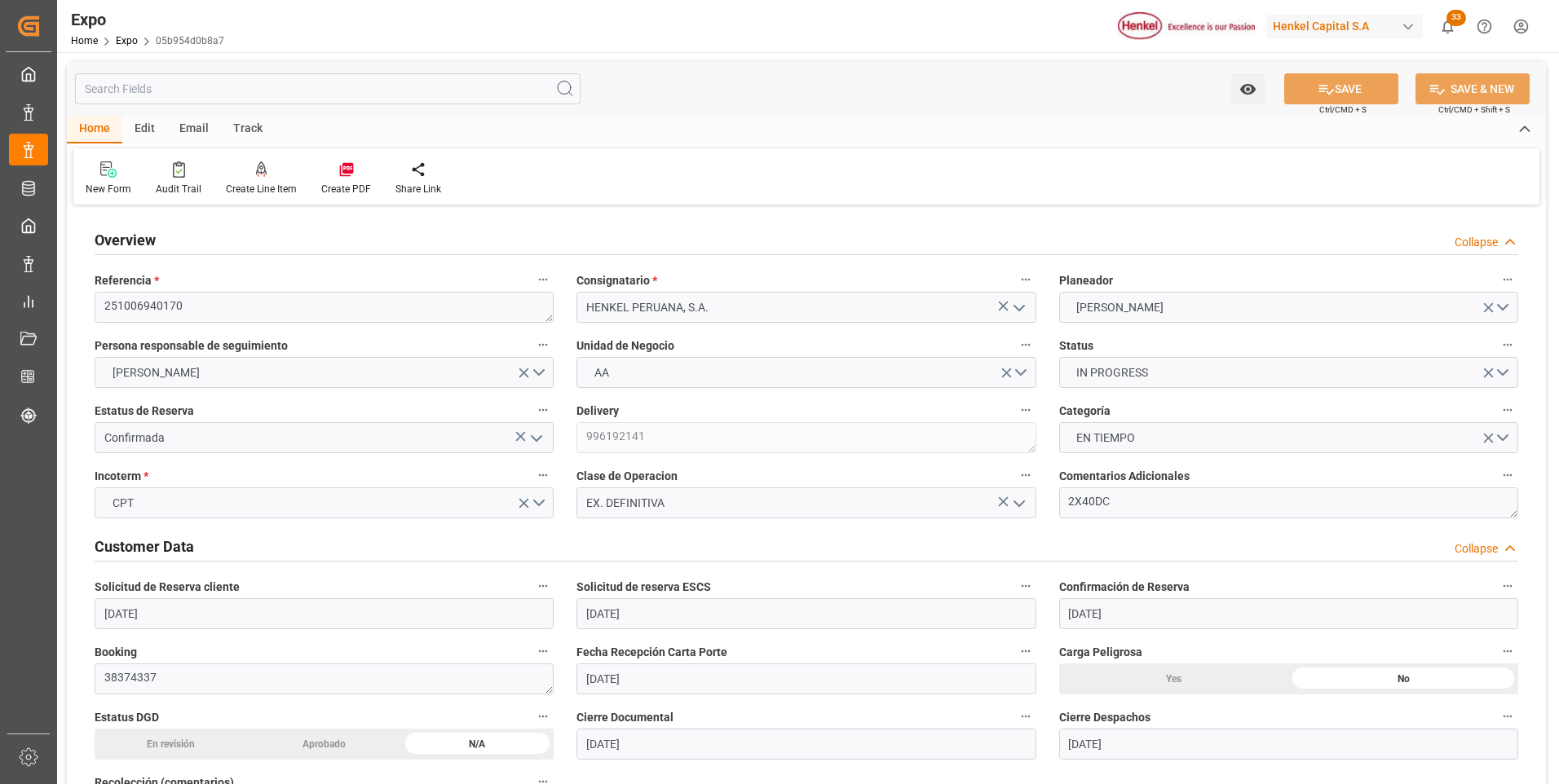
type input "[DATE]"
type input "06-10-2025 00:00"
type input "07-10-2025"
type input "[DATE] 00:00"
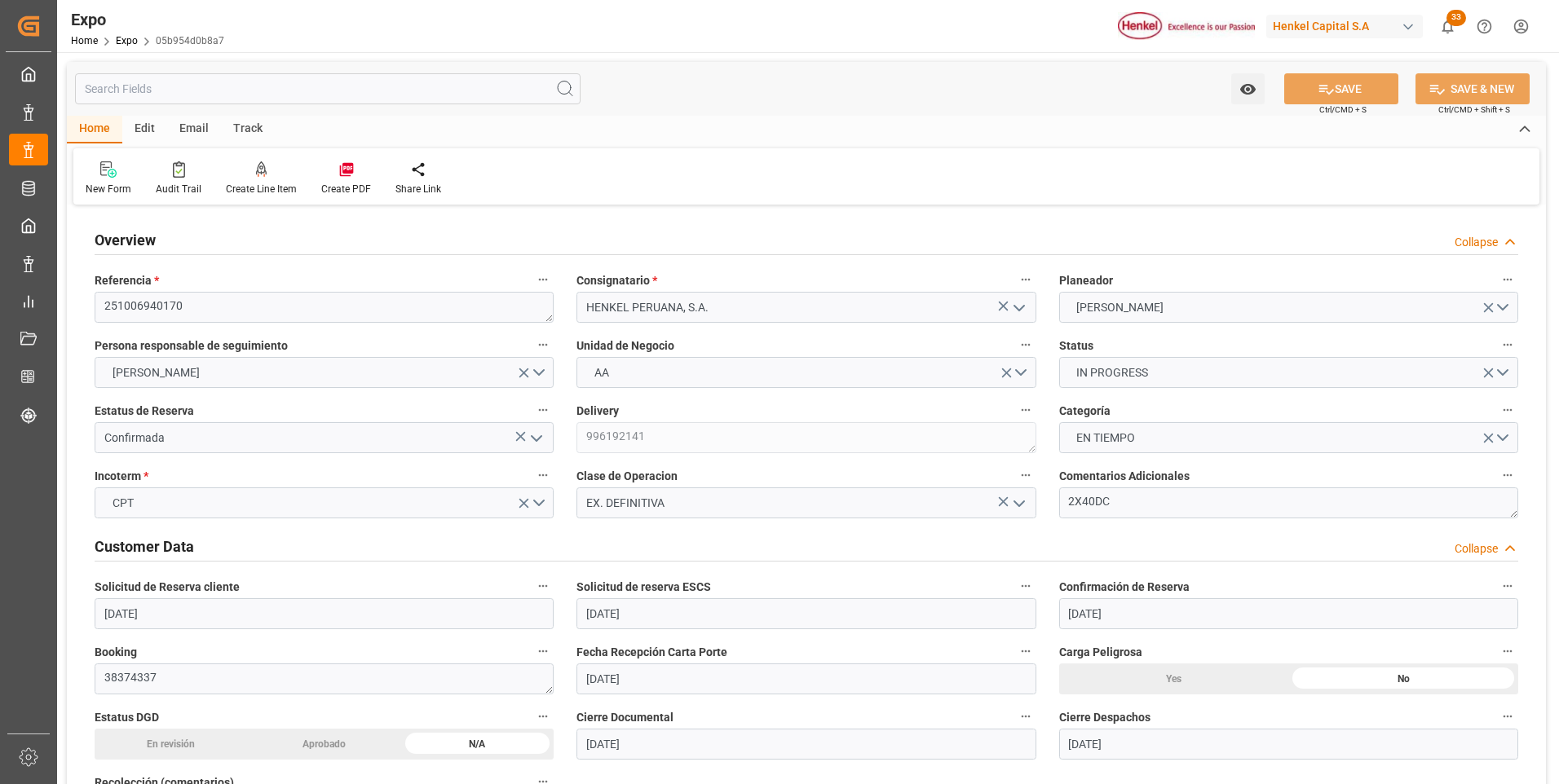
type input "09-10-2025"
type input "[DATE] 05:00"
type input "[DATE] 00:00"
type input "[DATE] 19:00"
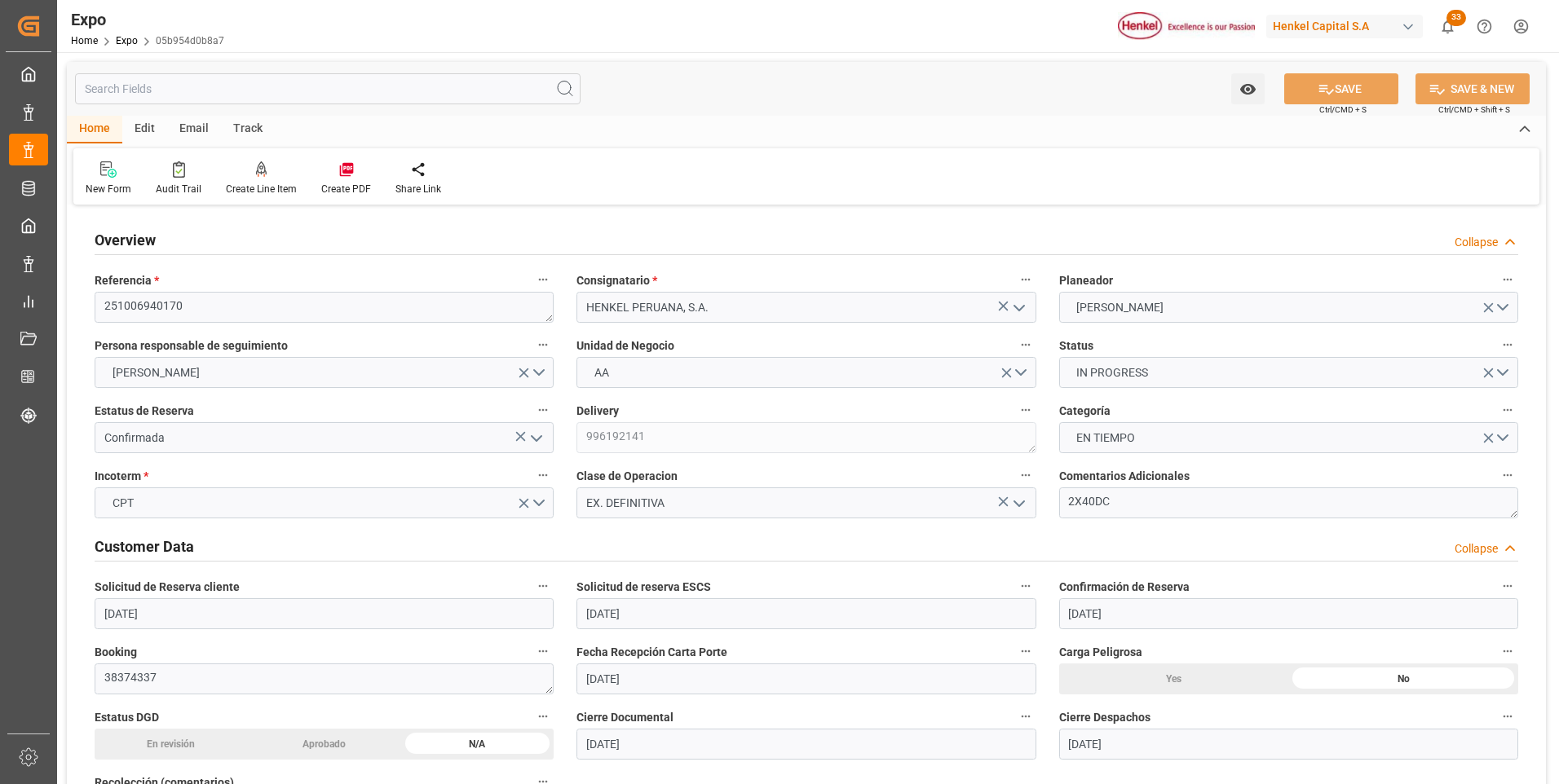
type input "[DATE] 00:00"
type input "10-10-2025 18:36"
type input "[DATE] 05:00"
type input "[DATE] 19:00"
type input "26-10-2025 07:22"
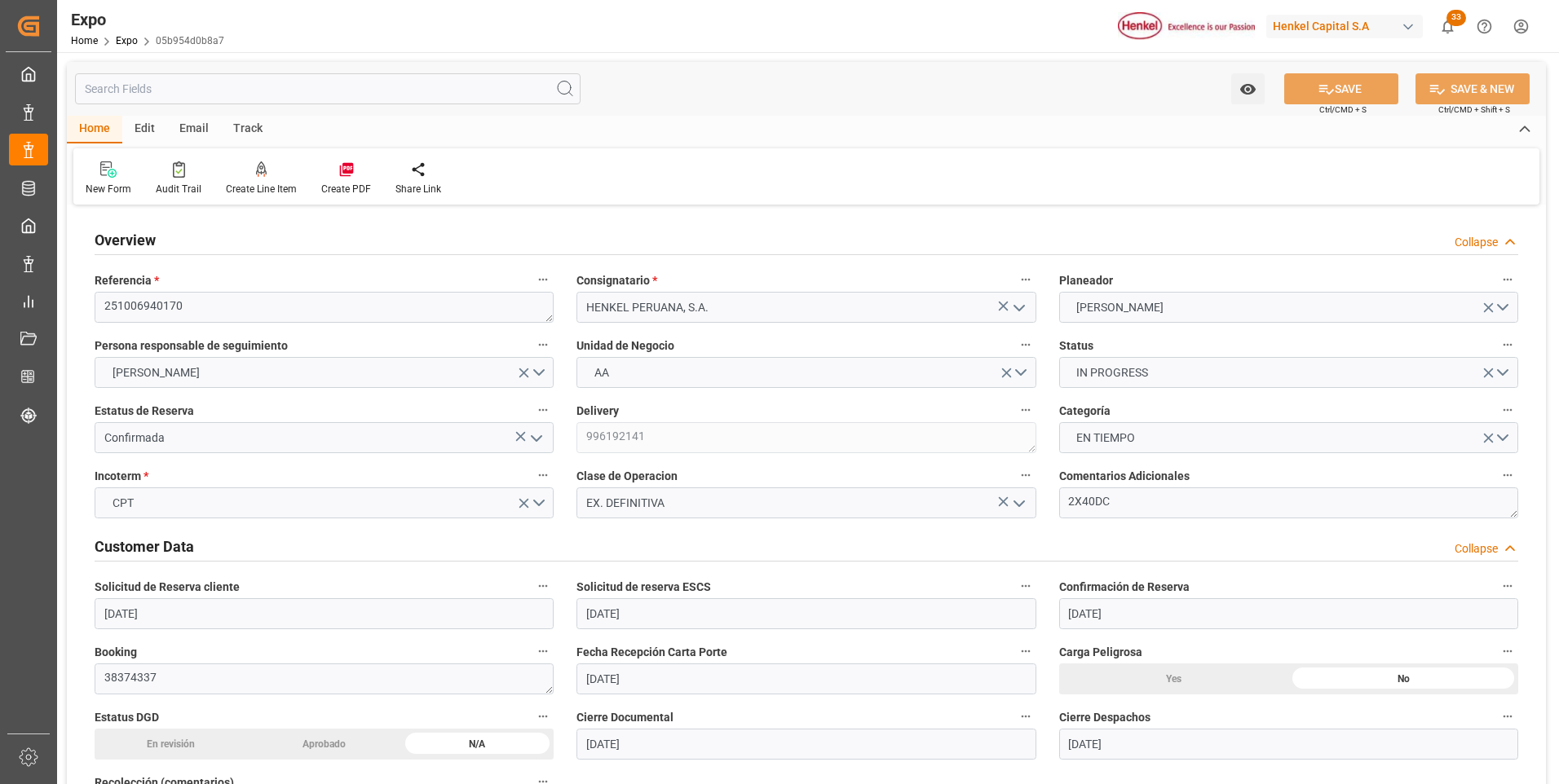
type input "30-10-2025 07:22"
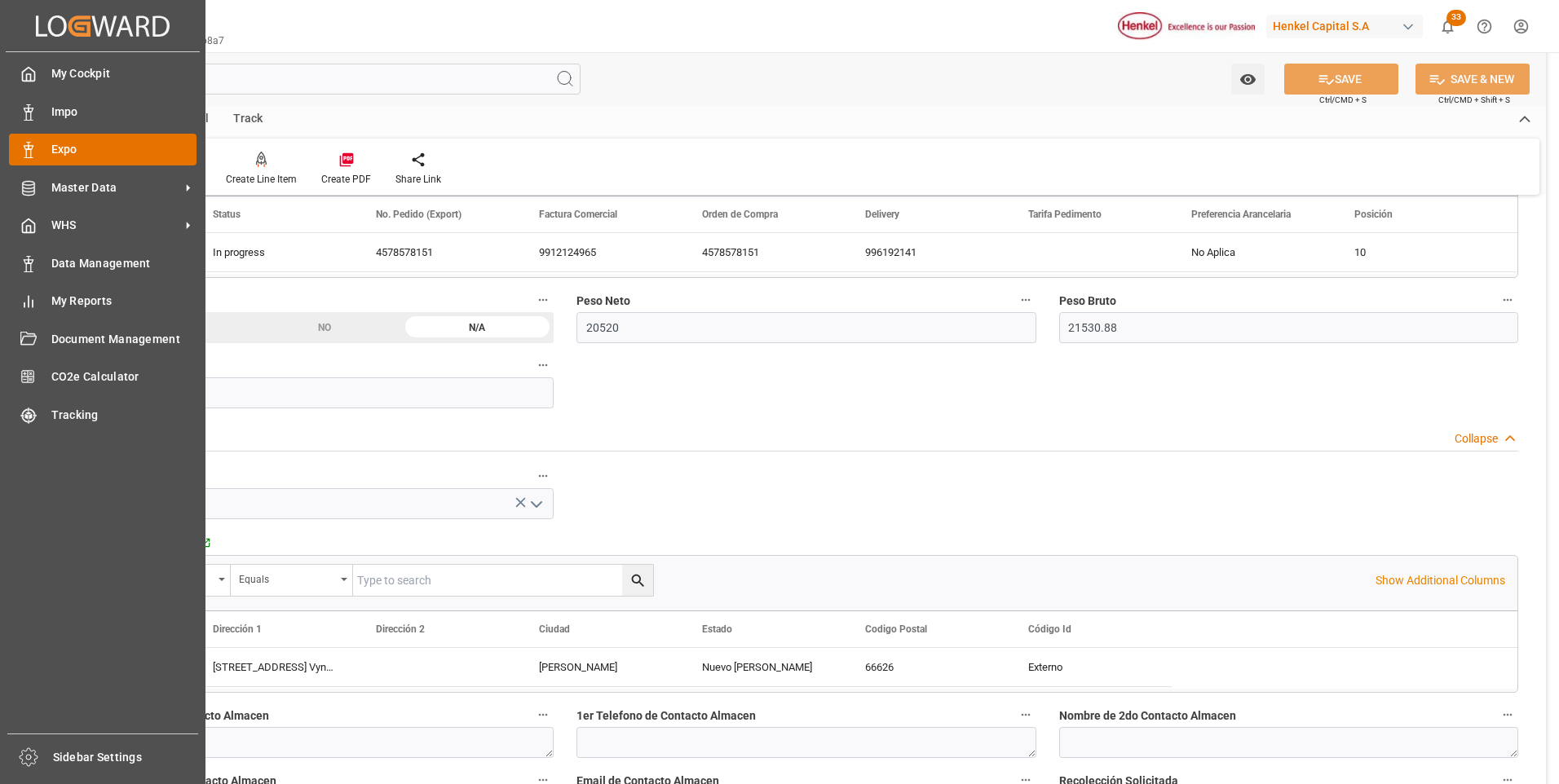
click at [76, 142] on span "Expo" at bounding box center [125, 149] width 146 height 17
